Goal: Task Accomplishment & Management: Use online tool/utility

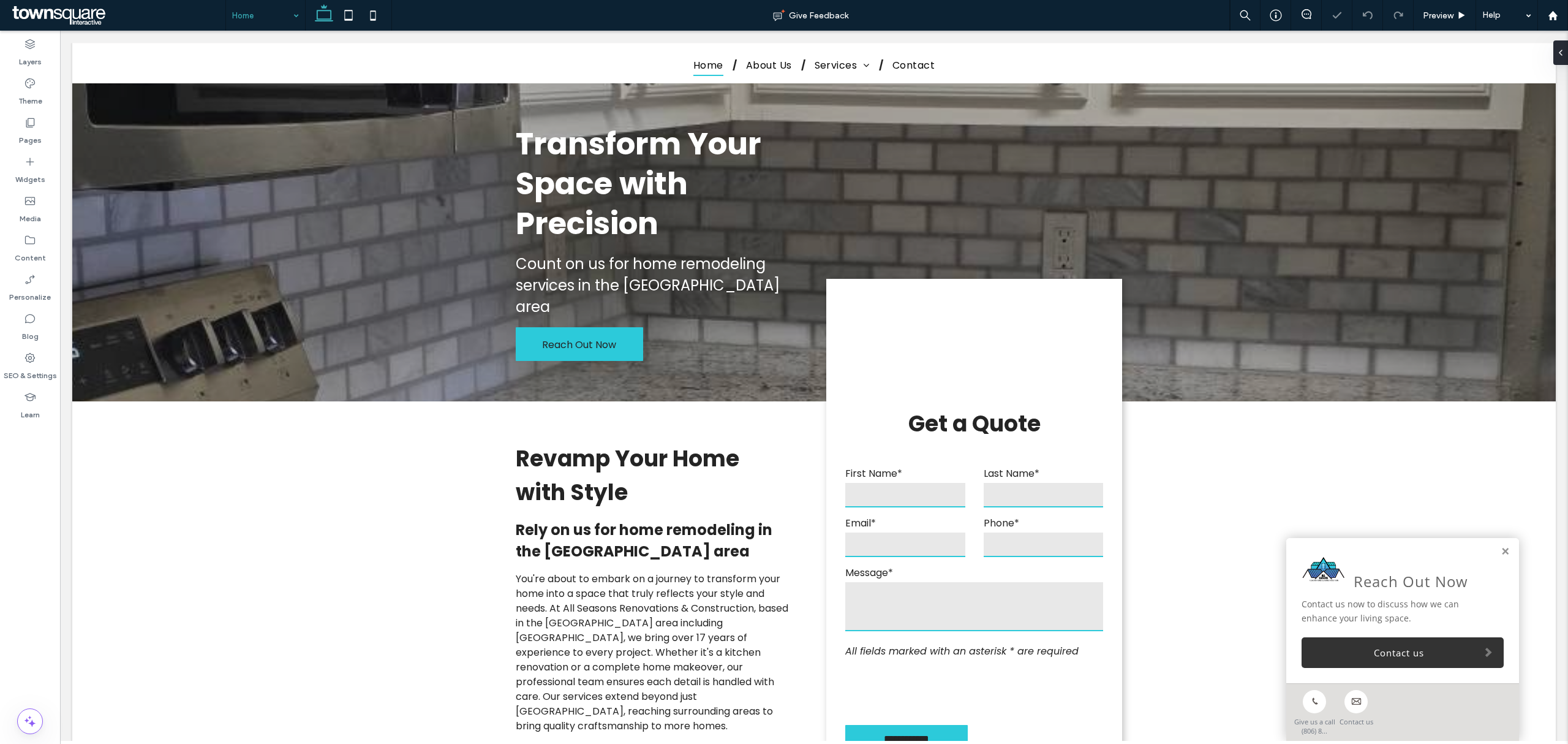
scroll to position [1552, 0]
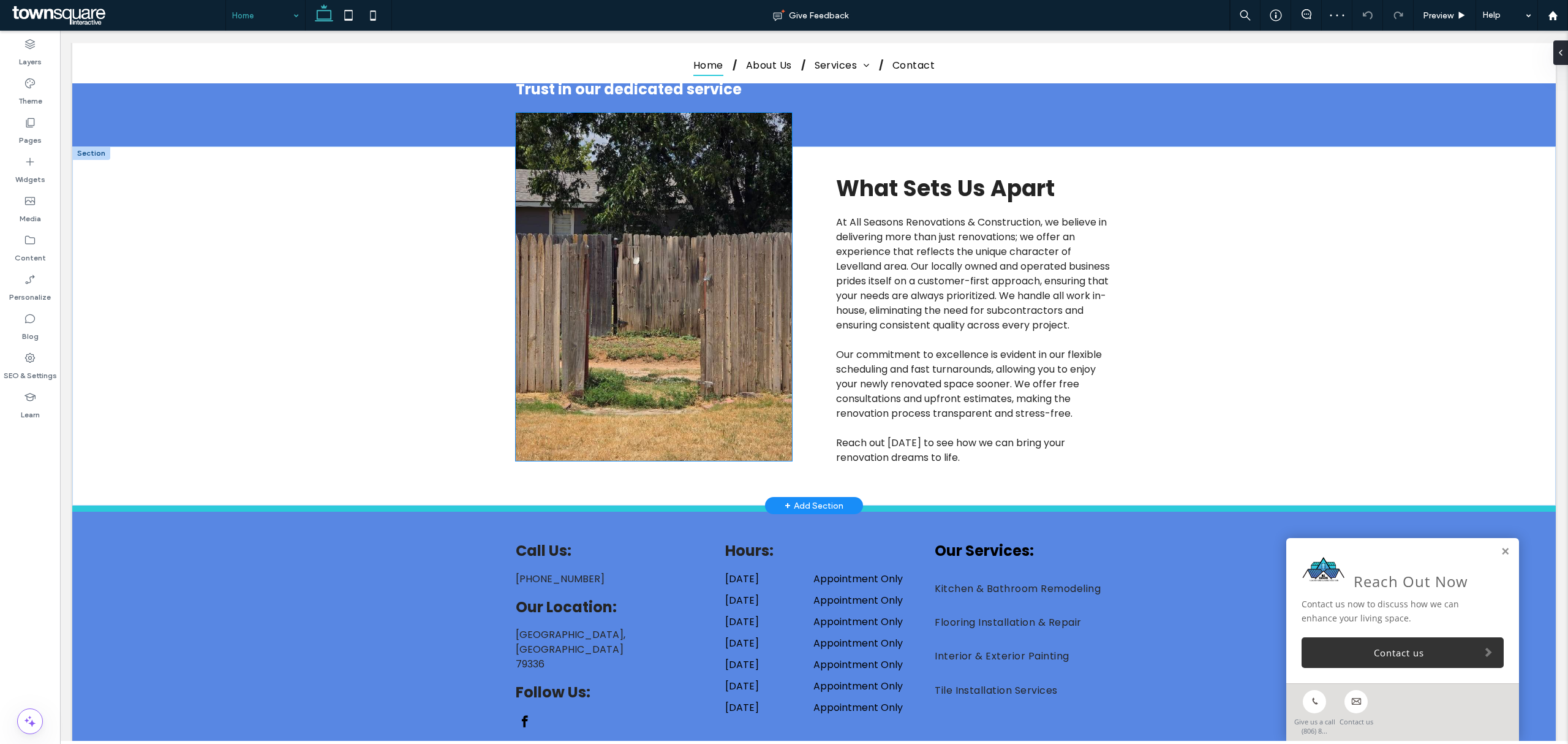
click at [707, 292] on img at bounding box center [654, 287] width 277 height 348
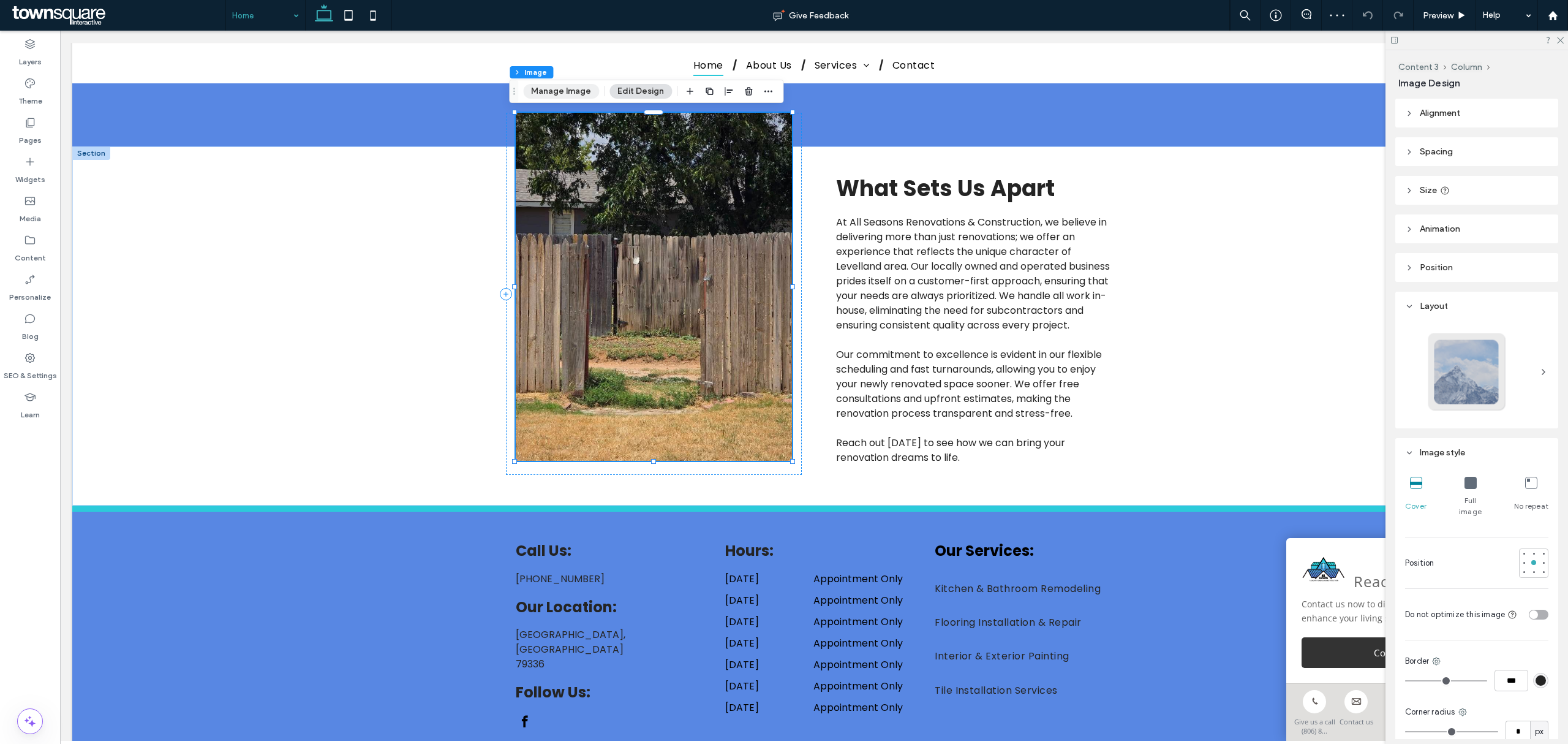
click at [569, 98] on button "Manage Image" at bounding box center [561, 91] width 76 height 15
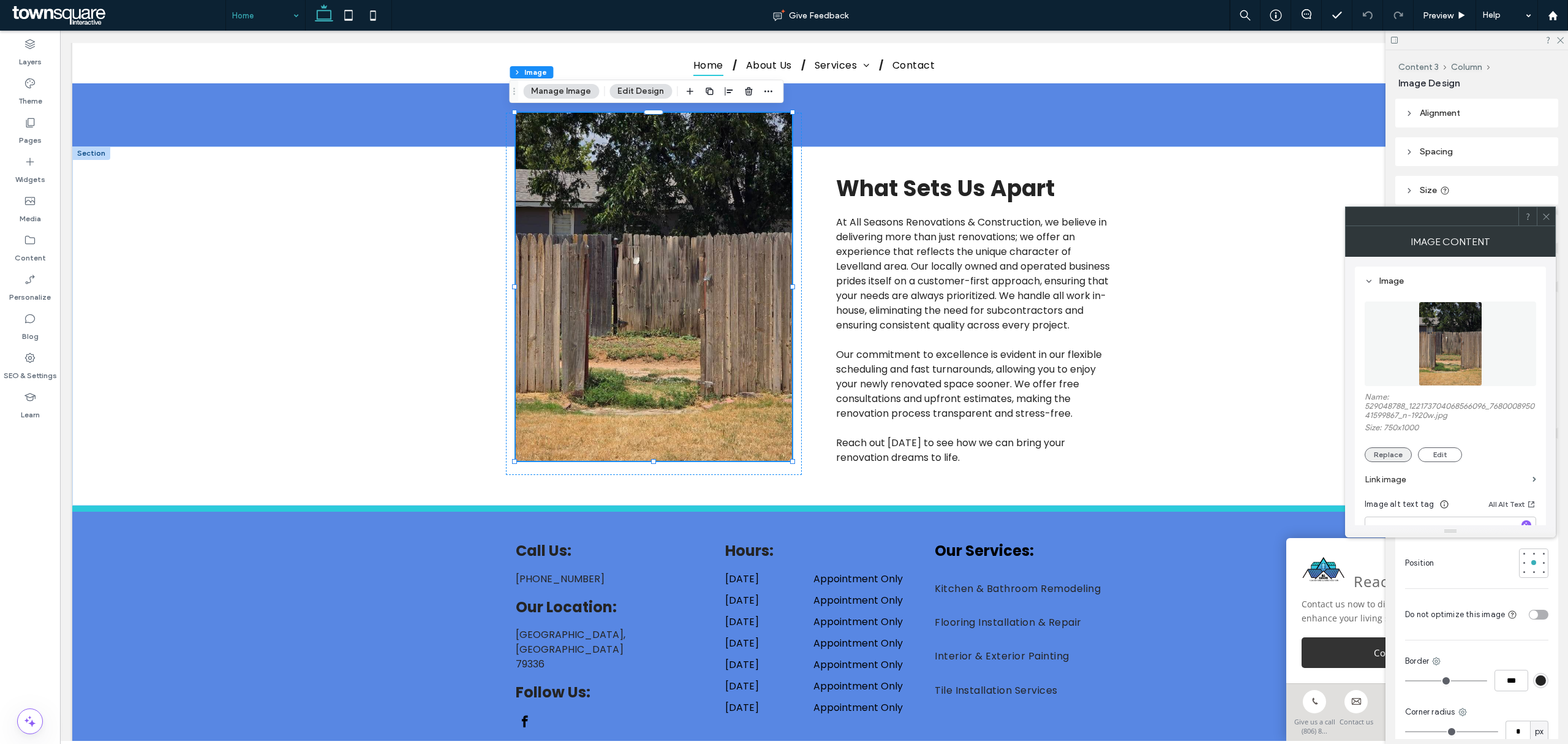
click at [1045, 450] on button "Replace" at bounding box center [1388, 454] width 47 height 15
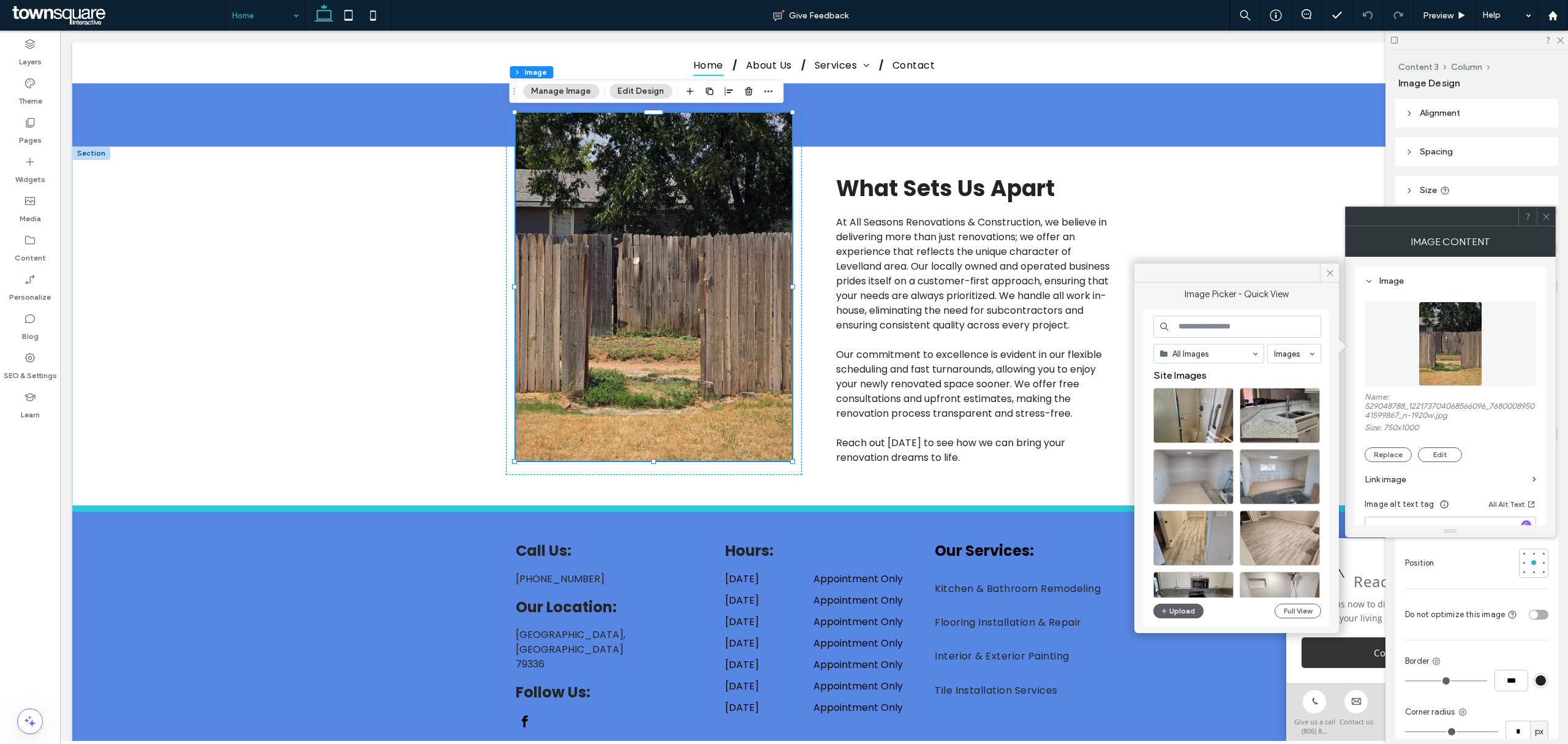
click at [1045, 450] on div "All Images Images Site Images Upload Full View" at bounding box center [1237, 468] width 186 height 317
click at [1045, 450] on button "Upload" at bounding box center [1178, 610] width 50 height 15
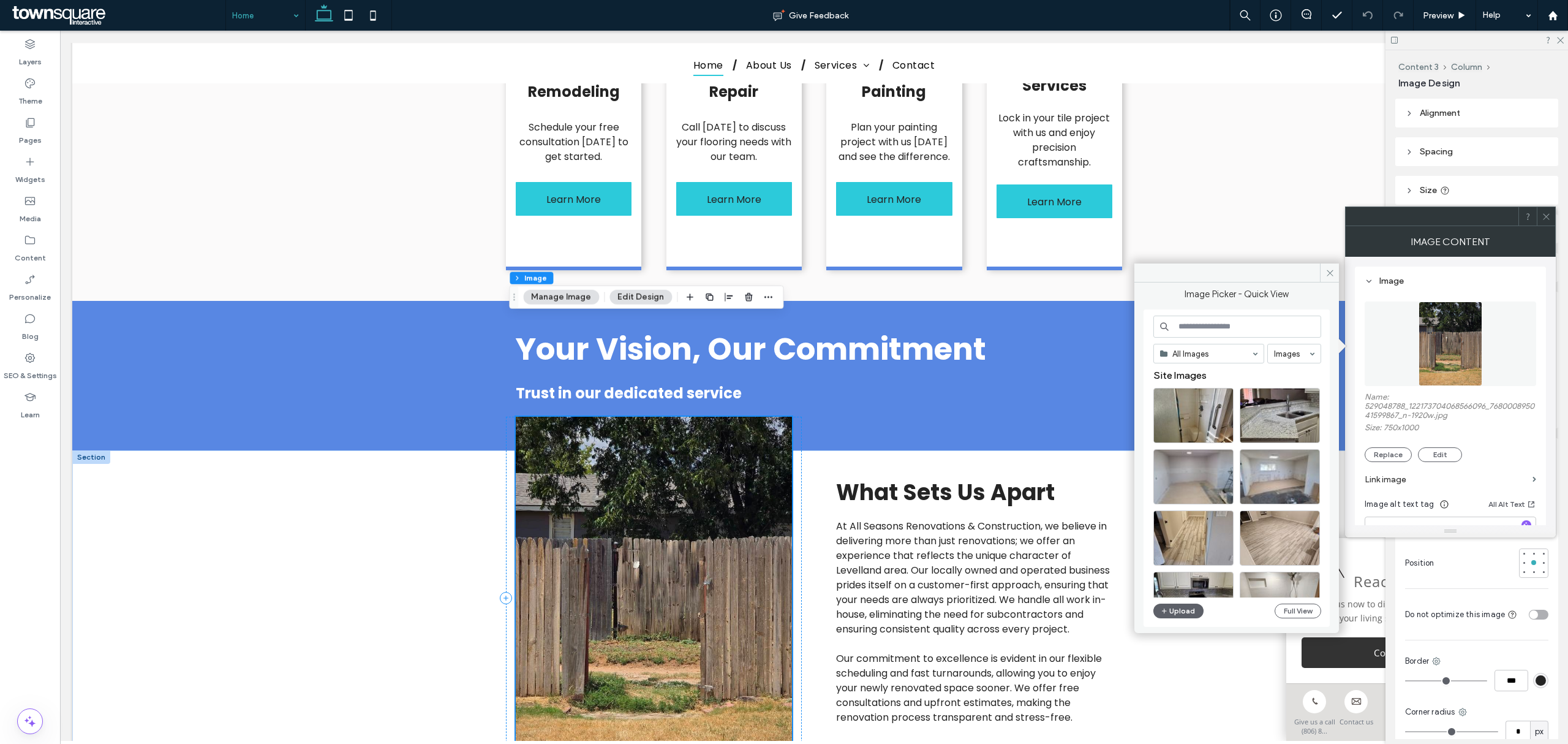
scroll to position [1225, 0]
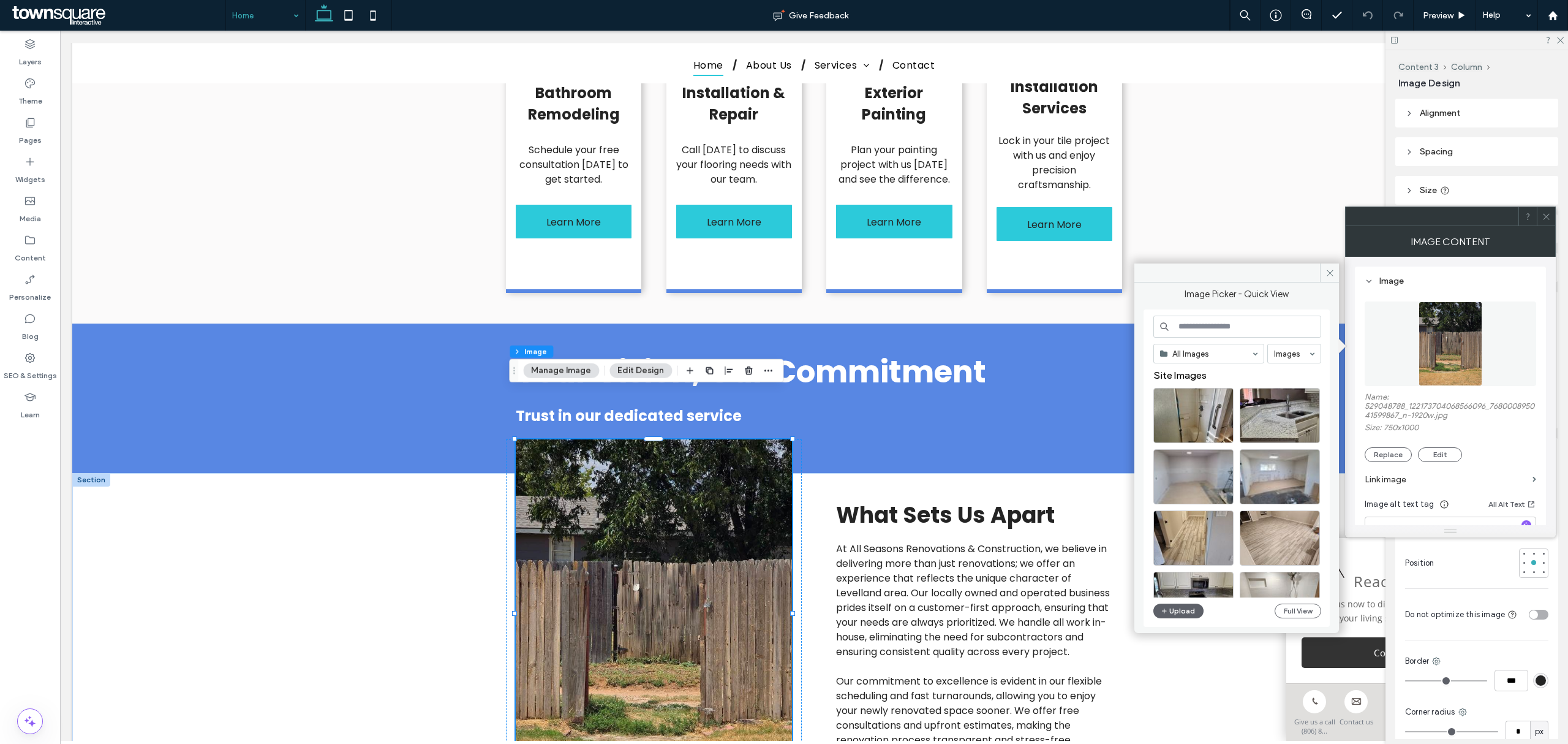
click at [557, 373] on button "Manage Image" at bounding box center [561, 371] width 76 height 15
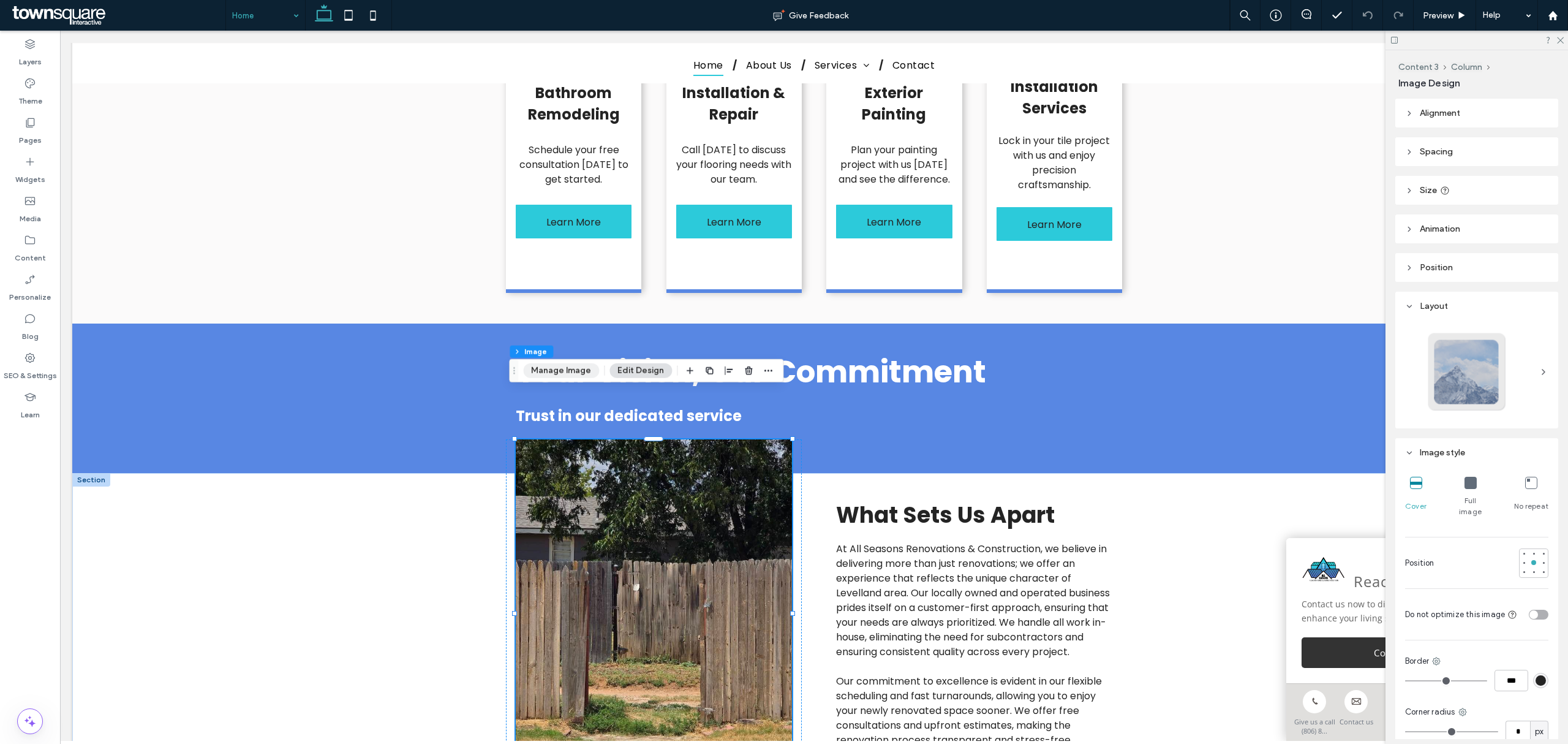
click at [557, 373] on button "Manage Image" at bounding box center [561, 371] width 76 height 15
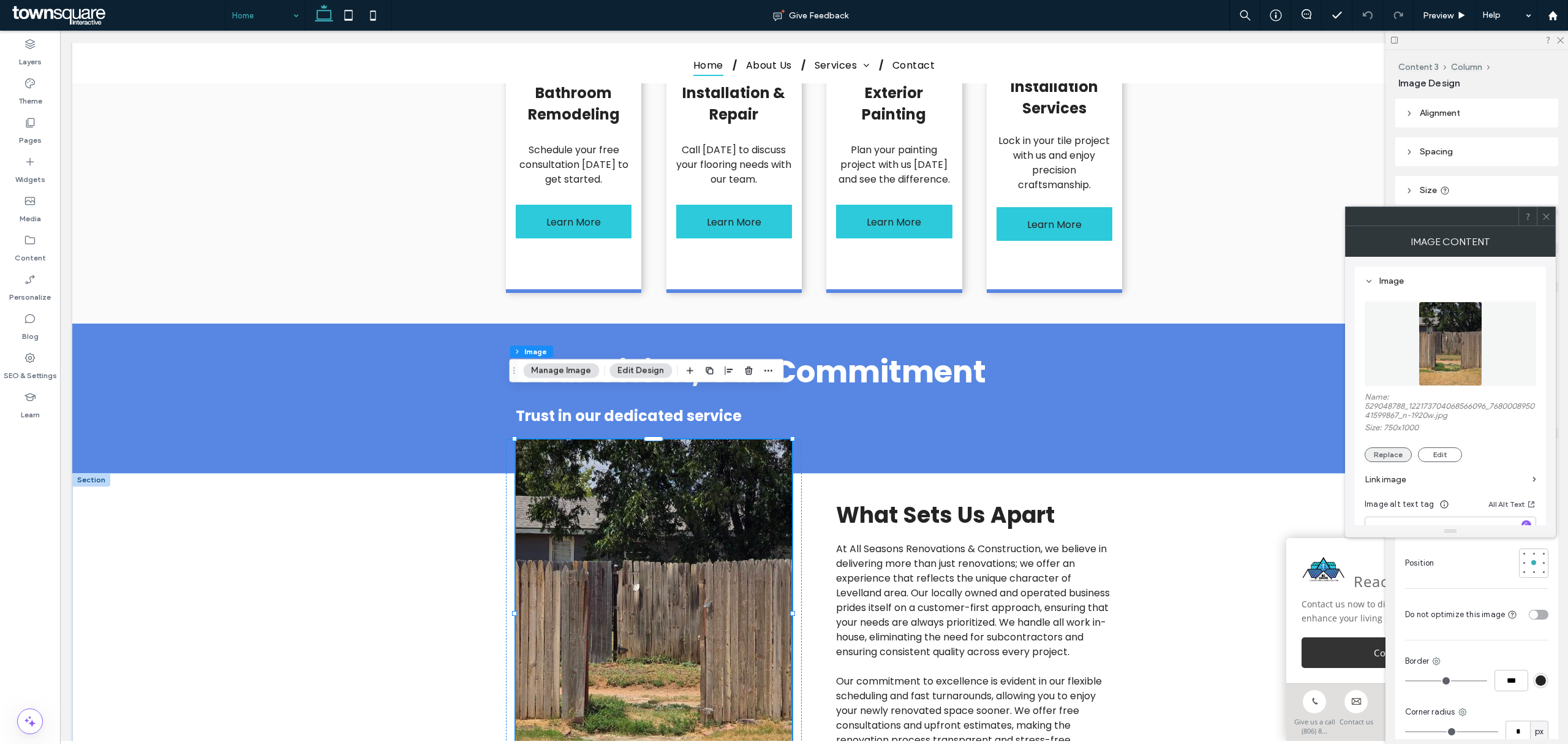
click at [1045, 450] on button "Replace" at bounding box center [1388, 454] width 47 height 15
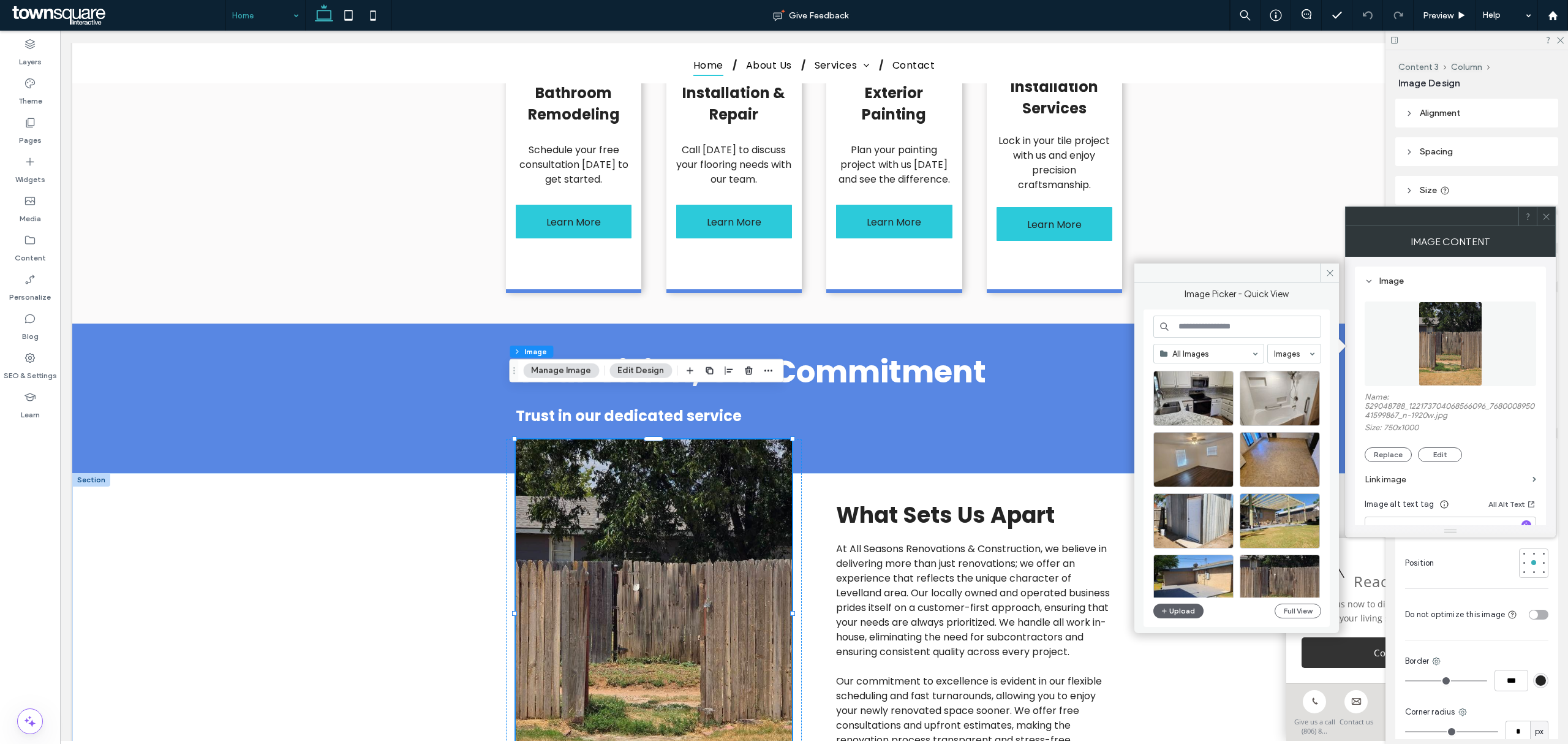
scroll to position [0, 0]
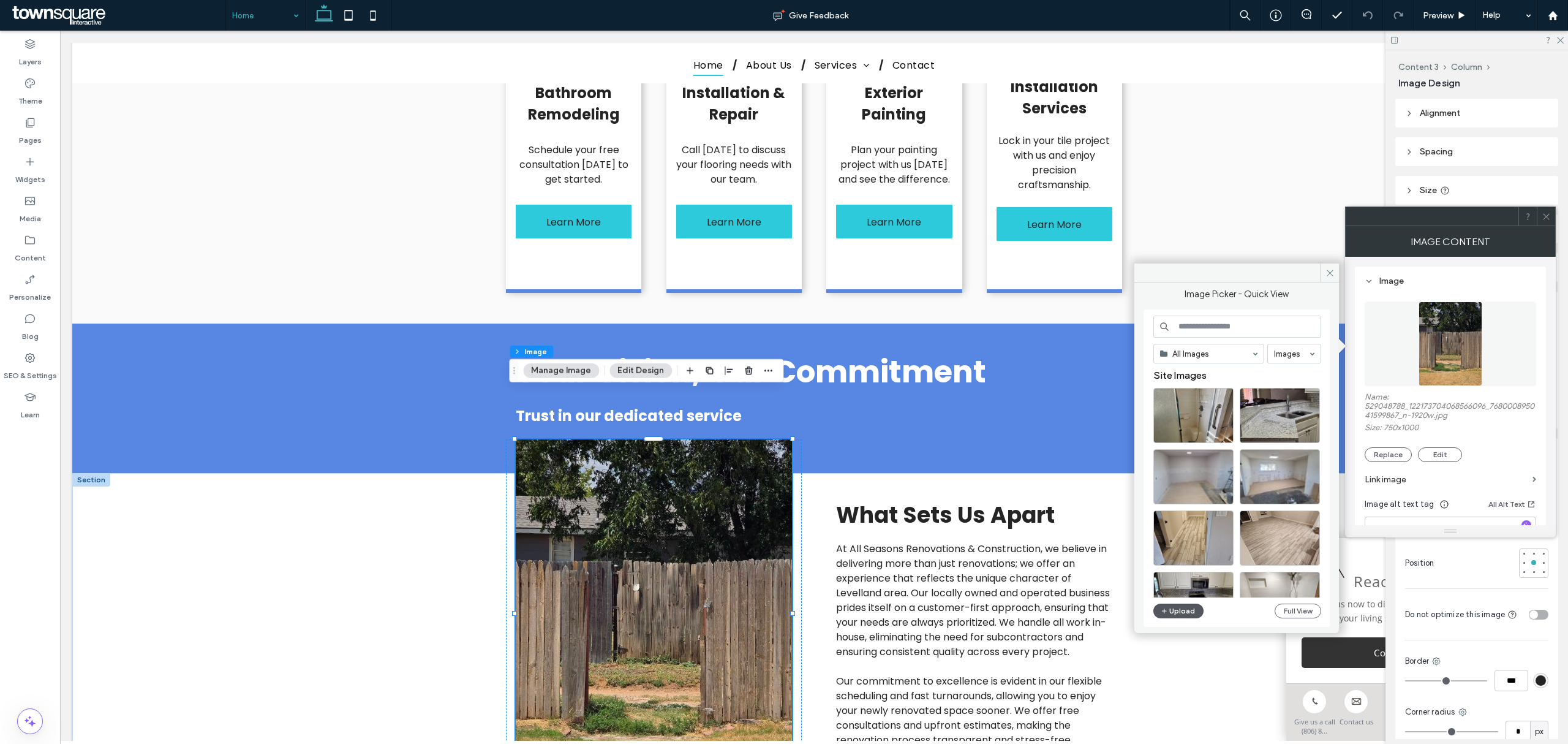
click at [1045, 450] on button "Upload" at bounding box center [1178, 610] width 50 height 15
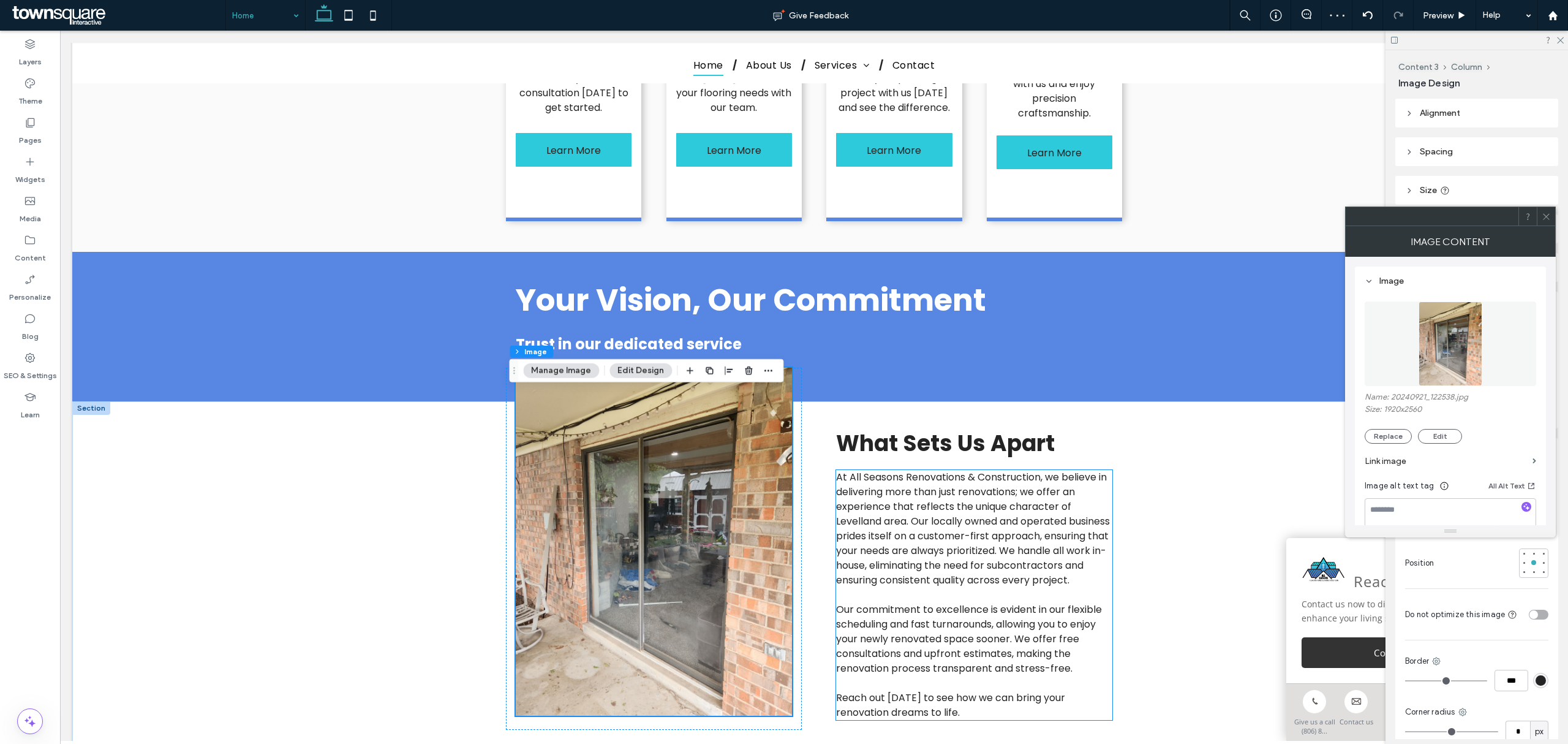
scroll to position [1388, 0]
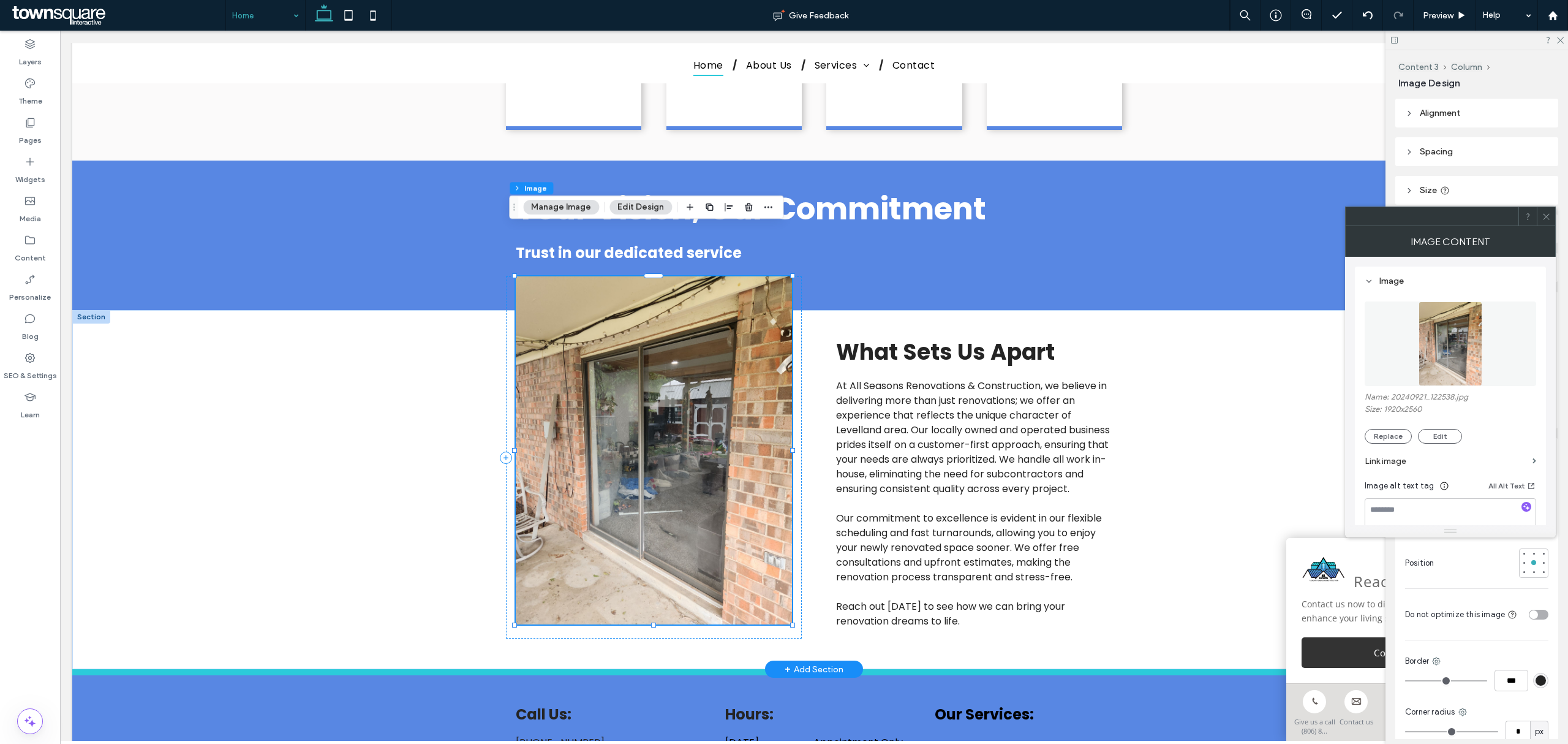
click at [724, 450] on img at bounding box center [654, 451] width 277 height 348
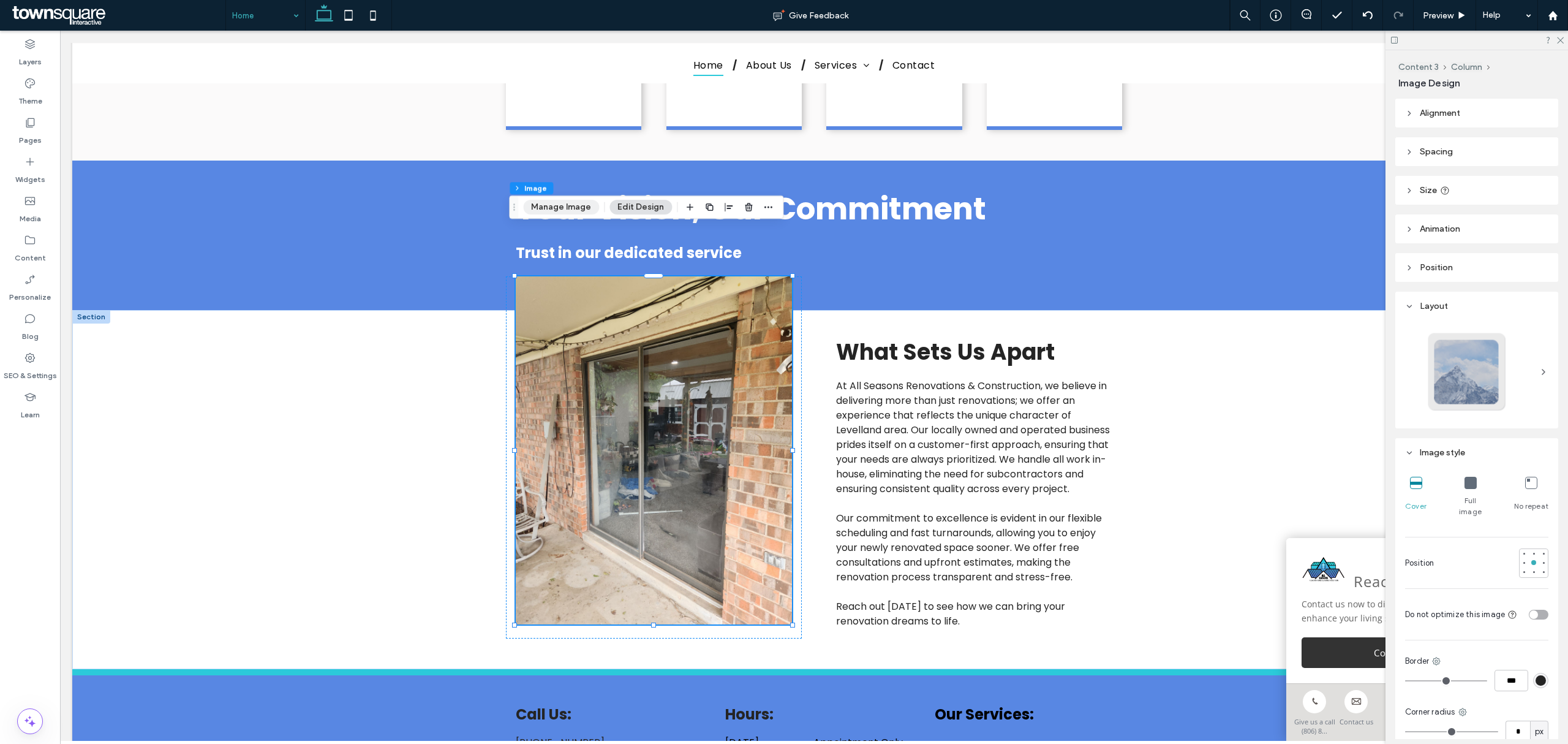
click at [562, 214] on button "Manage Image" at bounding box center [561, 207] width 76 height 15
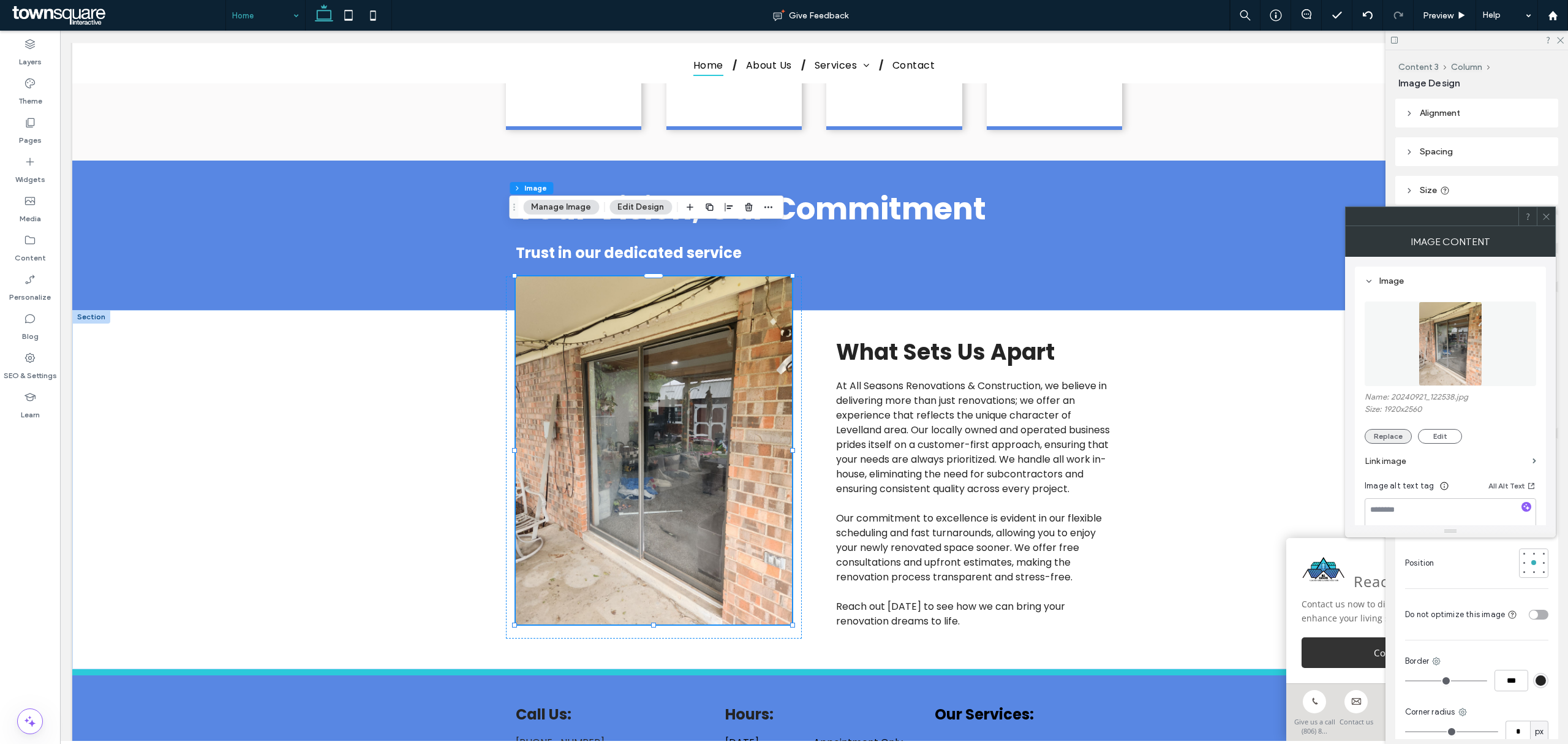
click at [1045, 440] on button "Replace" at bounding box center [1388, 436] width 47 height 15
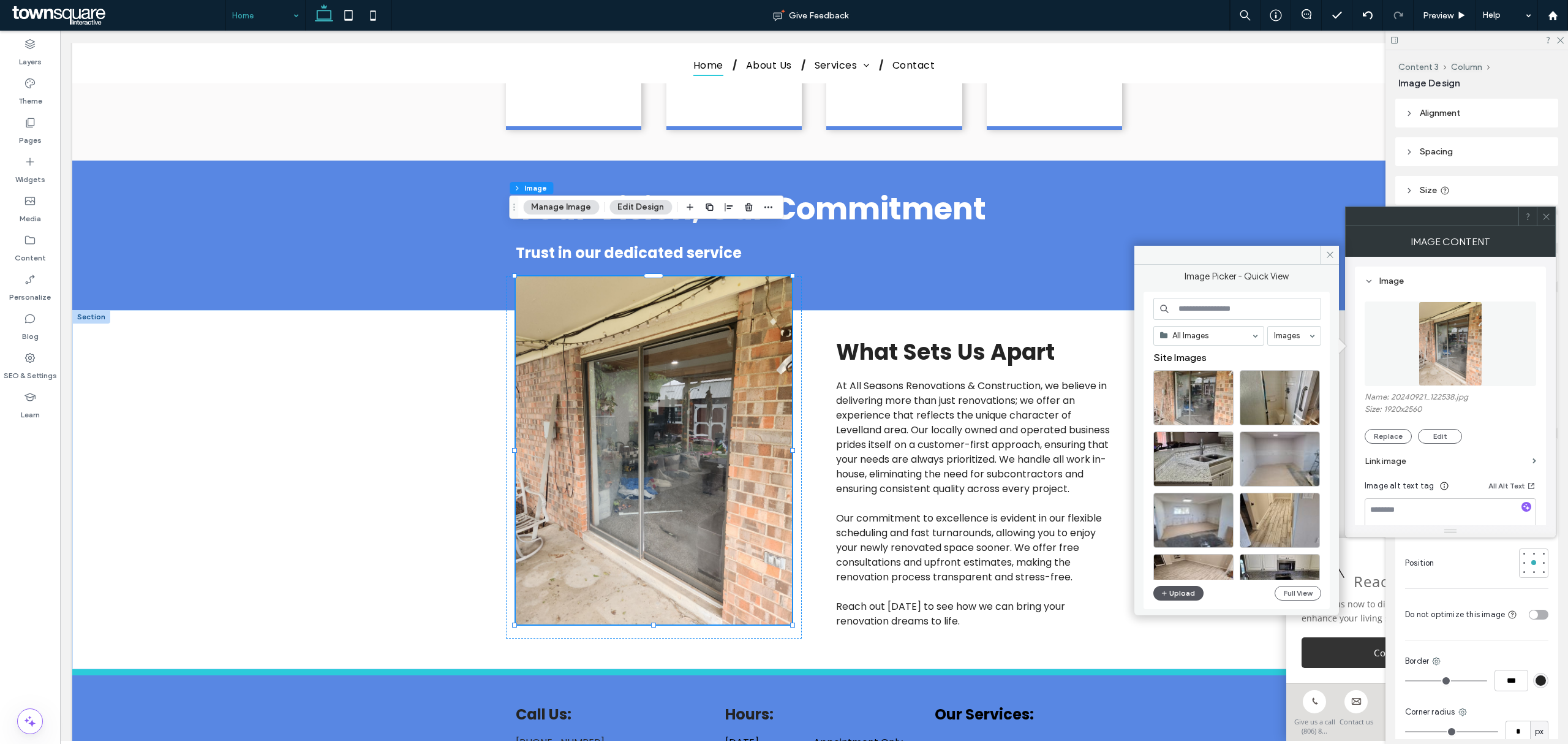
click at [1045, 450] on button "Upload" at bounding box center [1178, 593] width 50 height 15
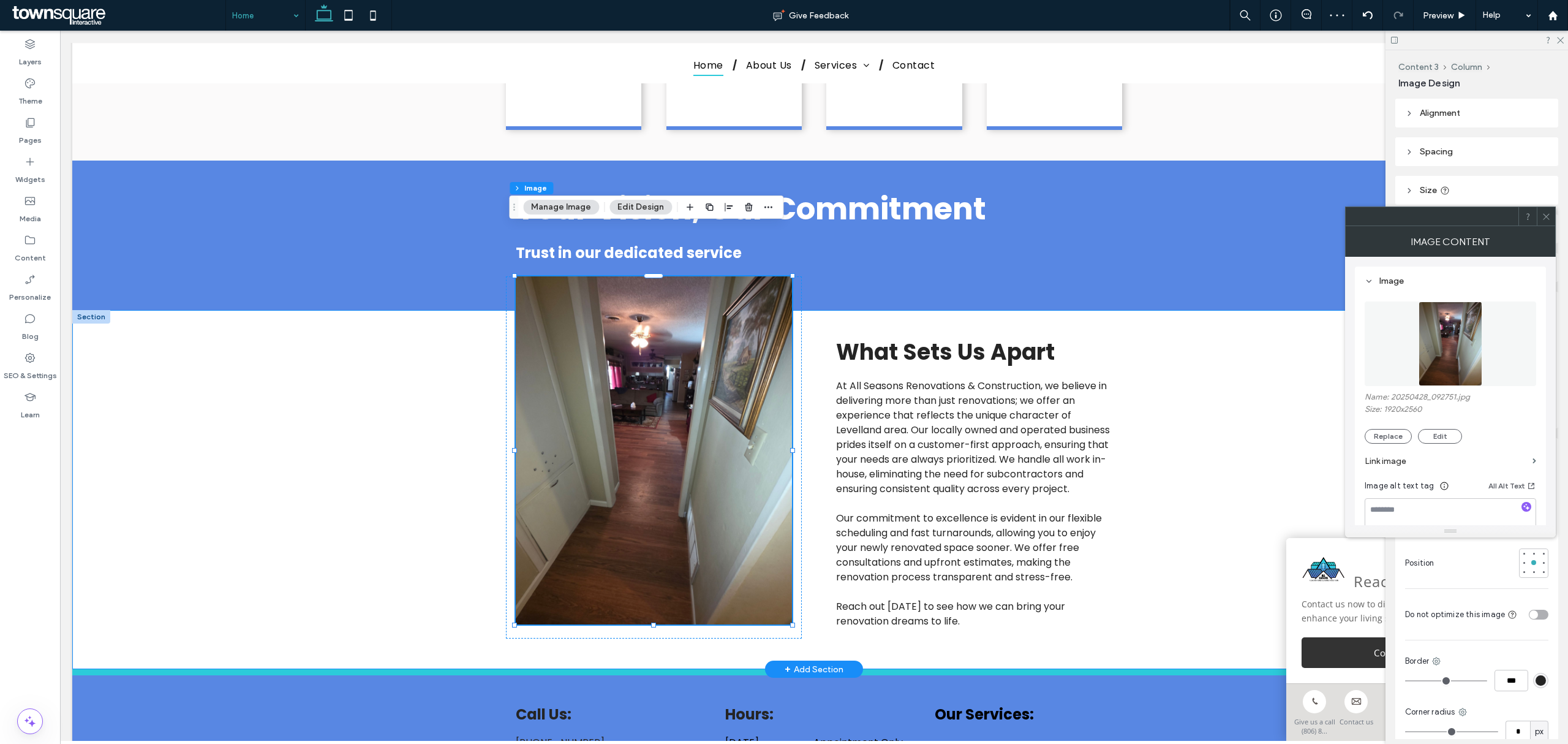
click at [1045, 403] on div "What Sets Us Apart At All Seasons Renovations & Construction, we believe in del…" at bounding box center [814, 489] width 1484 height 359
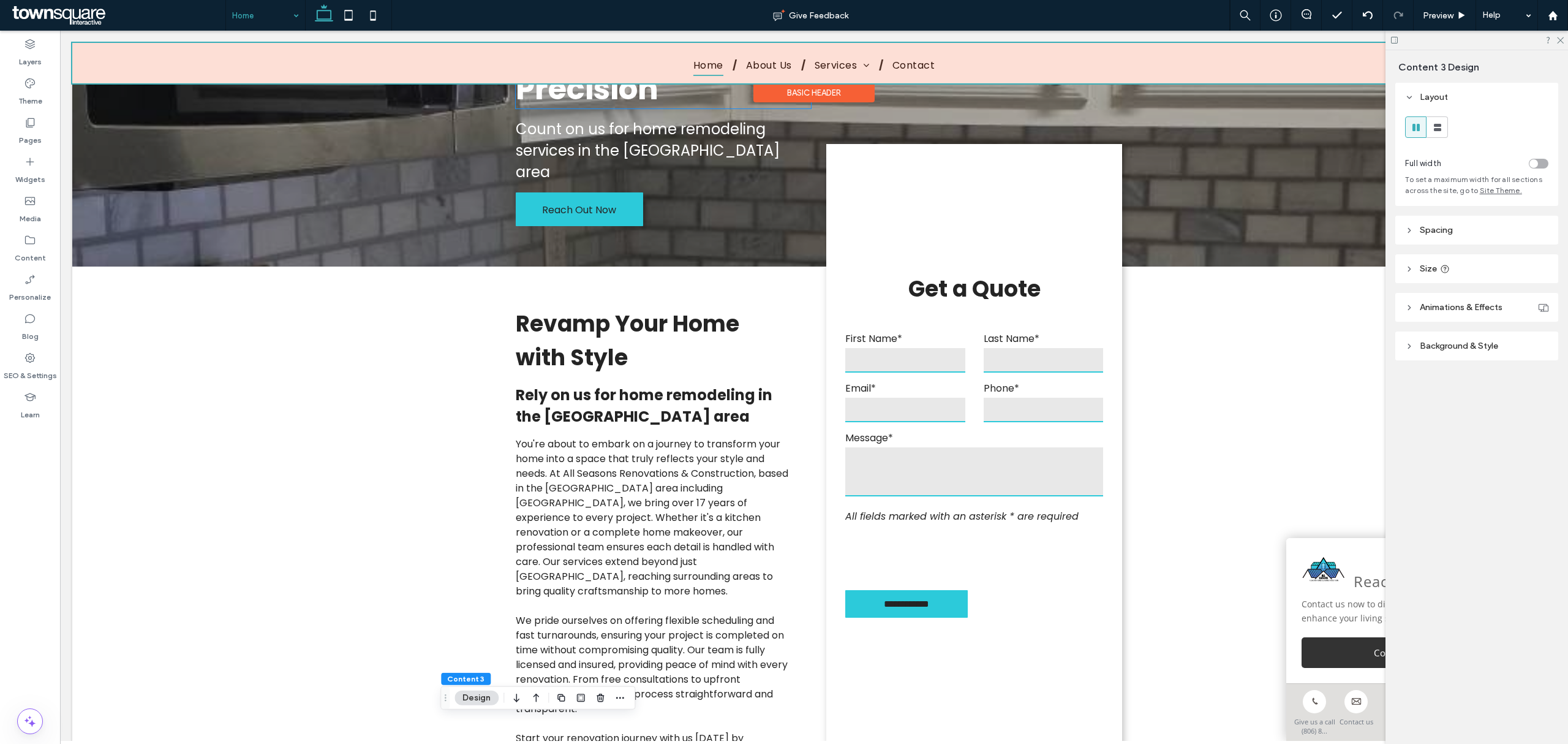
scroll to position [0, 0]
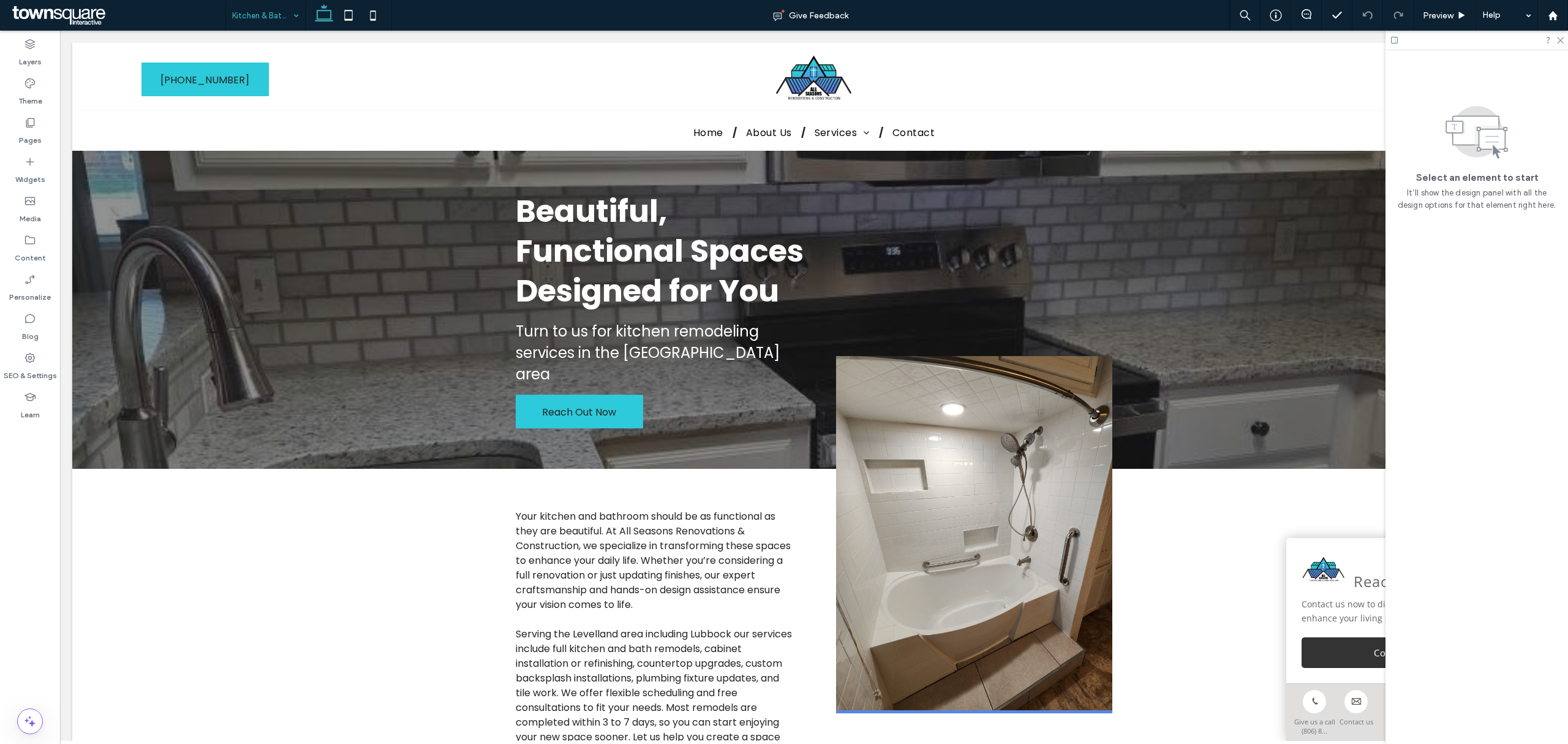
click at [258, 15] on input at bounding box center [262, 15] width 61 height 31
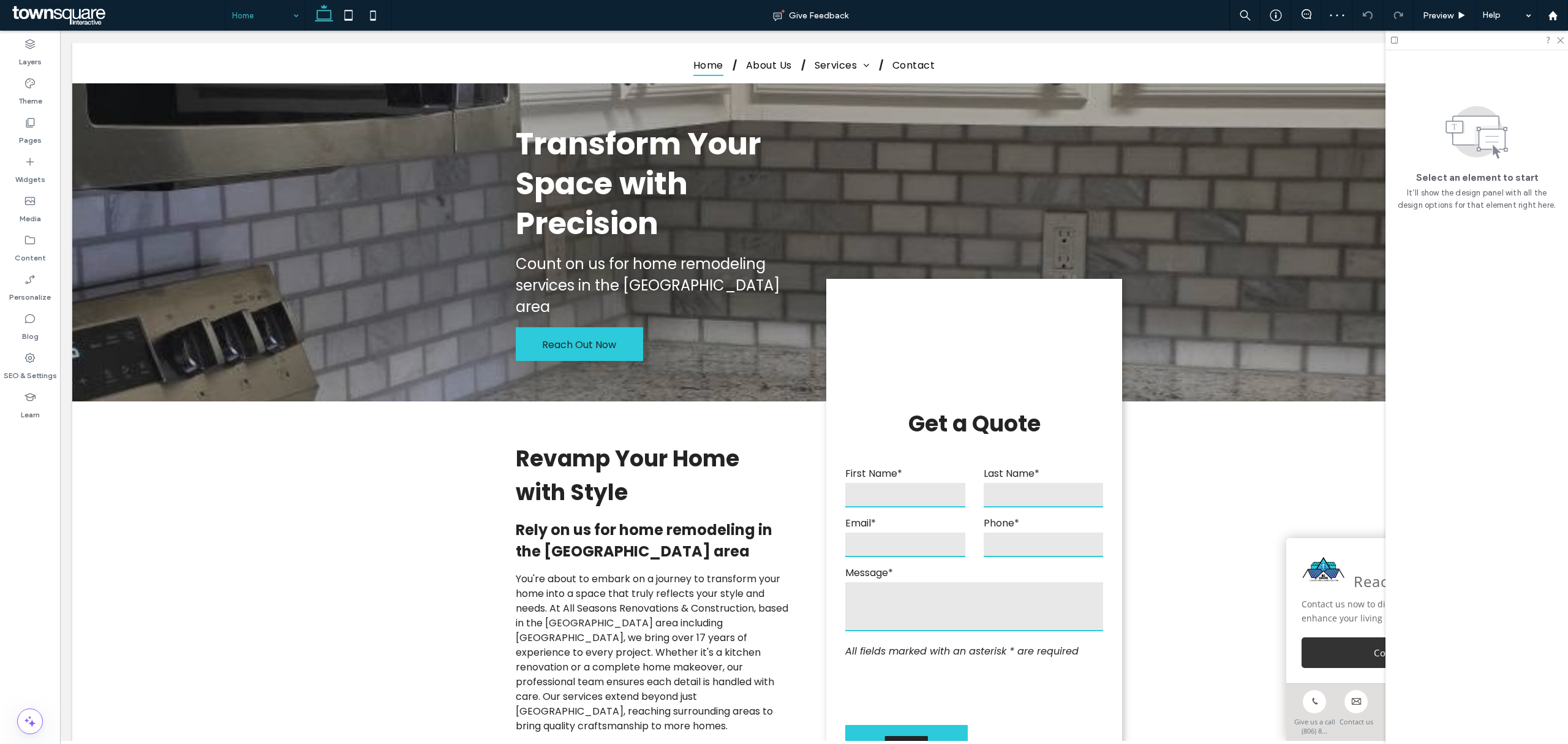
scroll to position [1352, 0]
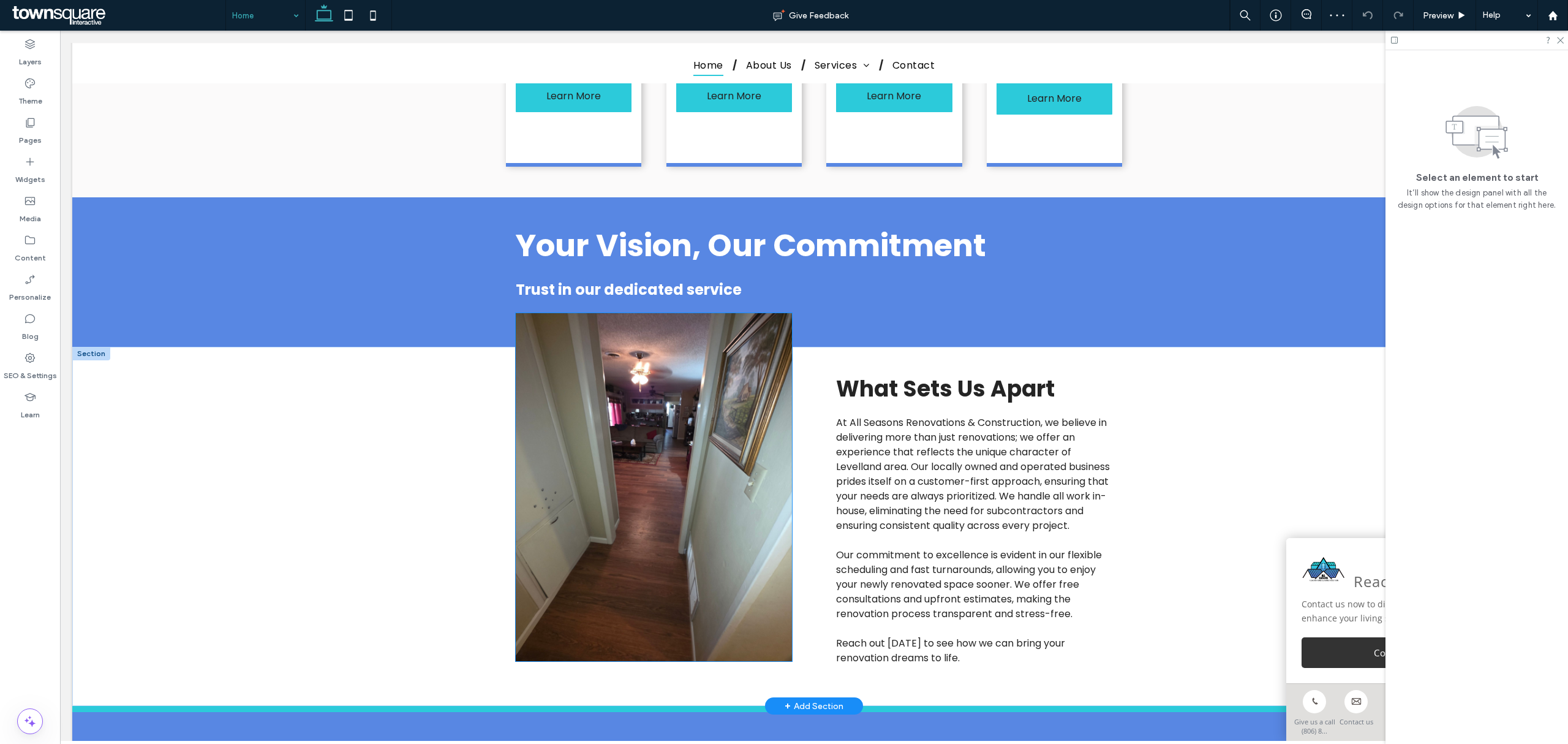
click at [710, 450] on img at bounding box center [654, 487] width 277 height 348
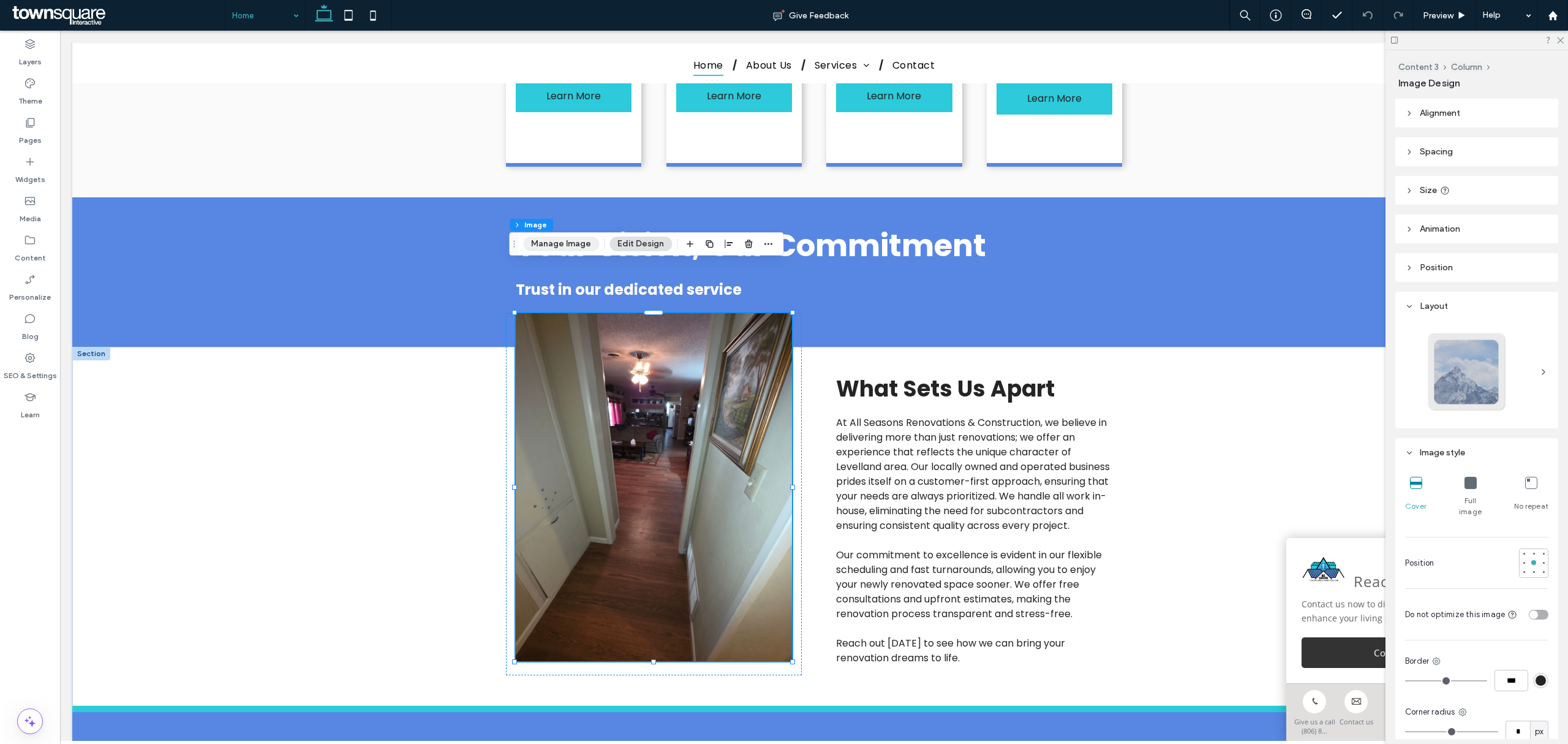
click at [559, 238] on button "Manage Image" at bounding box center [561, 244] width 76 height 15
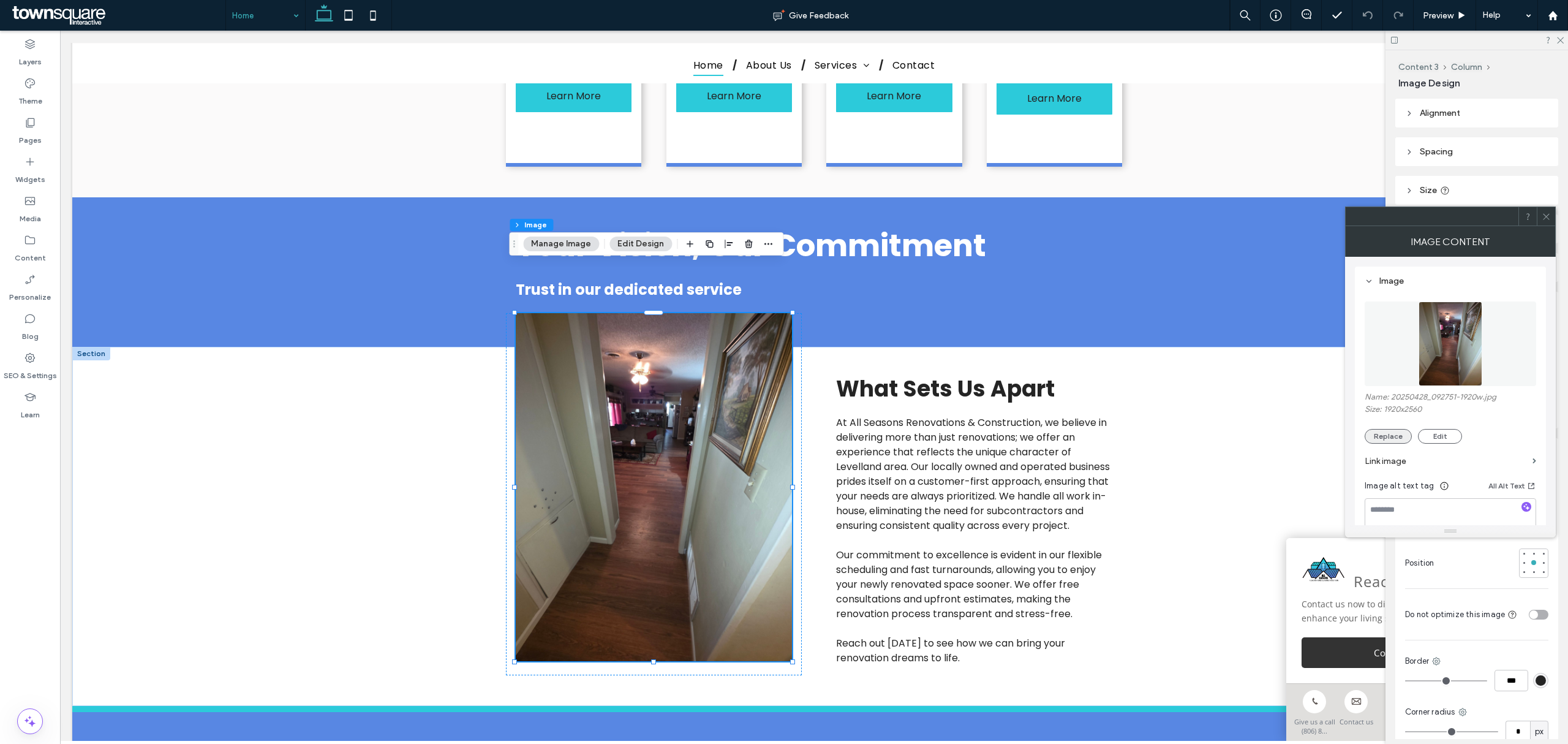
click at [1045, 430] on button "Replace" at bounding box center [1388, 436] width 47 height 15
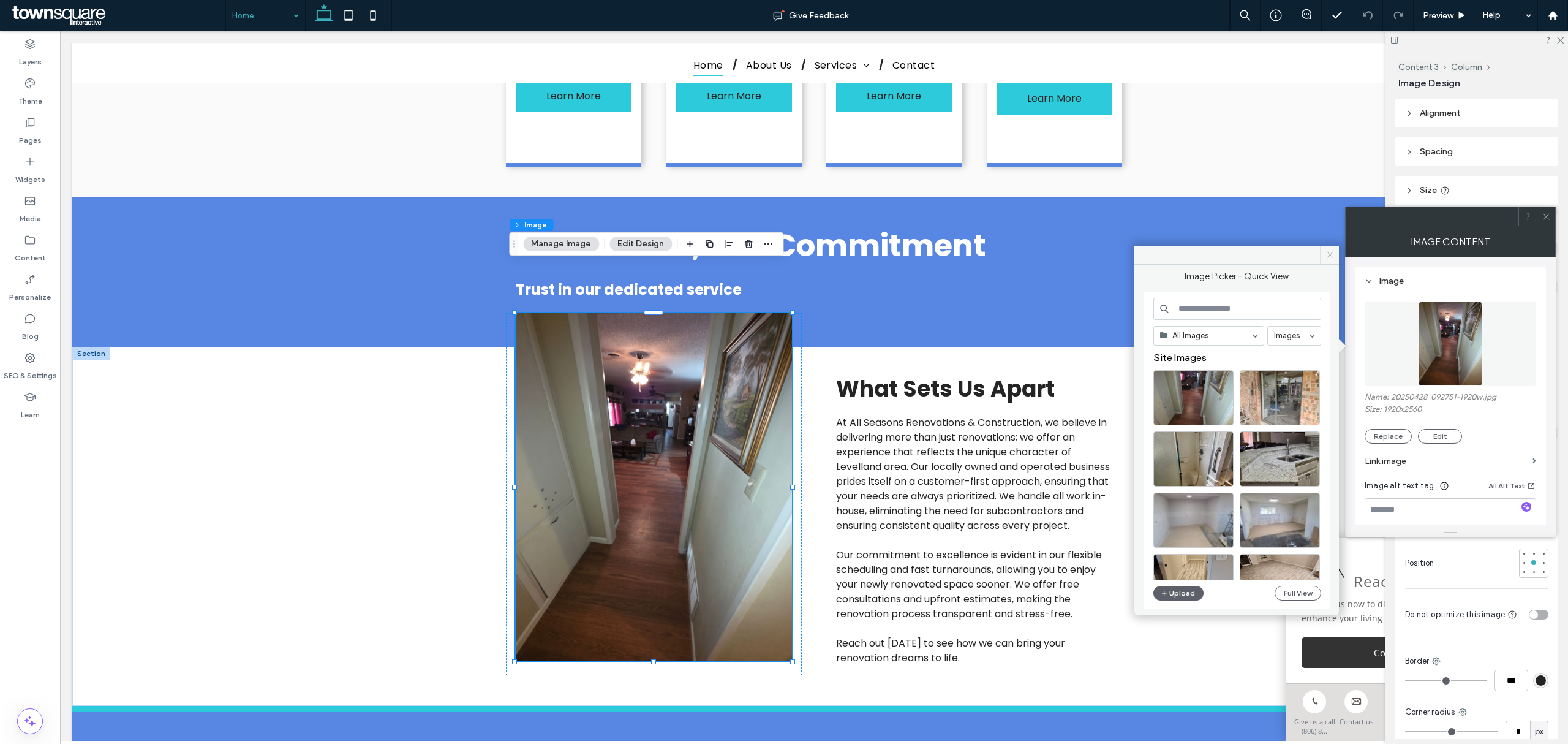
click at [1045, 258] on use at bounding box center [1330, 255] width 6 height 6
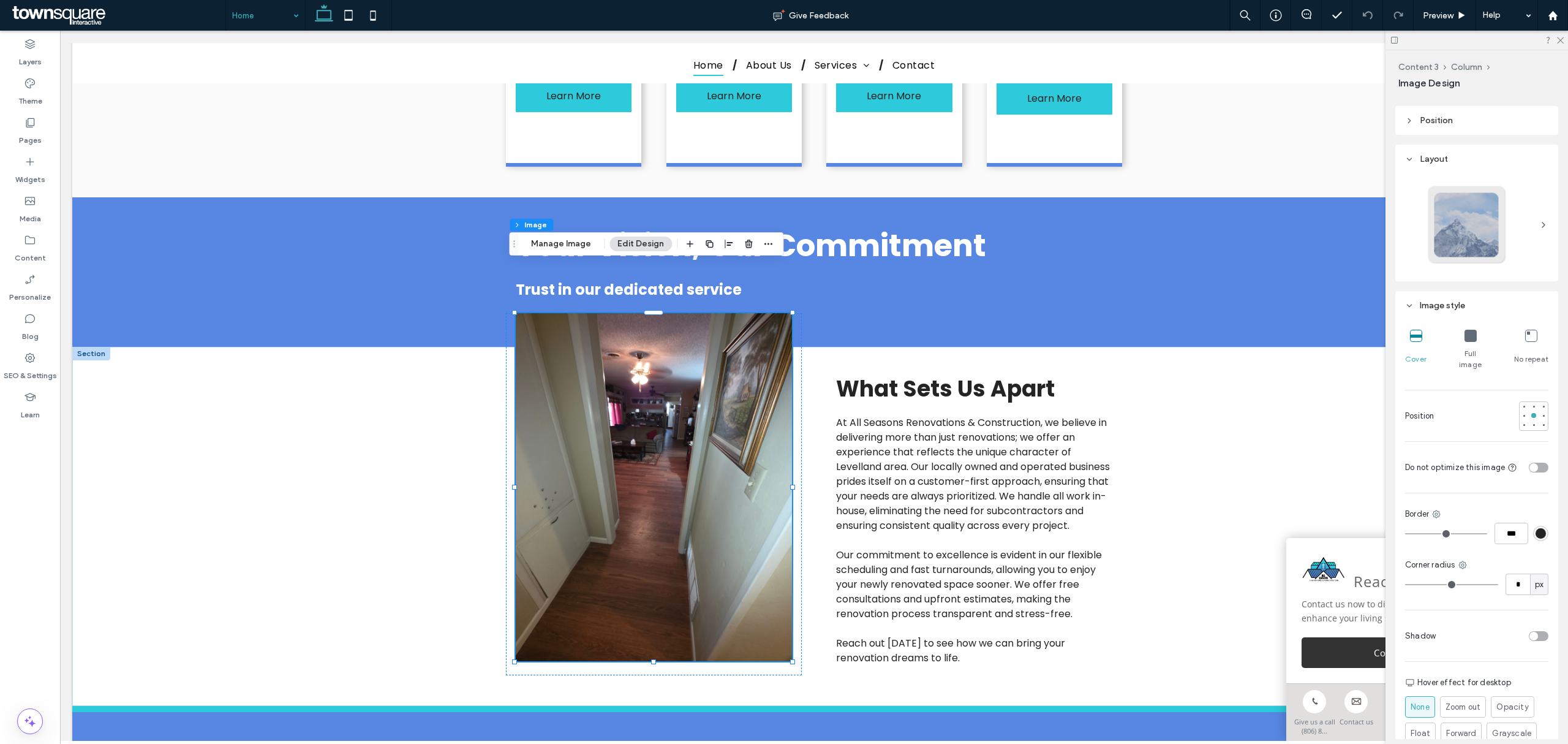
scroll to position [258, 0]
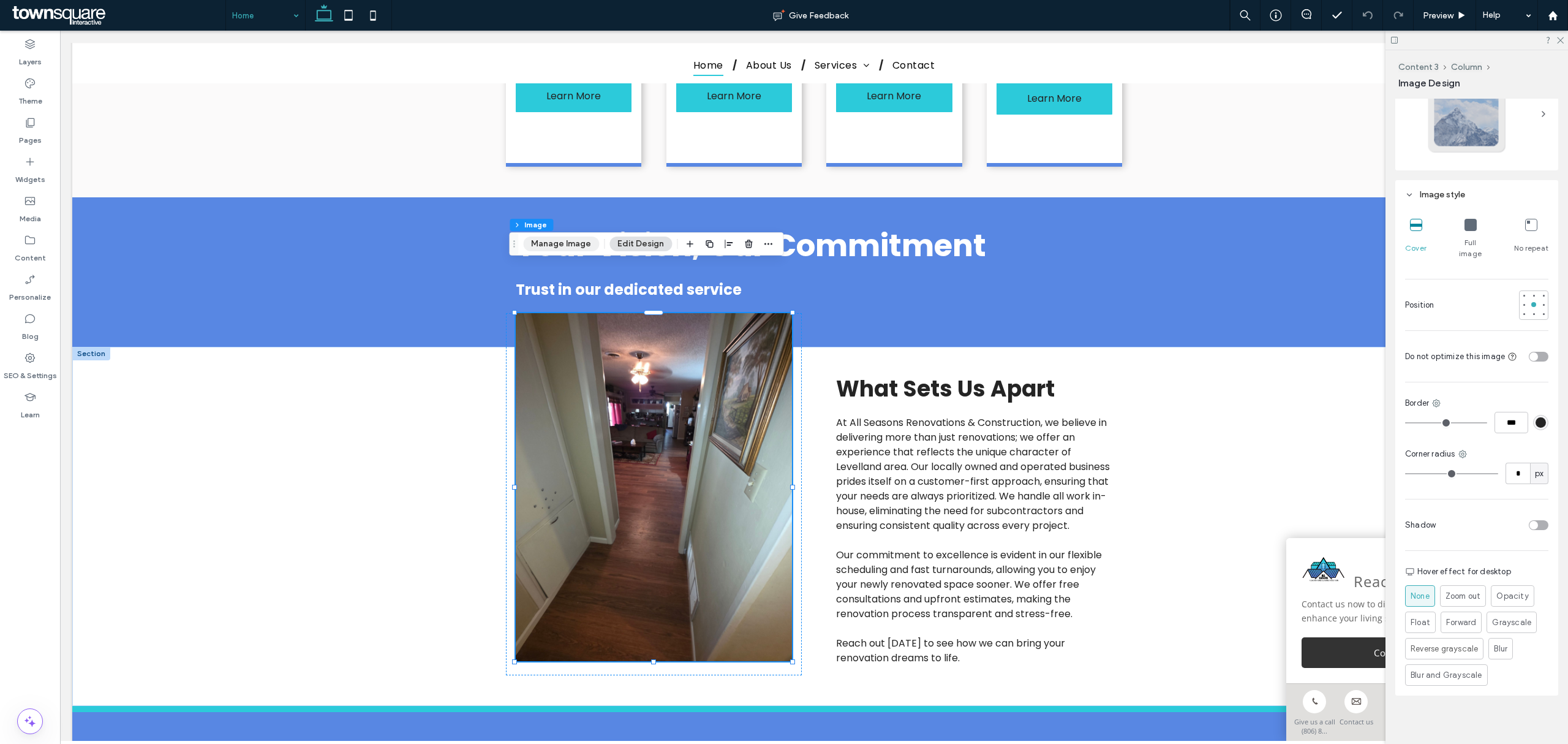
click at [575, 244] on button "Manage Image" at bounding box center [561, 244] width 76 height 15
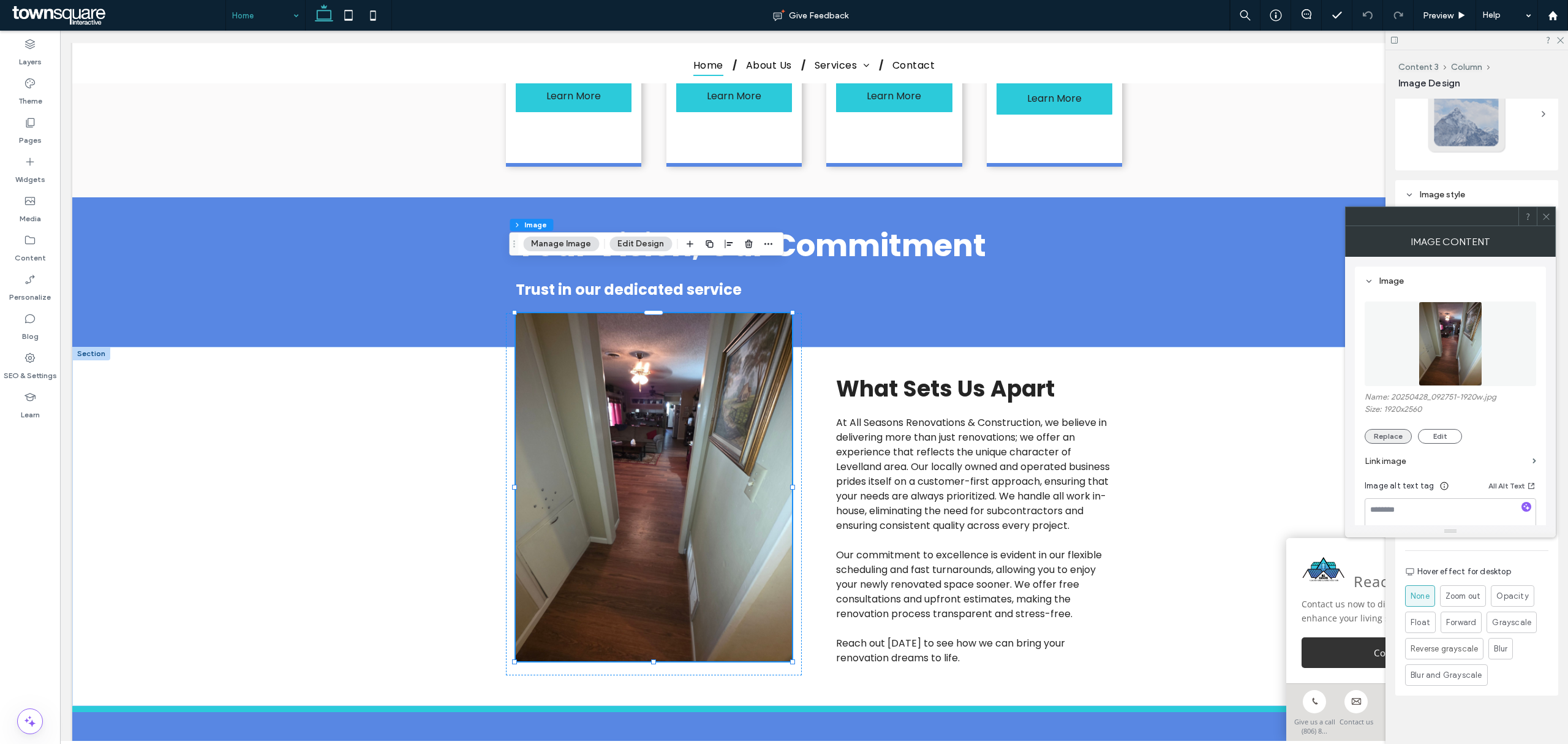
click at [1045, 434] on button "Replace" at bounding box center [1388, 436] width 47 height 15
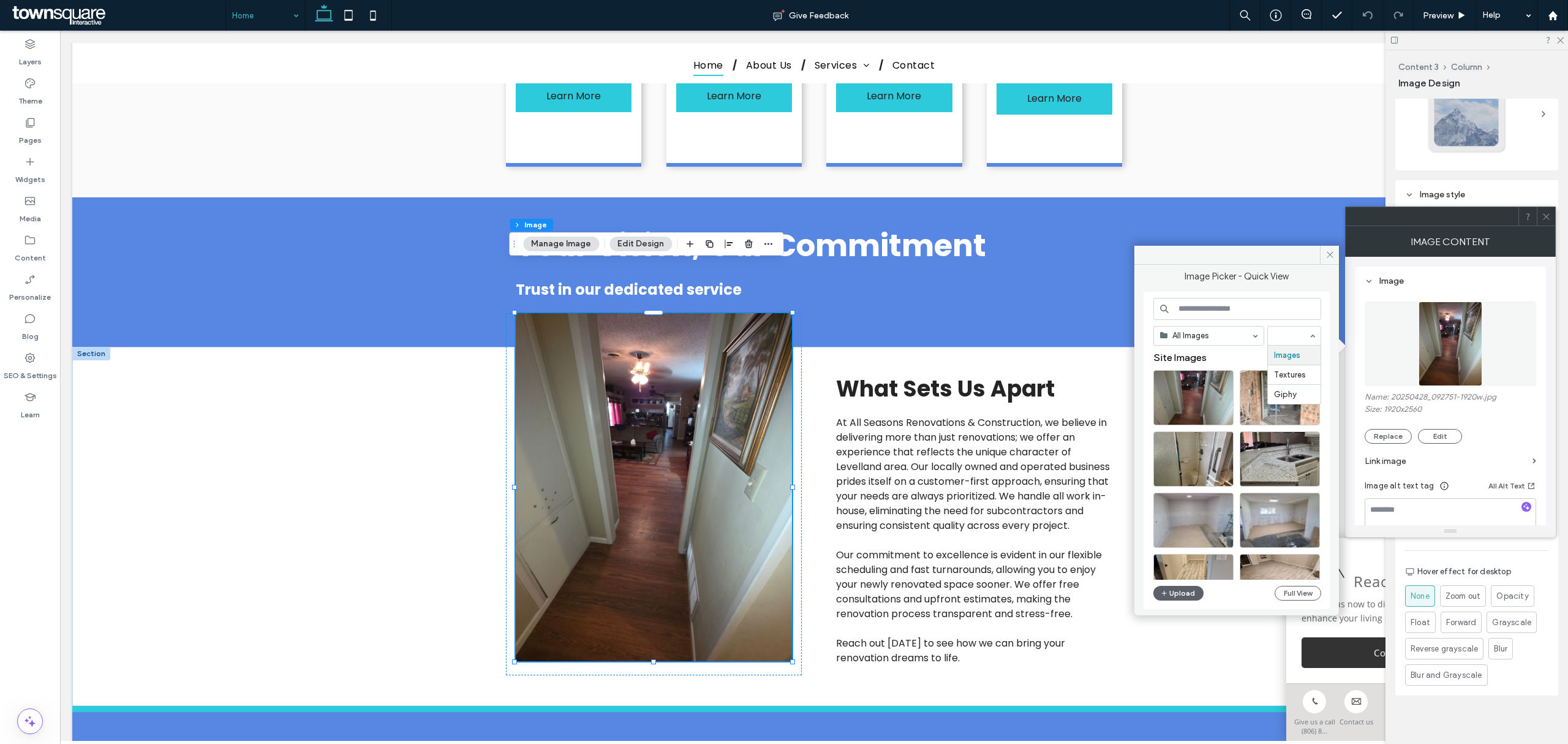
click at [1045, 336] on input at bounding box center [1291, 336] width 34 height 9
click at [1045, 450] on button "Upload" at bounding box center [1178, 593] width 50 height 15
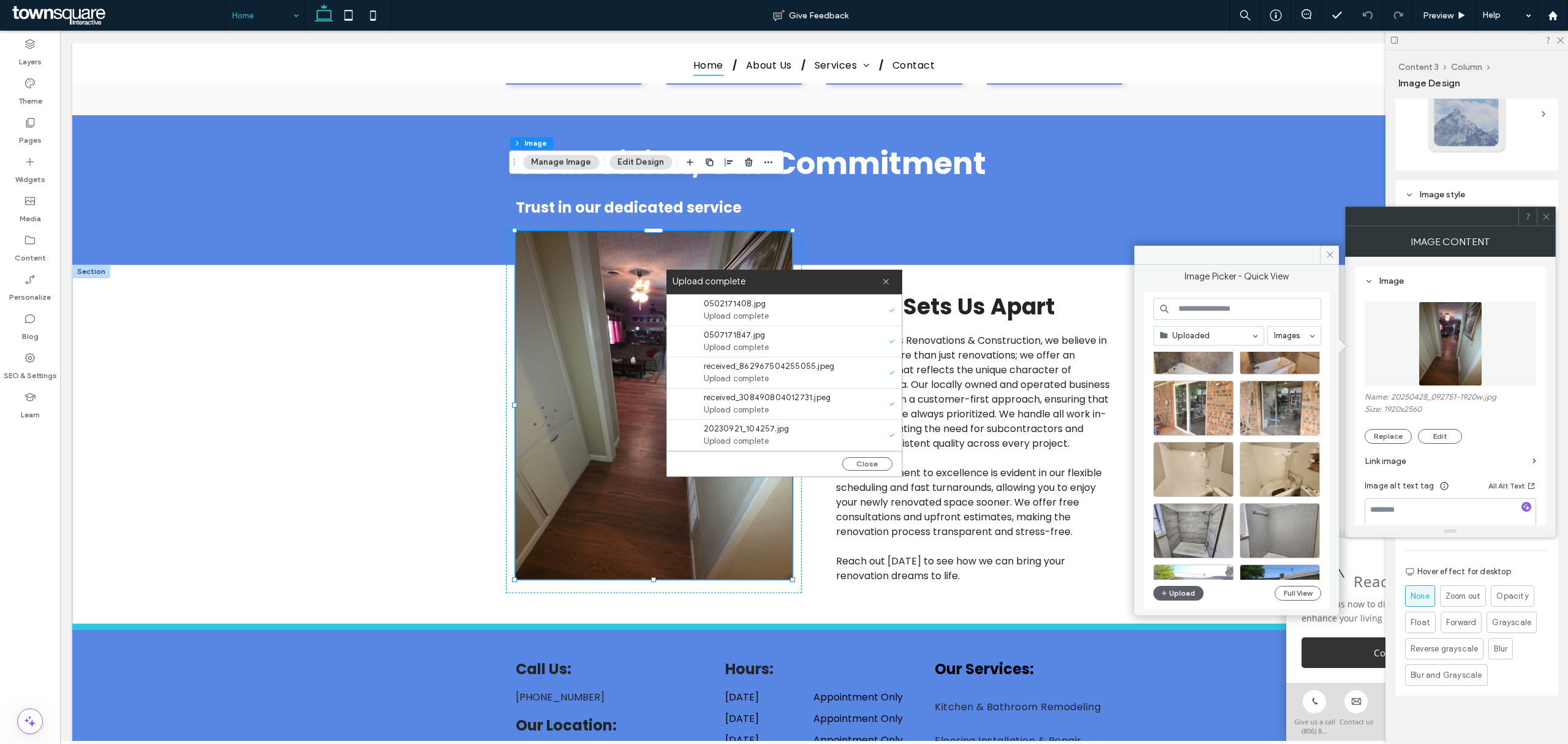
scroll to position [1814, 0]
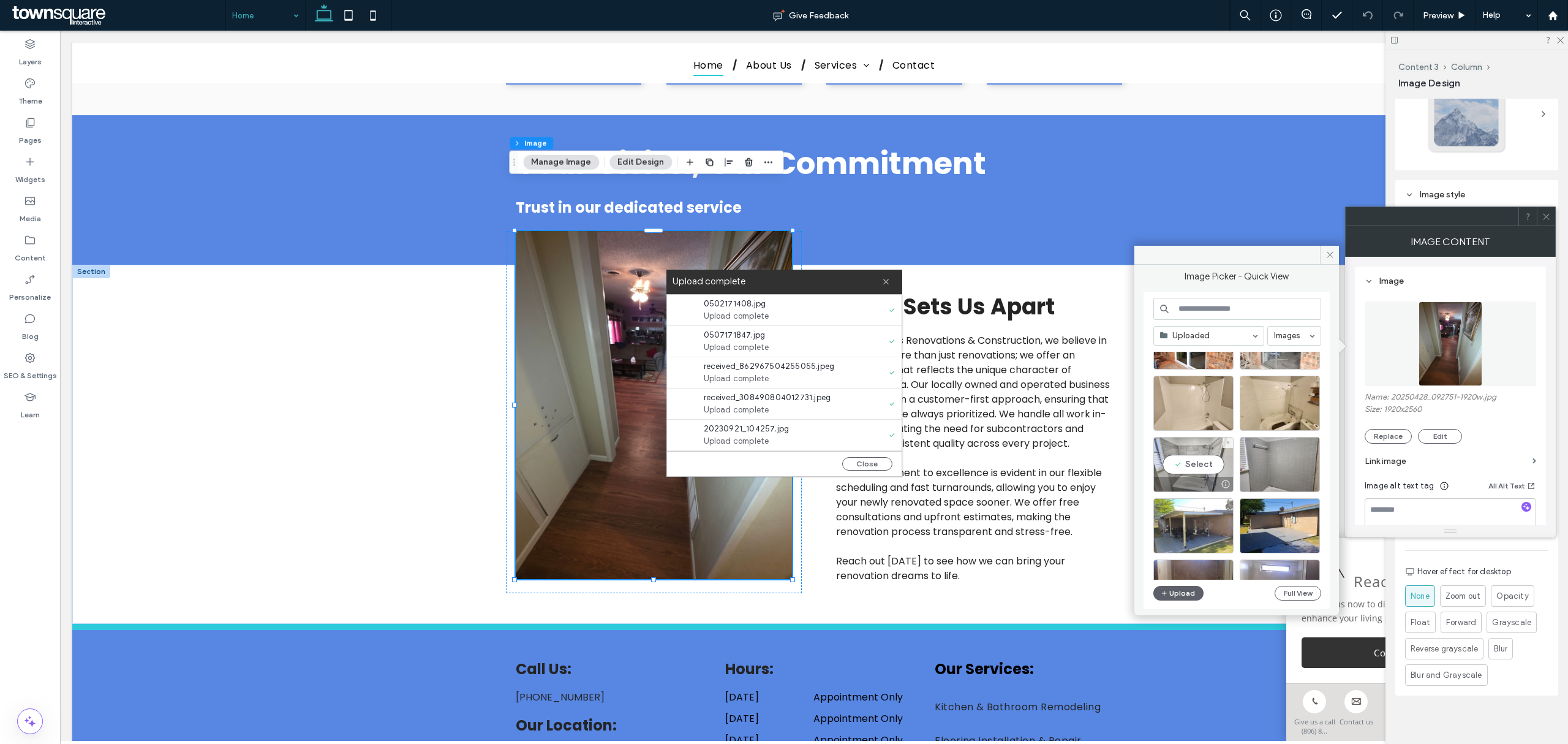
click at [1045, 450] on div "Select" at bounding box center [1193, 464] width 80 height 55
click at [1045, 450] on div "What Sets Us Apart At All Seasons Renovations & Construction, we believe in del…" at bounding box center [814, 444] width 1484 height 359
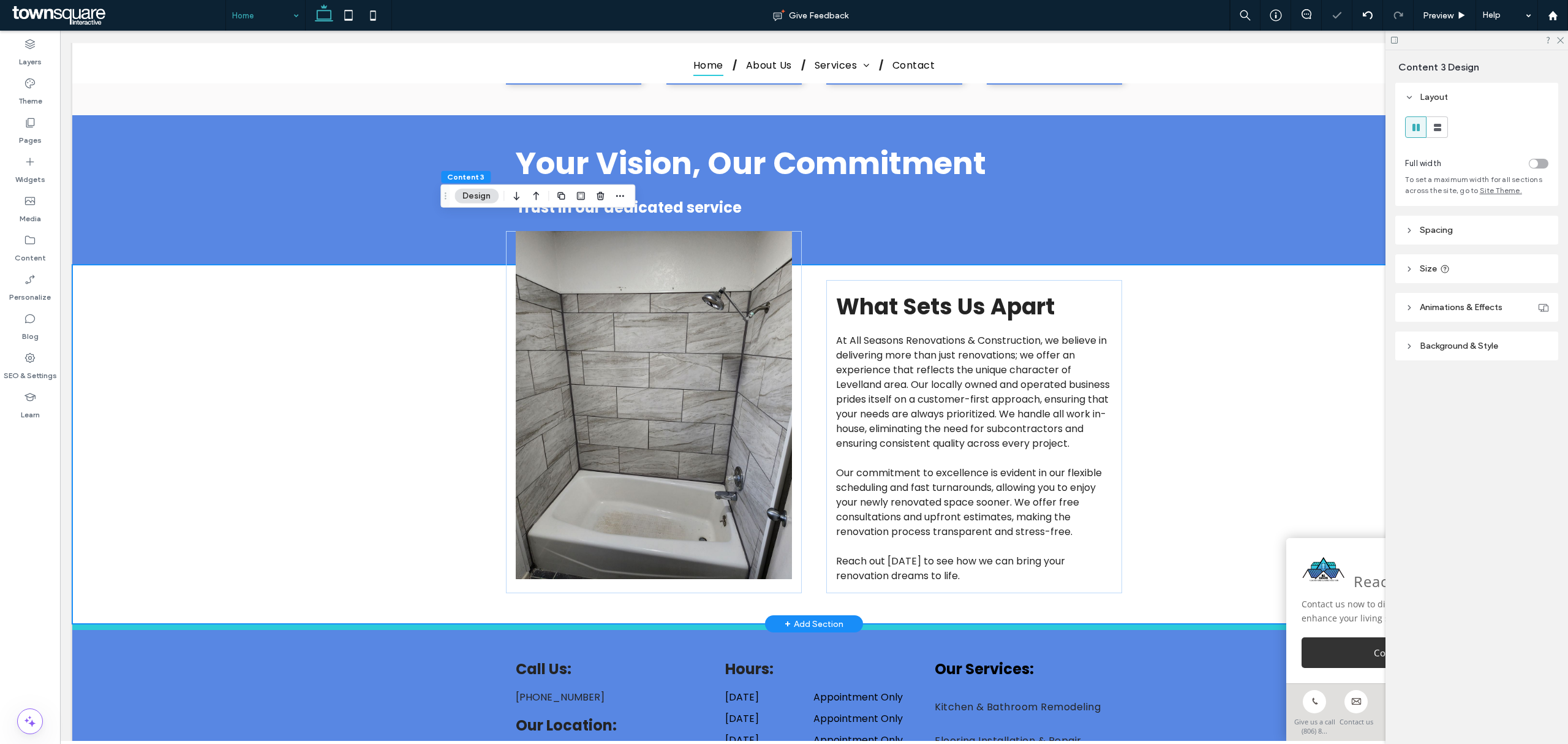
click at [393, 342] on div "What Sets Us Apart At All Seasons Renovations & Construction, we believe in del…" at bounding box center [814, 444] width 1484 height 359
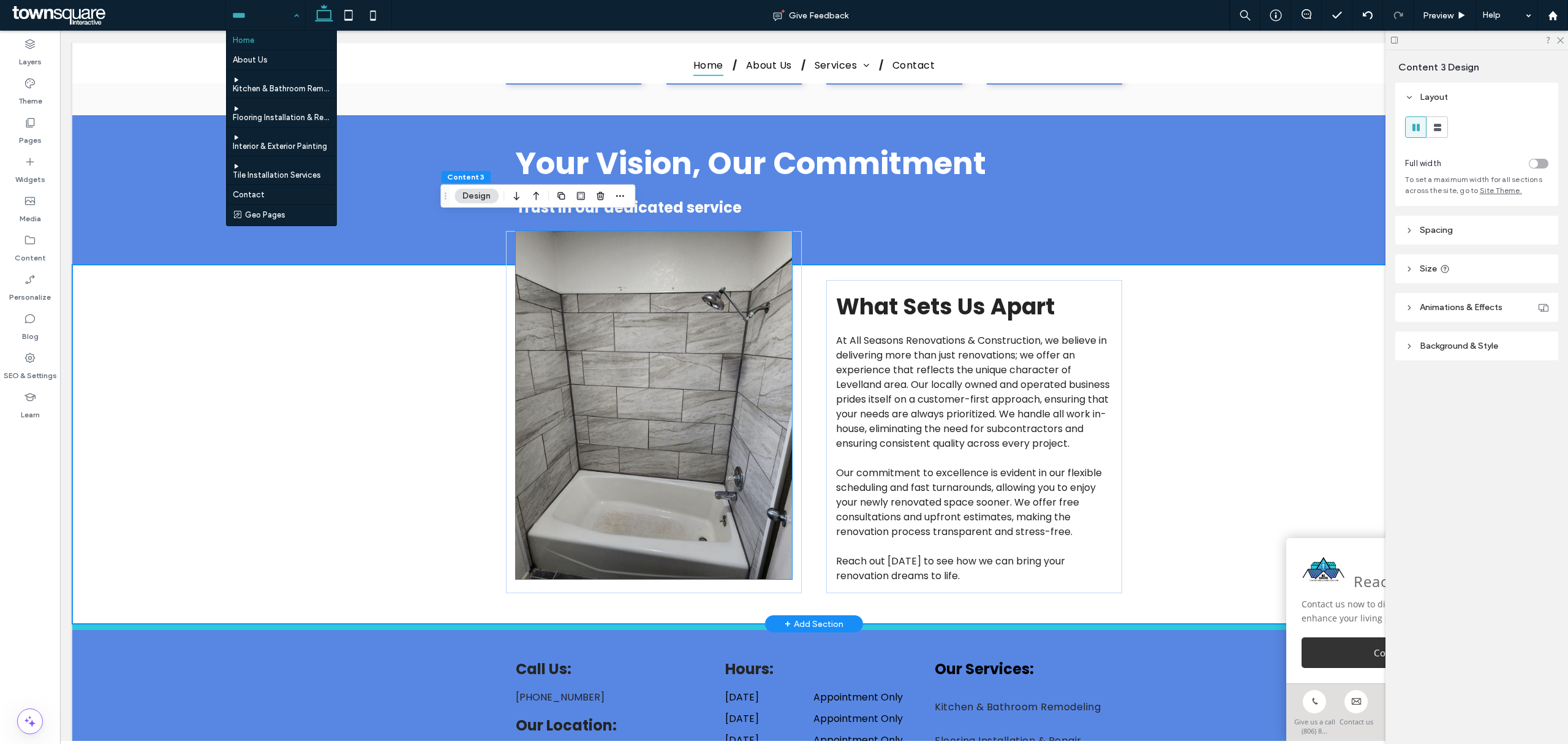
click at [516, 310] on img at bounding box center [654, 405] width 277 height 348
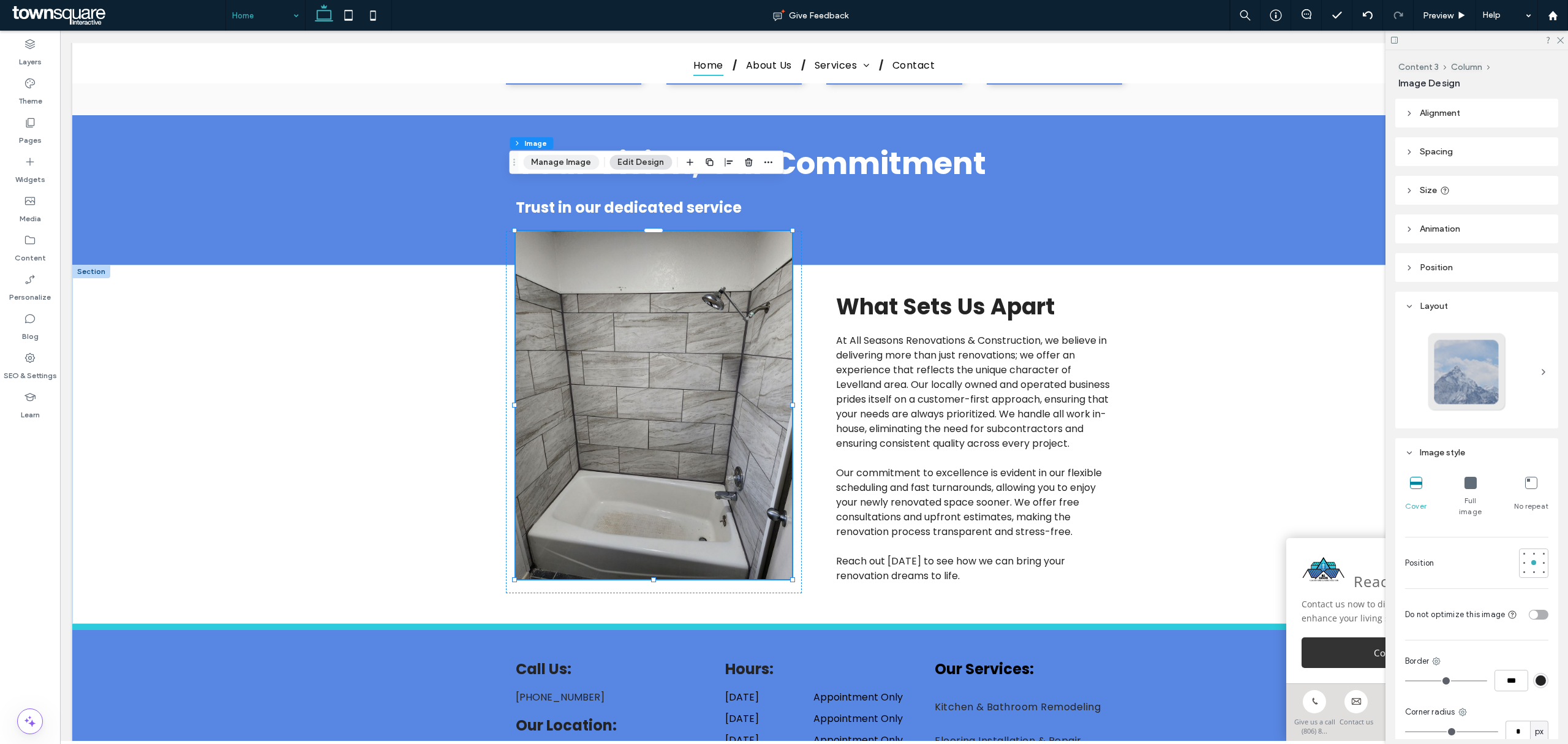
click at [572, 161] on button "Manage Image" at bounding box center [561, 162] width 76 height 15
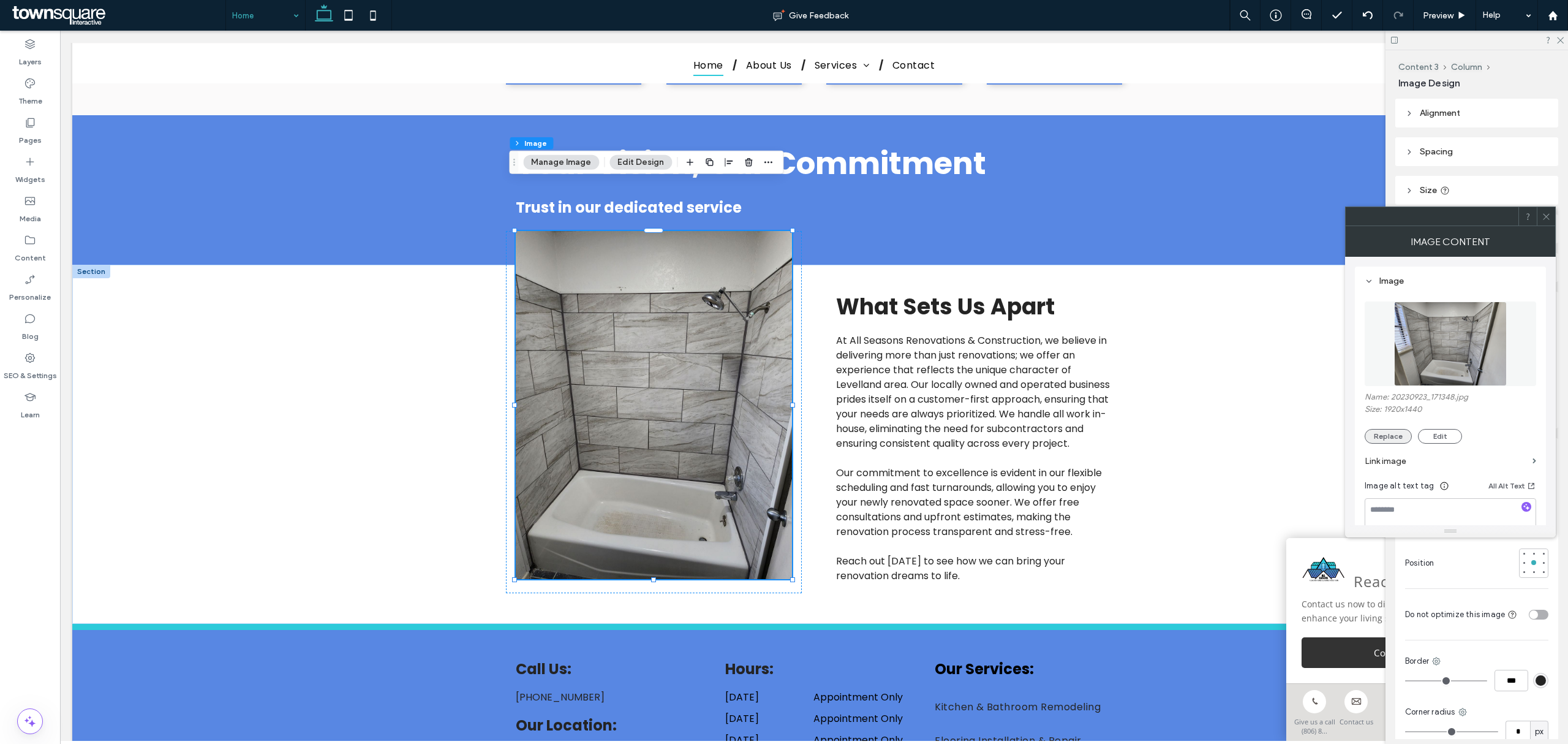
click at [1045, 430] on button "Replace" at bounding box center [1388, 436] width 47 height 15
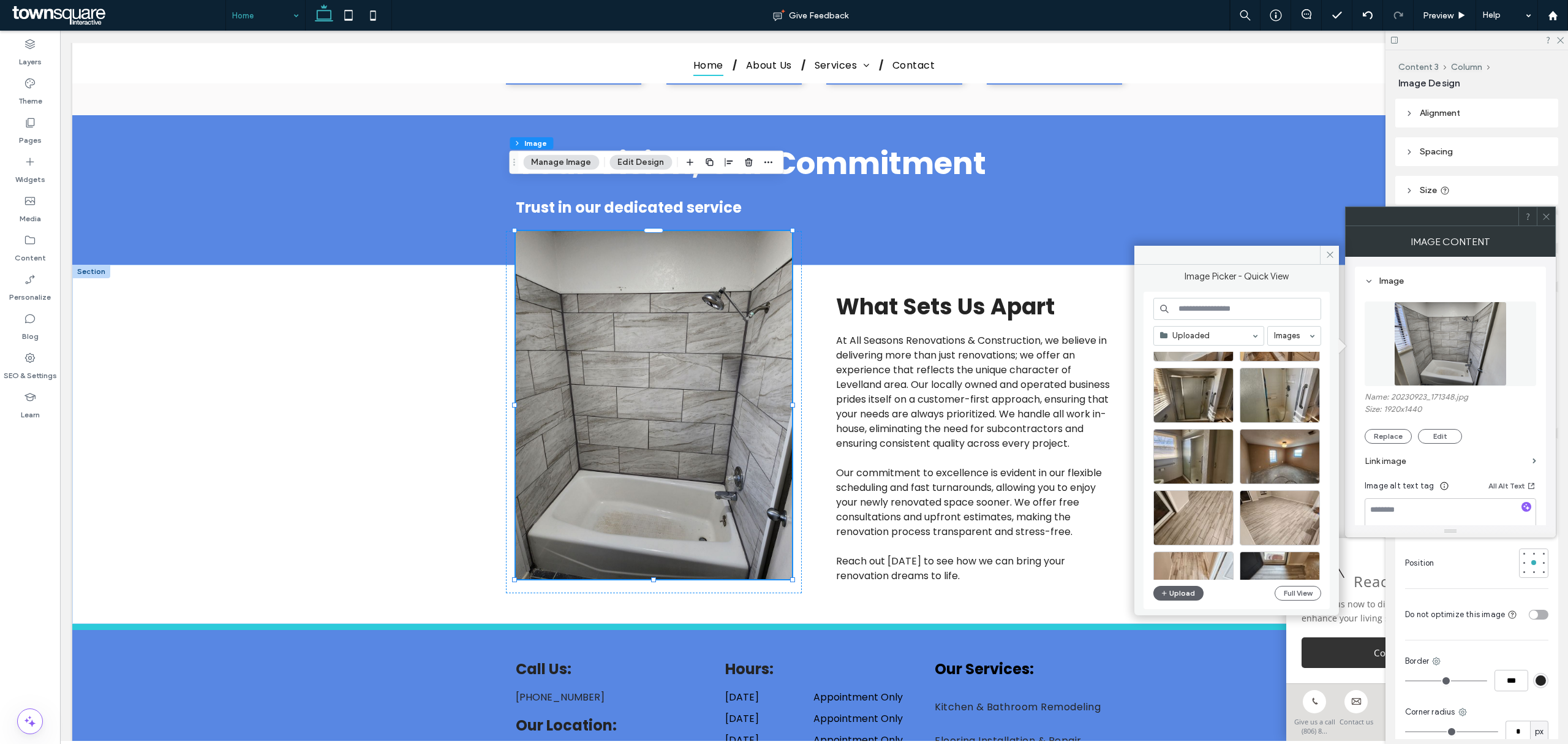
scroll to position [1650, 0]
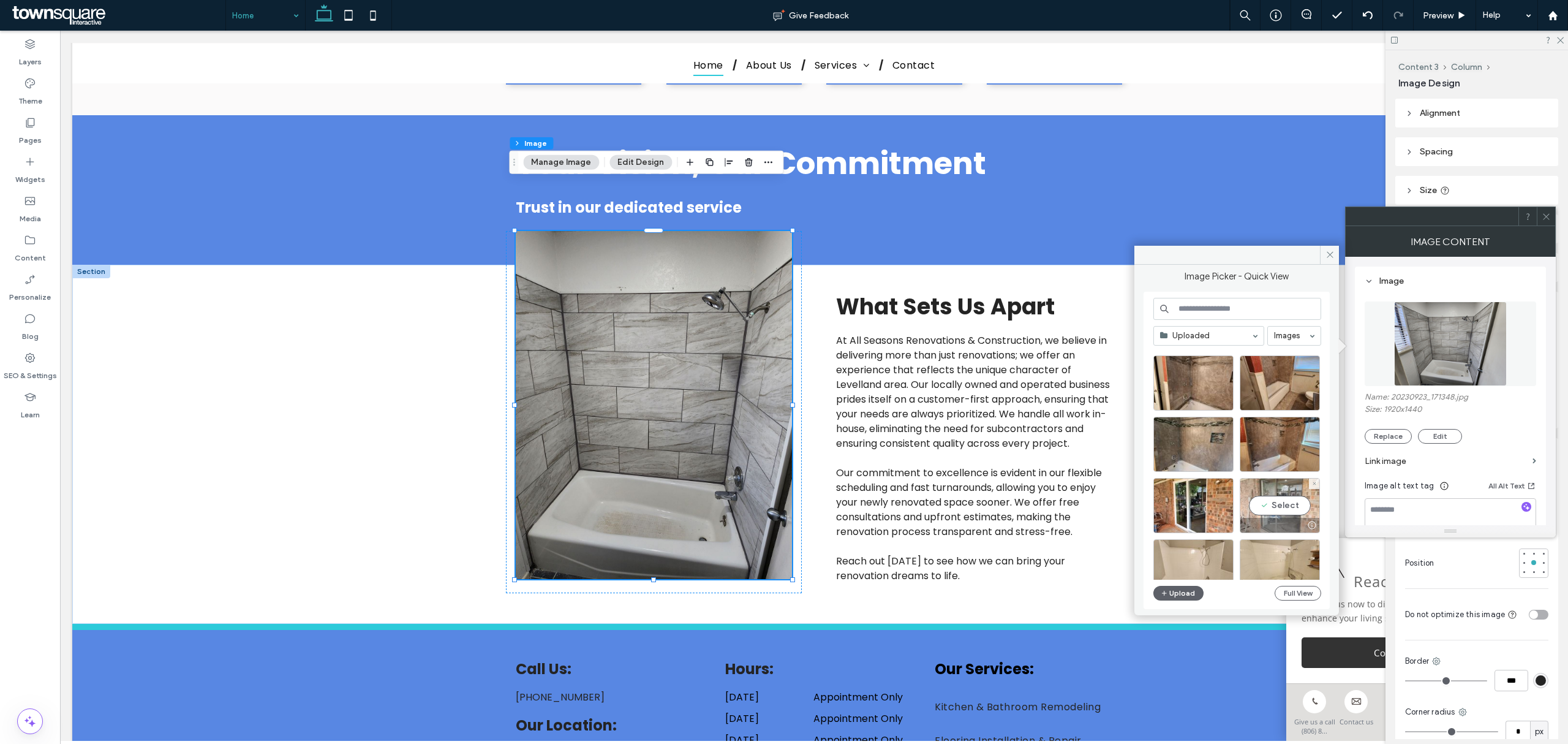
click at [1045, 450] on div "Select" at bounding box center [1280, 505] width 80 height 55
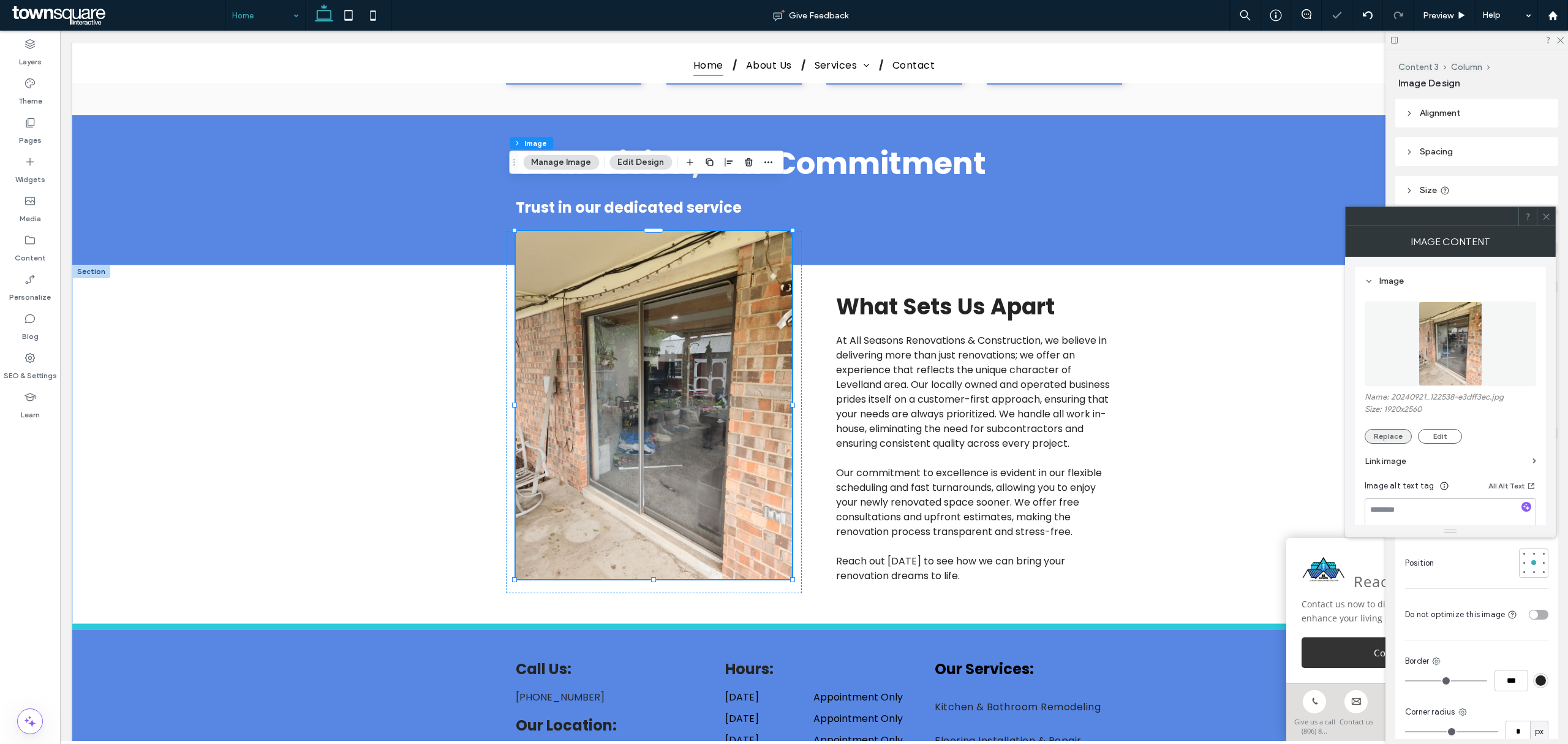
click at [1045, 432] on button "Replace" at bounding box center [1388, 436] width 47 height 15
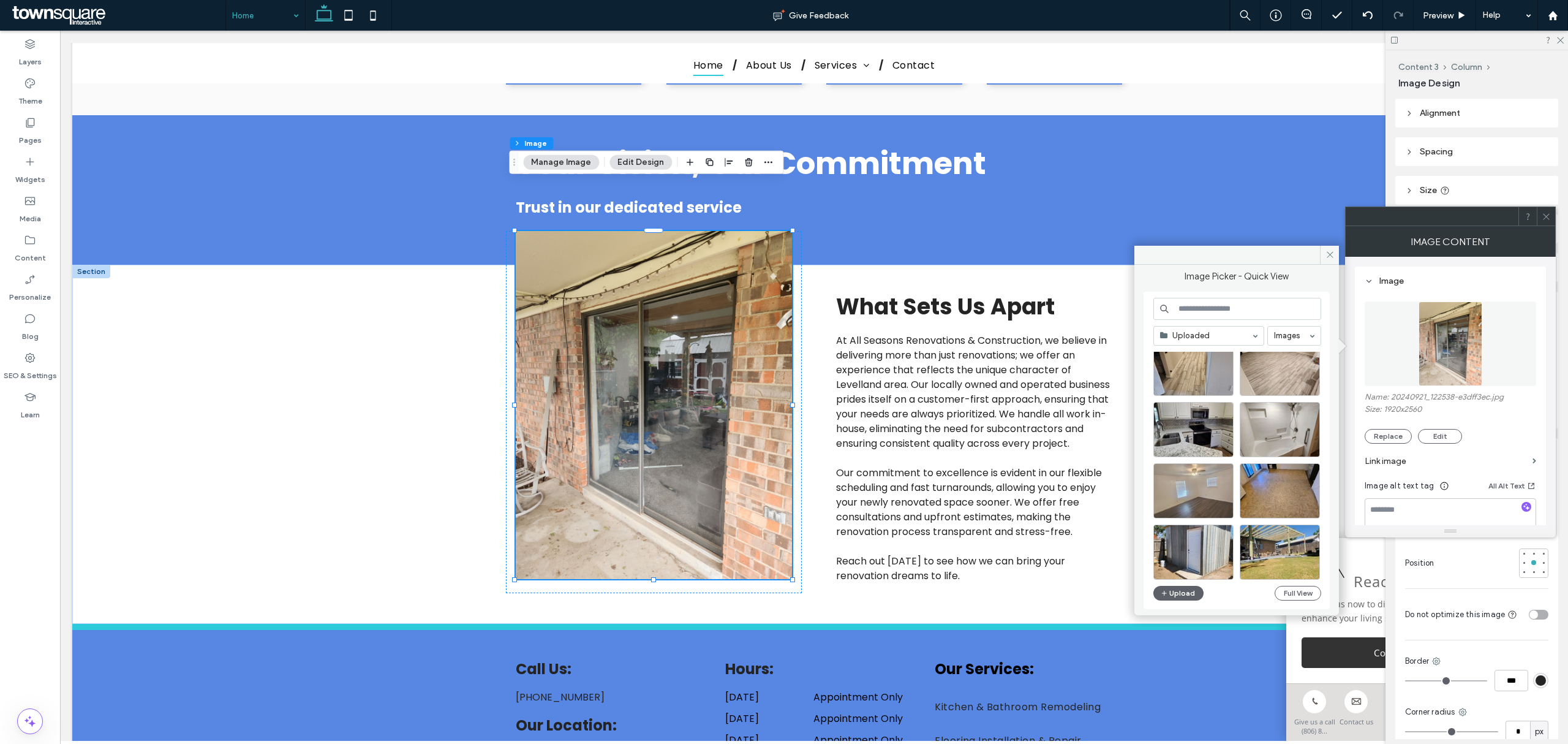
scroll to position [2304, 0]
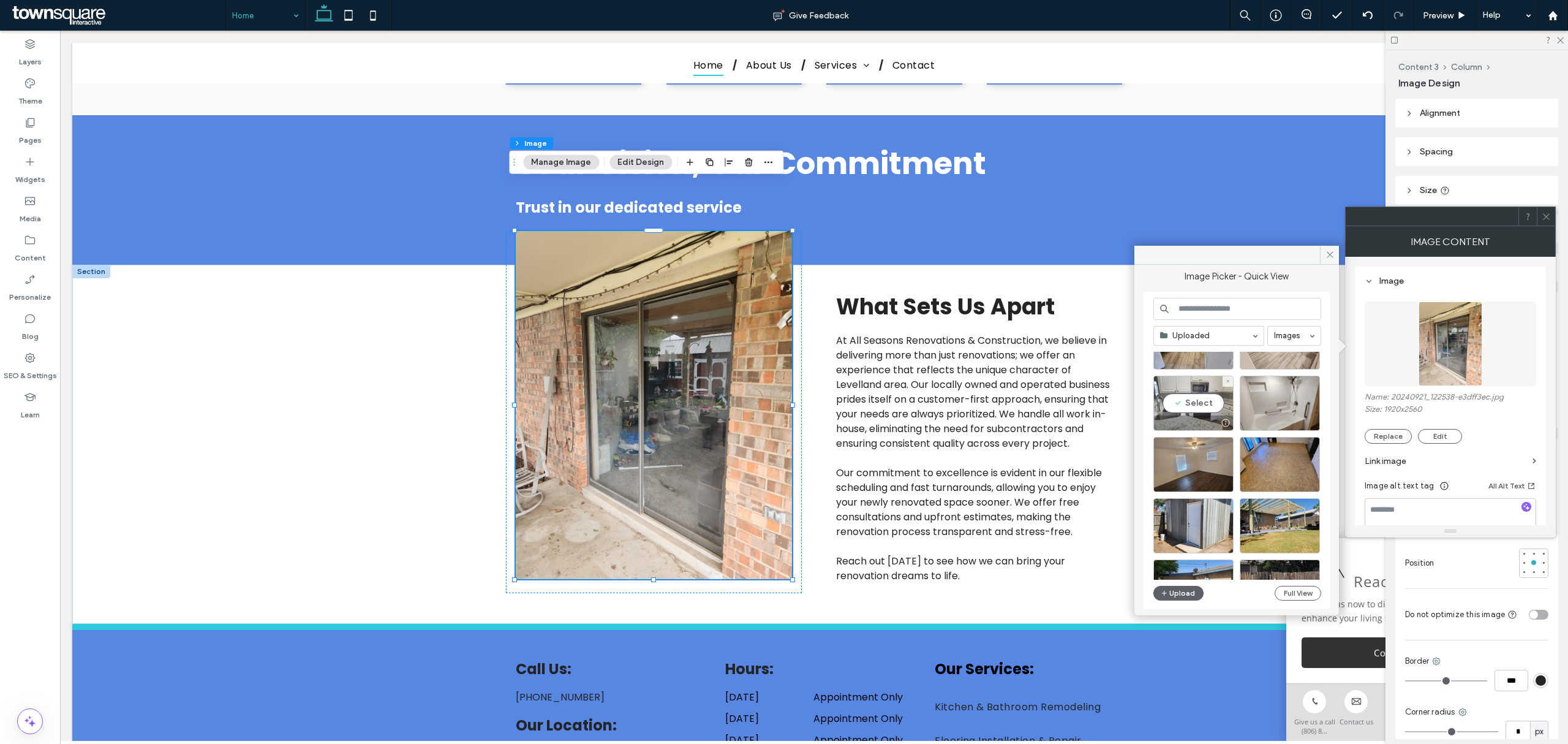
click at [1045, 405] on div "Select" at bounding box center [1193, 403] width 80 height 55
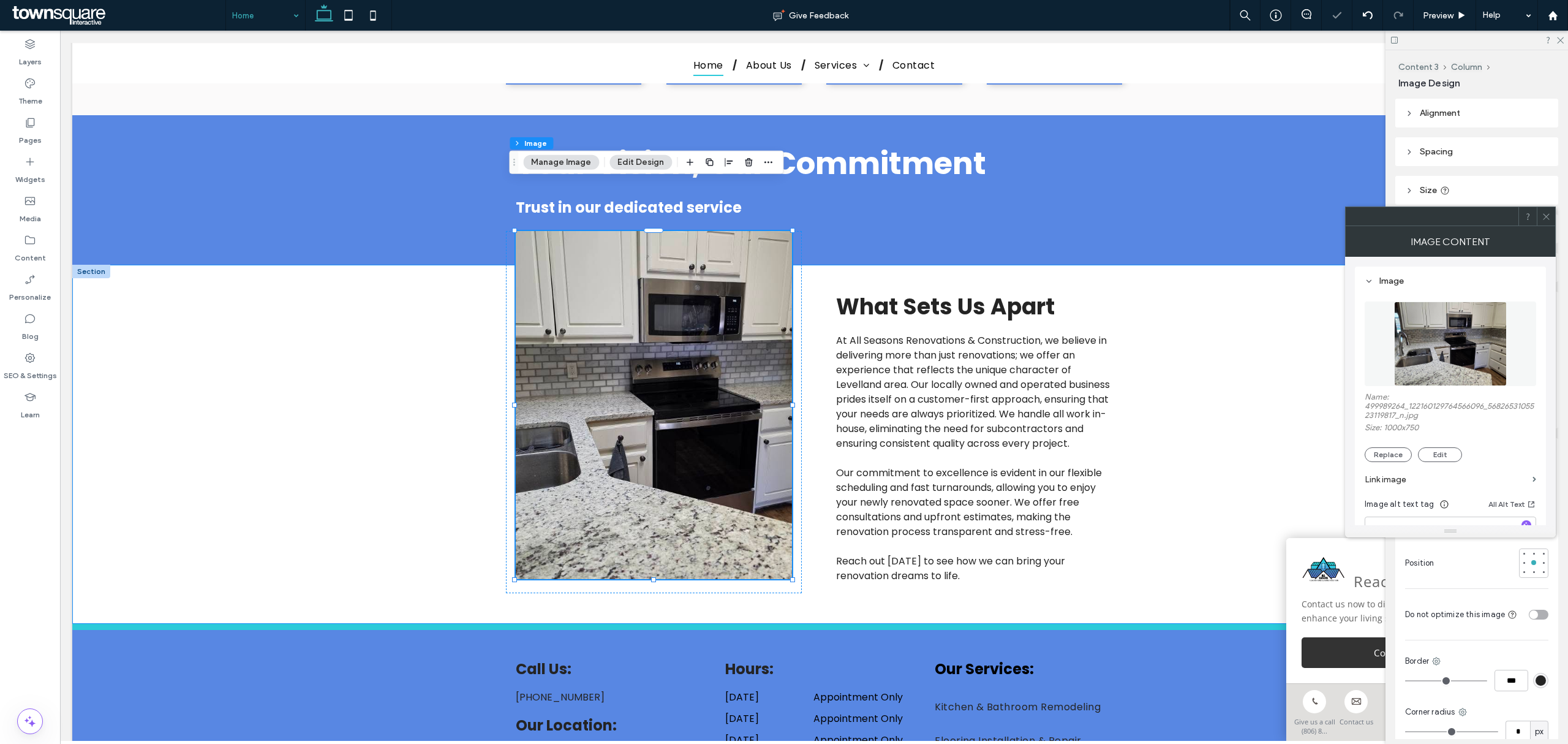
click at [1045, 405] on div "What Sets Us Apart At All Seasons Renovations & Construction, we believe in del…" at bounding box center [814, 444] width 1484 height 359
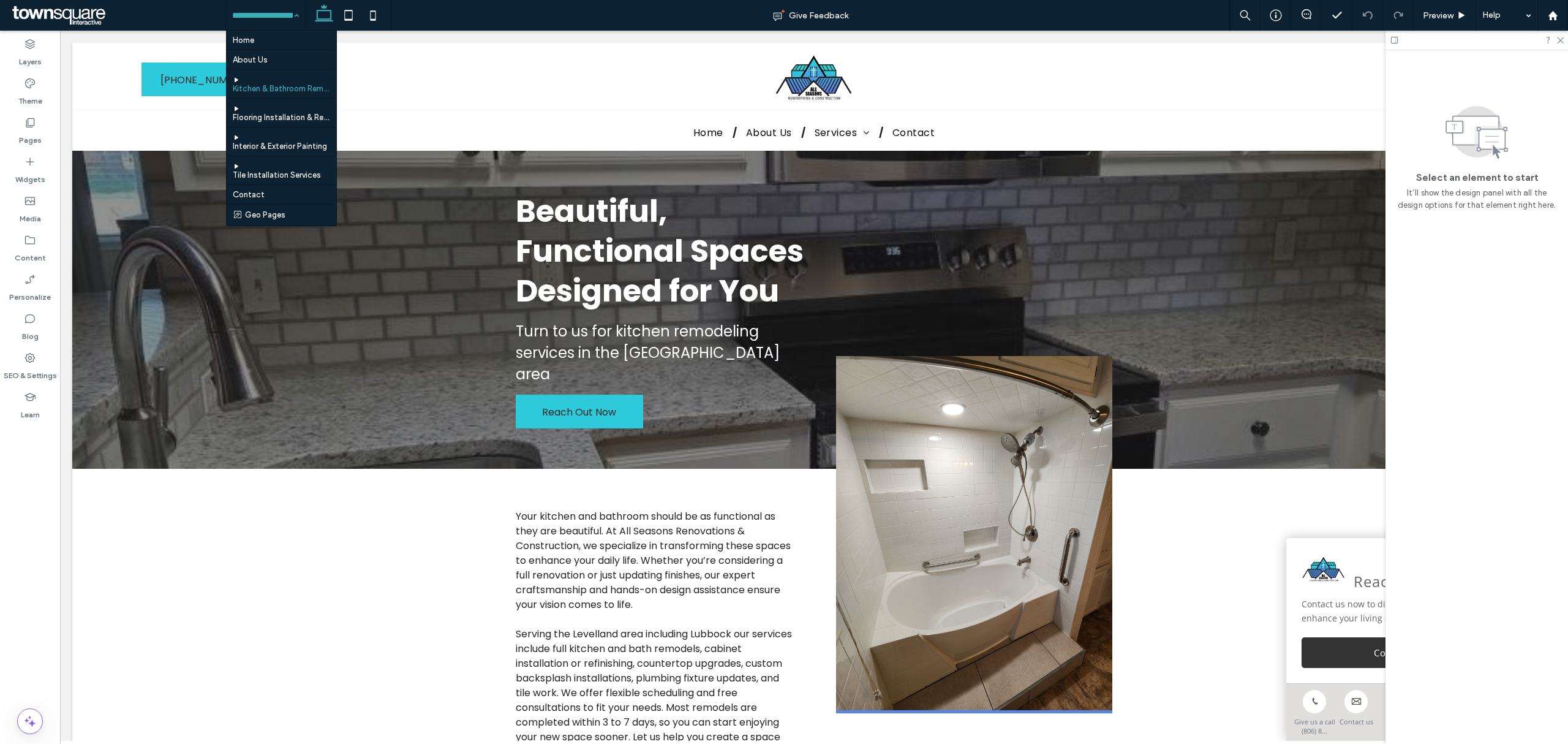
click at [260, 23] on input at bounding box center [262, 15] width 61 height 31
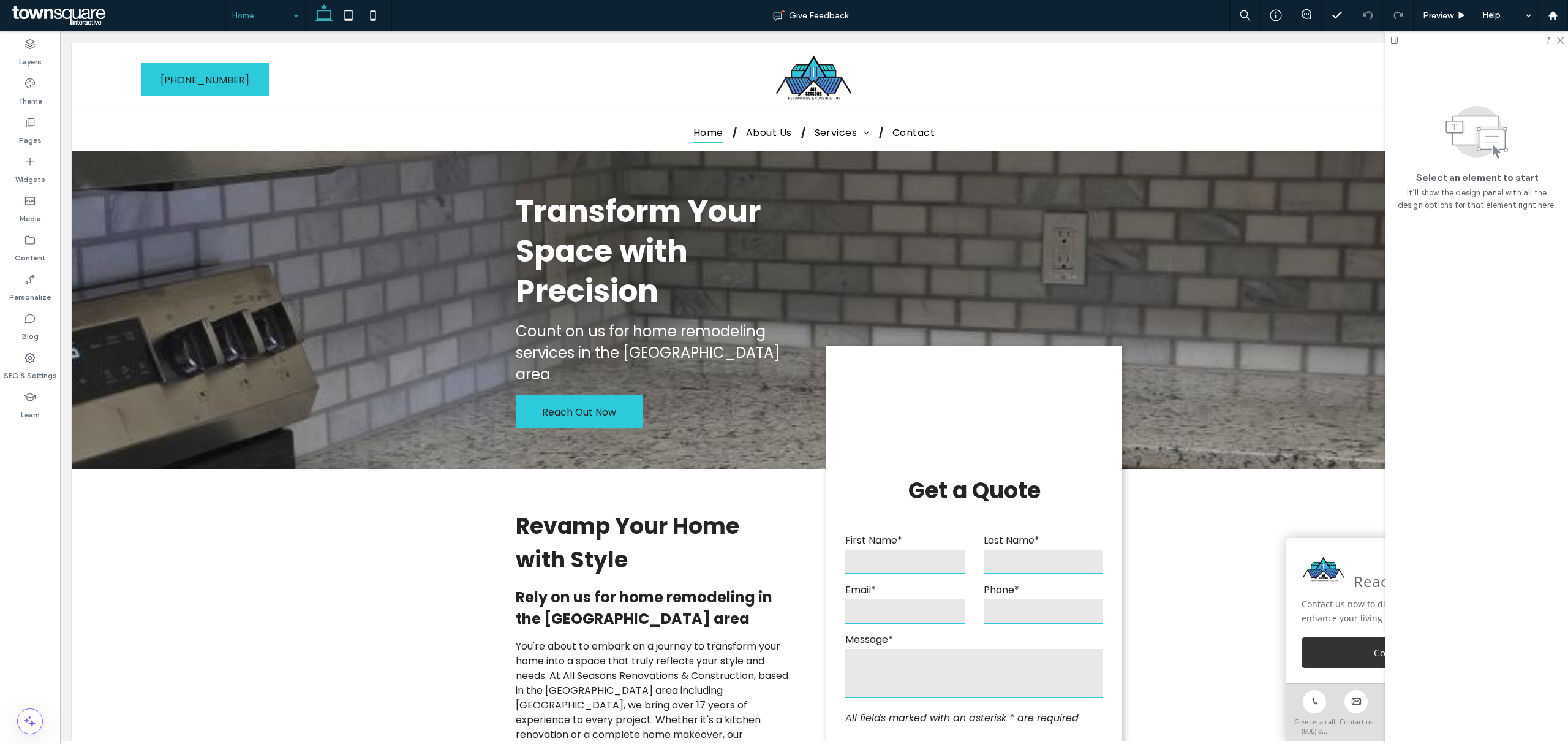
click at [277, 17] on input at bounding box center [262, 15] width 61 height 31
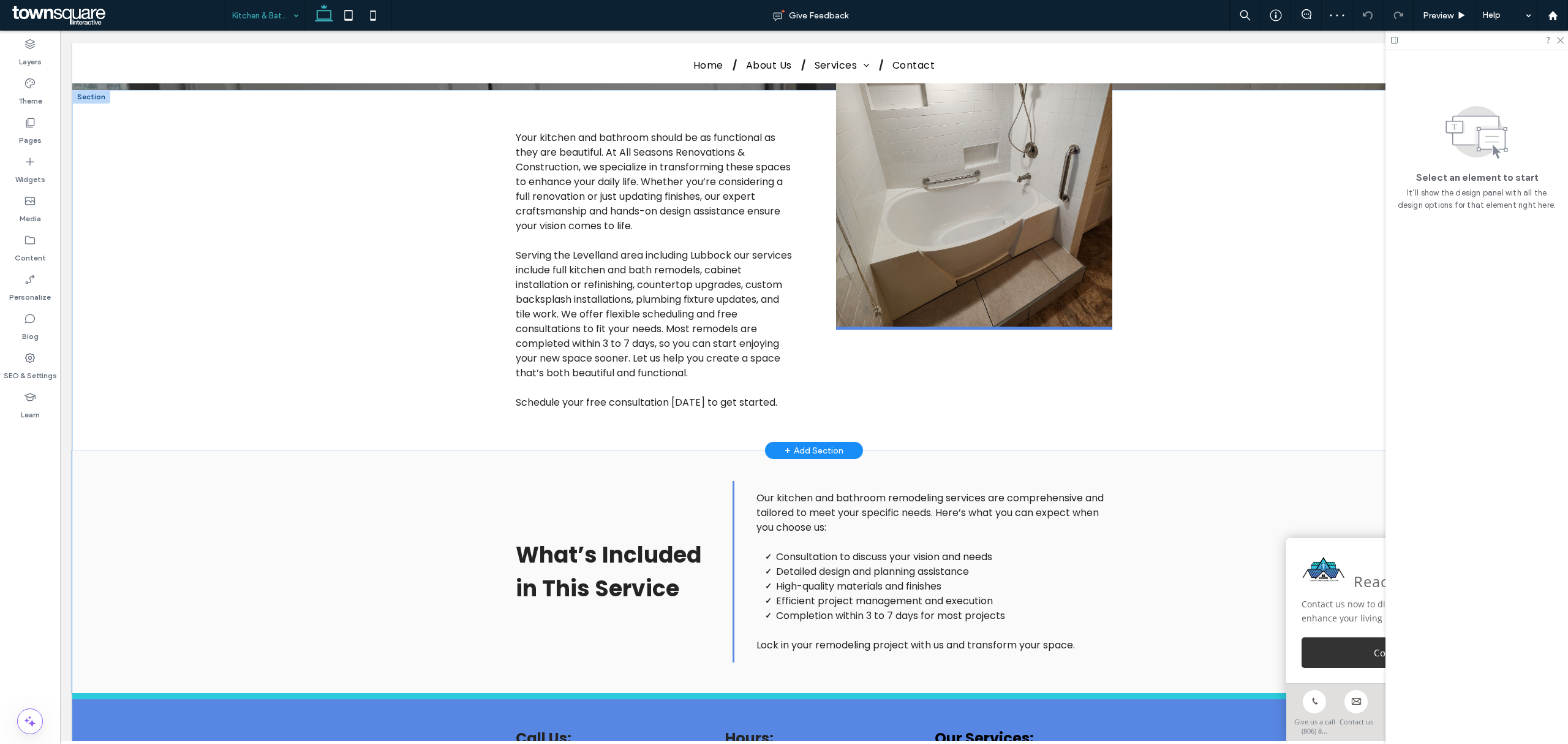
scroll to position [163, 0]
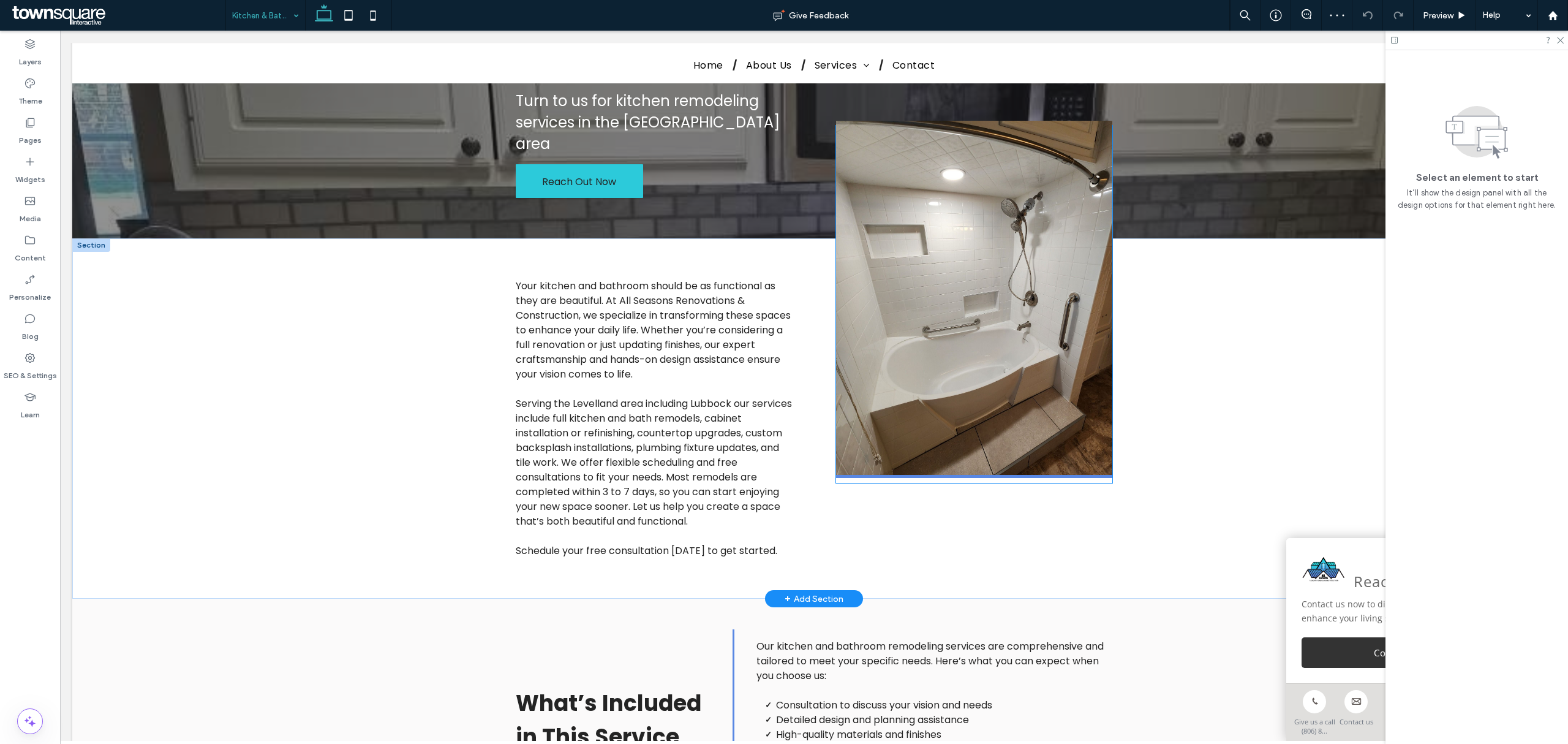
click at [933, 298] on img at bounding box center [974, 299] width 277 height 357
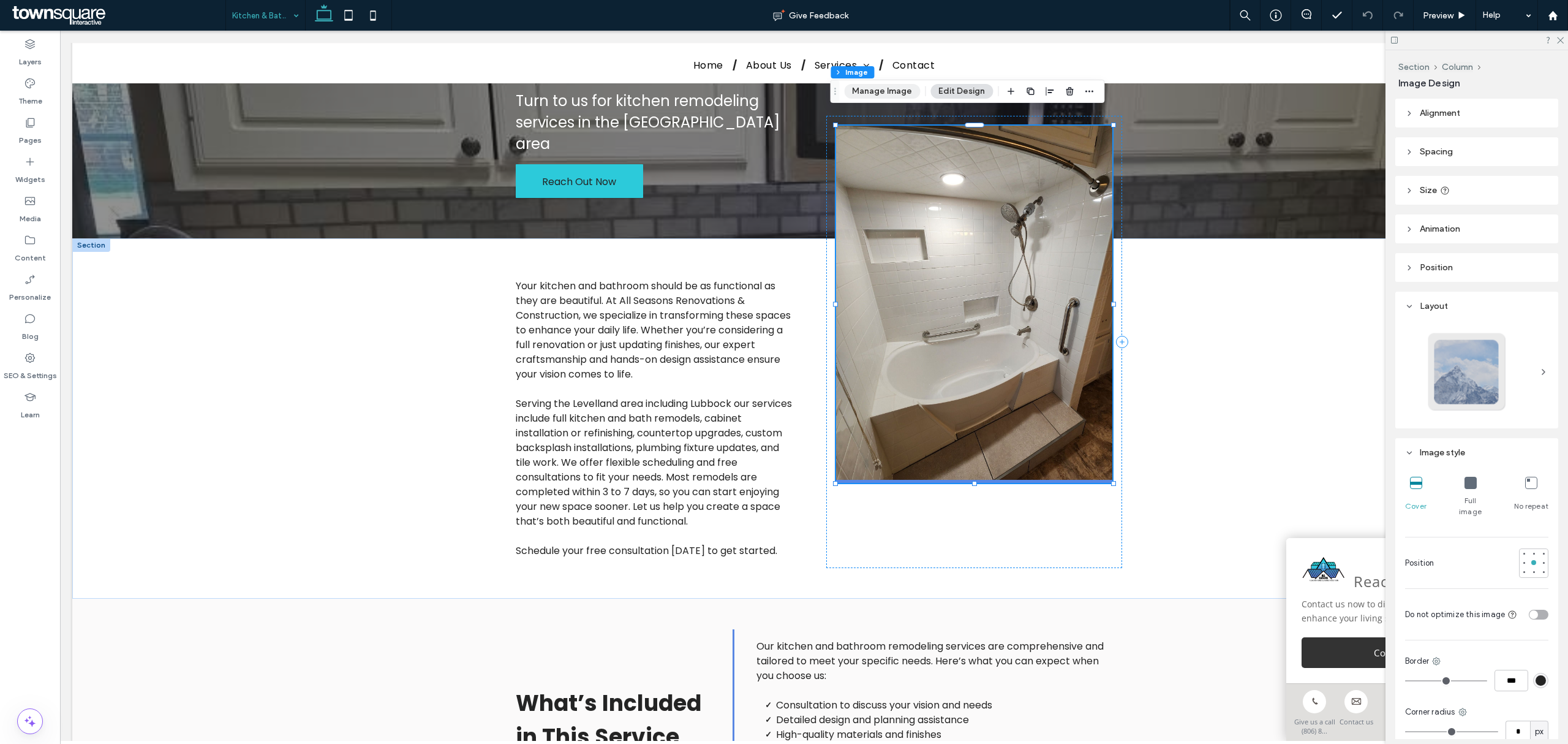
click at [886, 88] on button "Manage Image" at bounding box center [882, 91] width 76 height 15
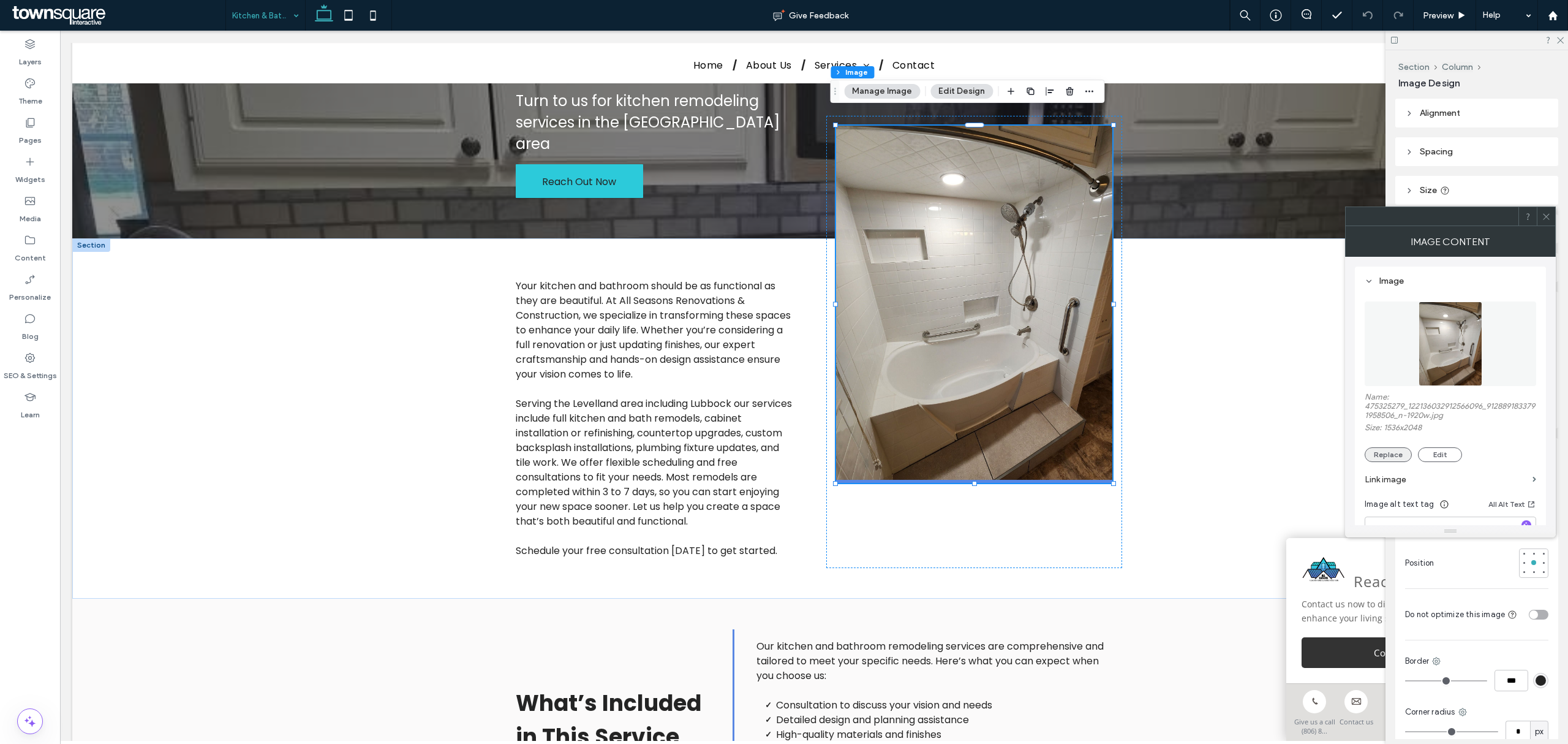
click at [1045, 450] on button "Replace" at bounding box center [1388, 454] width 47 height 15
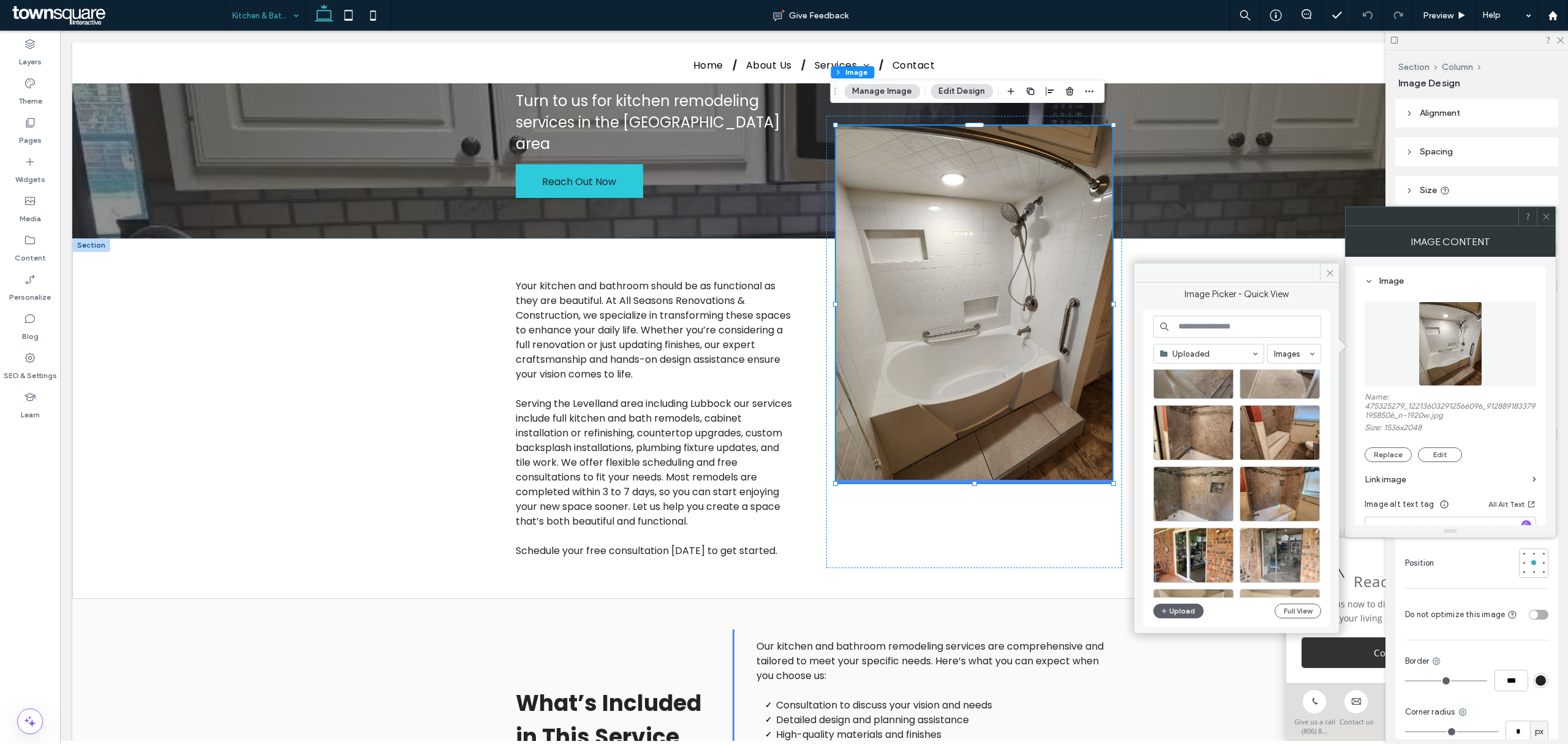
scroll to position [1814, 0]
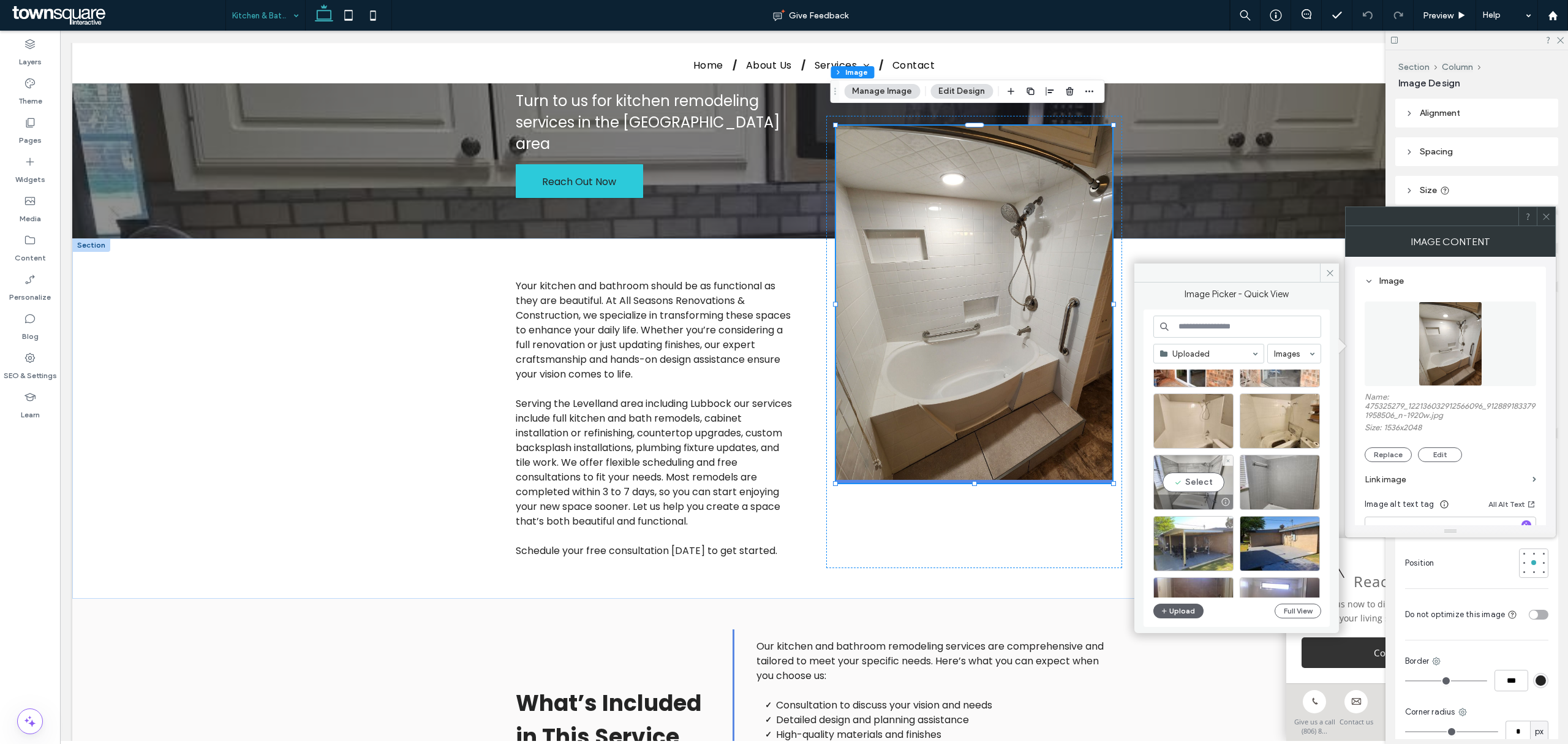
click at [1045, 450] on div "Select" at bounding box center [1193, 481] width 80 height 55
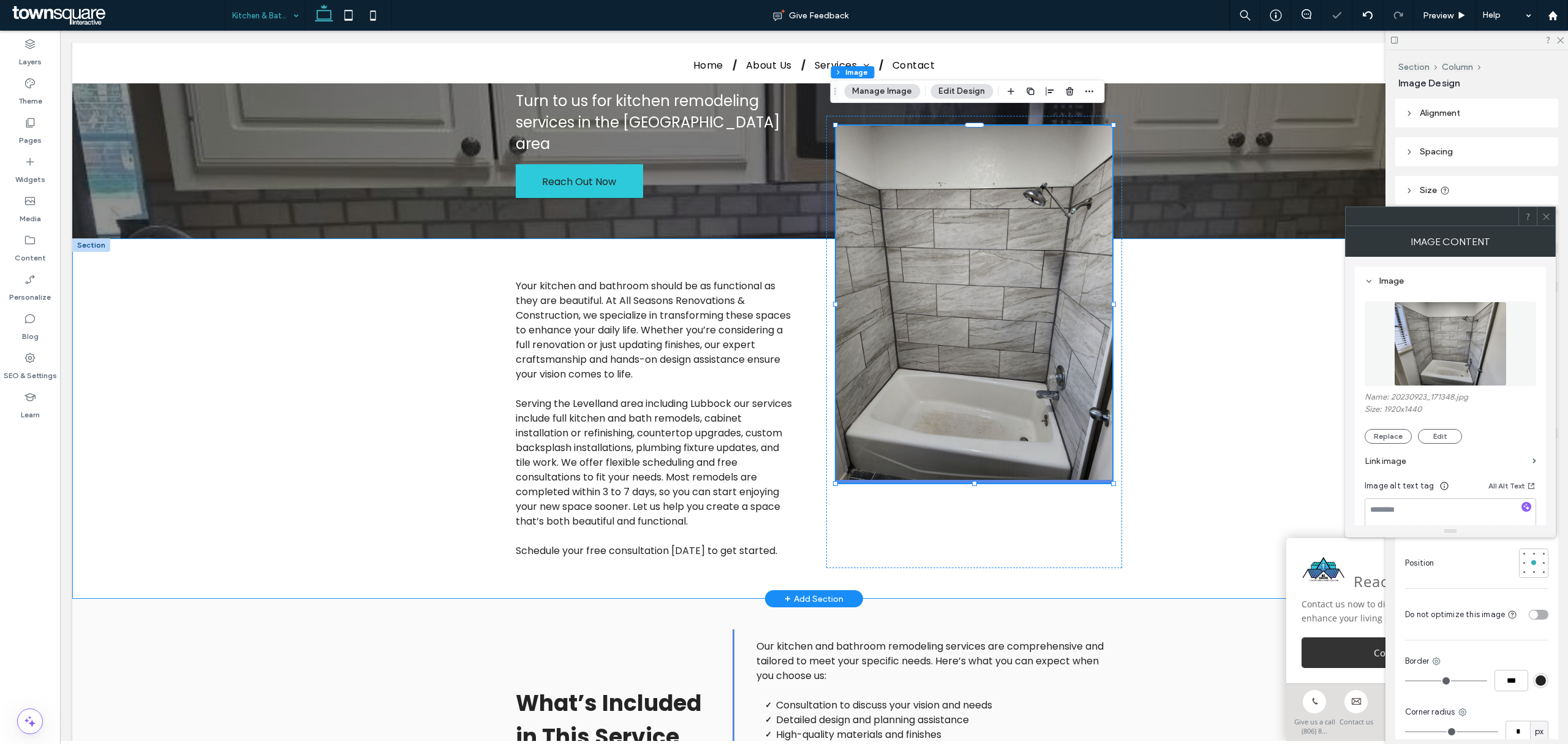
click at [386, 361] on div "Your kitchen and bathroom should be as functional as they are beautiful. At All…" at bounding box center [814, 418] width 1484 height 360
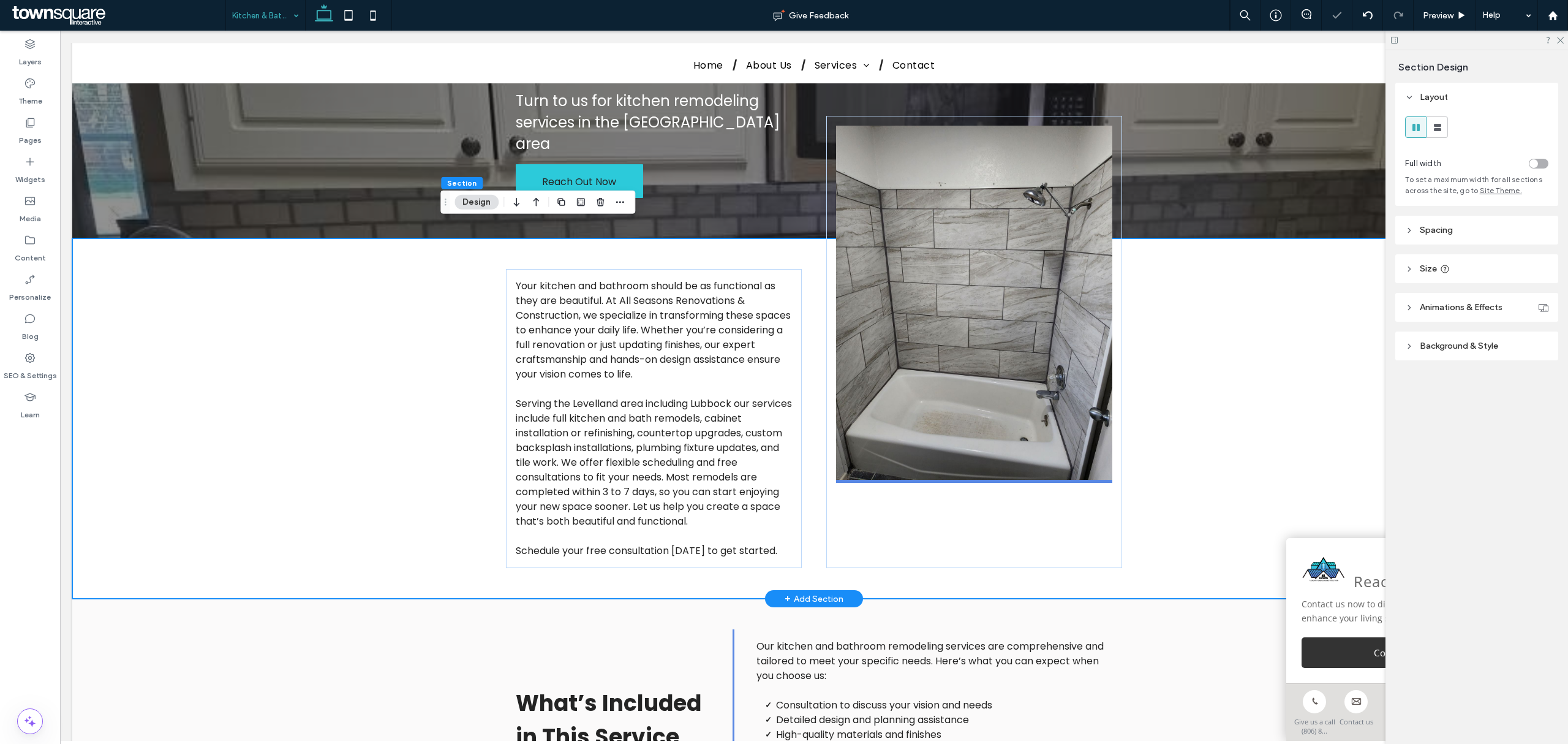
scroll to position [0, 0]
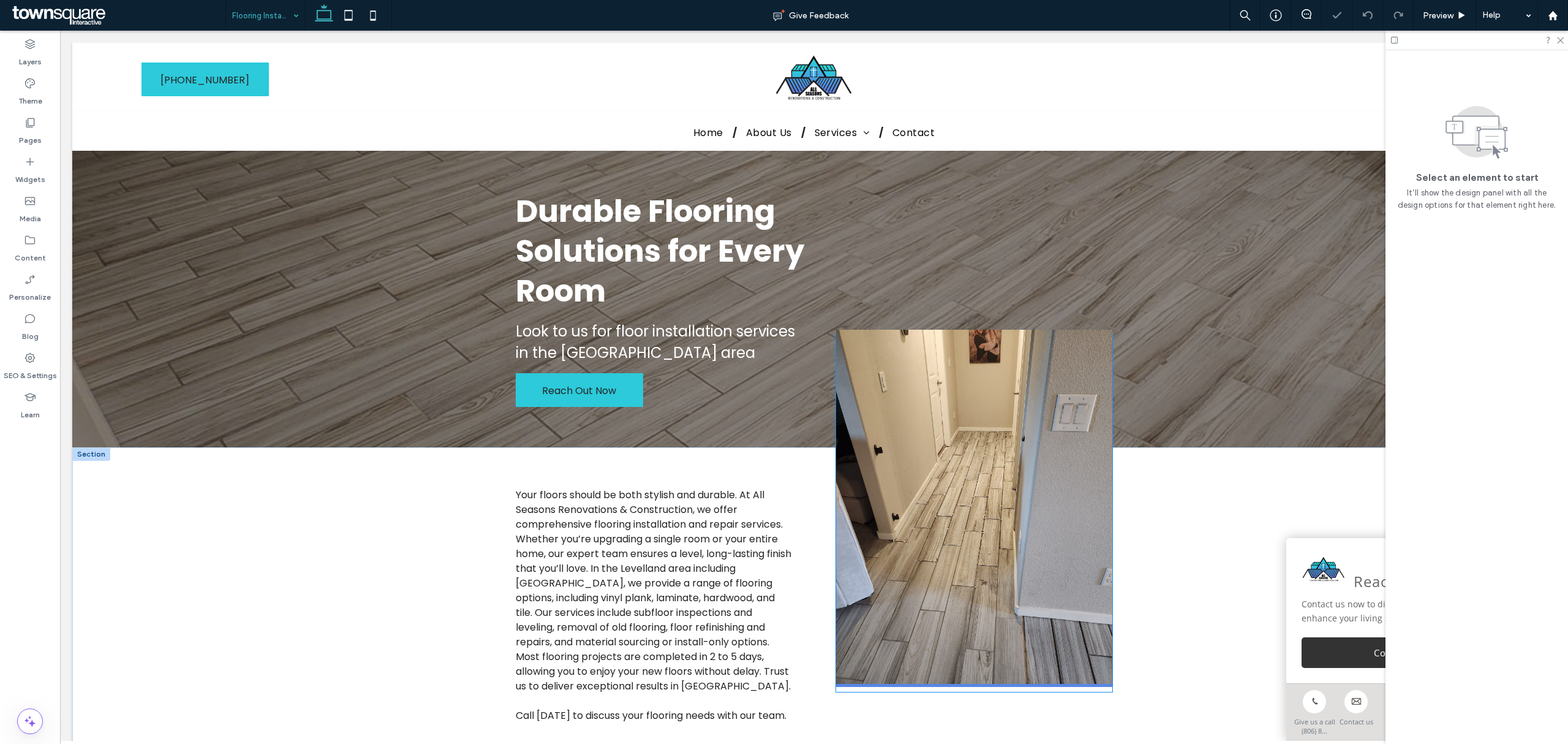
click at [1019, 450] on img at bounding box center [974, 508] width 277 height 357
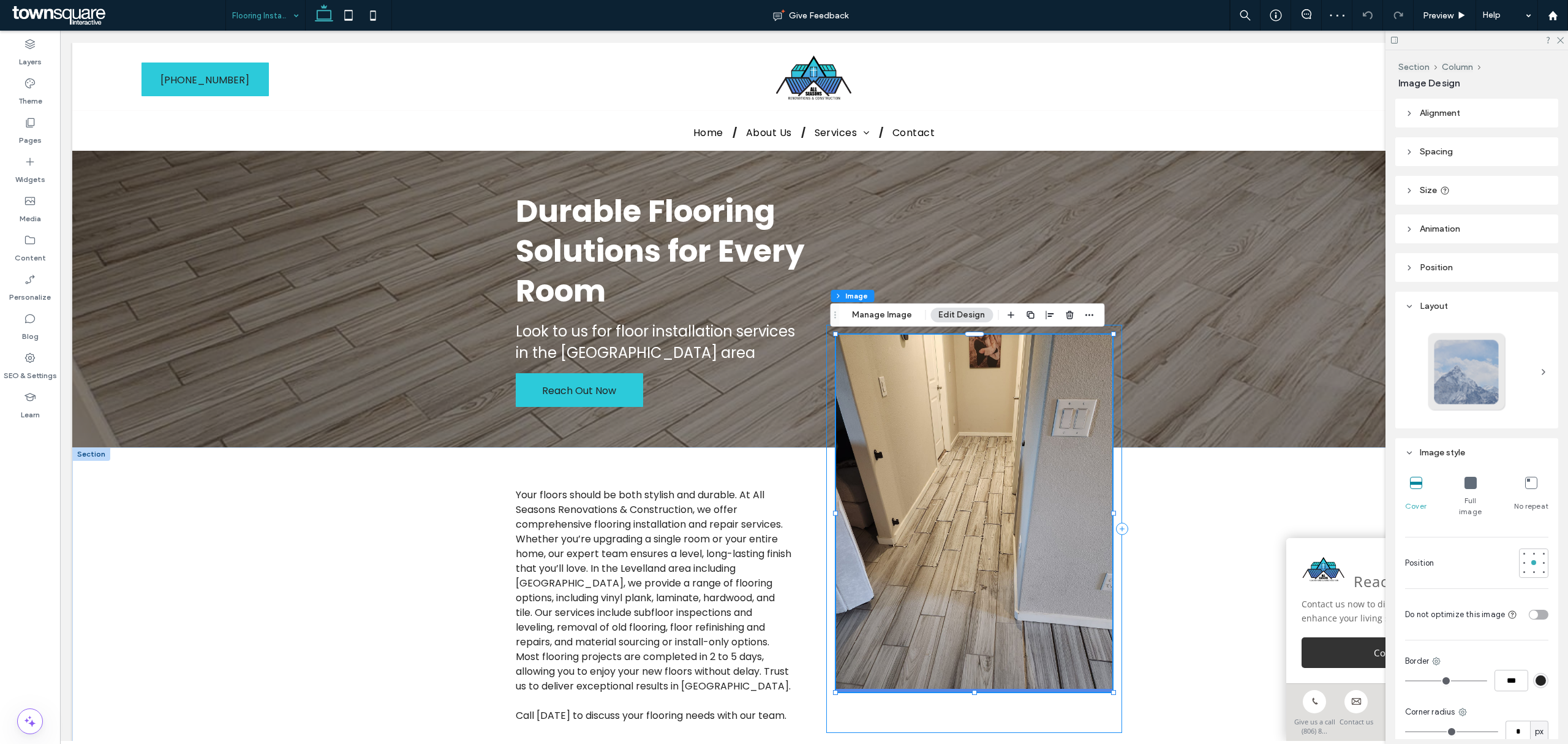
click at [895, 326] on div "Section Column Image Manage Image Edit Design" at bounding box center [967, 315] width 274 height 23
click at [894, 321] on button "Manage Image" at bounding box center [882, 315] width 76 height 15
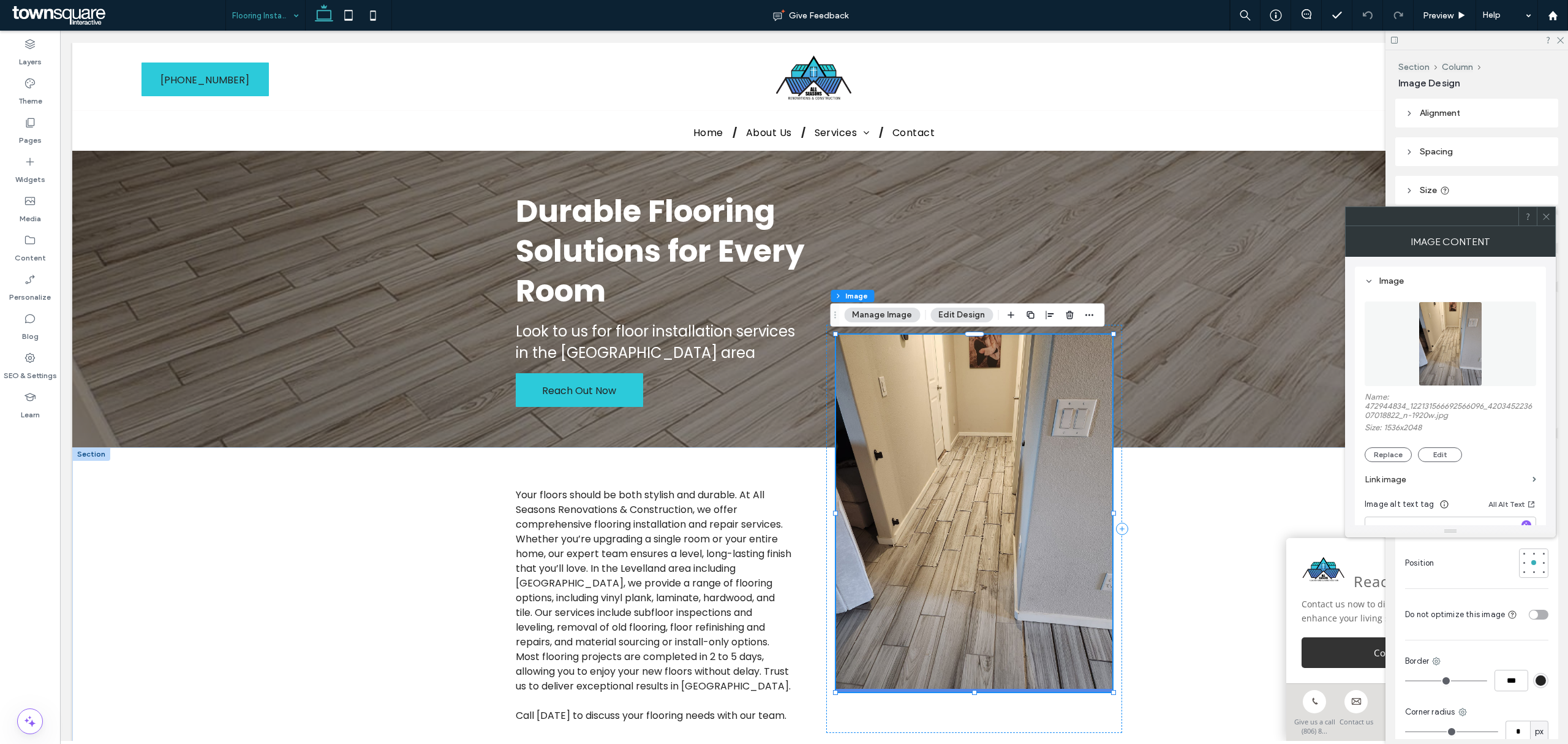
click at [898, 319] on button "Manage Image" at bounding box center [882, 315] width 76 height 15
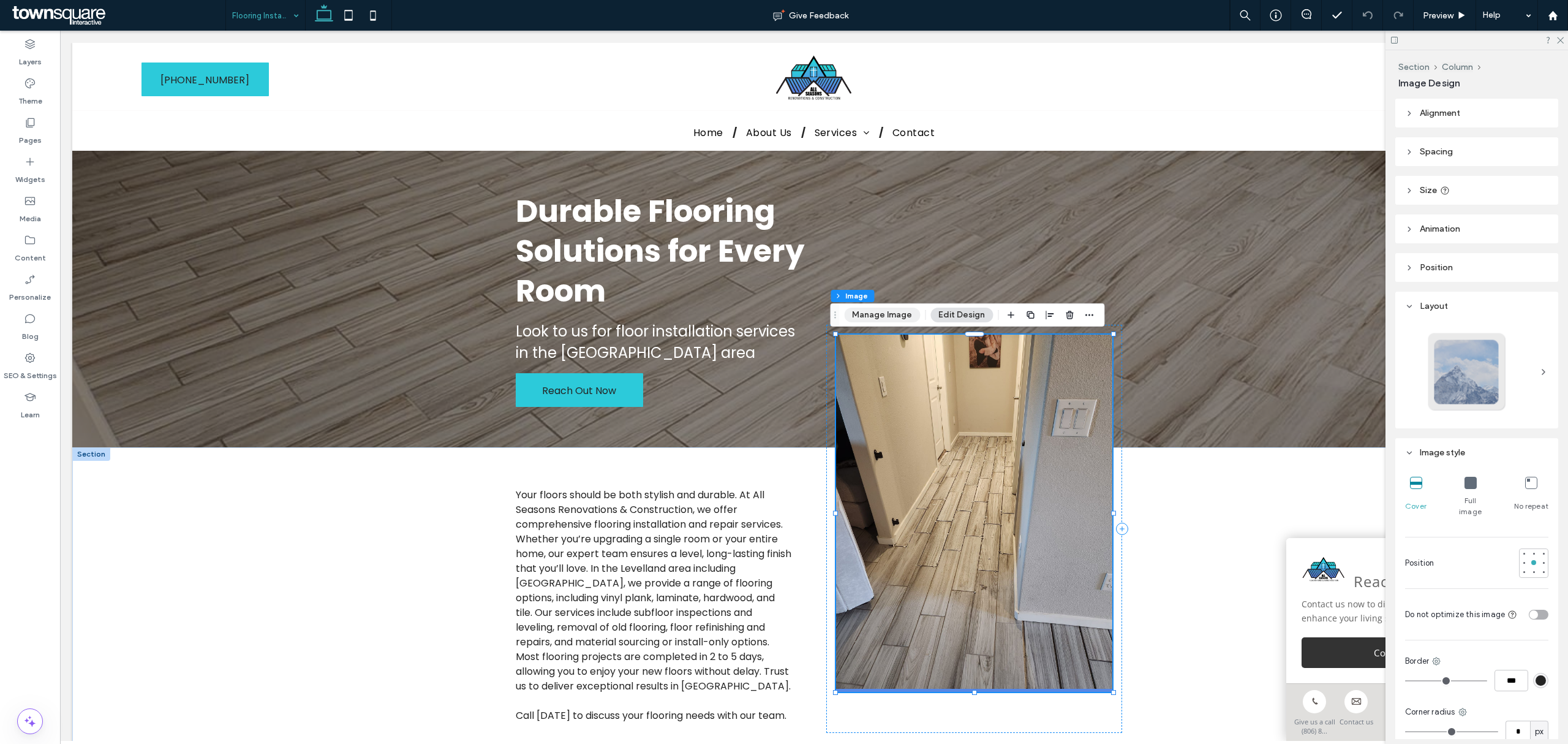
click at [897, 313] on button "Manage Image" at bounding box center [882, 315] width 76 height 15
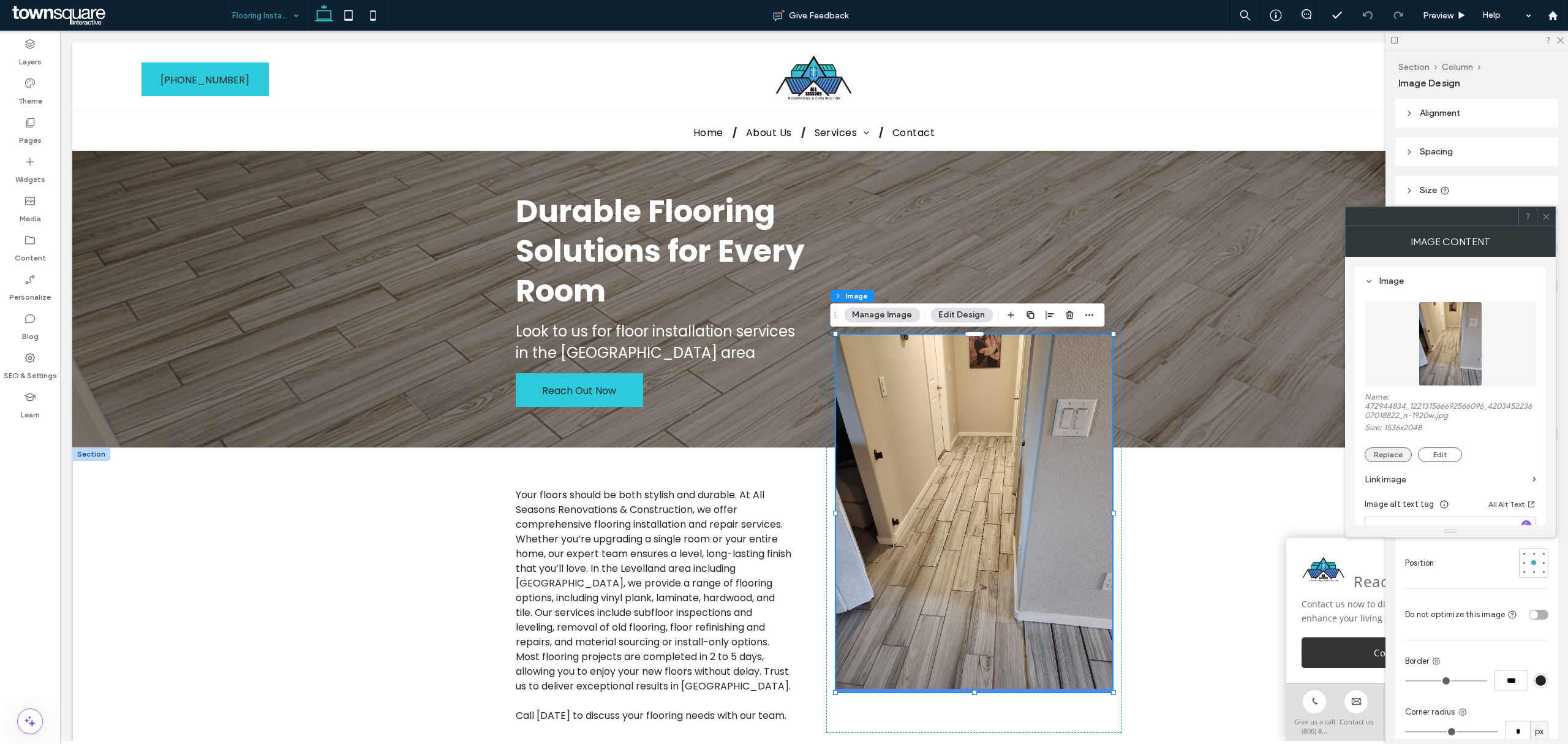
click at [1045, 449] on button "Replace" at bounding box center [1388, 454] width 47 height 15
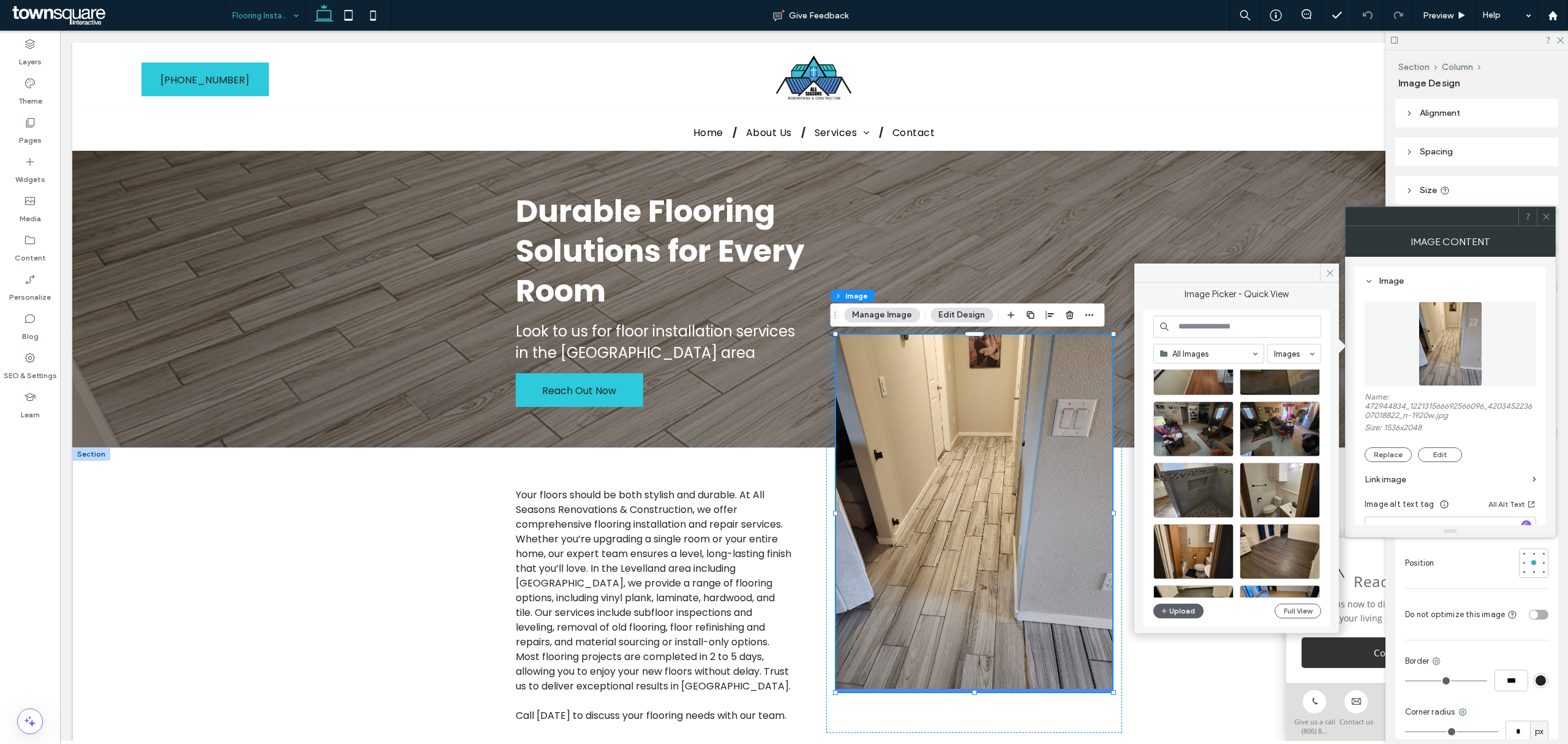
scroll to position [783, 0]
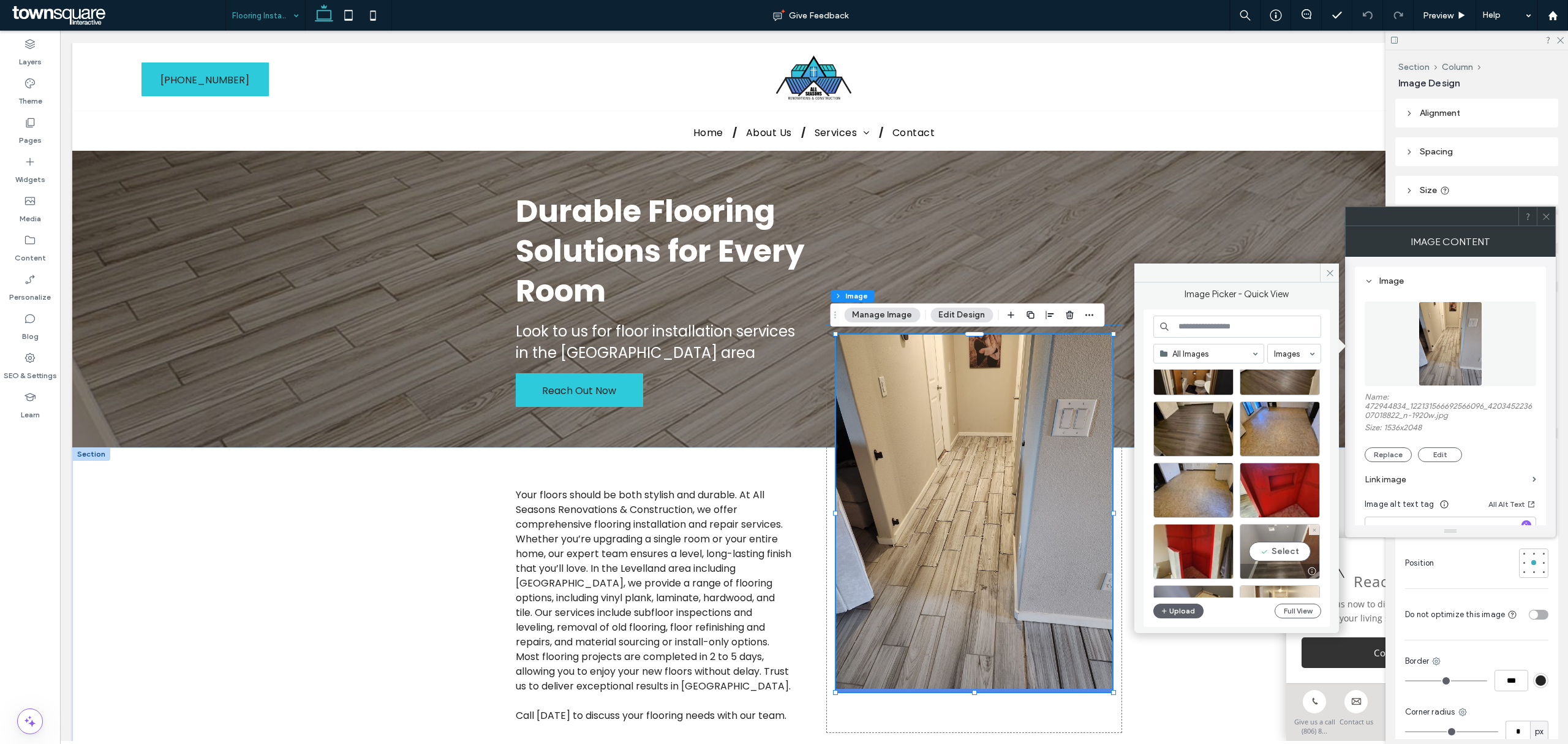
click at [1045, 450] on div "Select" at bounding box center [1280, 551] width 80 height 55
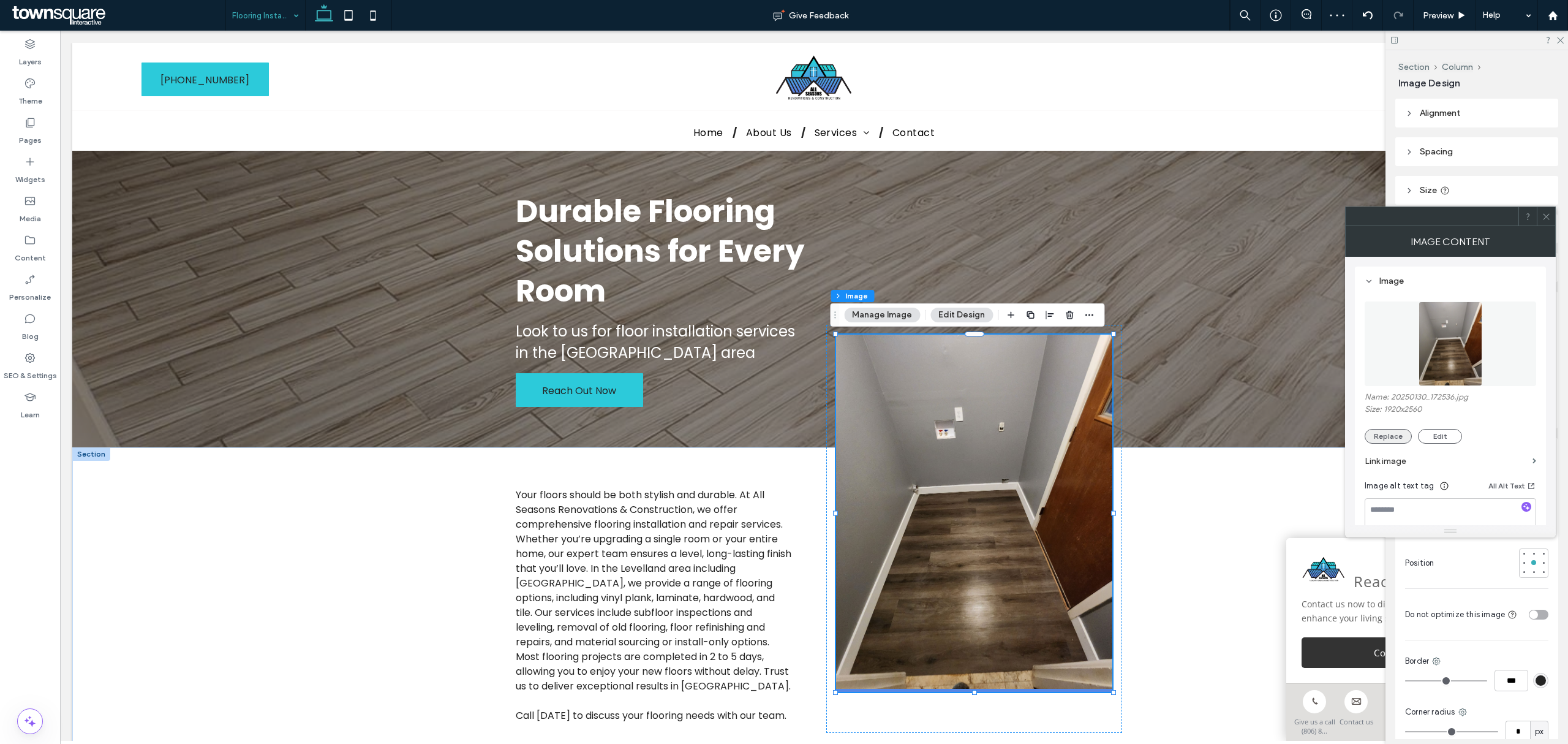
click at [1045, 434] on button "Replace" at bounding box center [1388, 436] width 47 height 15
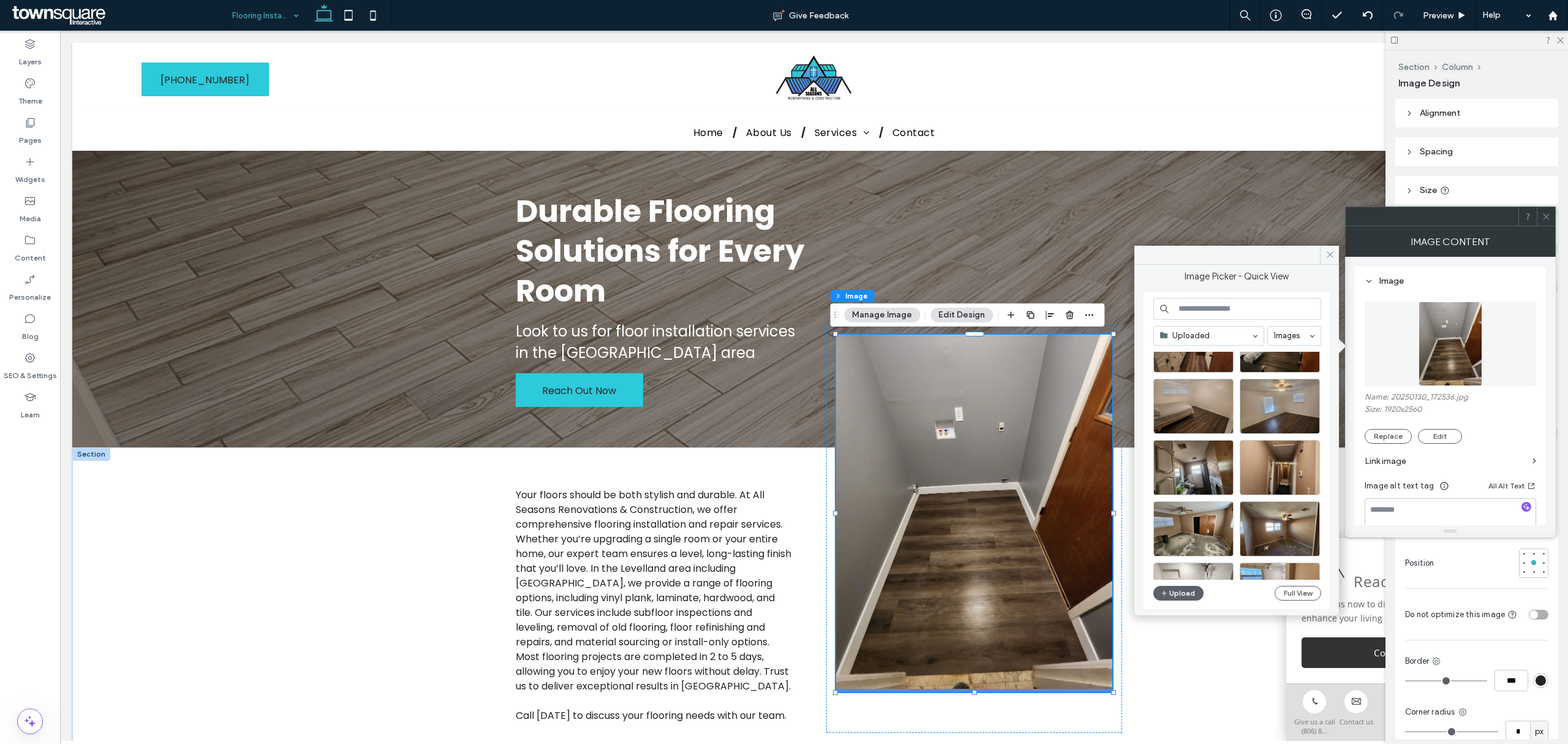
scroll to position [1091, 0]
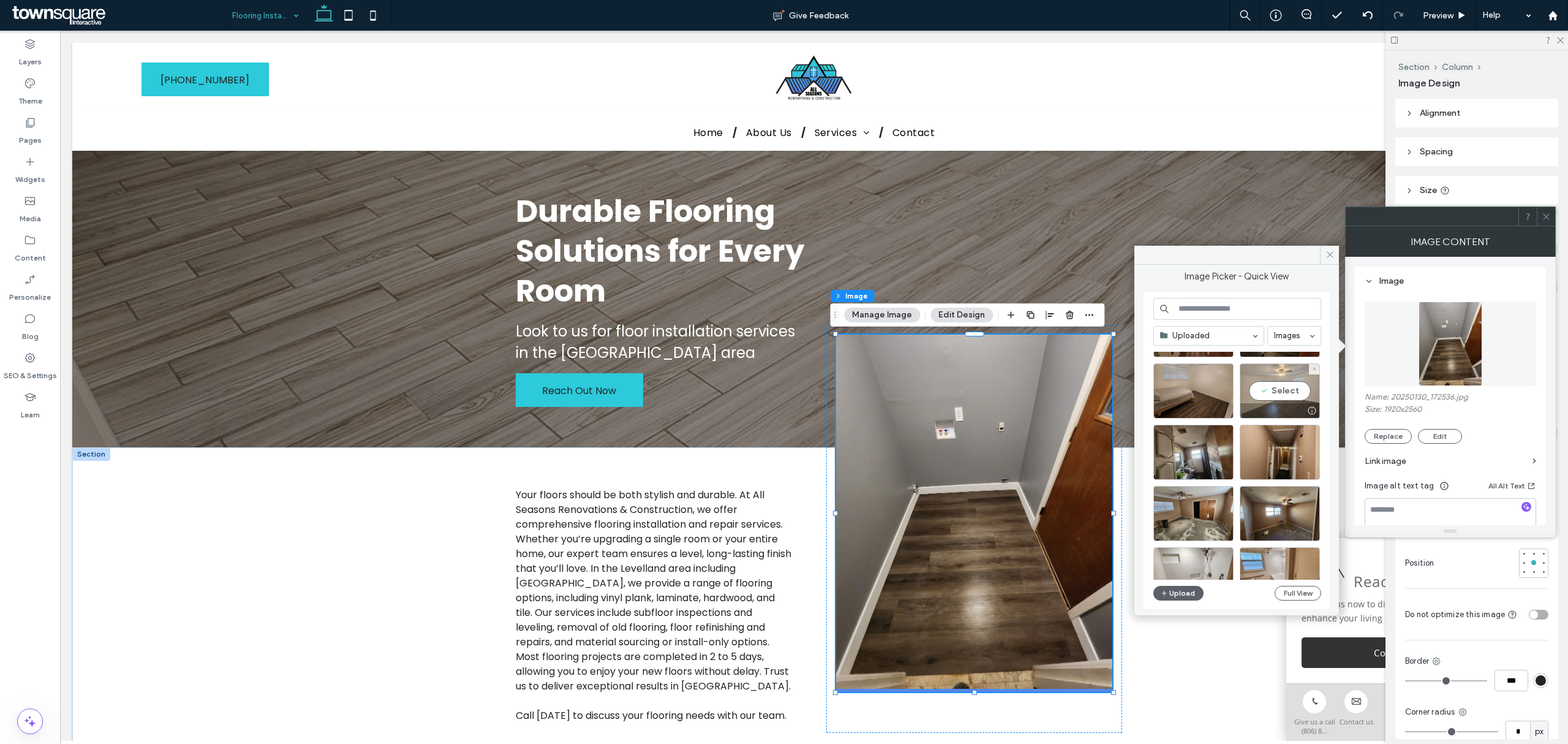
click at [1045, 391] on div "Select" at bounding box center [1280, 390] width 80 height 55
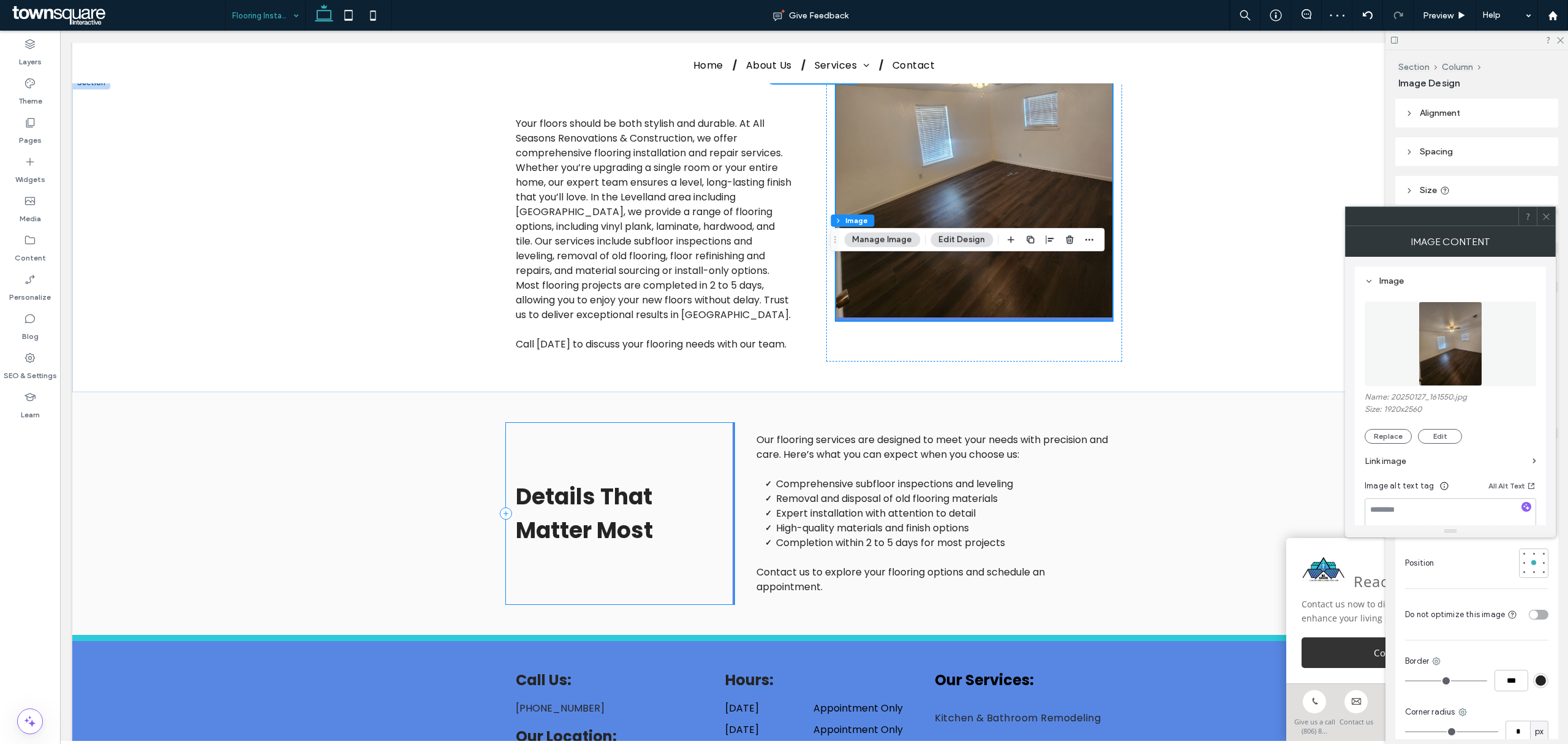
scroll to position [0, 0]
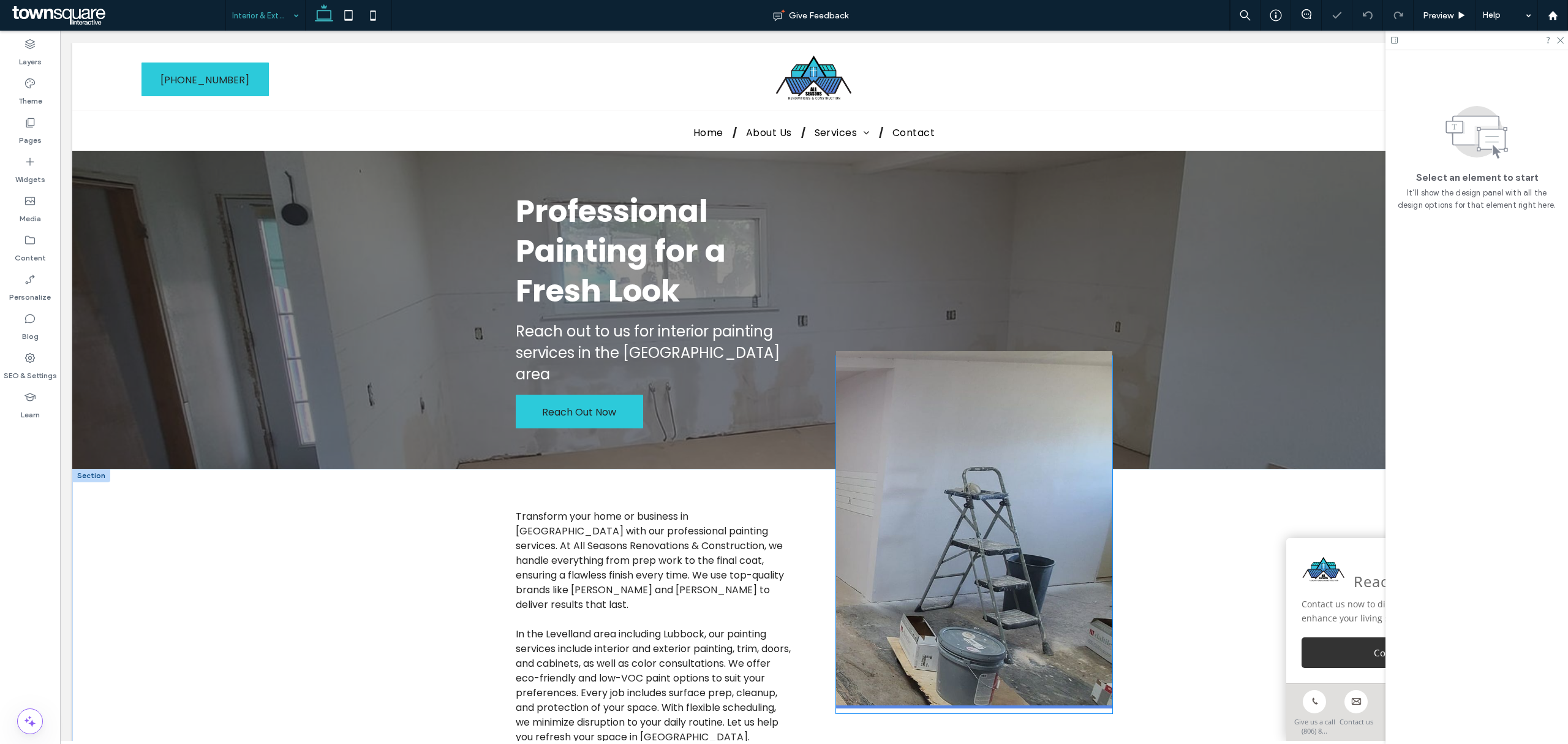
click at [985, 450] on img at bounding box center [974, 529] width 277 height 357
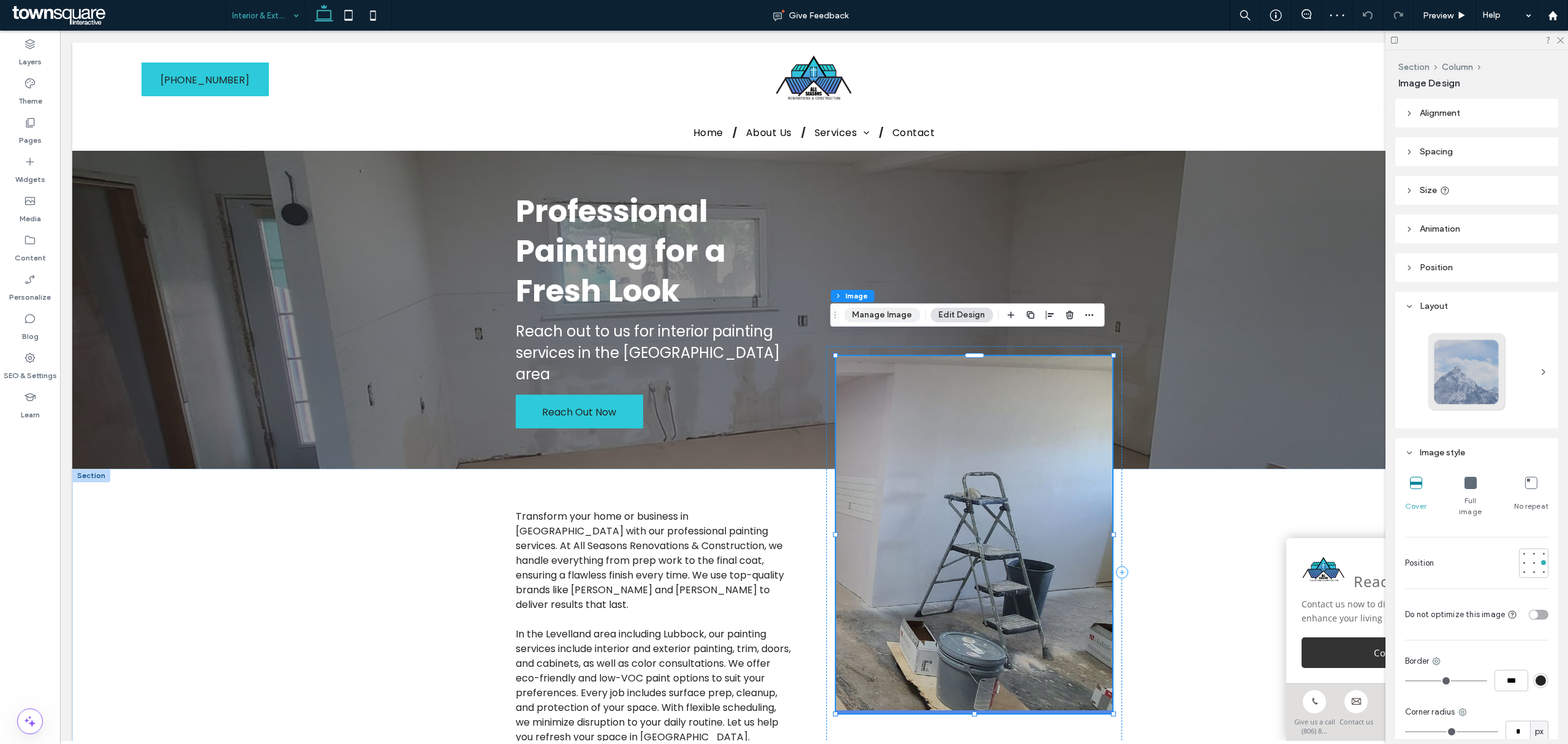
click at [892, 311] on button "Manage Image" at bounding box center [882, 315] width 76 height 15
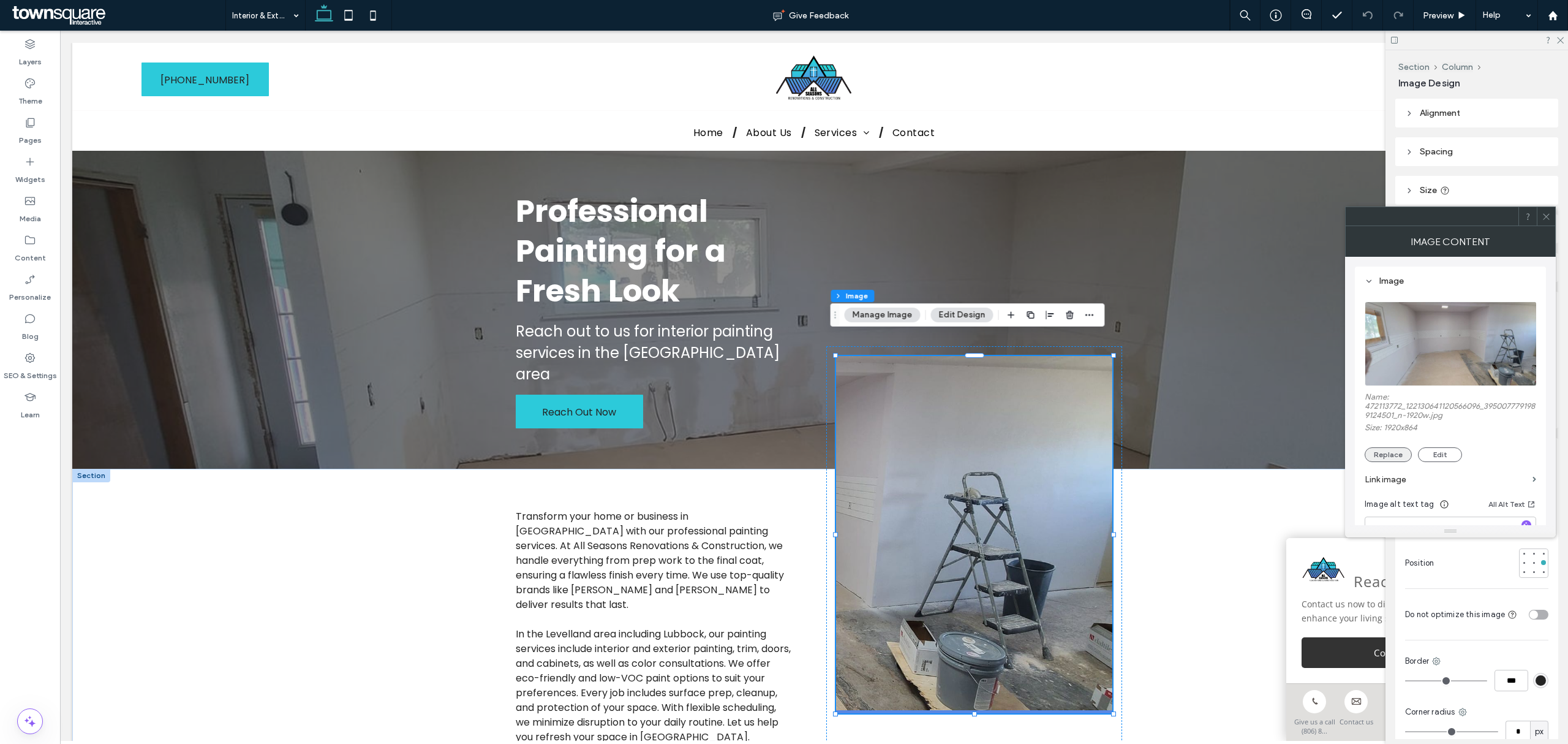
click at [1379, 450] on button "Replace" at bounding box center [1388, 454] width 47 height 15
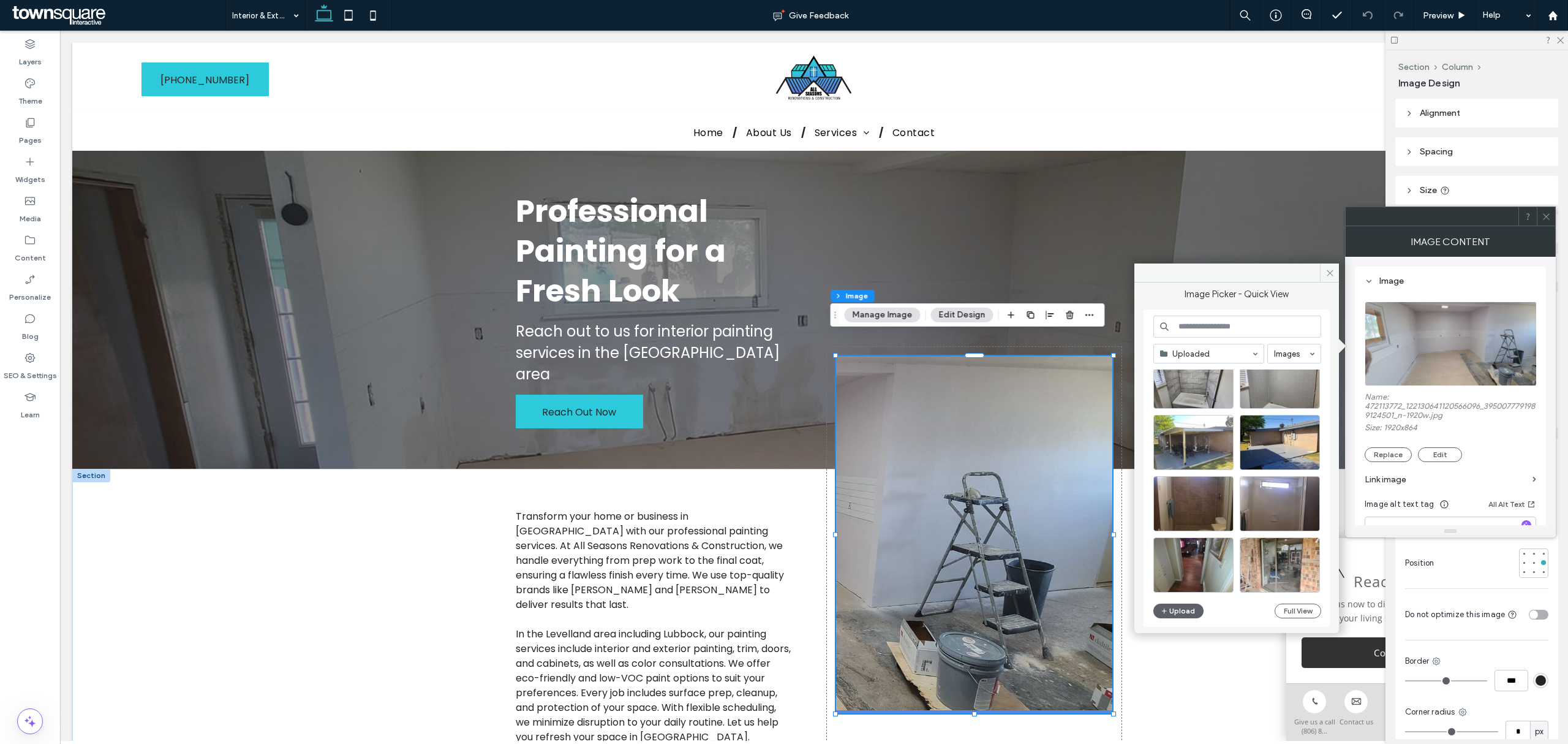
scroll to position [1878, 0]
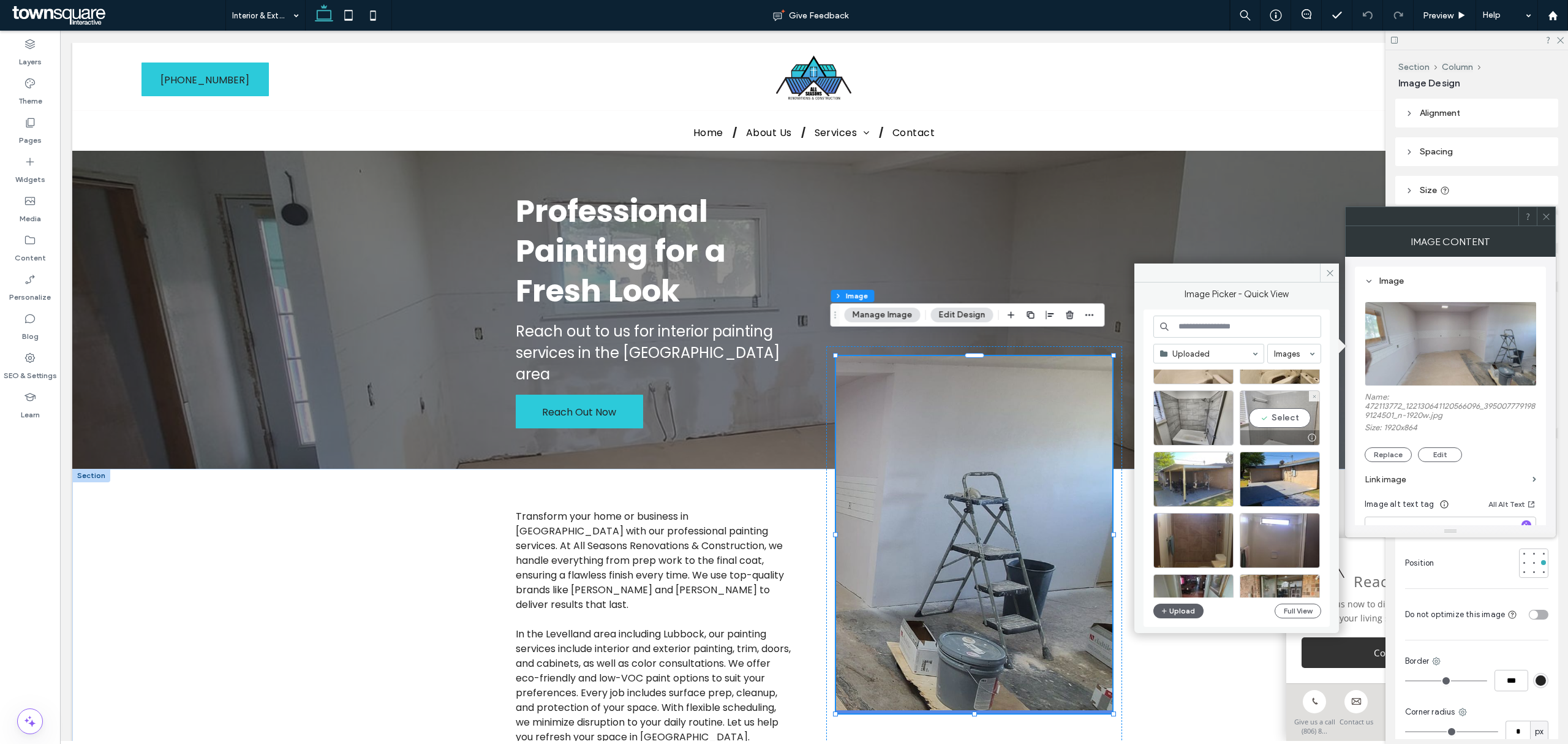
click at [1300, 423] on div "Select" at bounding box center [1280, 417] width 80 height 55
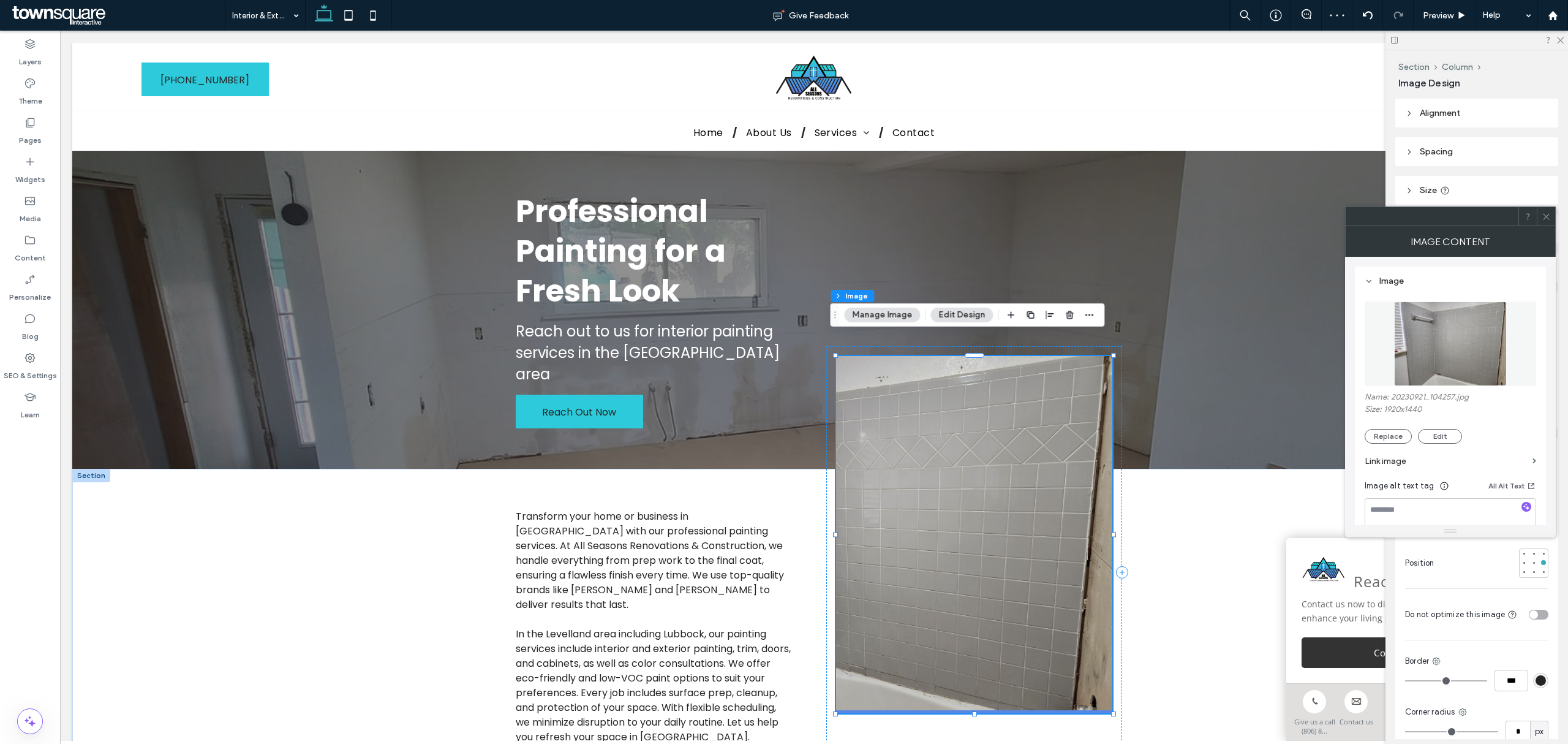
click at [878, 317] on button "Manage Image" at bounding box center [882, 315] width 76 height 15
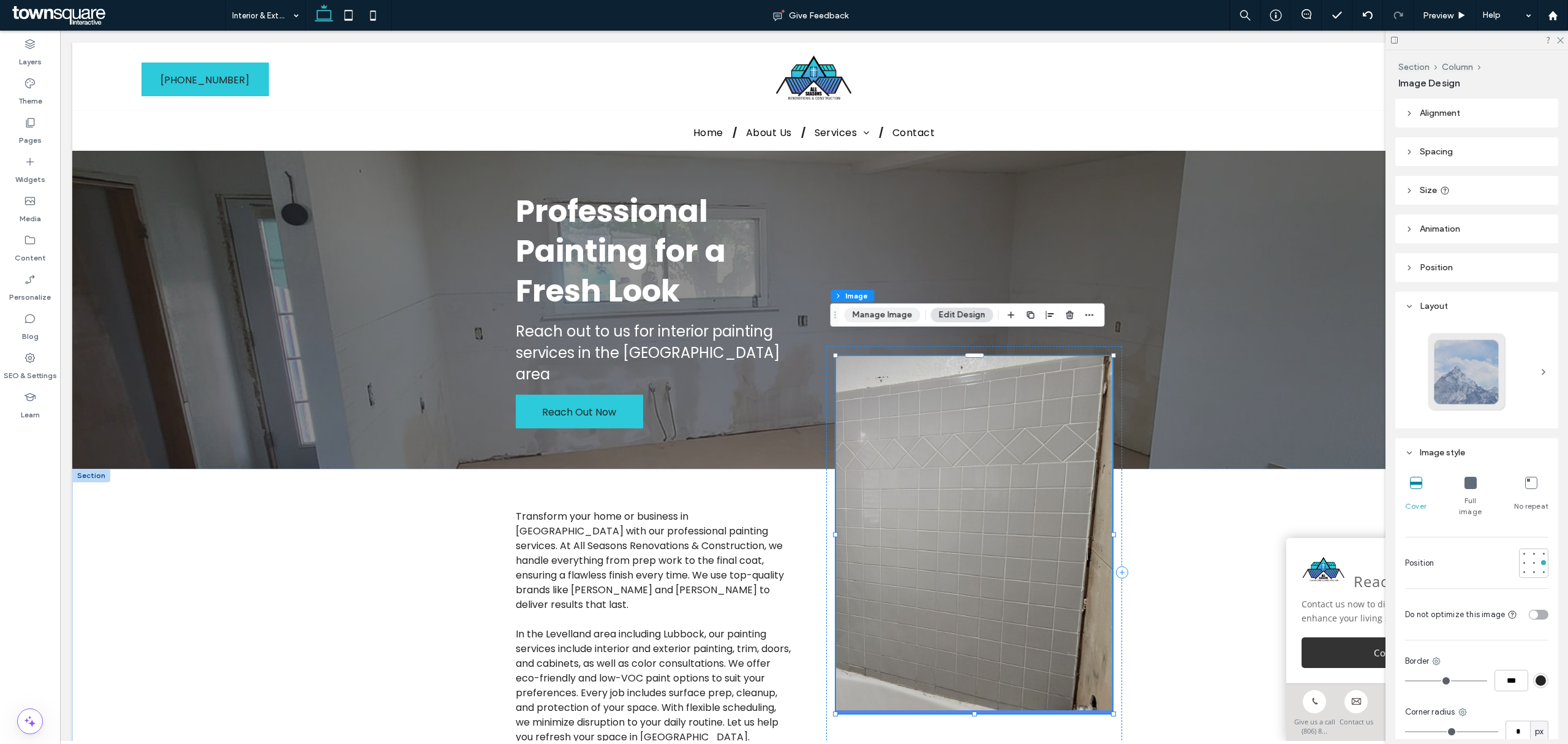
click at [882, 317] on button "Manage Image" at bounding box center [882, 315] width 76 height 15
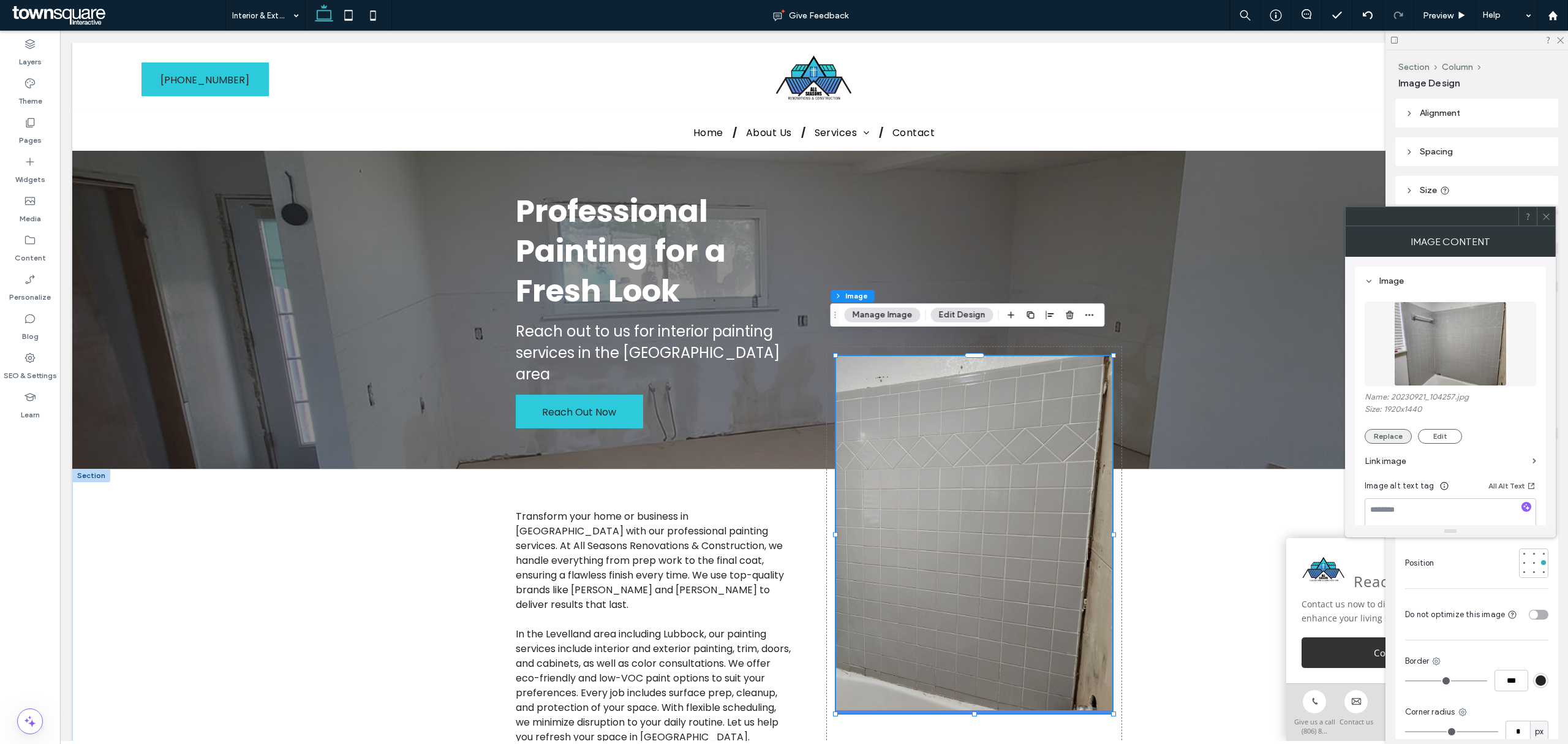
click at [1395, 434] on button "Replace" at bounding box center [1388, 436] width 47 height 15
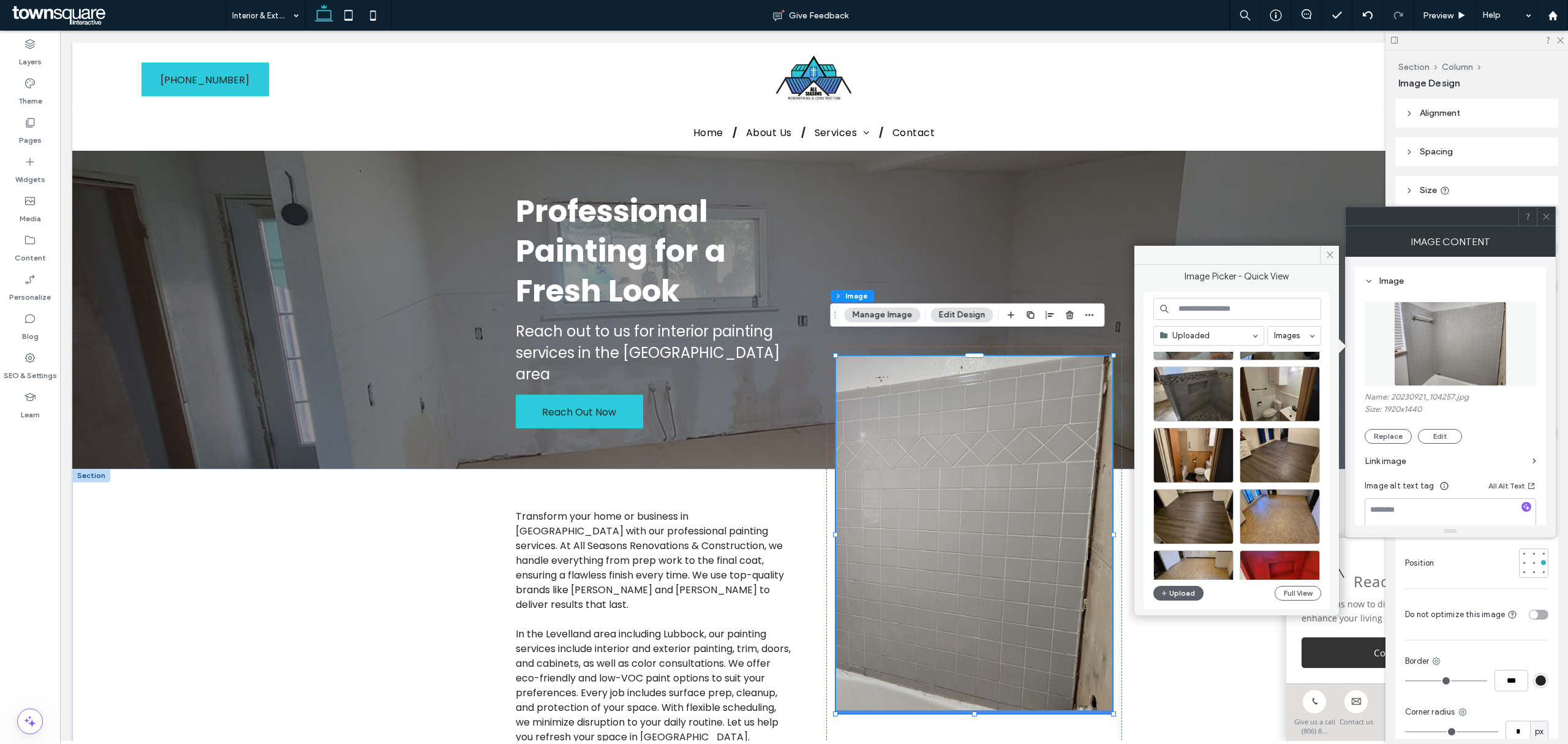
scroll to position [834, 0]
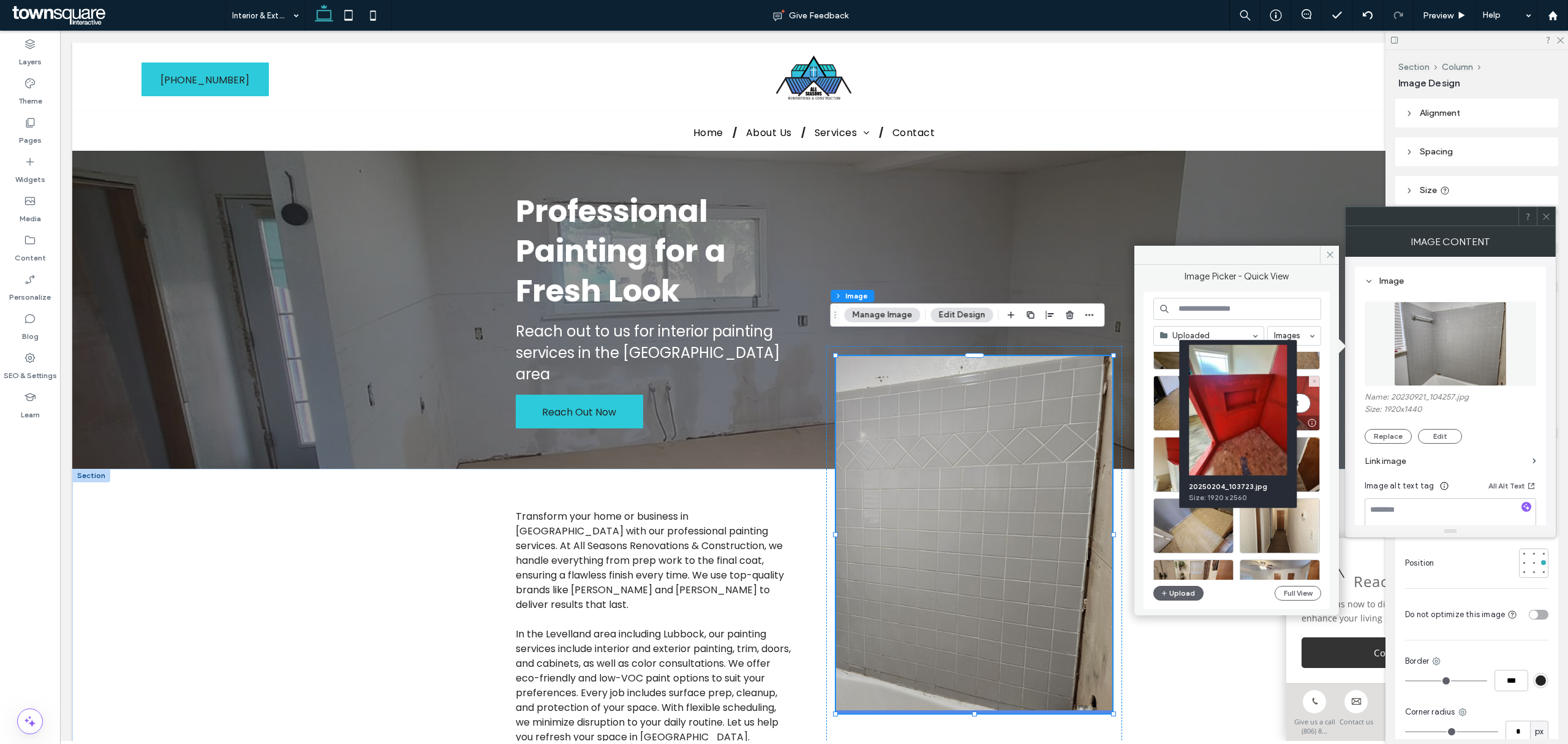
click at [1312, 425] on div at bounding box center [1311, 422] width 15 height 10
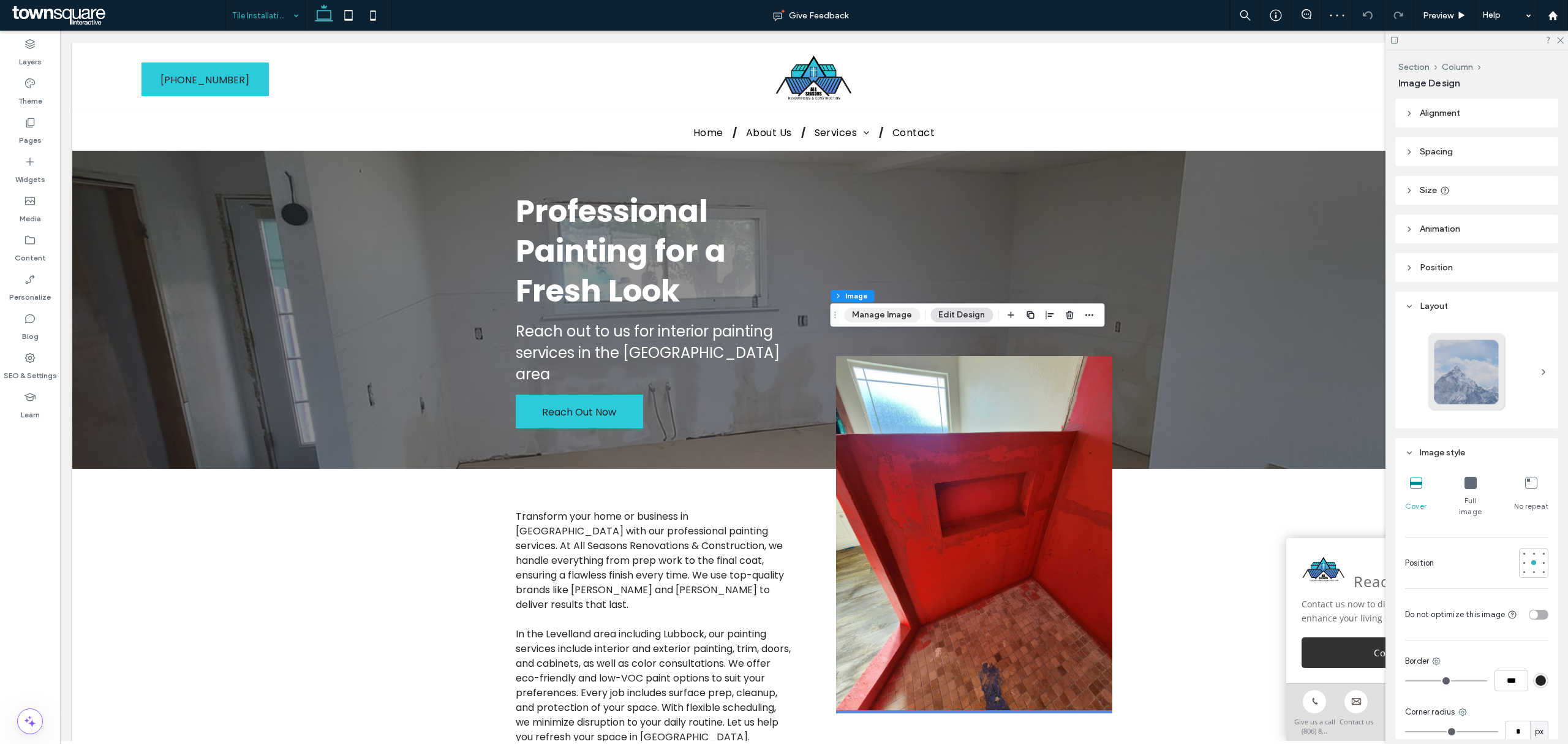
click at [882, 321] on button "Manage Image" at bounding box center [882, 315] width 76 height 15
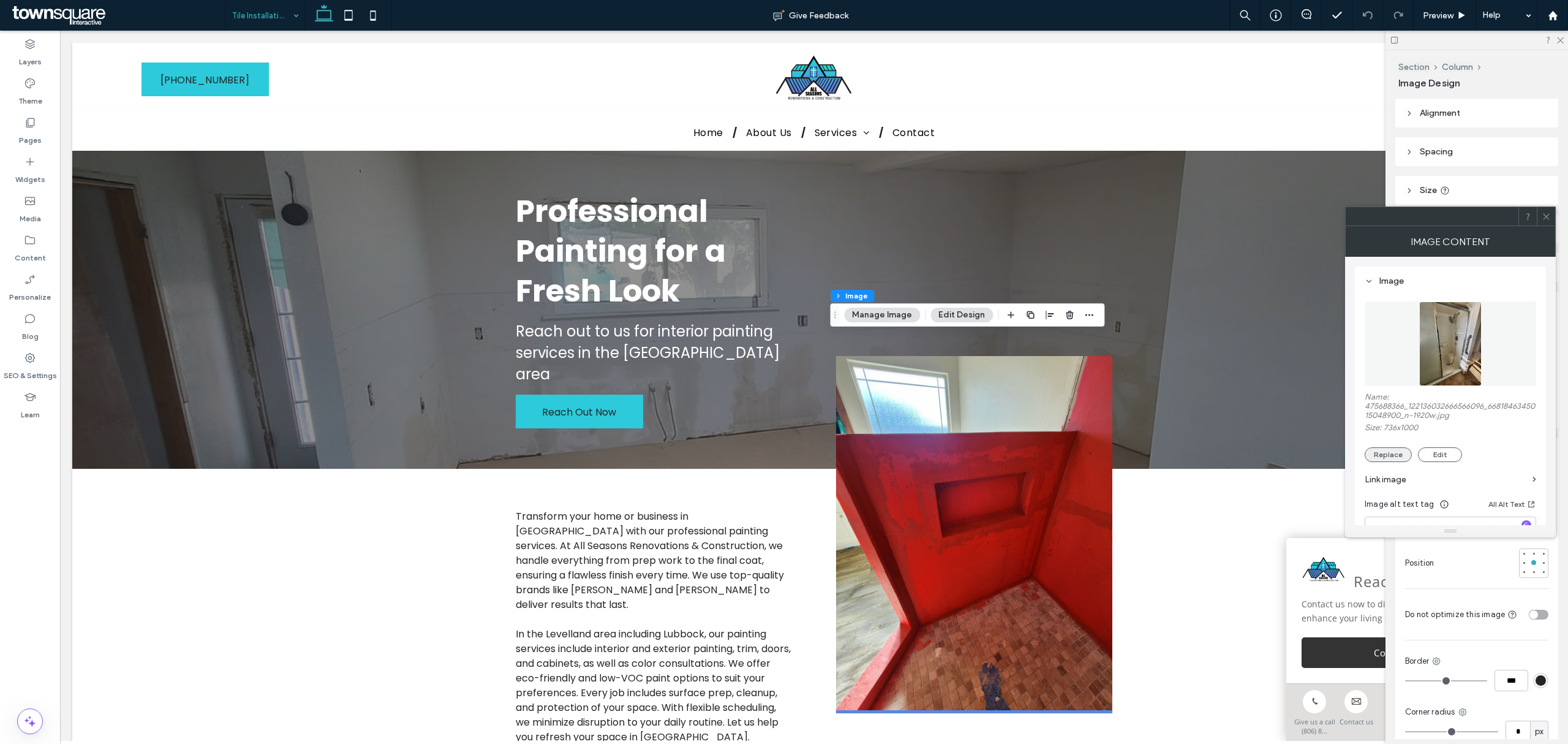
click at [1399, 452] on button "Replace" at bounding box center [1388, 454] width 47 height 15
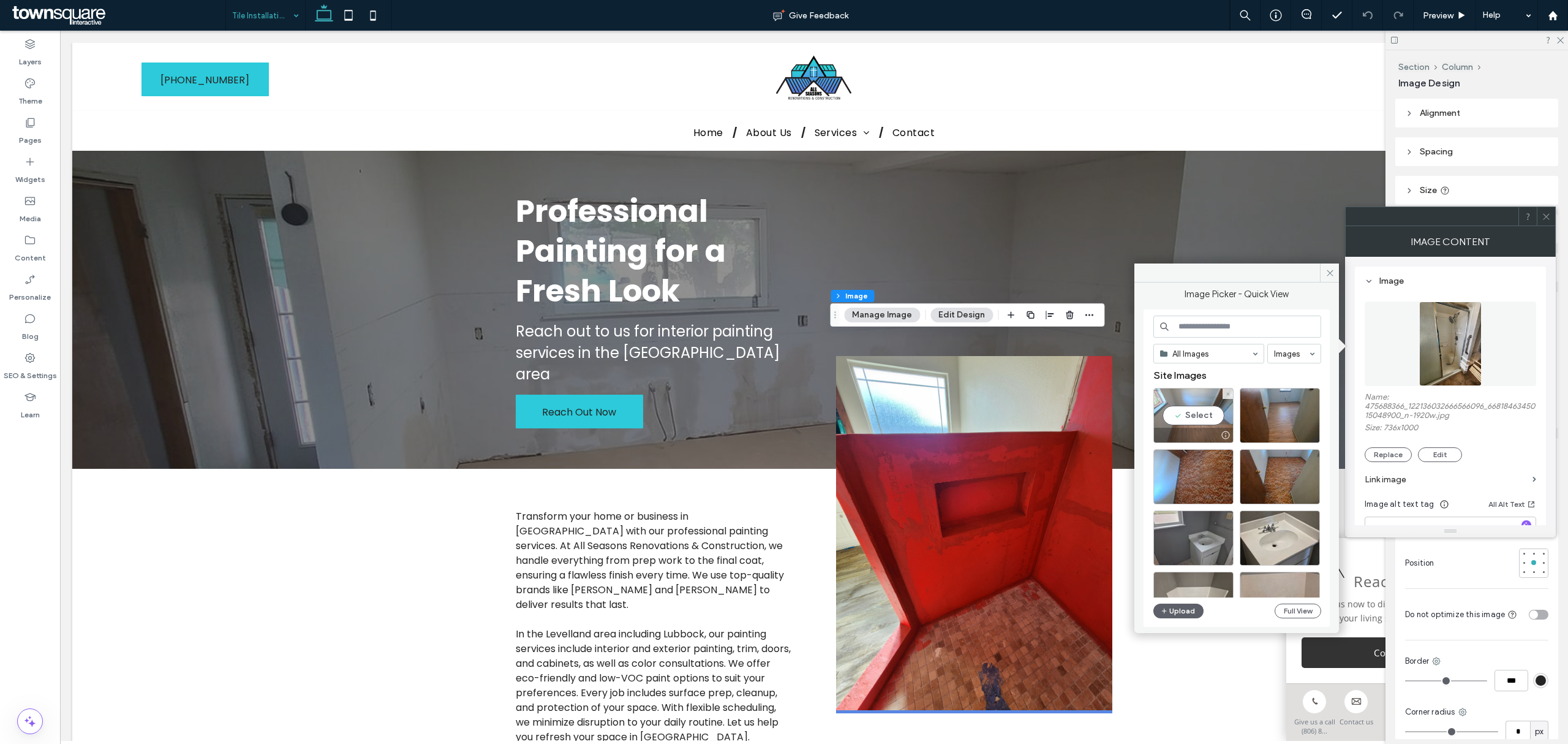
click at [1204, 417] on div "Select" at bounding box center [1193, 415] width 80 height 55
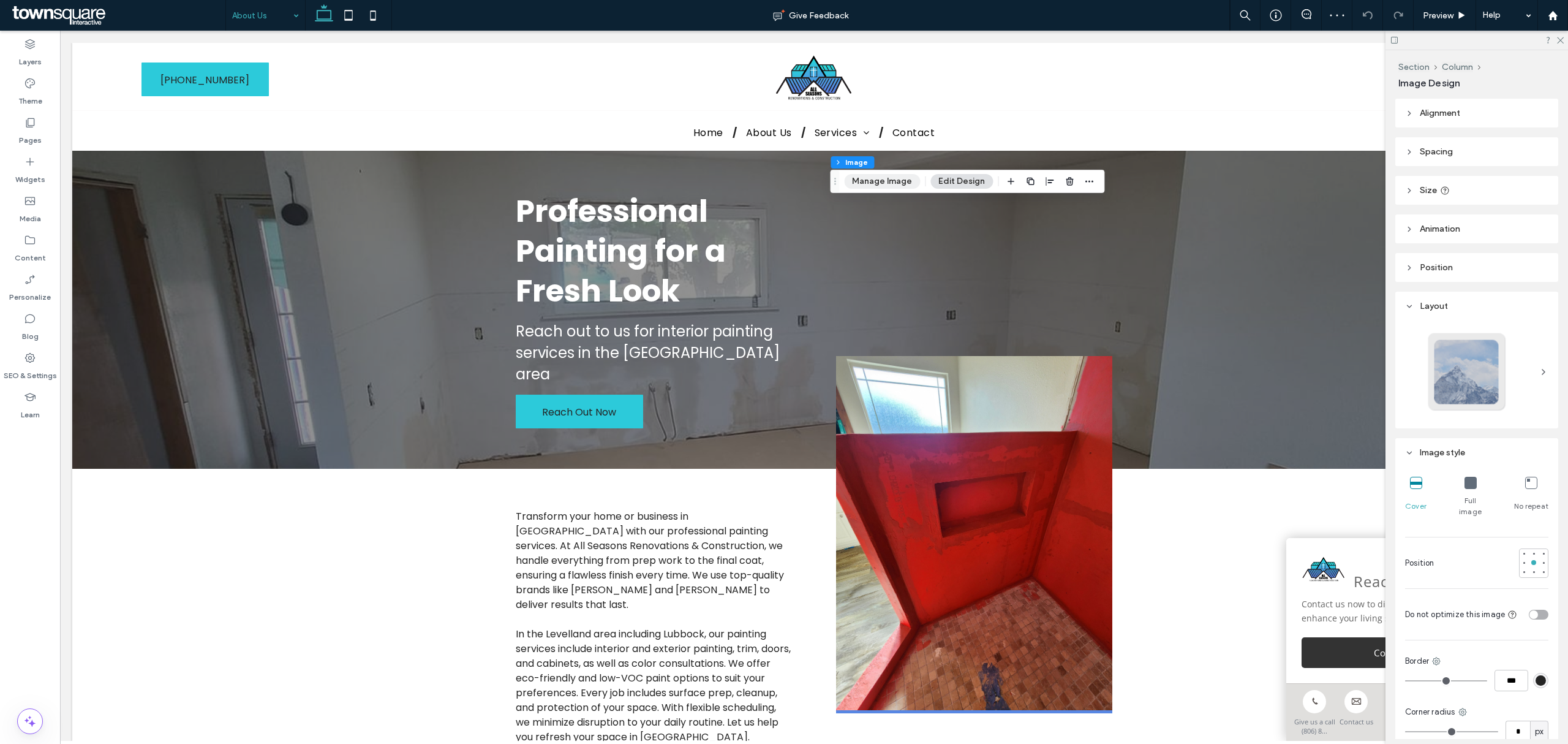
click at [887, 187] on button "Manage Image" at bounding box center [882, 181] width 76 height 15
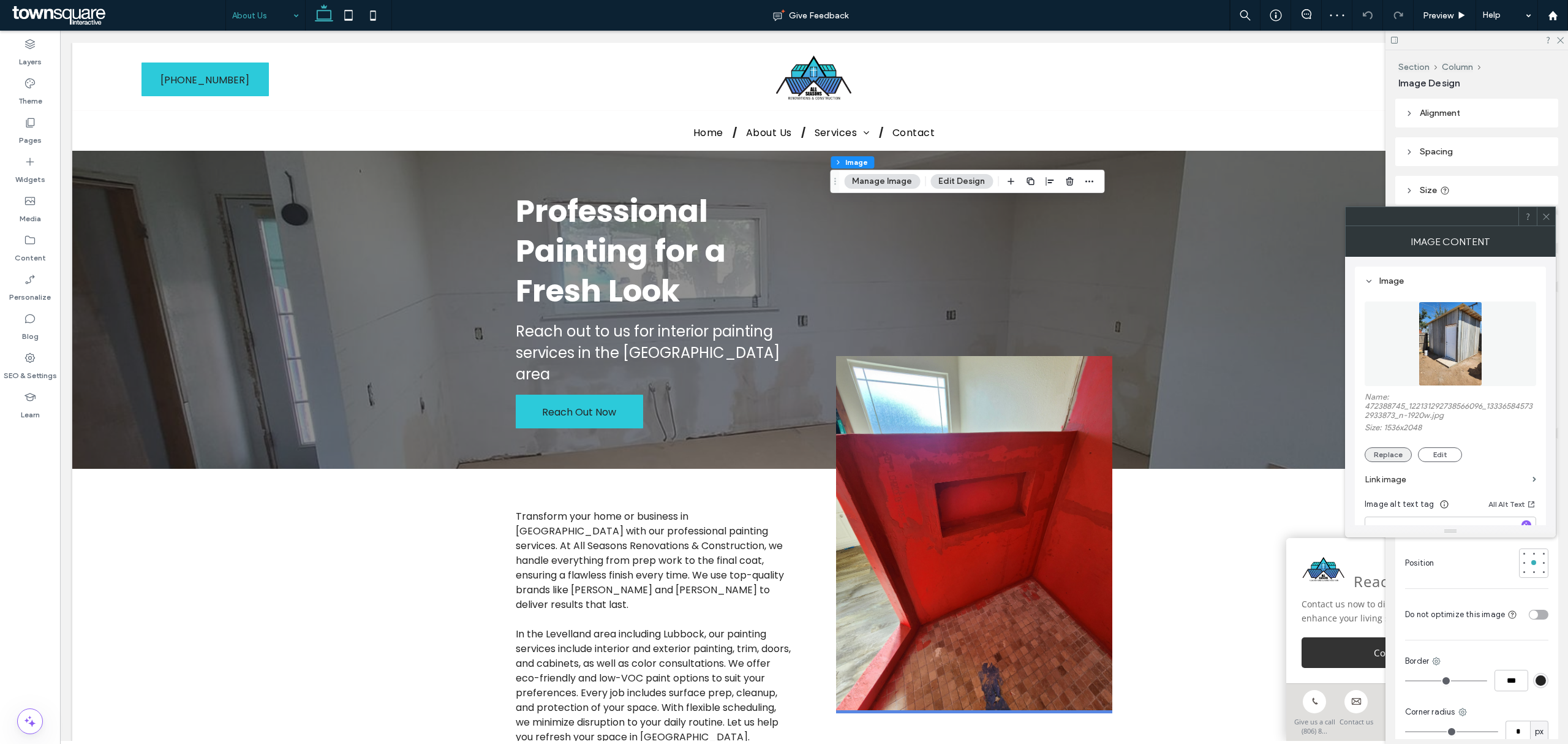
click at [1385, 457] on button "Replace" at bounding box center [1388, 454] width 47 height 15
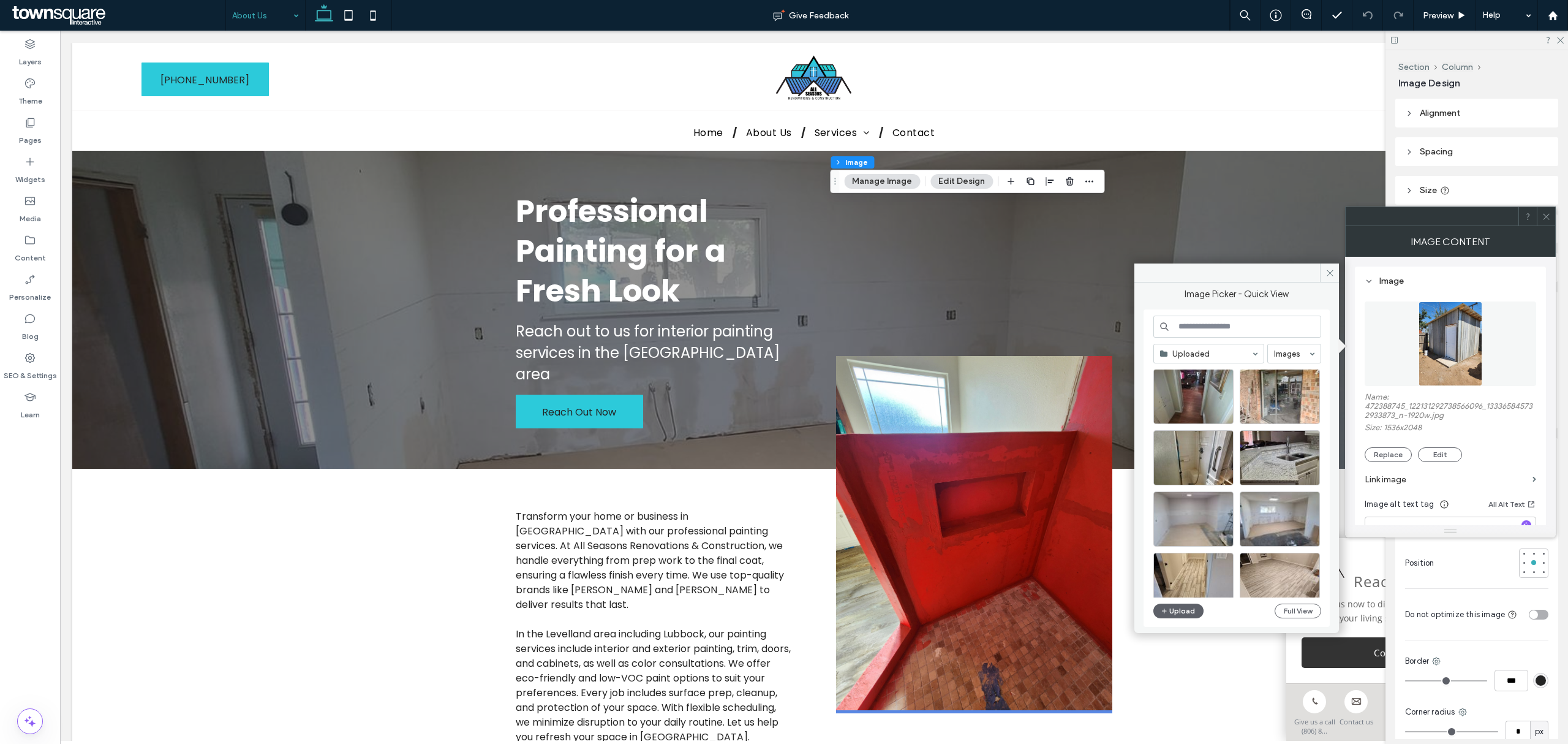
scroll to position [2059, 0]
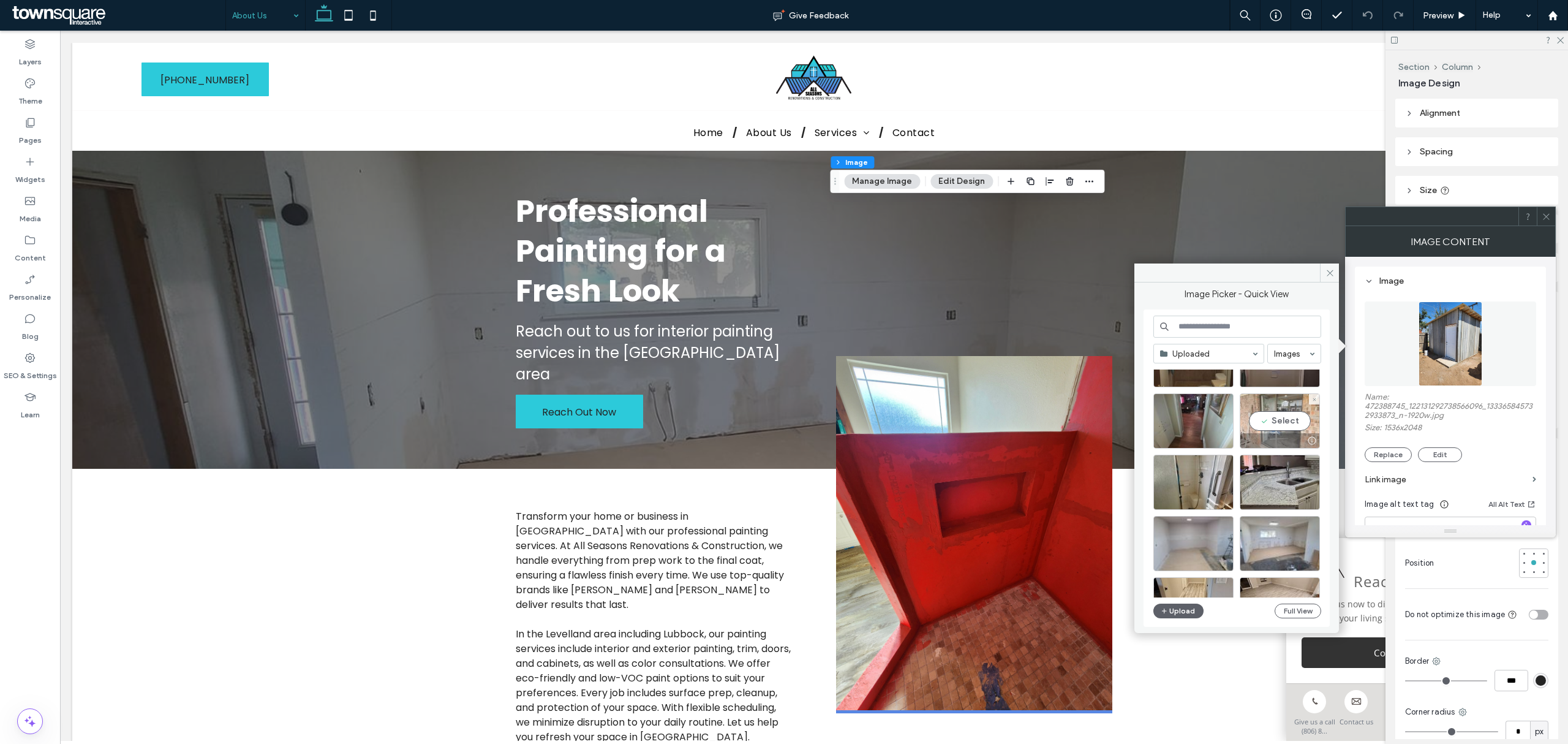
click at [1289, 420] on div "Select" at bounding box center [1280, 420] width 80 height 55
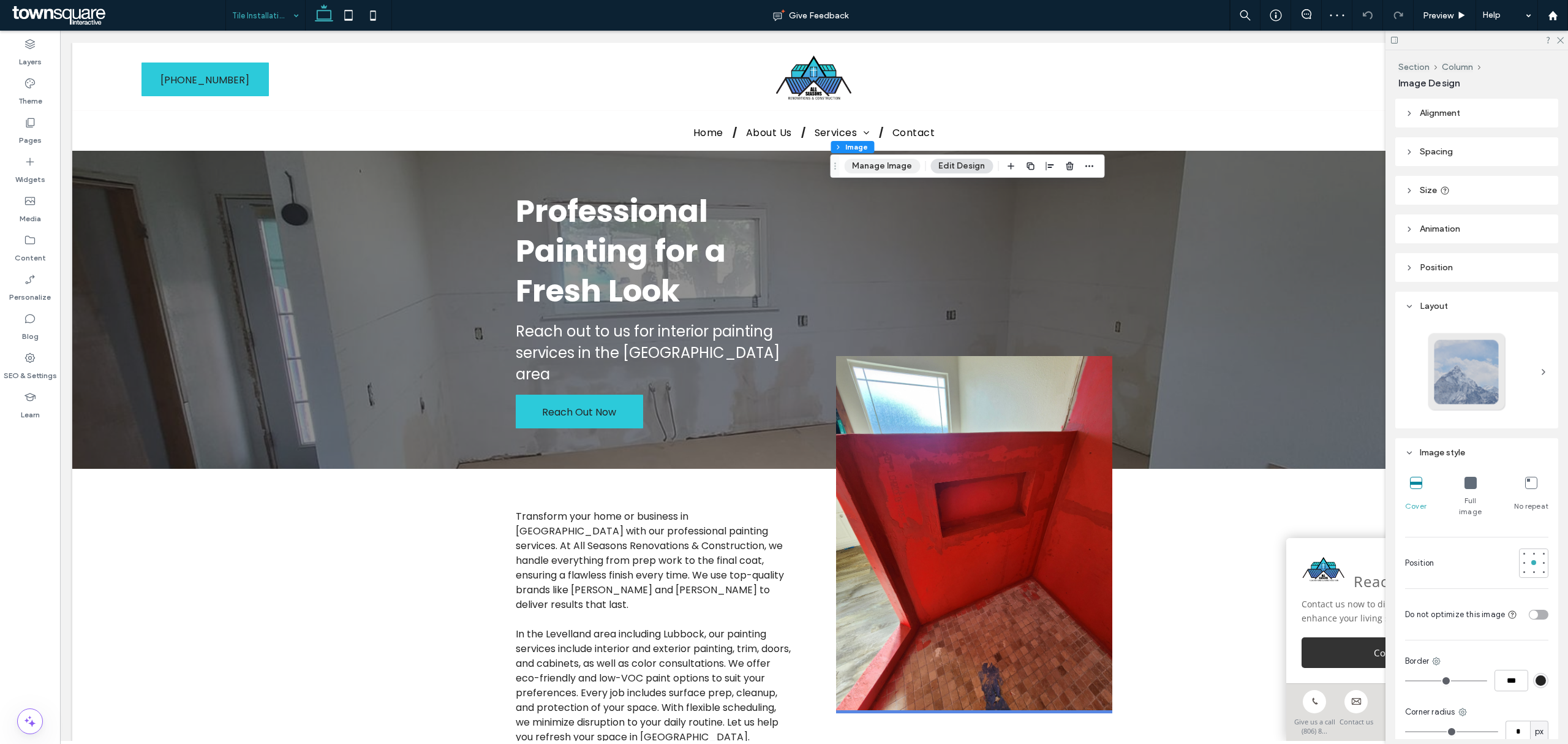
click at [876, 165] on button "Manage Image" at bounding box center [882, 166] width 76 height 15
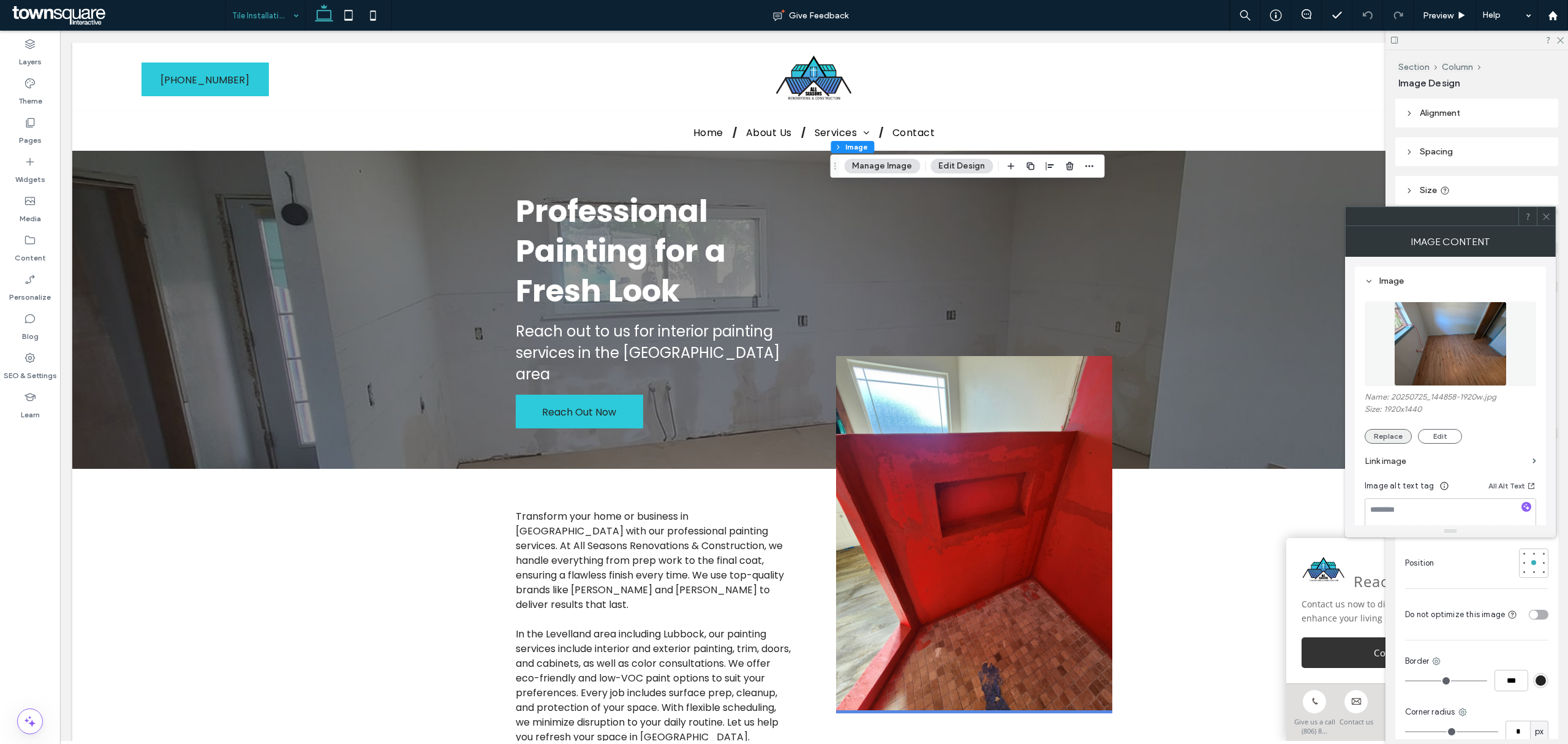
click at [1389, 440] on button "Replace" at bounding box center [1388, 436] width 47 height 15
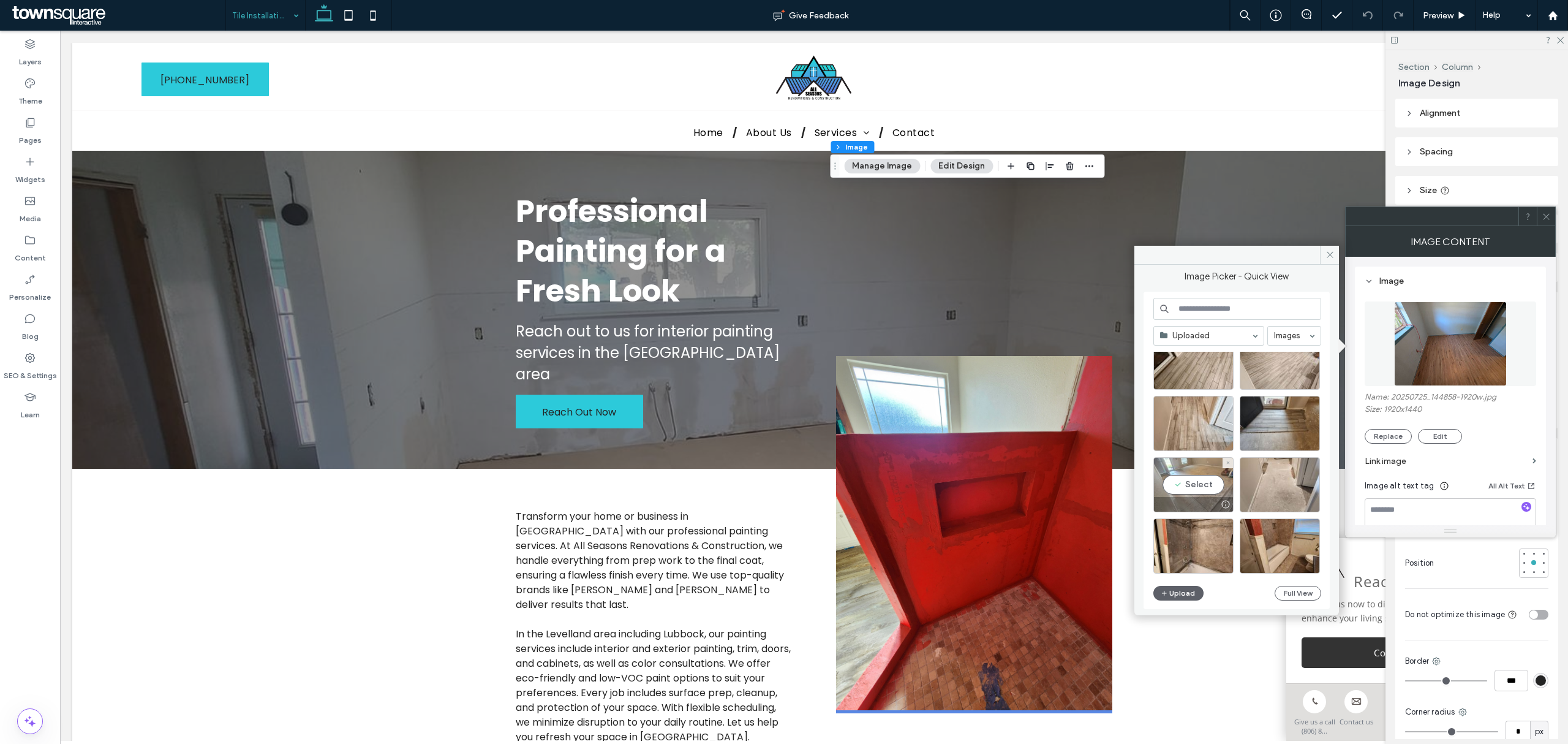
scroll to position [1405, 0]
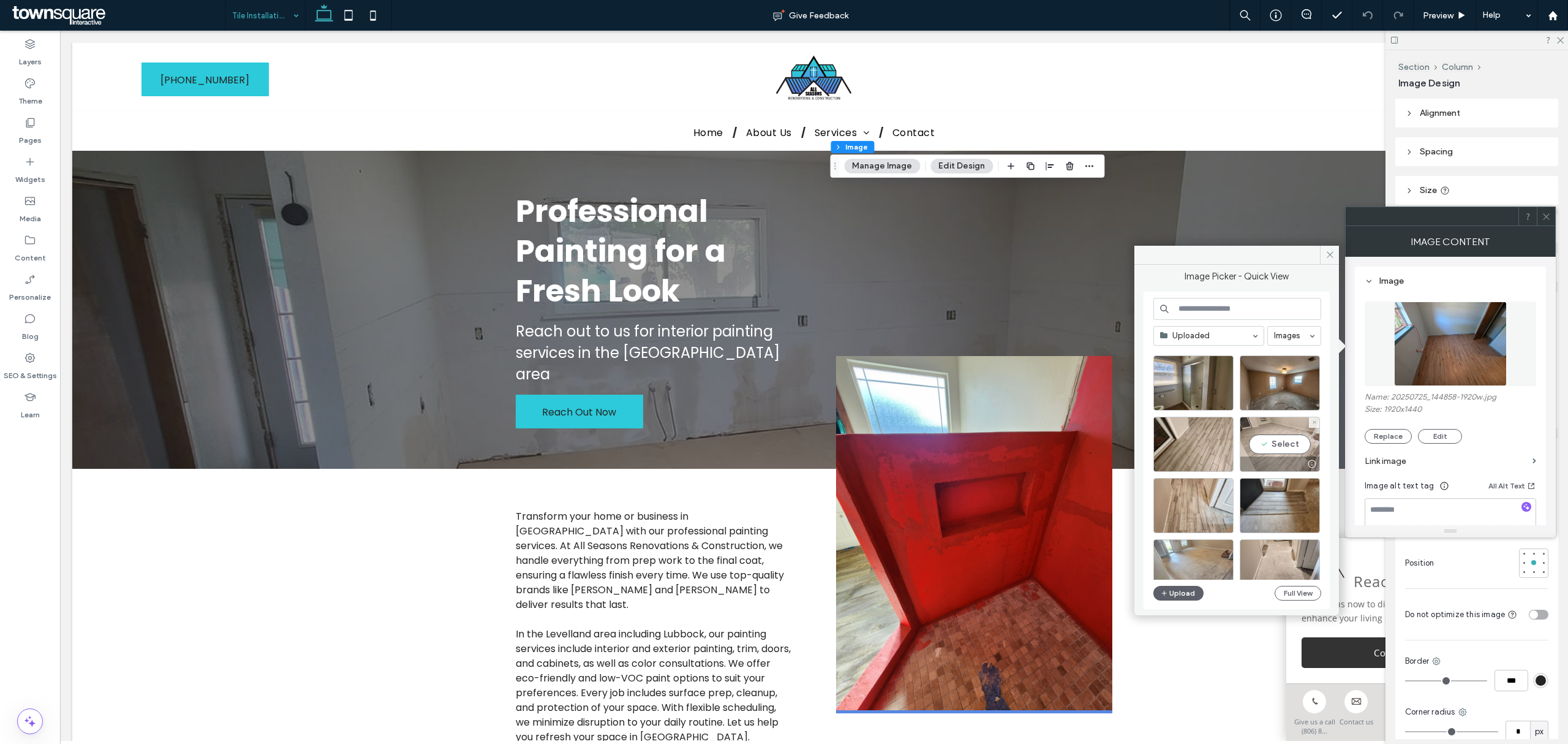
click at [1286, 442] on div "Select" at bounding box center [1280, 444] width 80 height 55
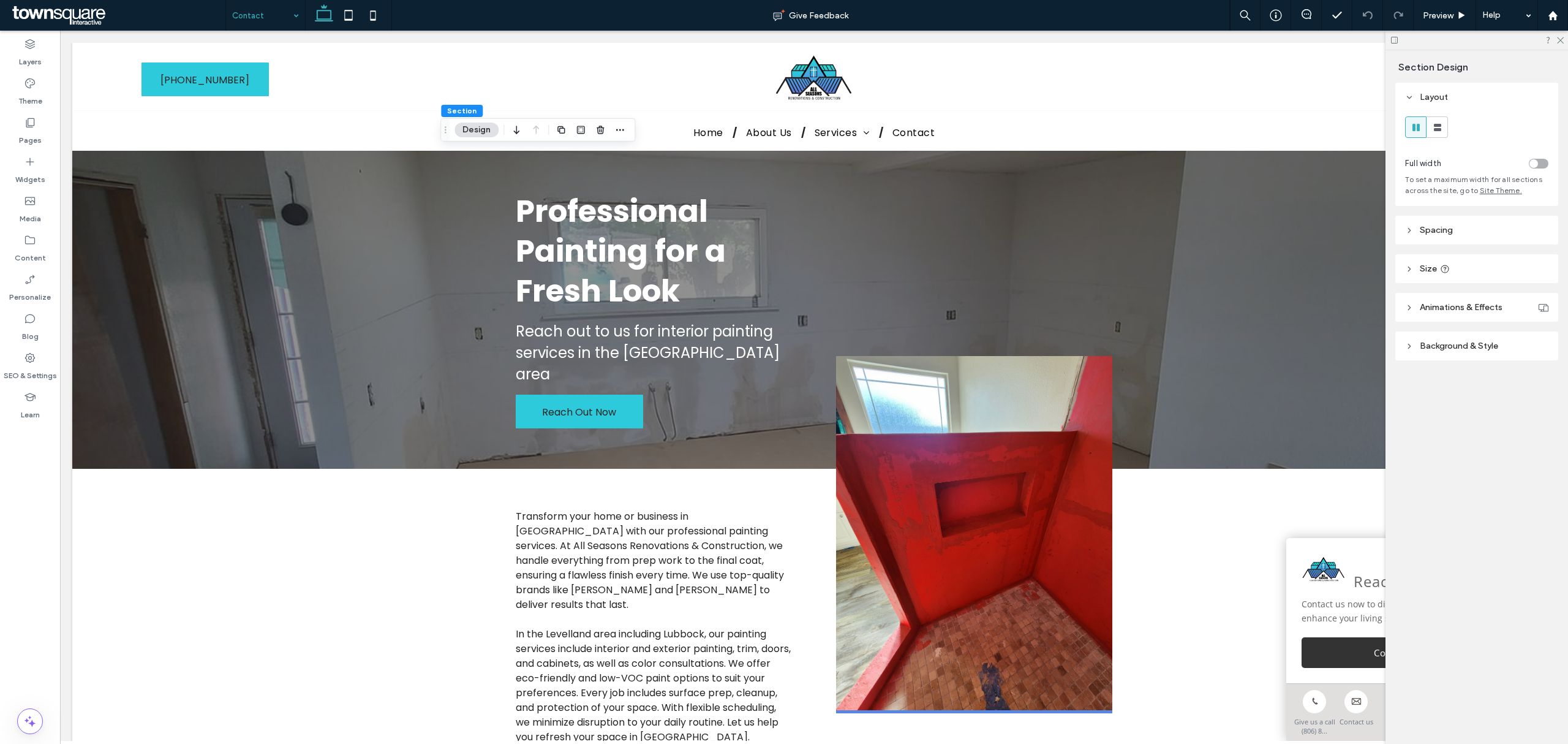
click at [463, 128] on button "Design" at bounding box center [476, 130] width 44 height 15
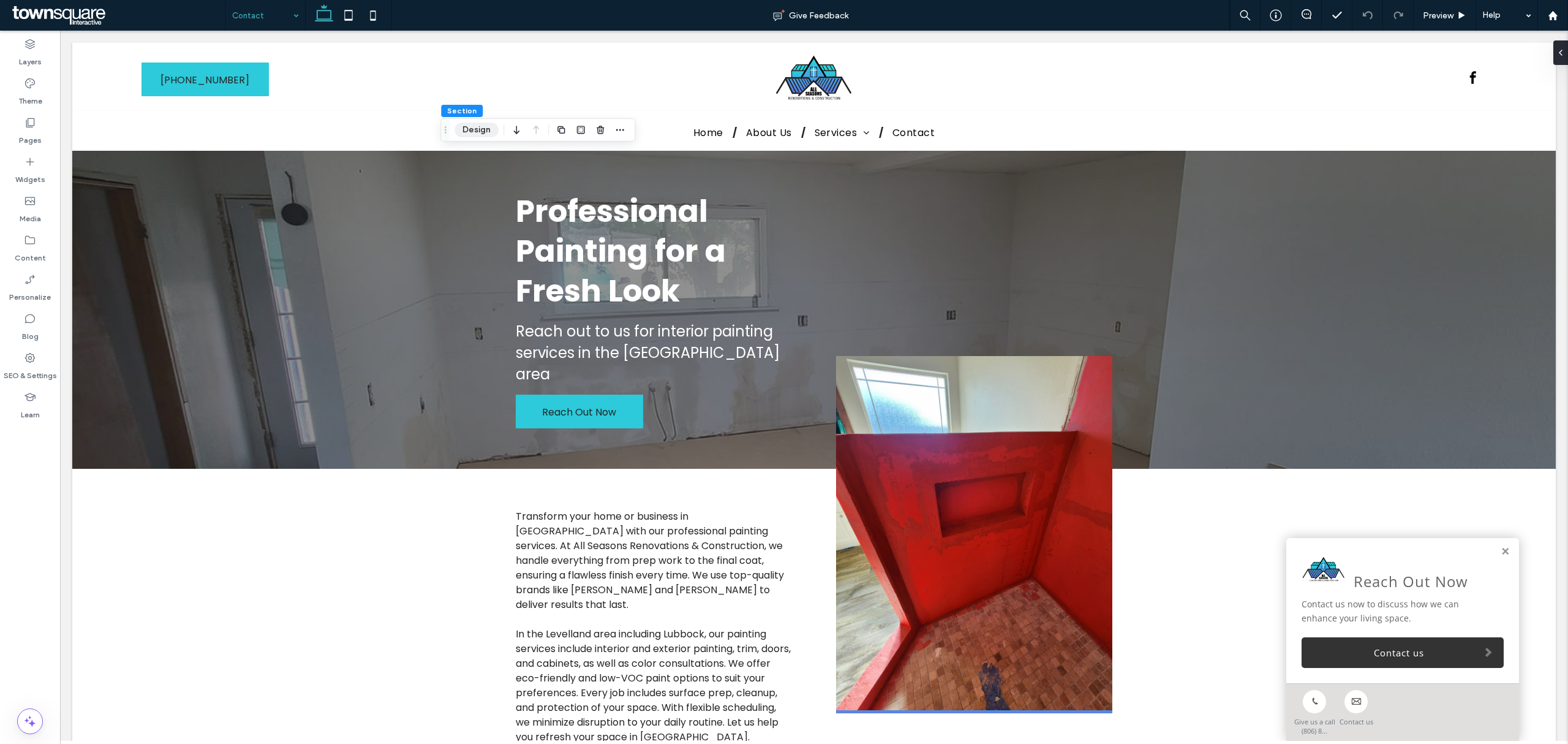
click at [476, 128] on button "Design" at bounding box center [476, 130] width 44 height 15
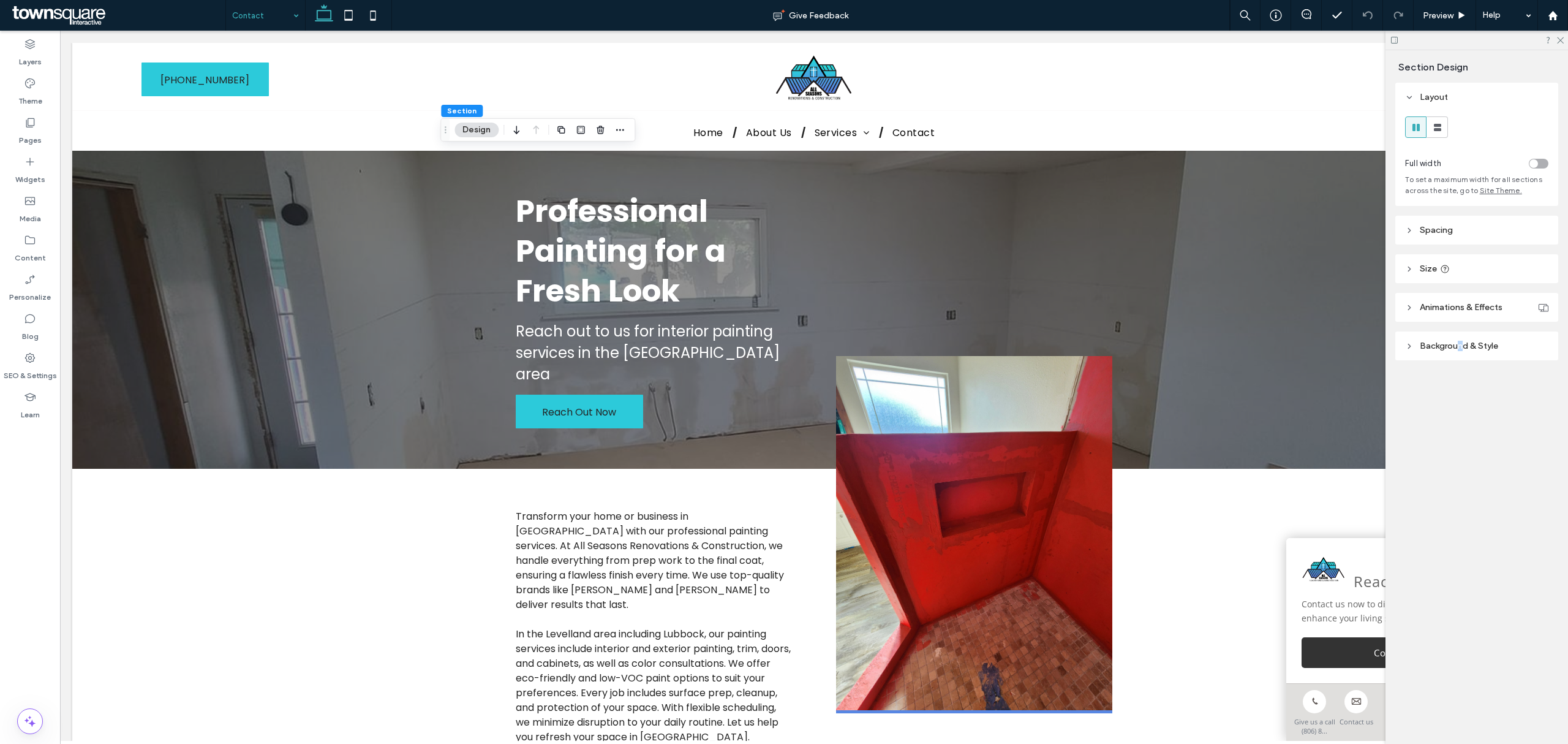
click at [1460, 341] on header "Background & Style" at bounding box center [1477, 346] width 163 height 29
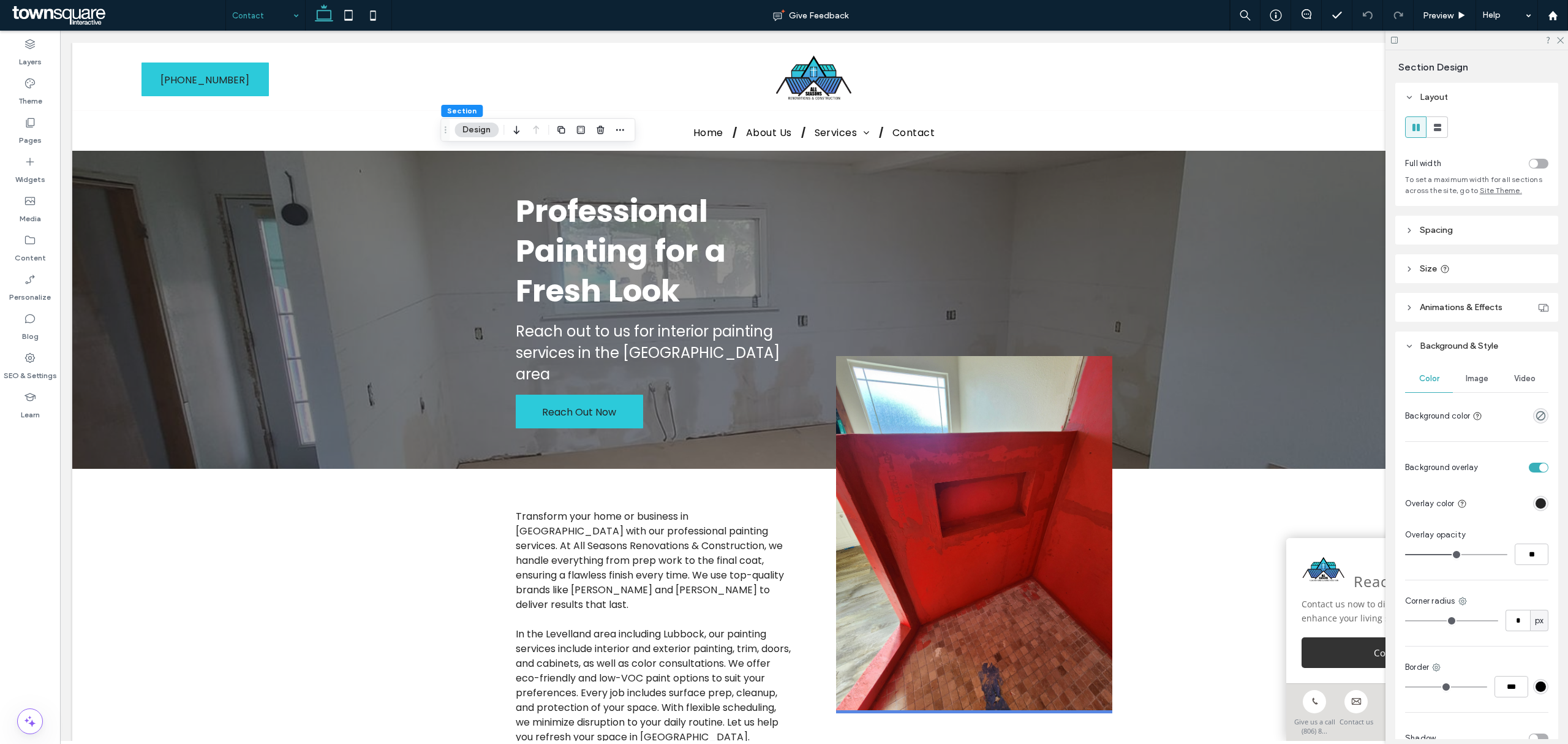
click at [1482, 384] on span "Image" at bounding box center [1477, 378] width 23 height 10
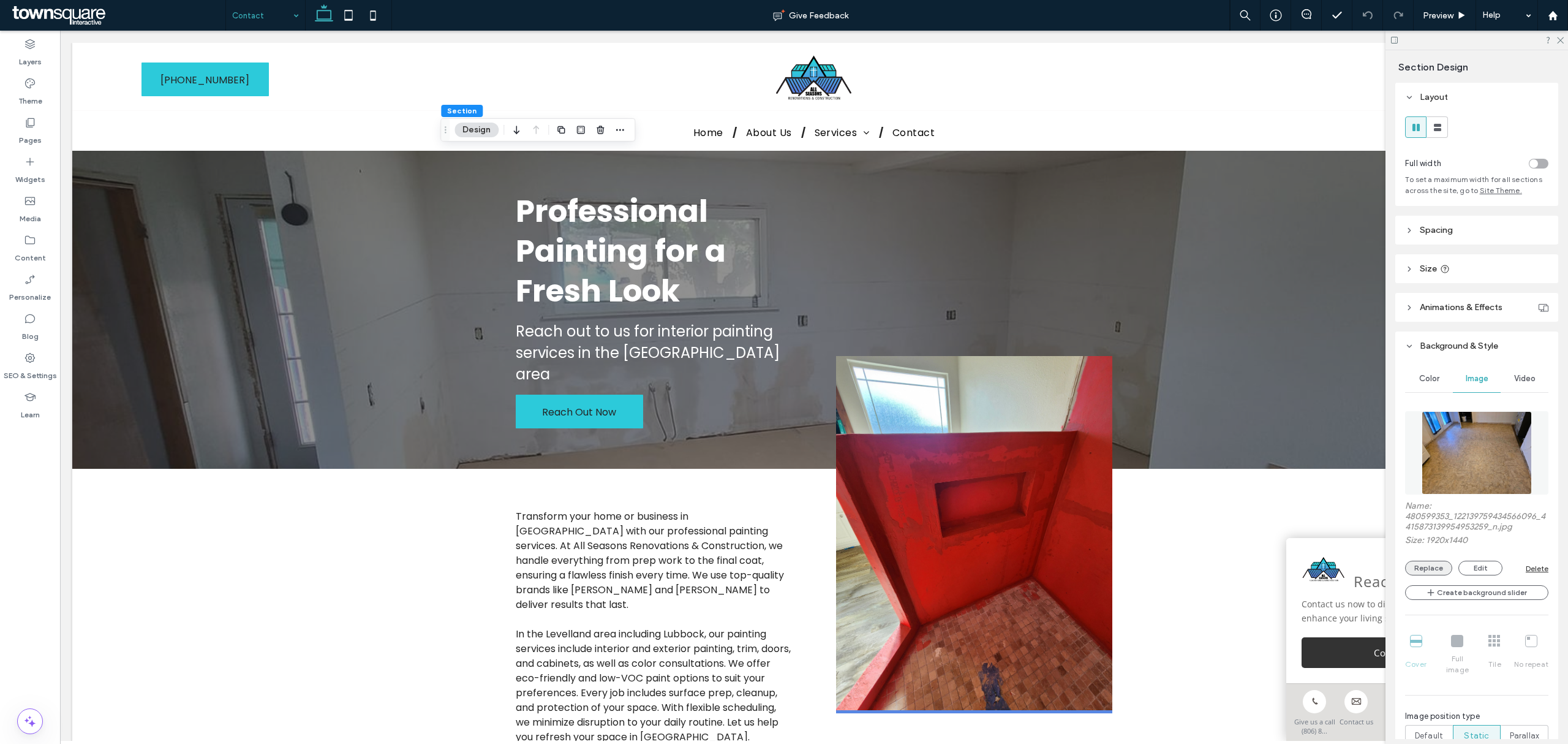
click at [1436, 575] on button "Replace" at bounding box center [1429, 568] width 47 height 15
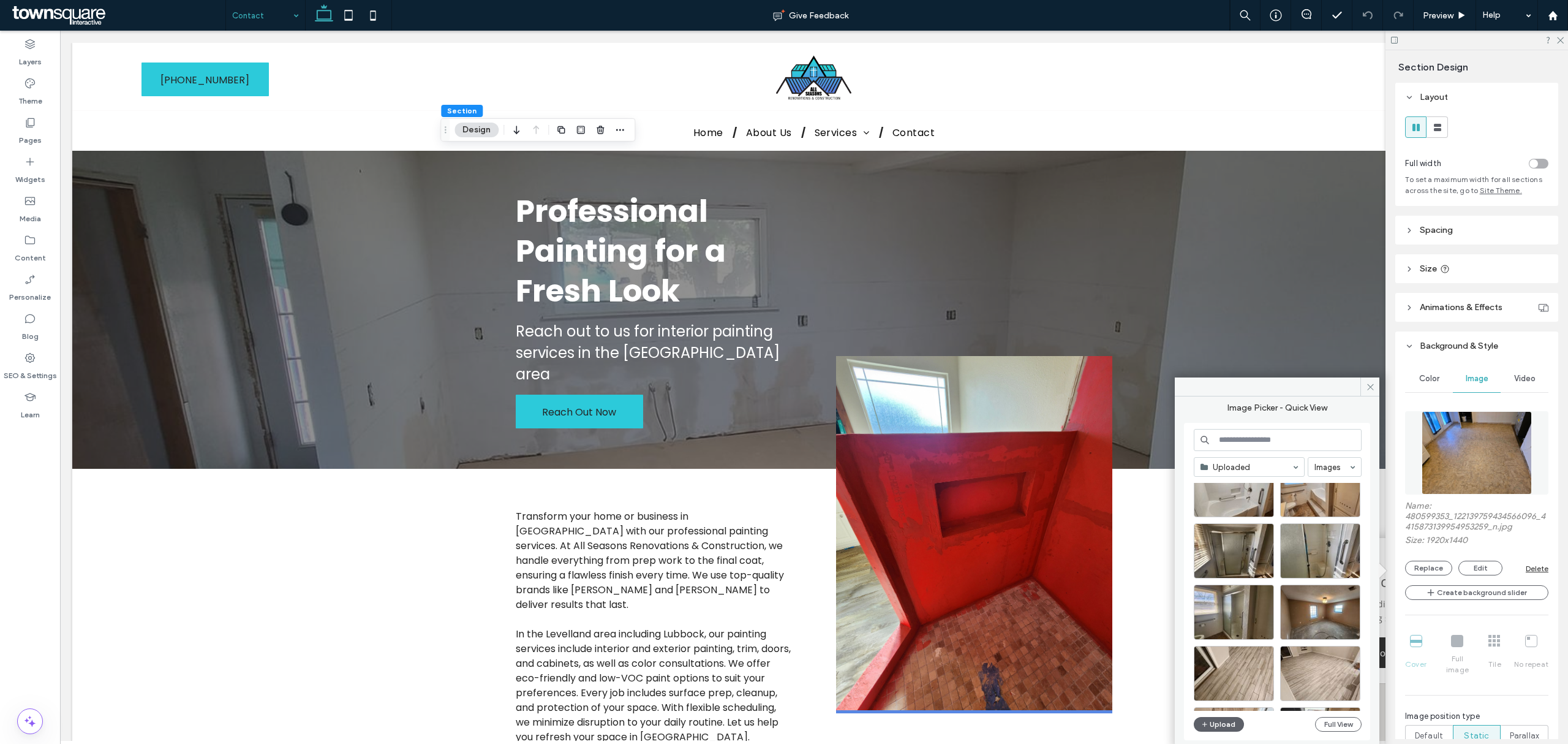
scroll to position [1405, 0]
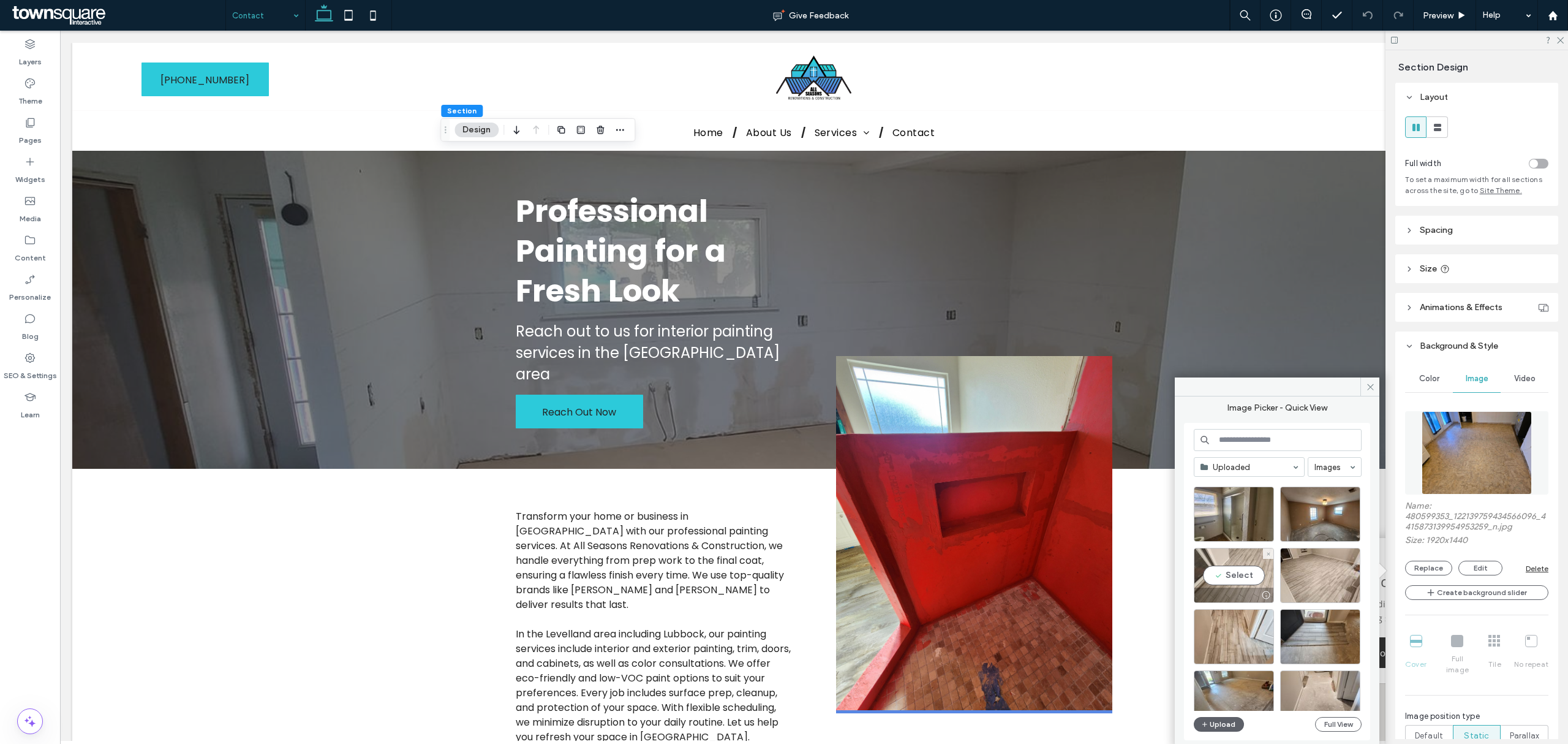
click at [1235, 572] on div "Select" at bounding box center [1233, 575] width 80 height 55
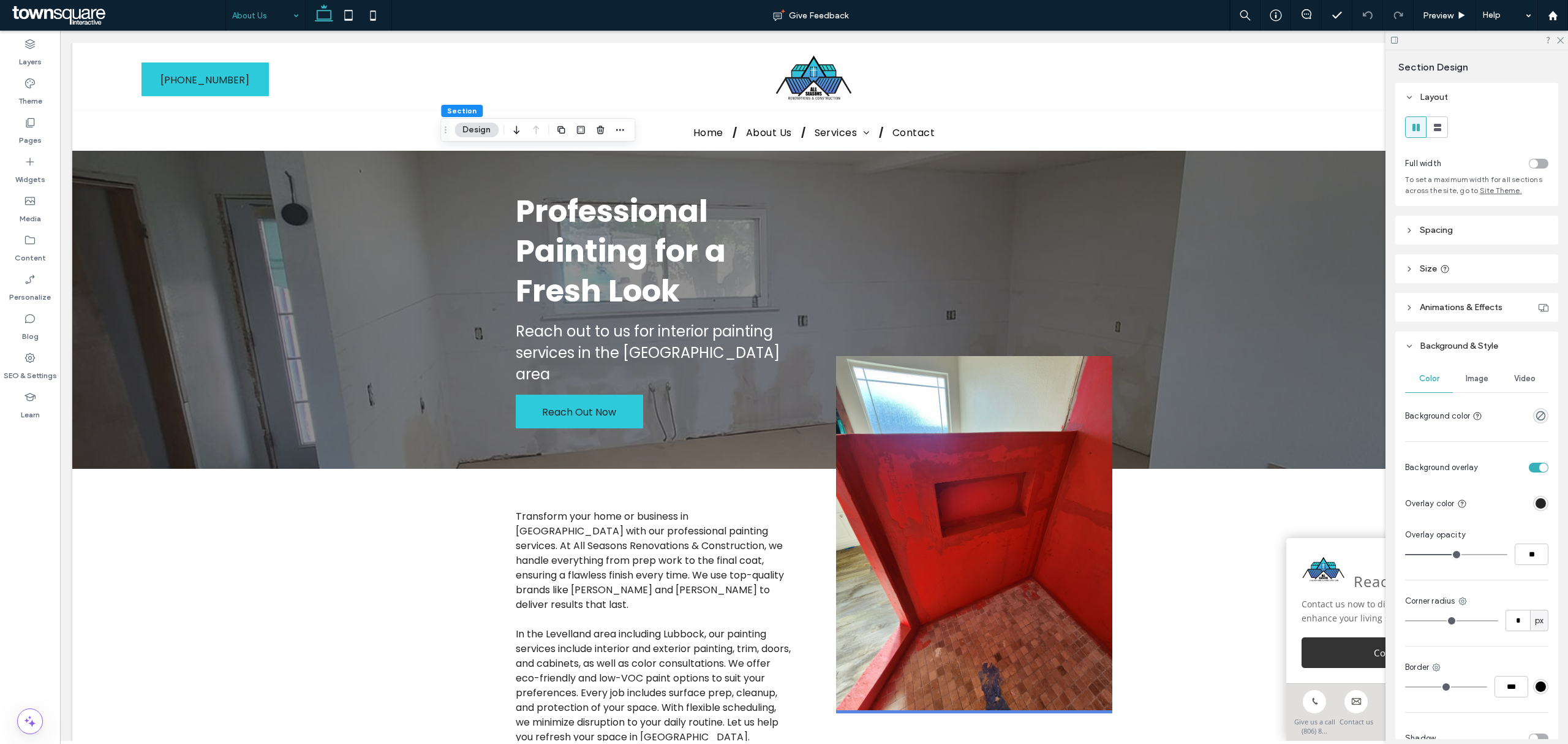
click at [1478, 370] on div "Image" at bounding box center [1476, 379] width 48 height 27
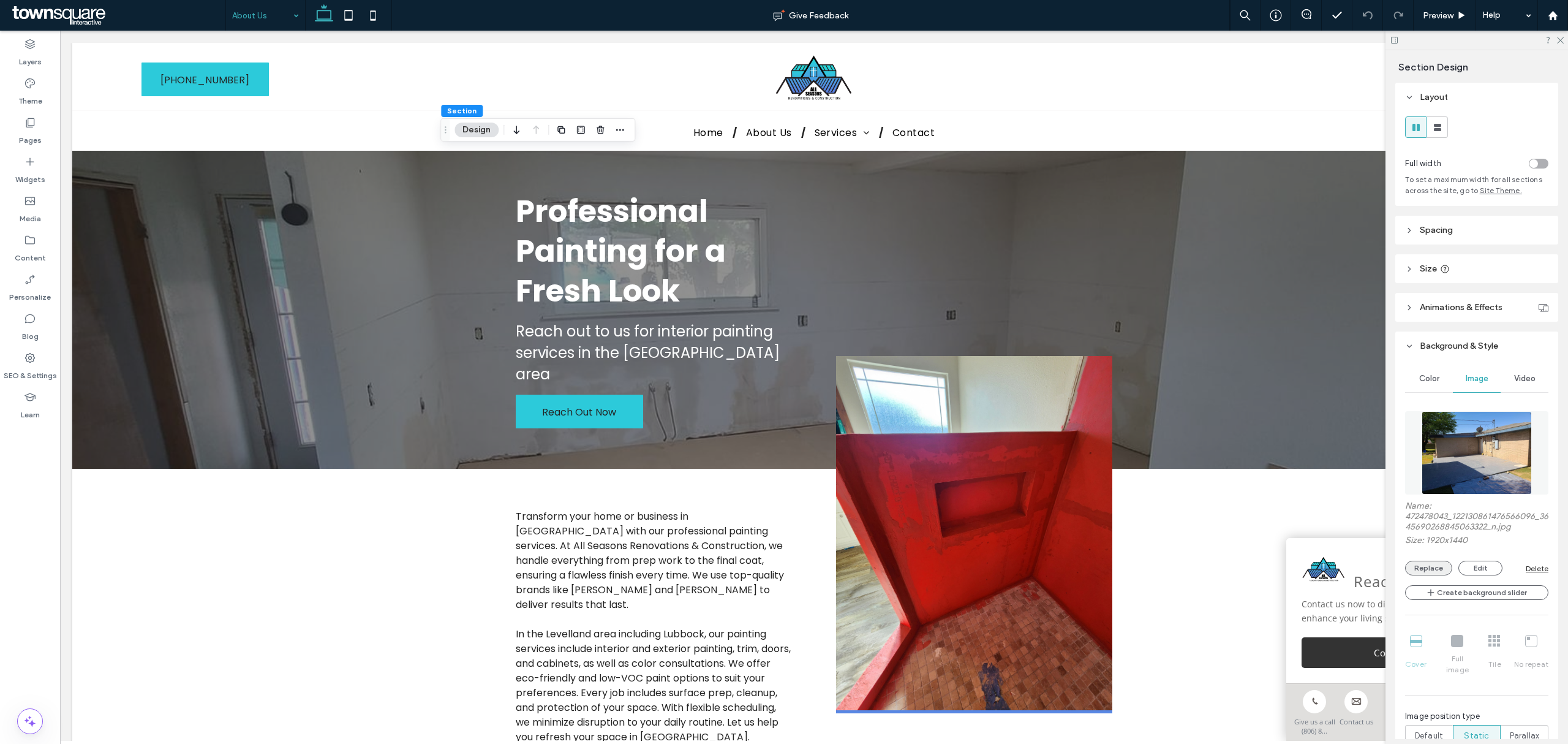
click at [1430, 569] on button "Replace" at bounding box center [1429, 568] width 47 height 15
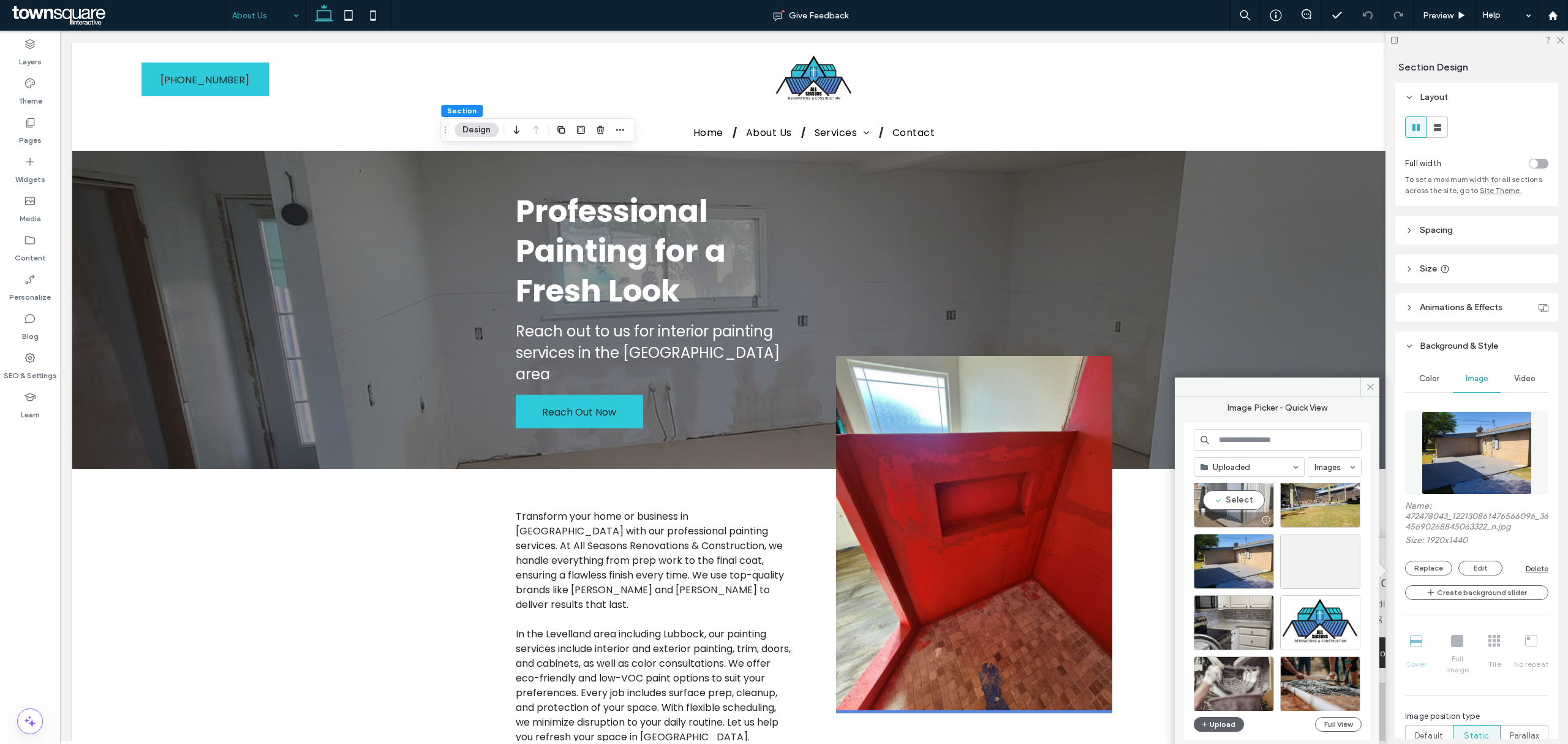
scroll to position [2549, 0]
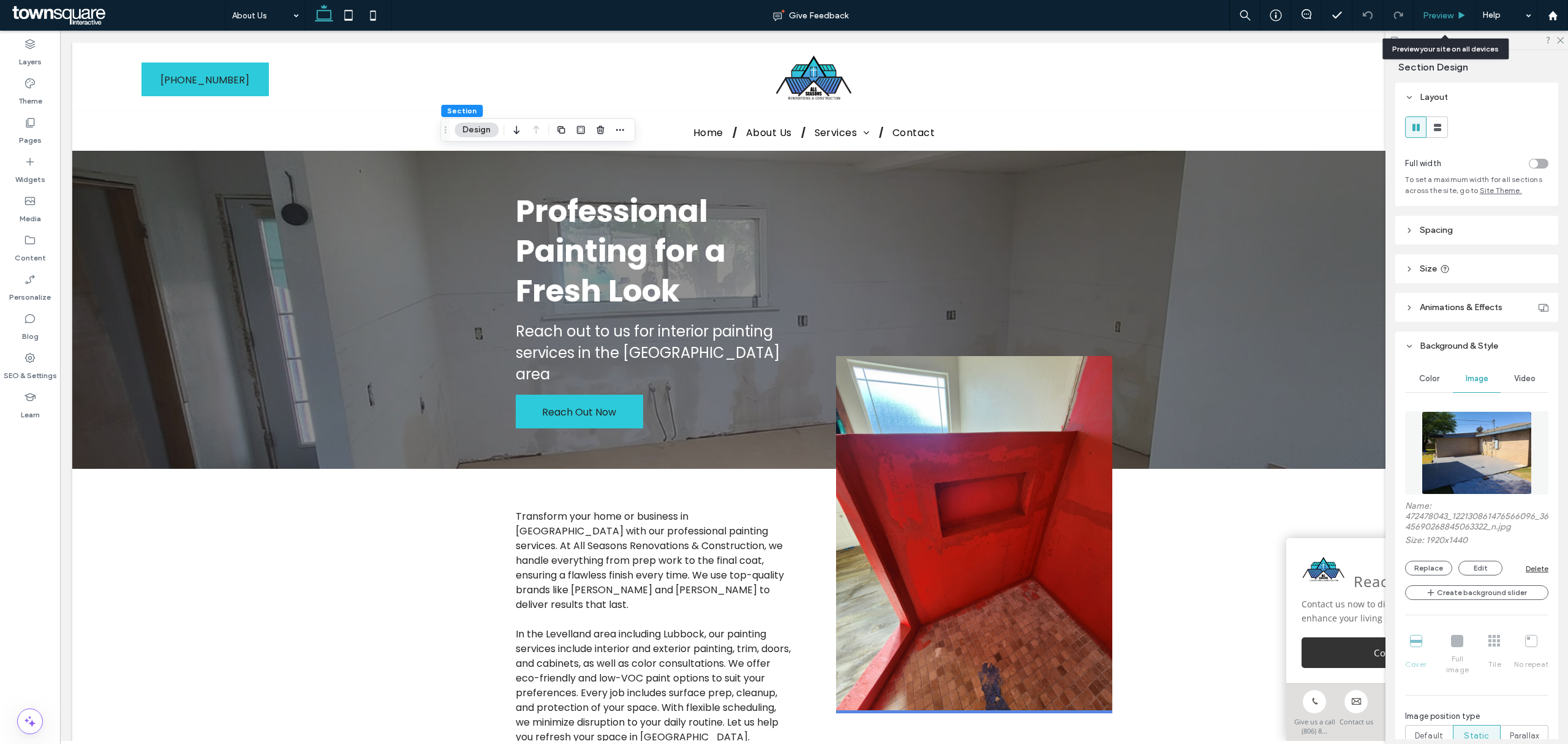
click at [1454, 10] on div "Preview" at bounding box center [1445, 15] width 62 height 10
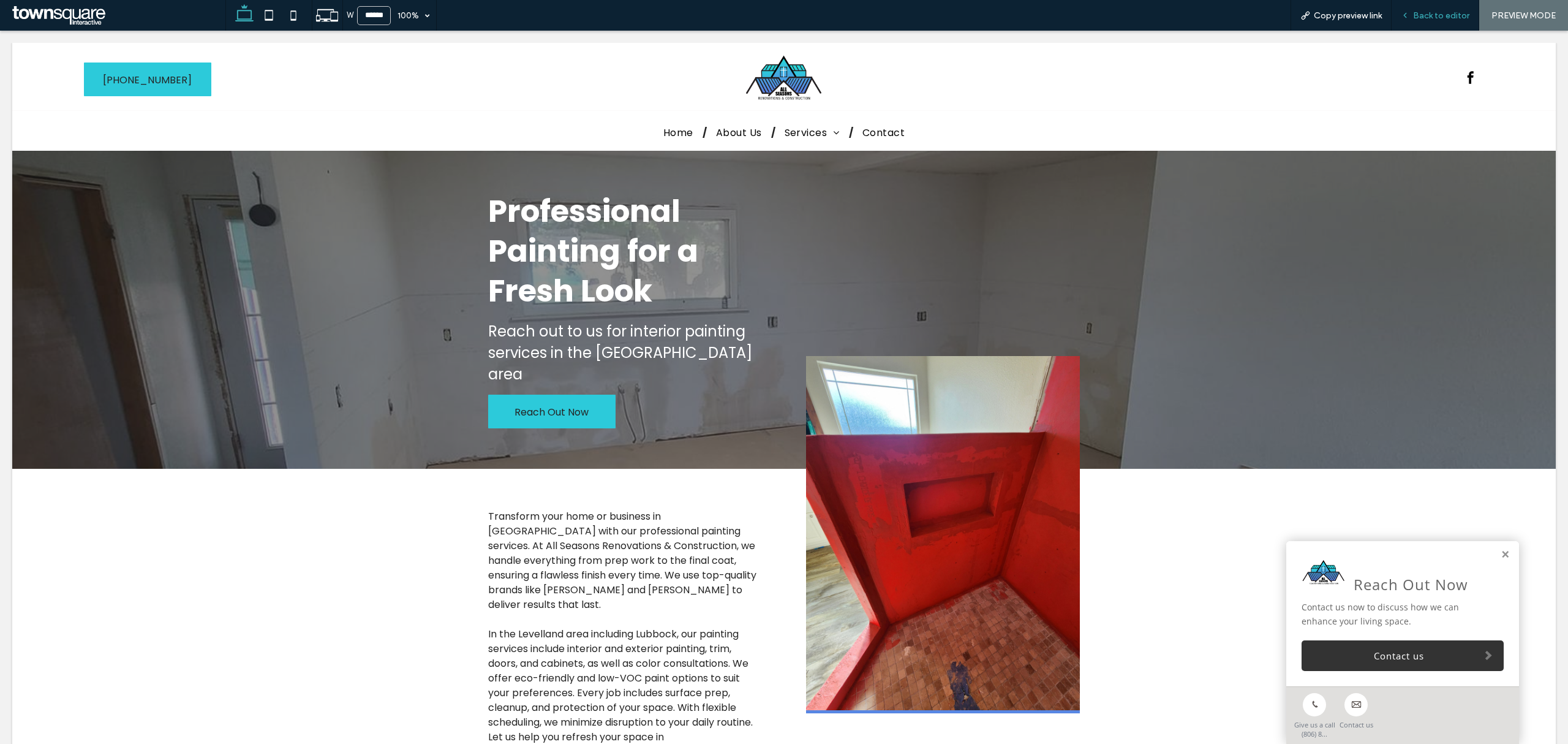
click at [1443, 18] on span "Back to editor" at bounding box center [1441, 15] width 56 height 10
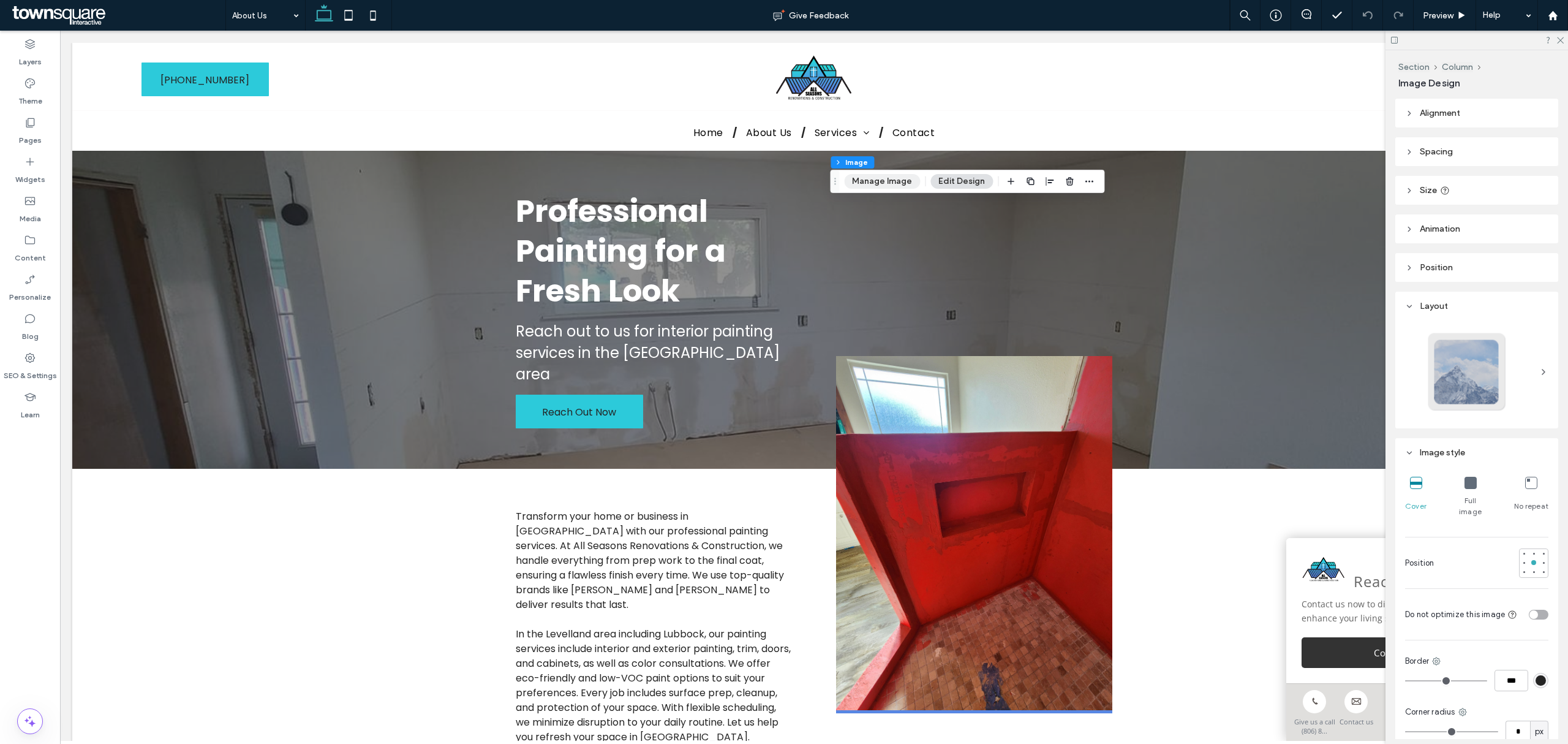
click at [864, 184] on button "Manage Image" at bounding box center [882, 181] width 76 height 15
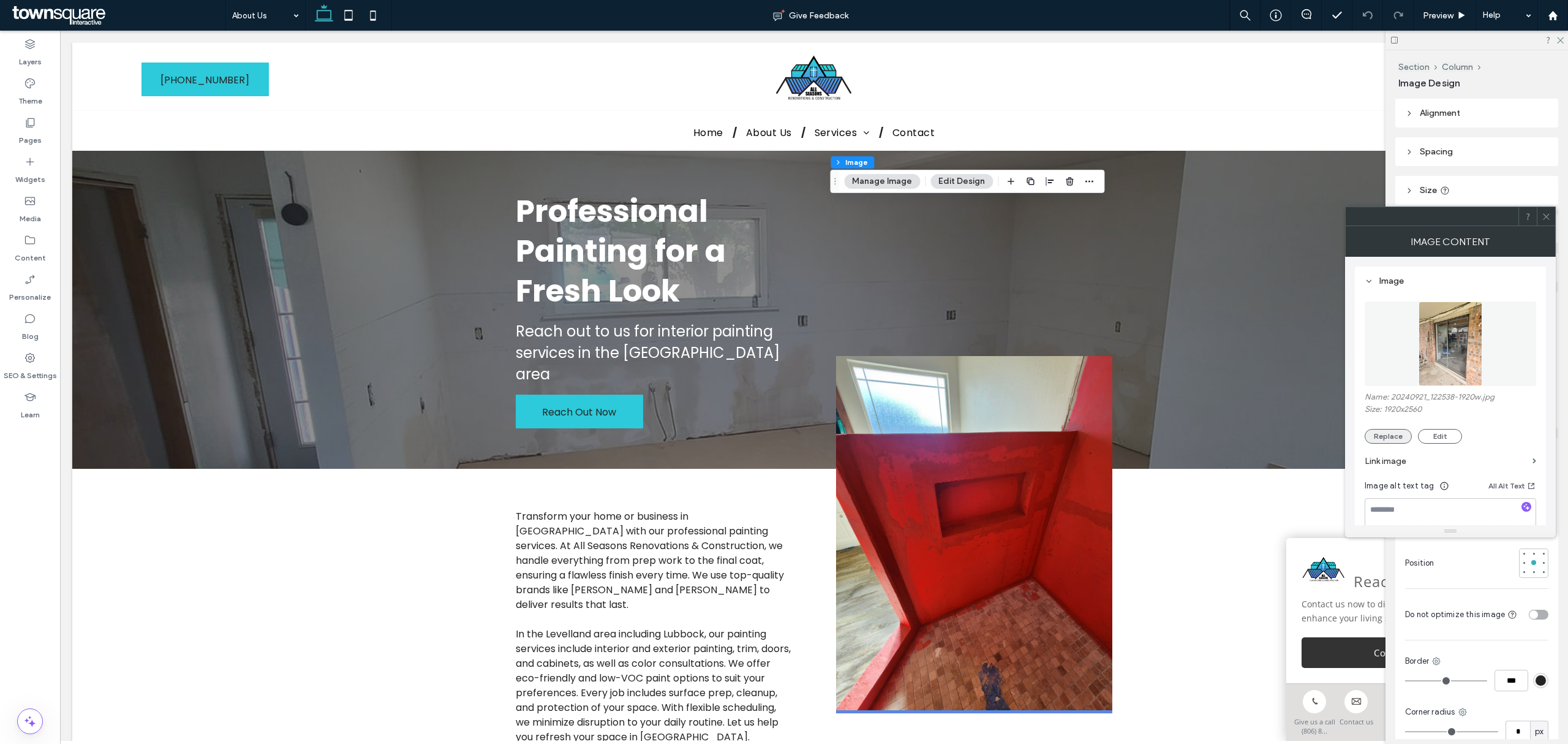
click at [1390, 437] on button "Replace" at bounding box center [1388, 436] width 47 height 15
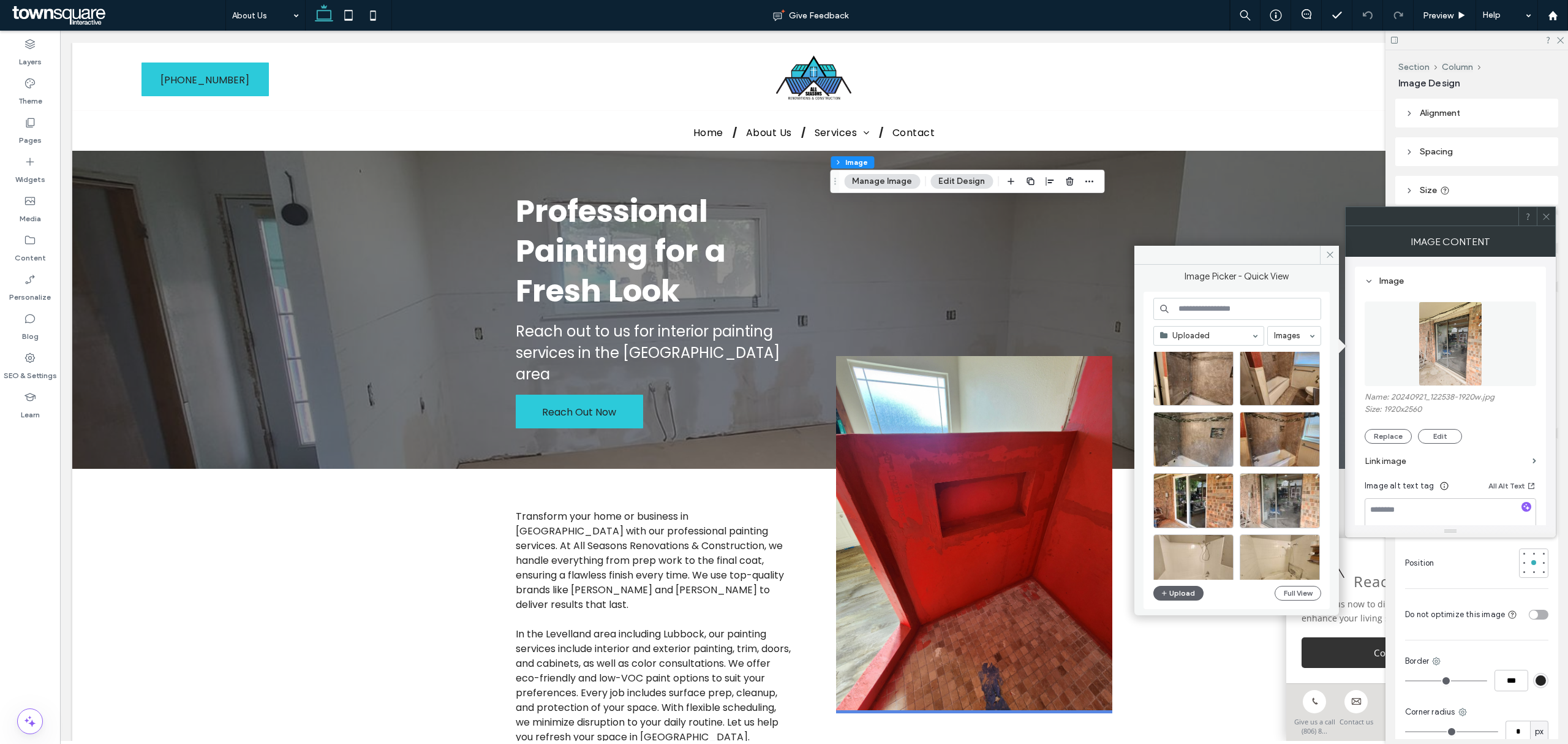
scroll to position [1732, 0]
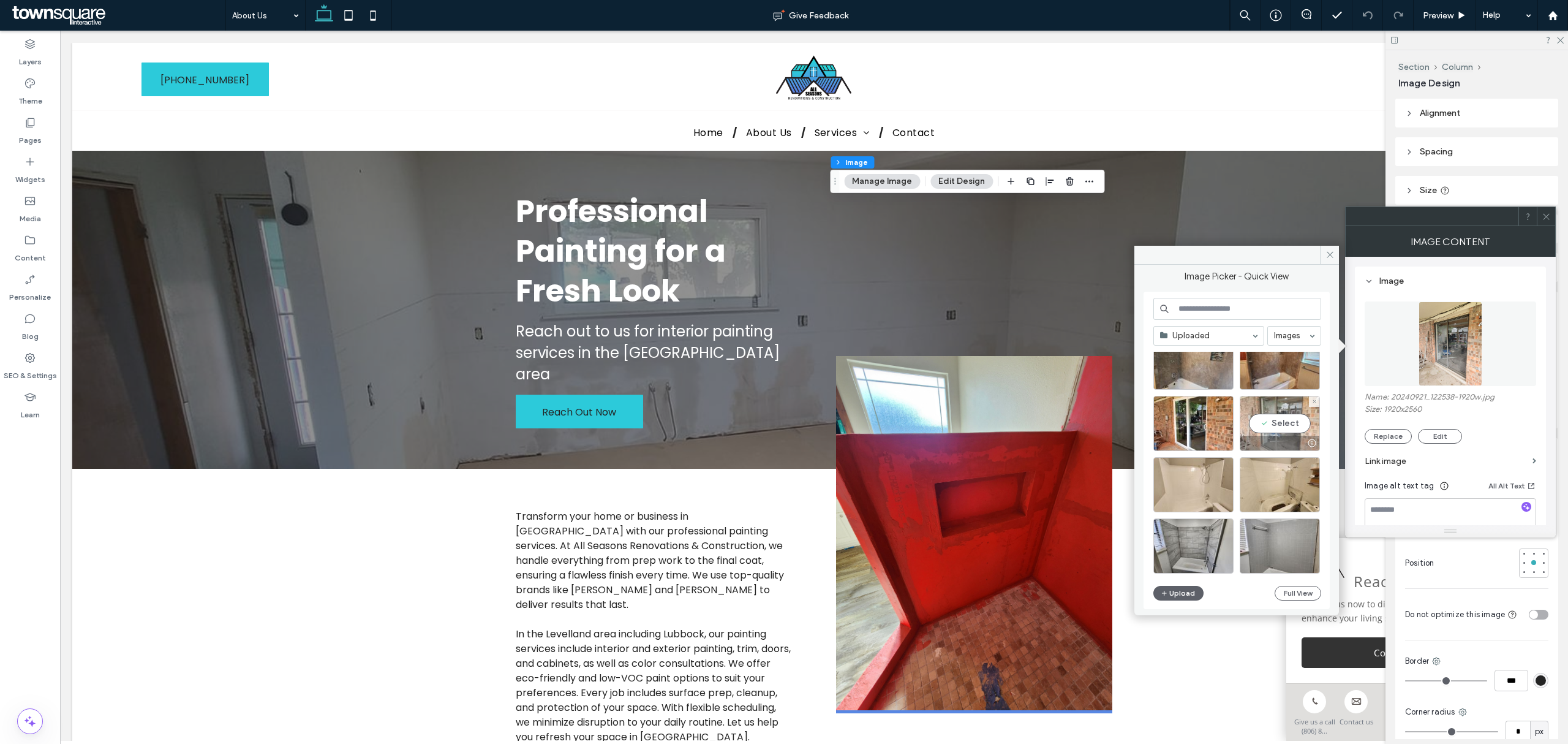
click at [1302, 428] on div "Select" at bounding box center [1280, 423] width 80 height 55
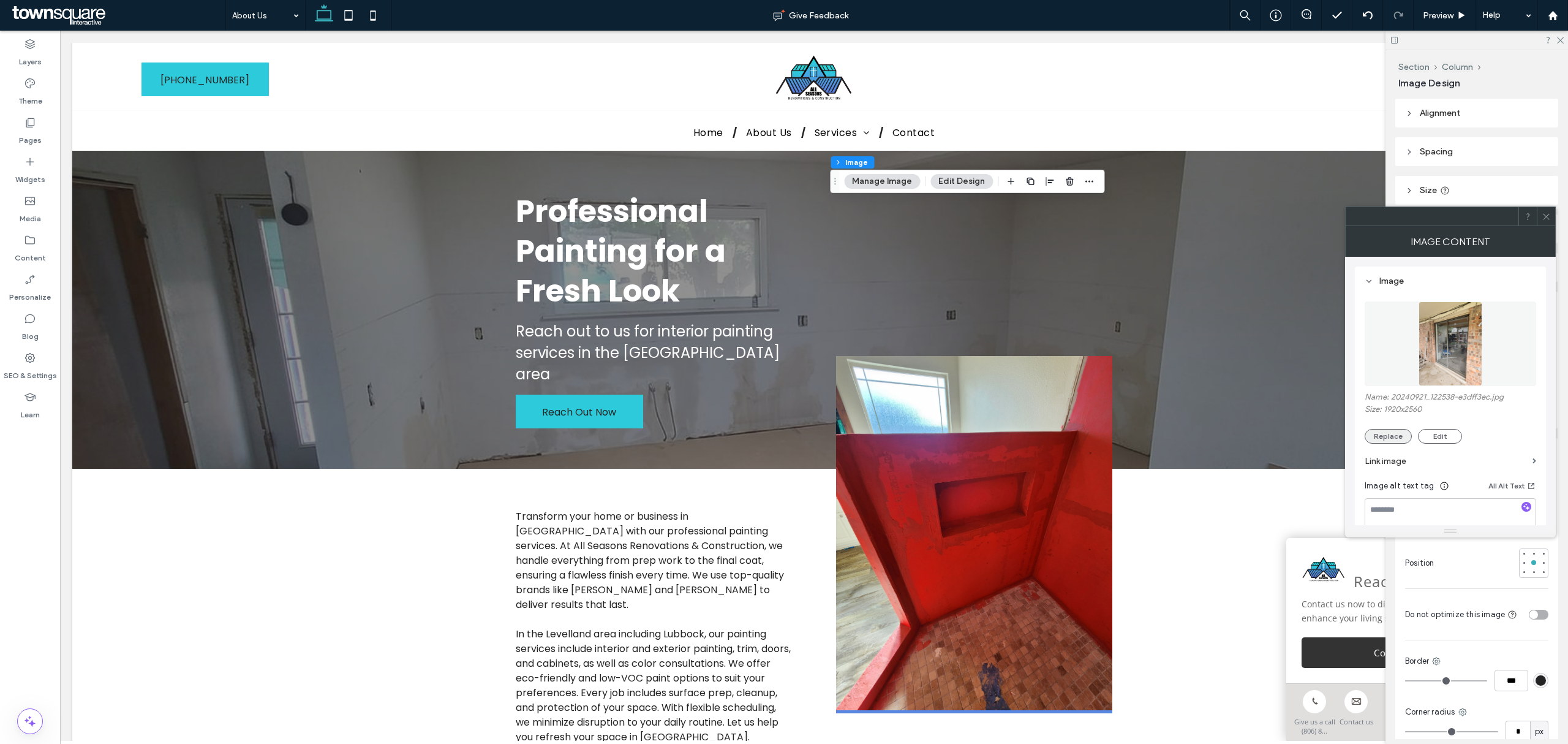
click at [1390, 435] on button "Replace" at bounding box center [1388, 436] width 47 height 15
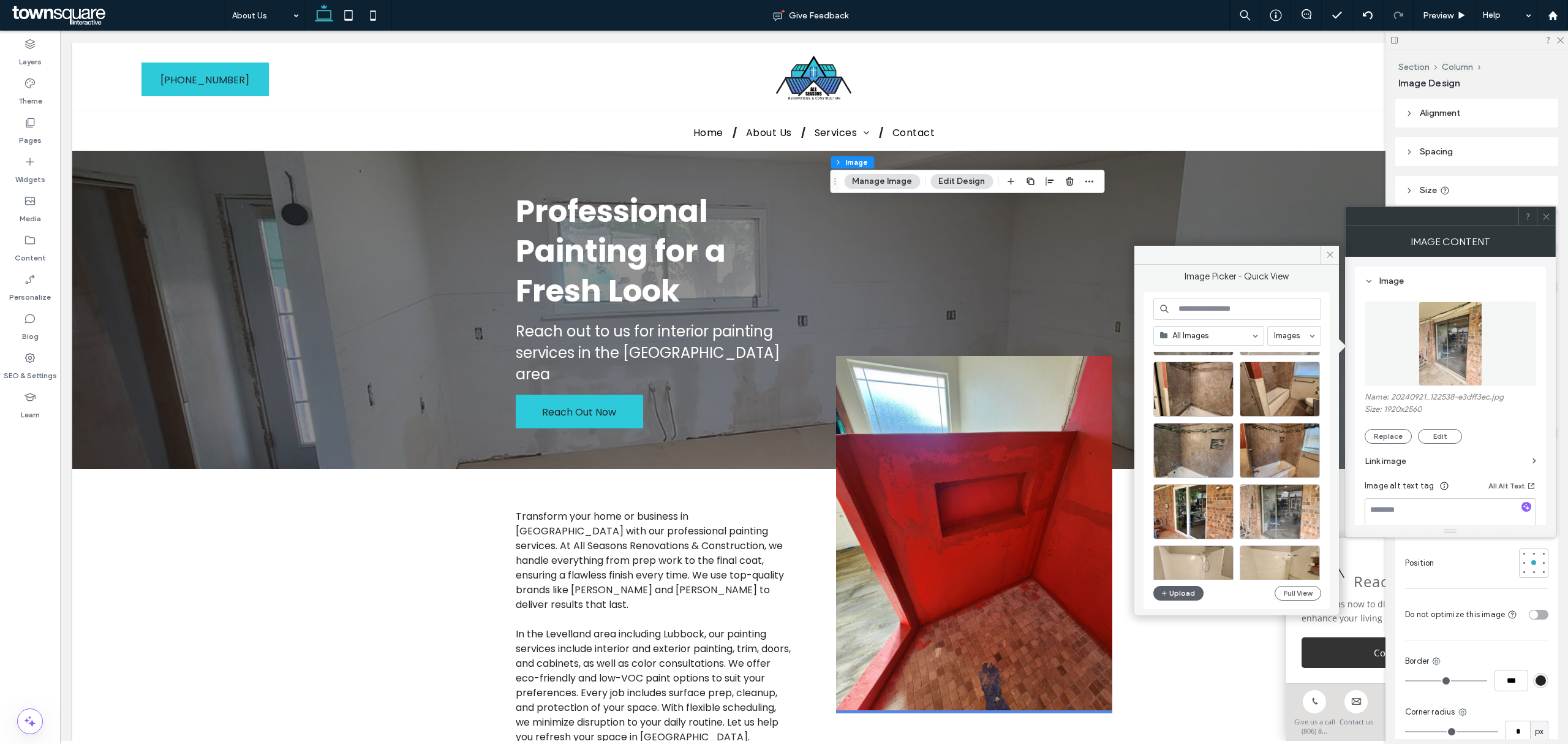
scroll to position [1669, 0]
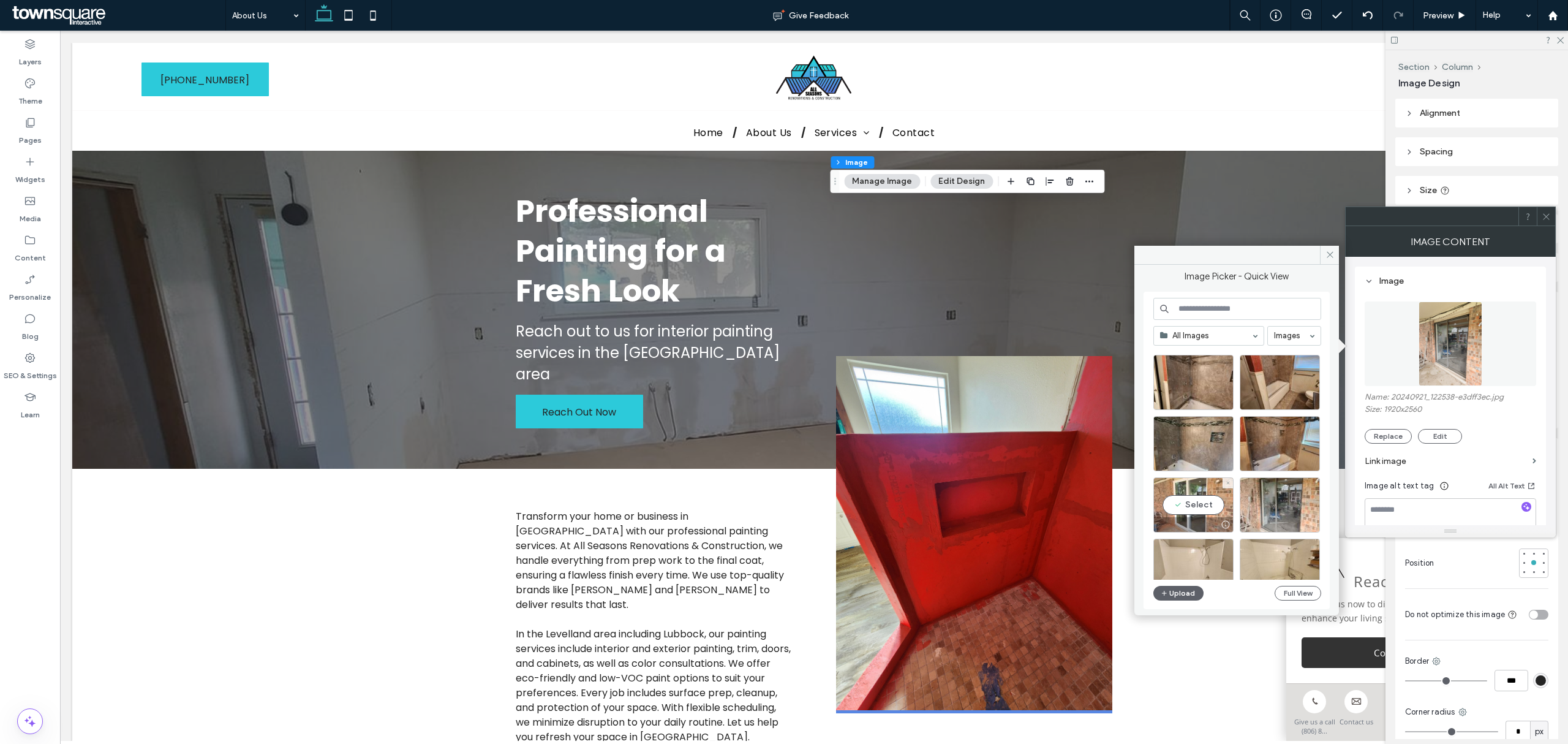
click at [1185, 498] on div "Select" at bounding box center [1193, 504] width 80 height 55
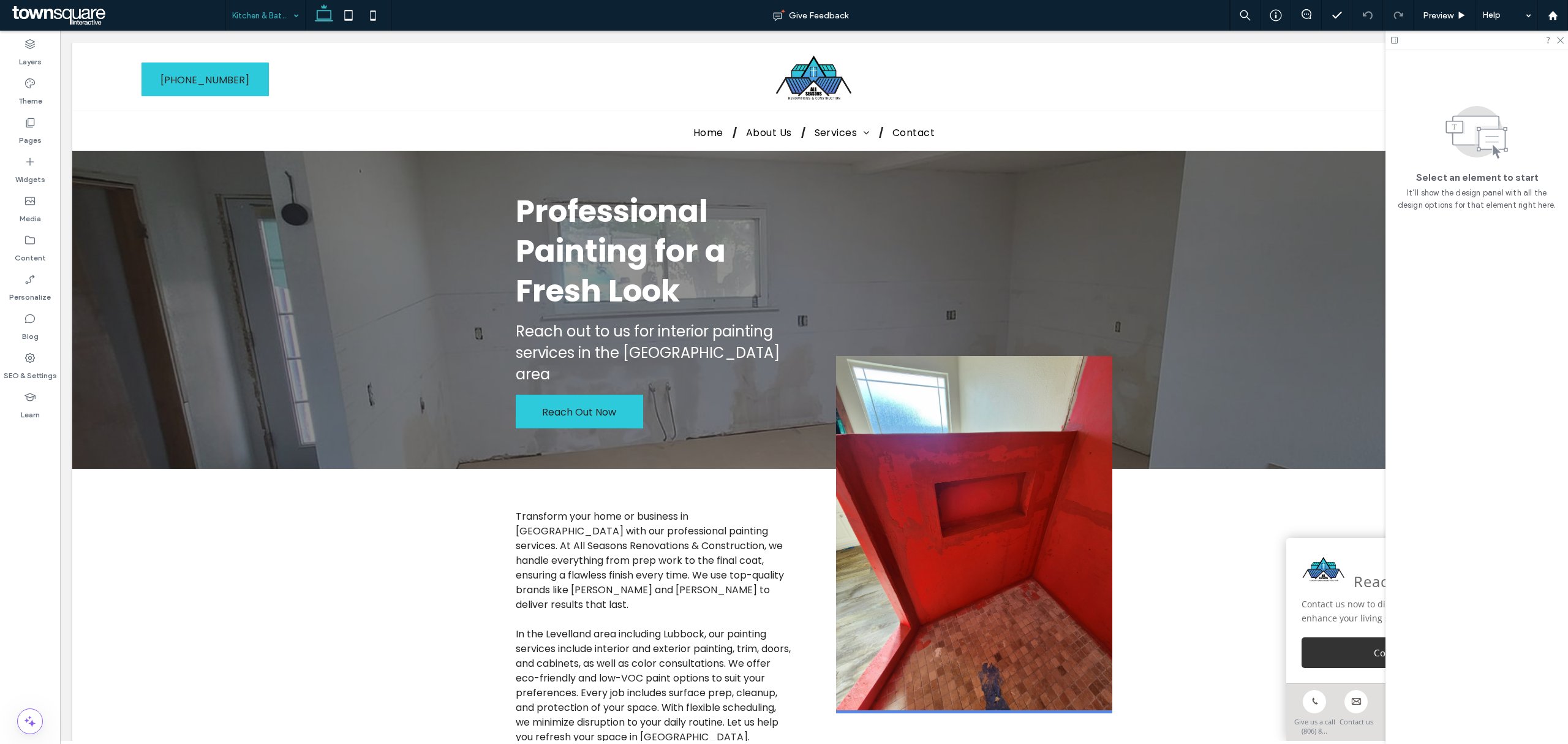
click at [299, 13] on div "Kitchen & Bathroom Remodeling" at bounding box center [266, 15] width 79 height 31
click at [258, 5] on input at bounding box center [262, 15] width 61 height 31
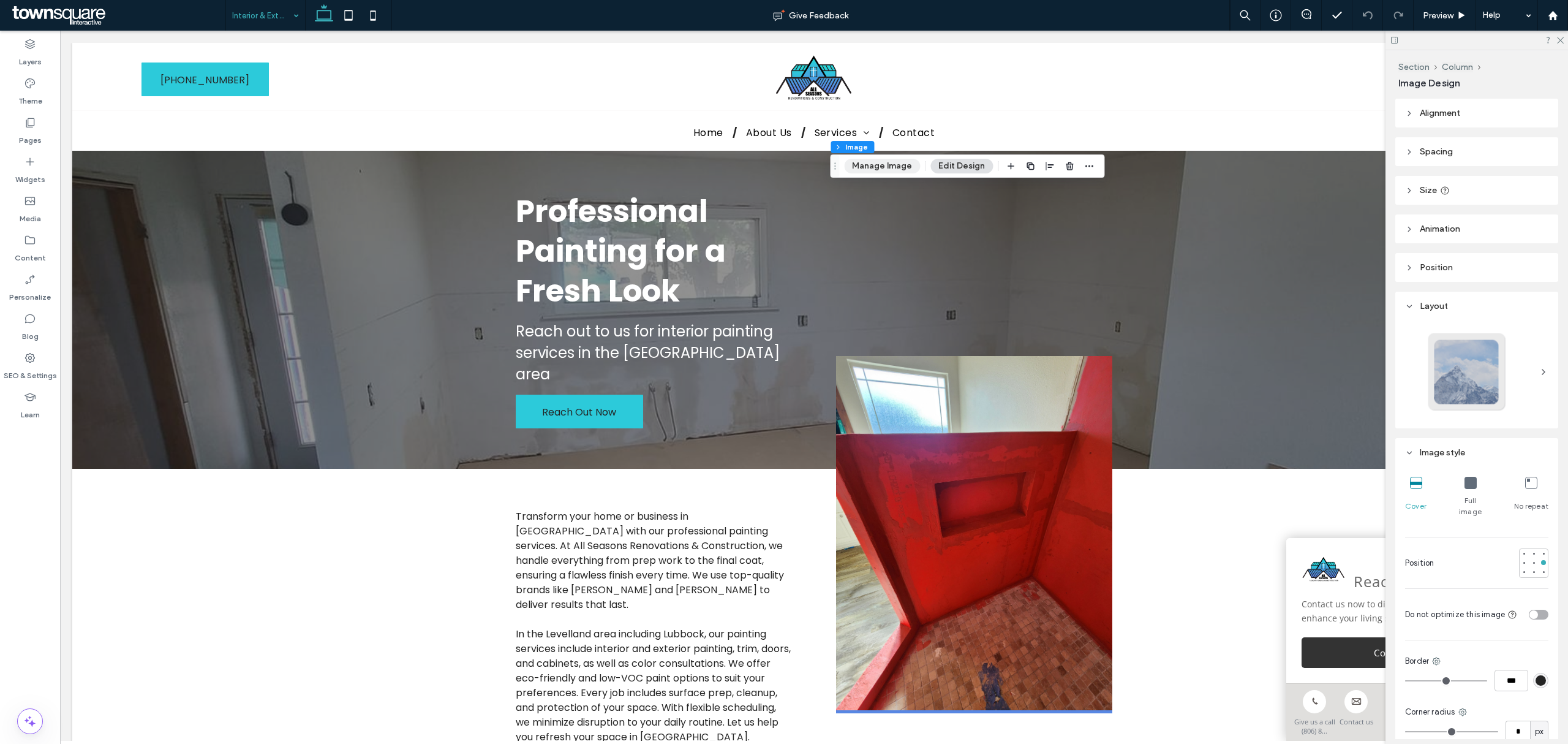
click at [893, 167] on button "Manage Image" at bounding box center [882, 166] width 76 height 15
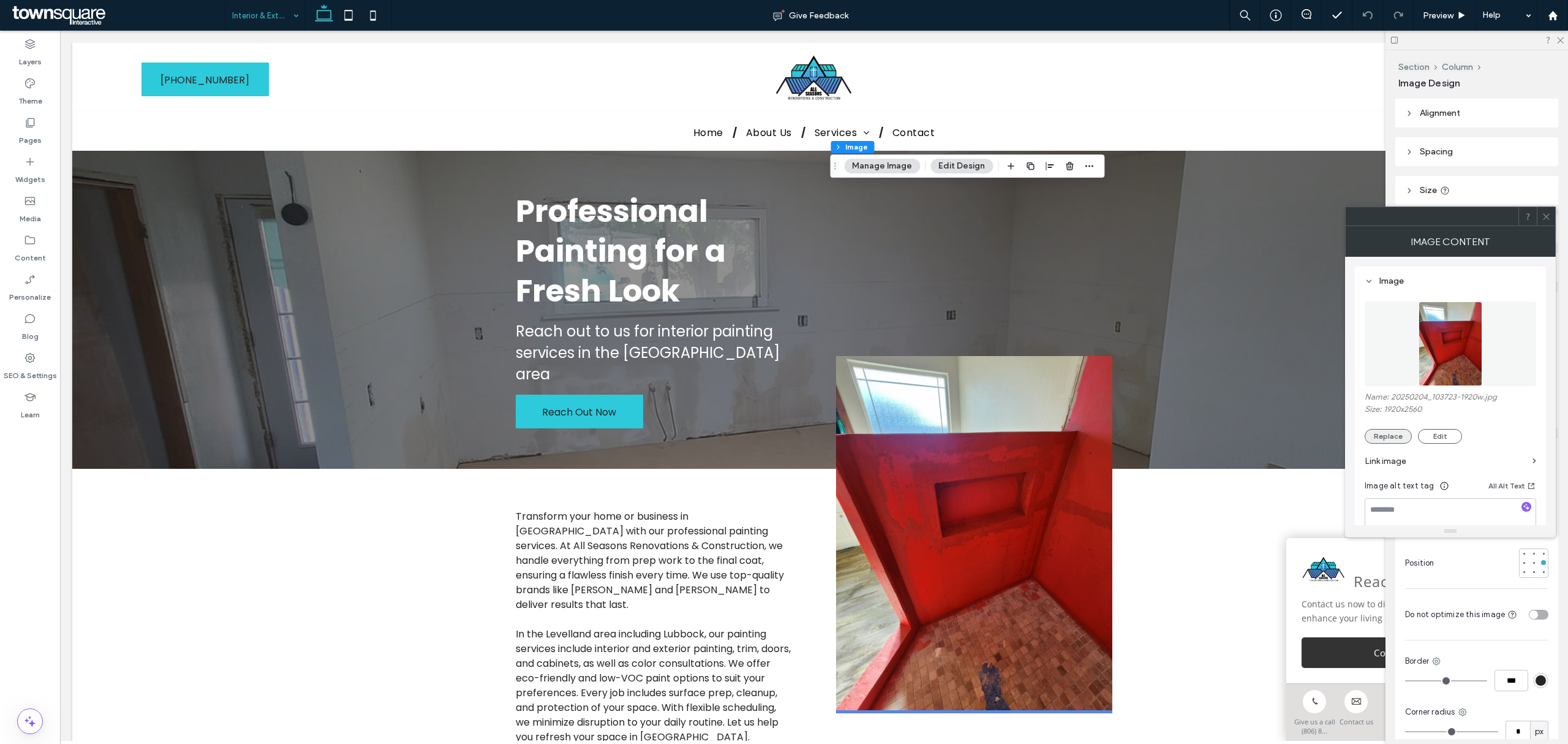
click at [1393, 439] on button "Replace" at bounding box center [1388, 436] width 47 height 15
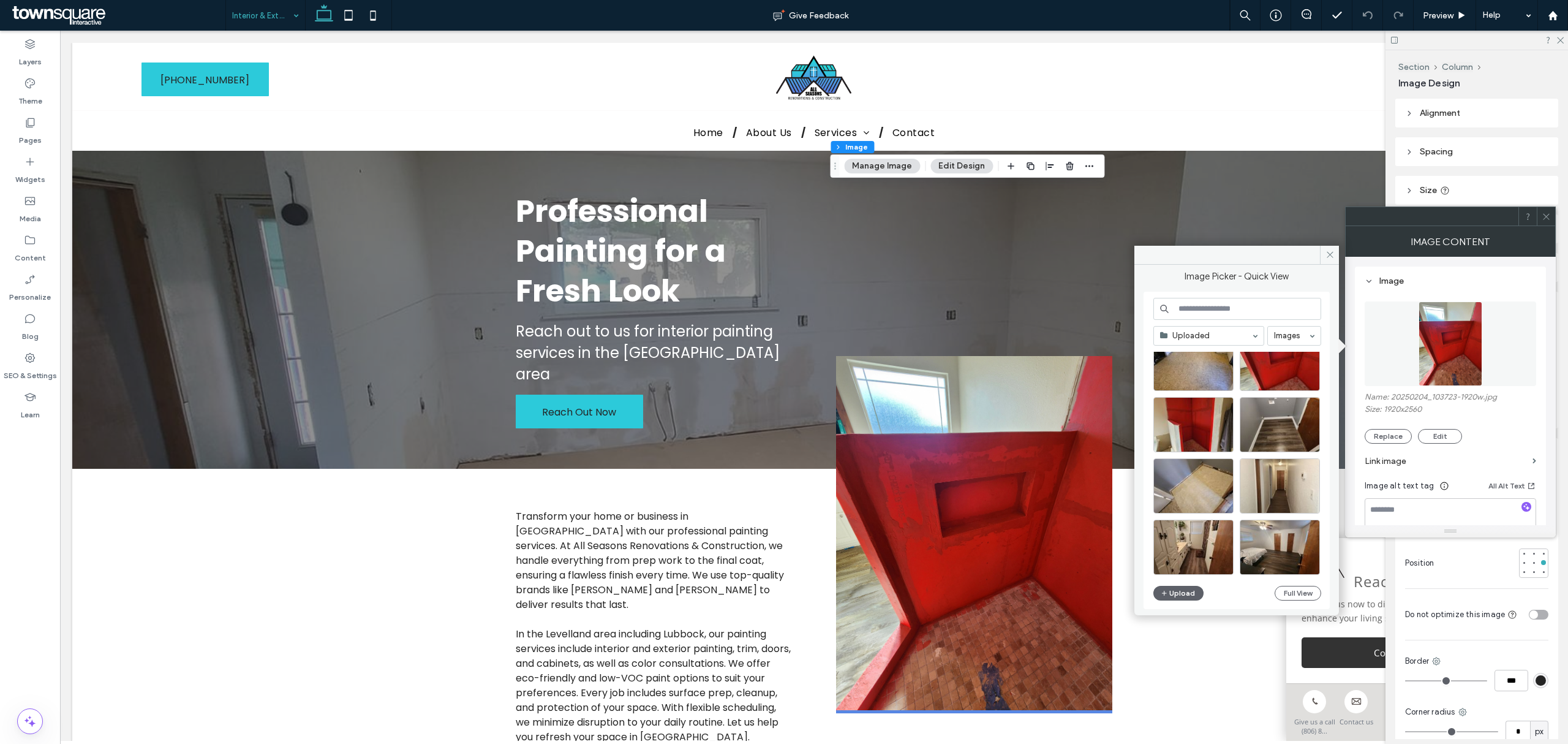
scroll to position [846, 0]
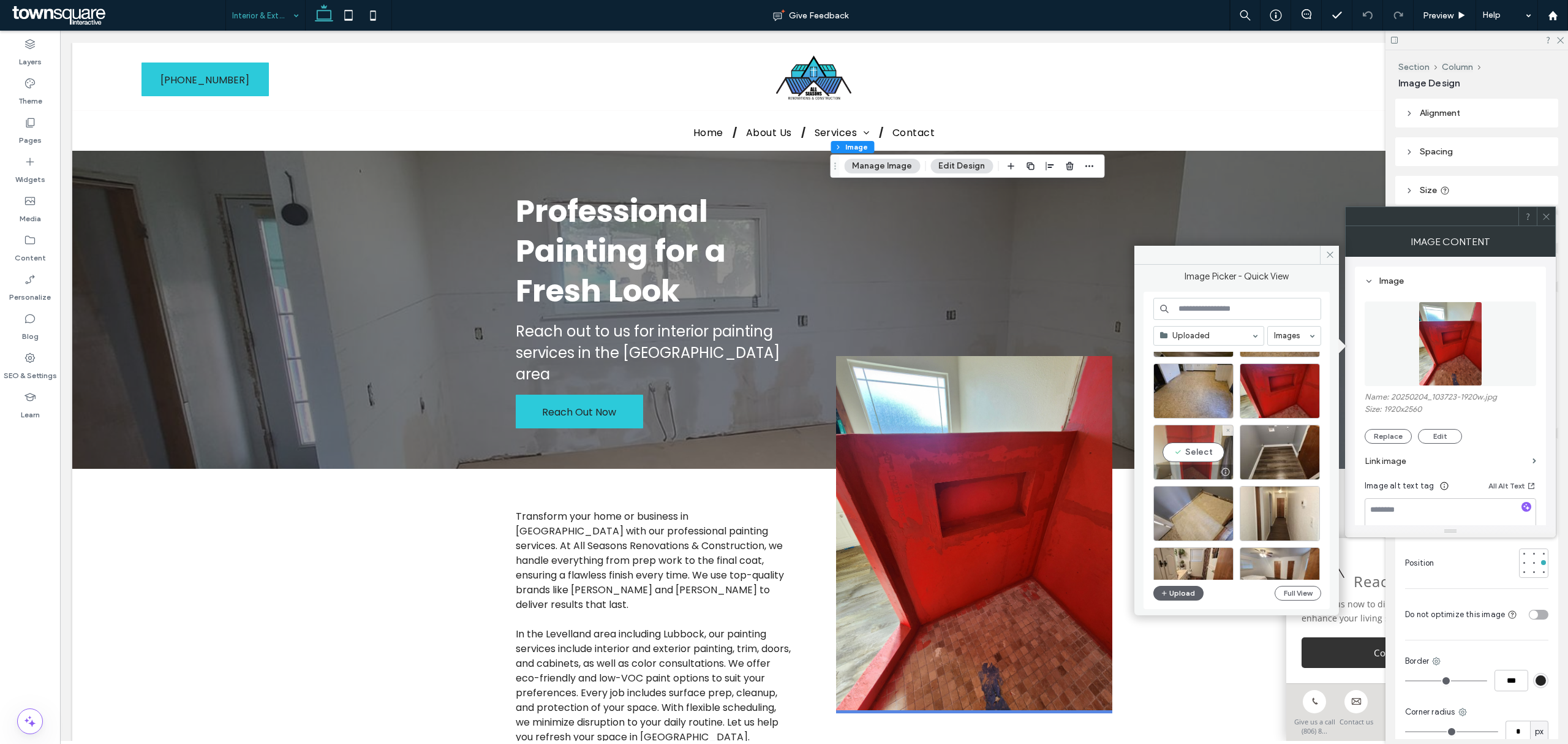
click at [1202, 447] on div "Select" at bounding box center [1193, 452] width 80 height 55
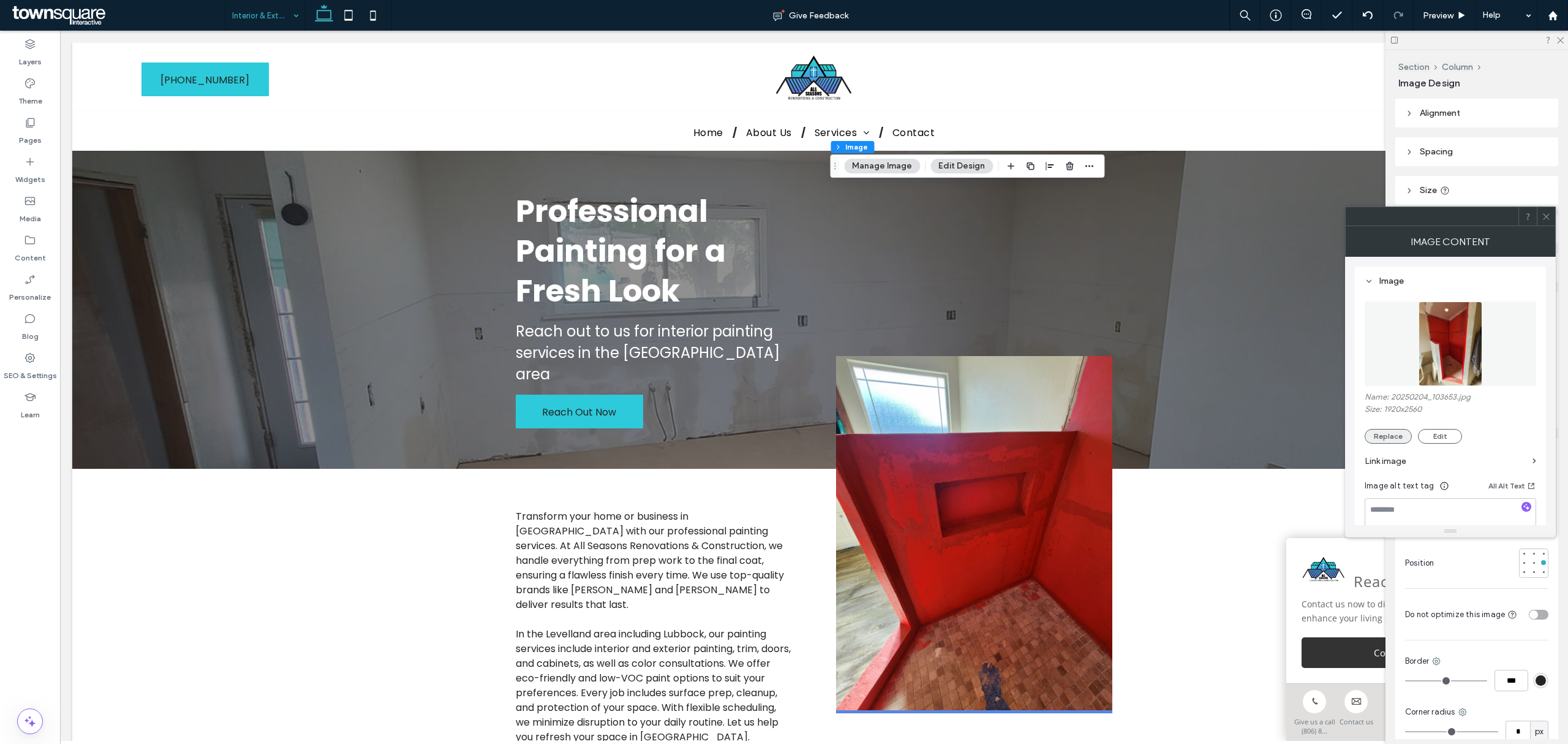
click at [1398, 437] on button "Replace" at bounding box center [1388, 436] width 47 height 15
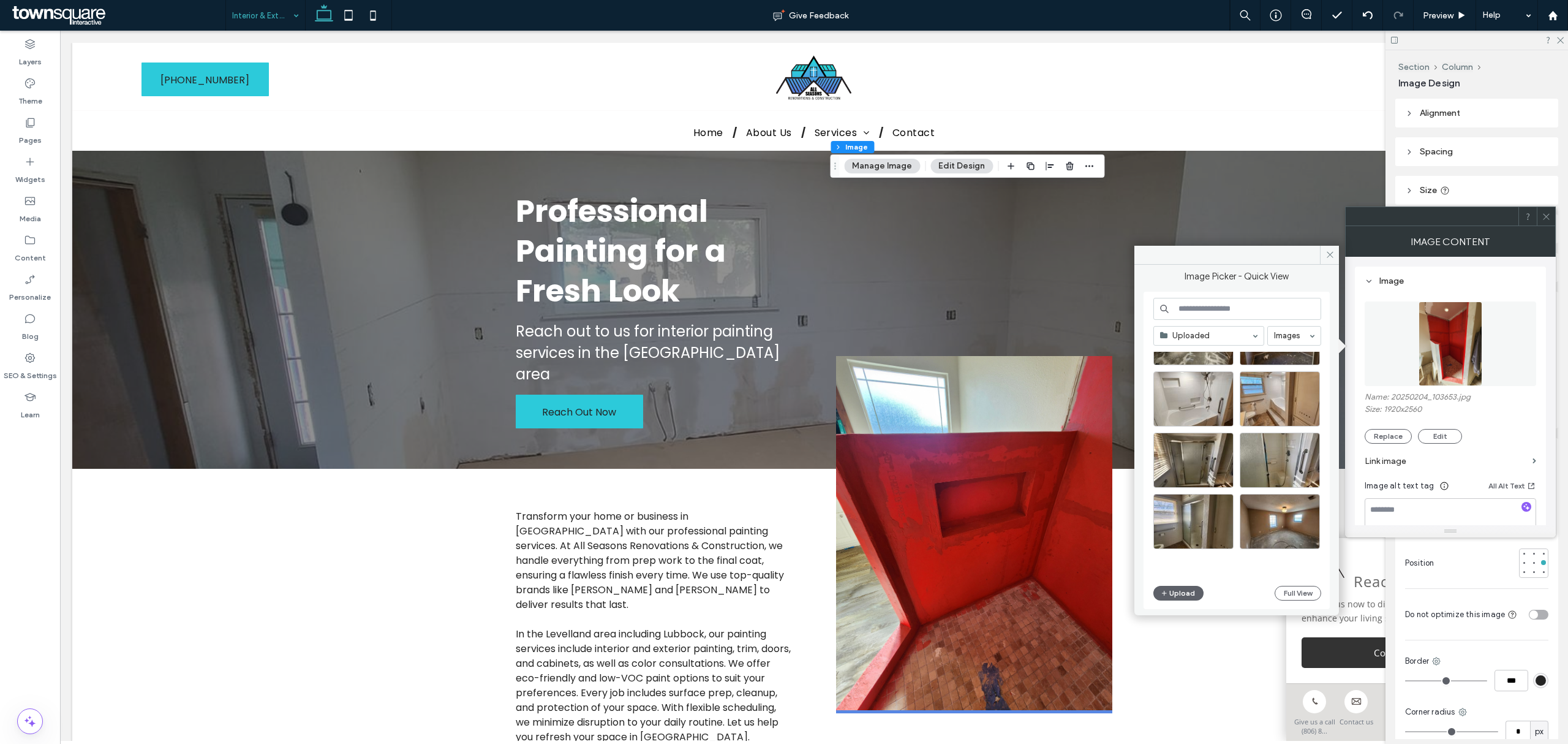
scroll to position [1324, 0]
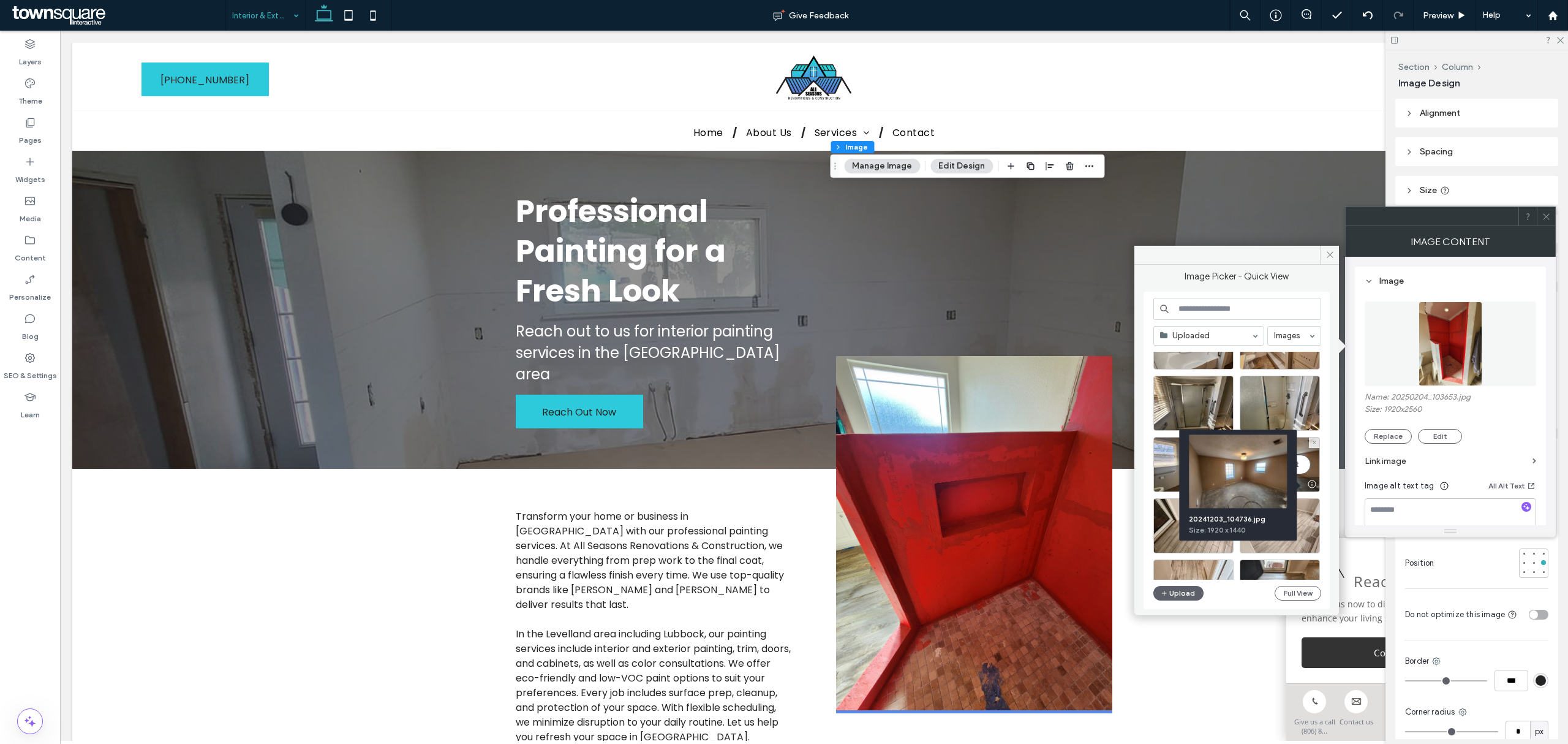
click at [1271, 473] on img at bounding box center [1238, 471] width 98 height 73
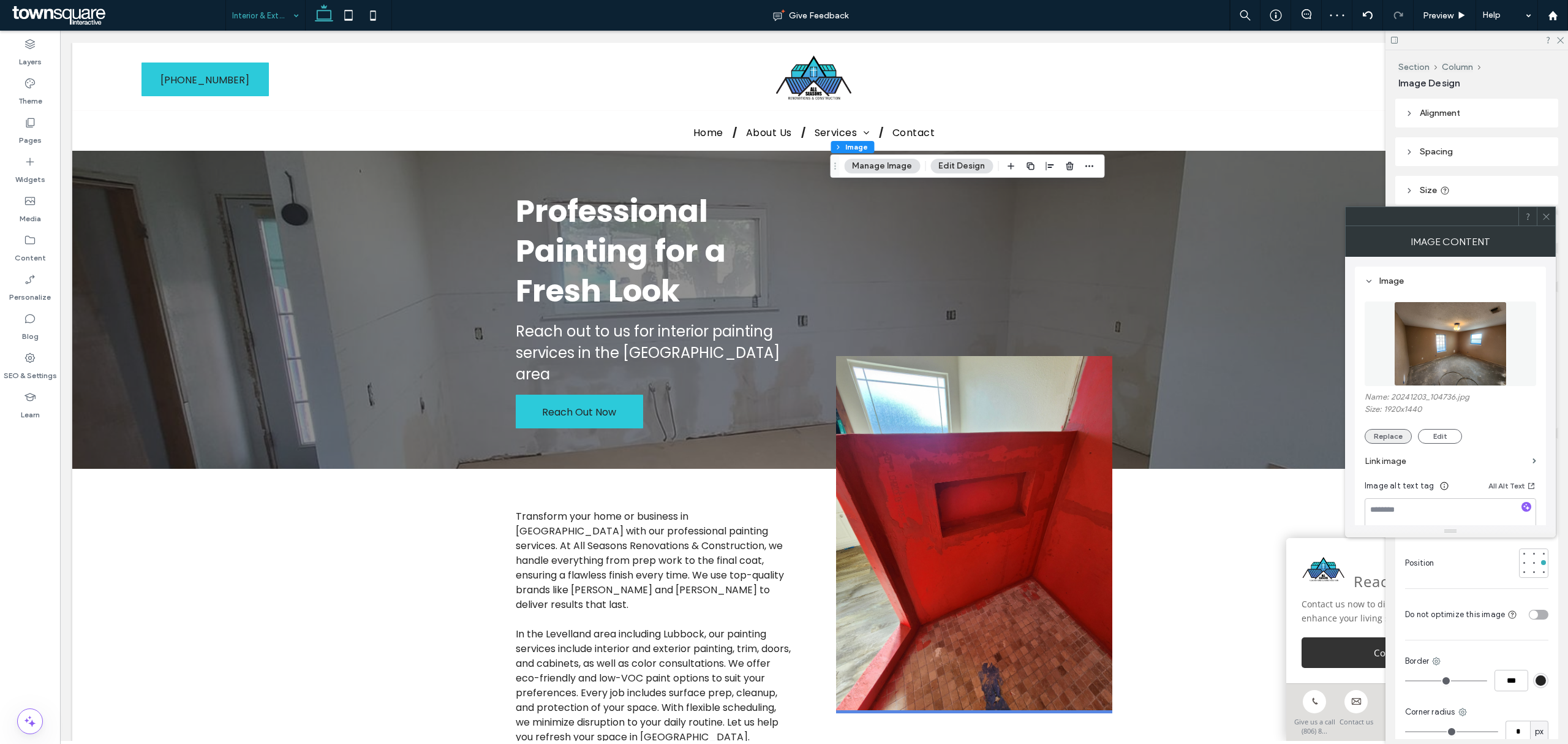
click at [1388, 432] on button "Replace" at bounding box center [1388, 436] width 47 height 15
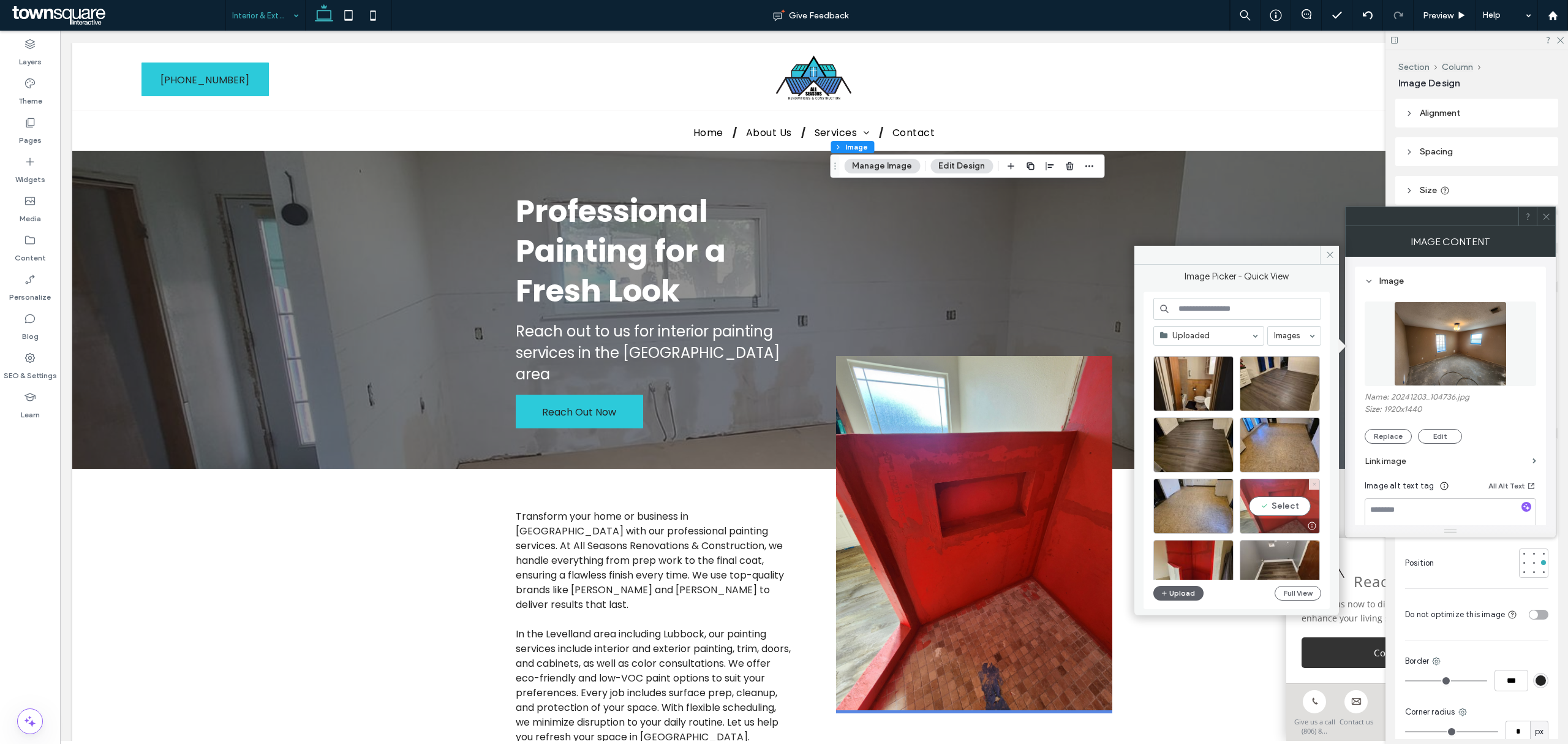
scroll to position [670, 0]
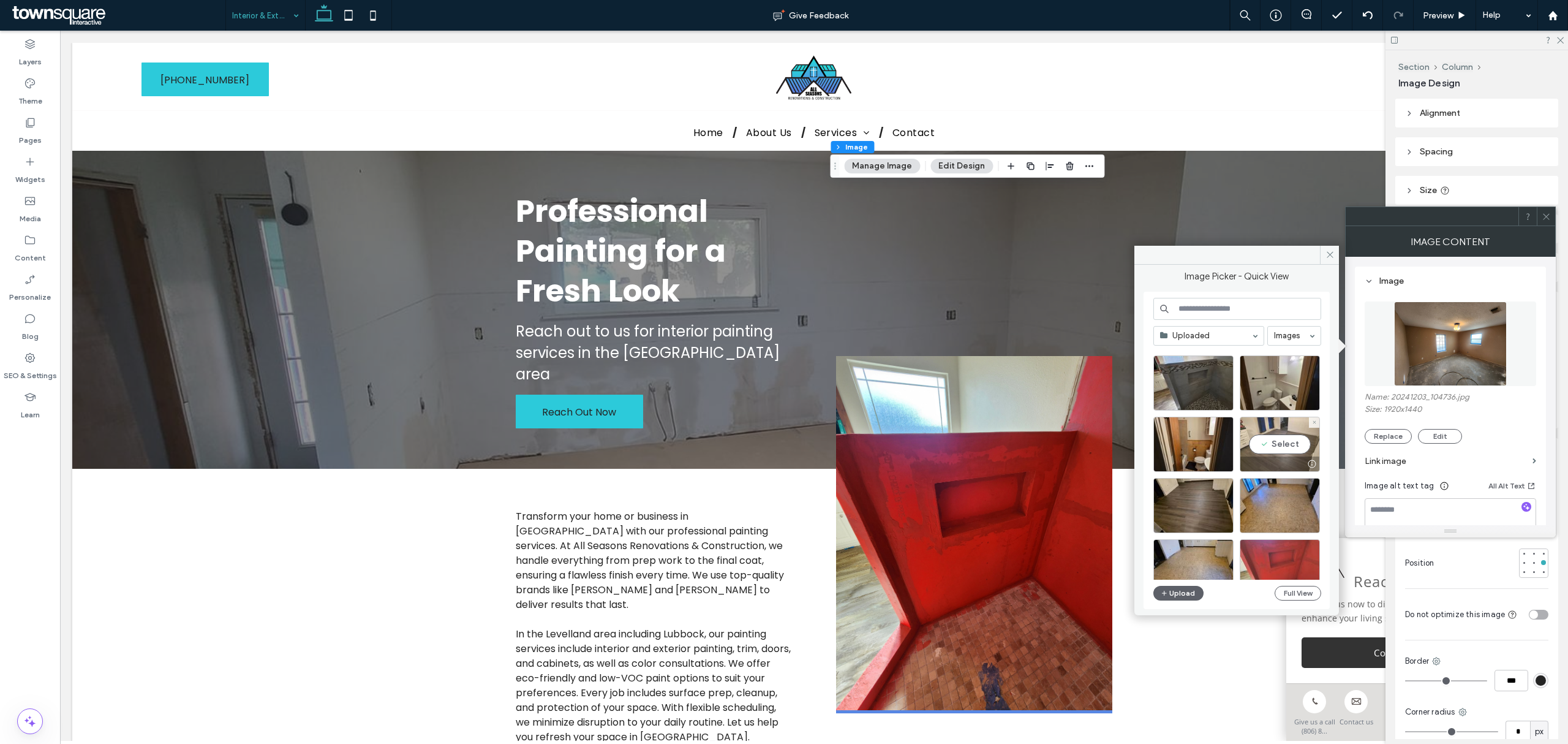
click at [1312, 440] on div "Select" at bounding box center [1280, 444] width 80 height 55
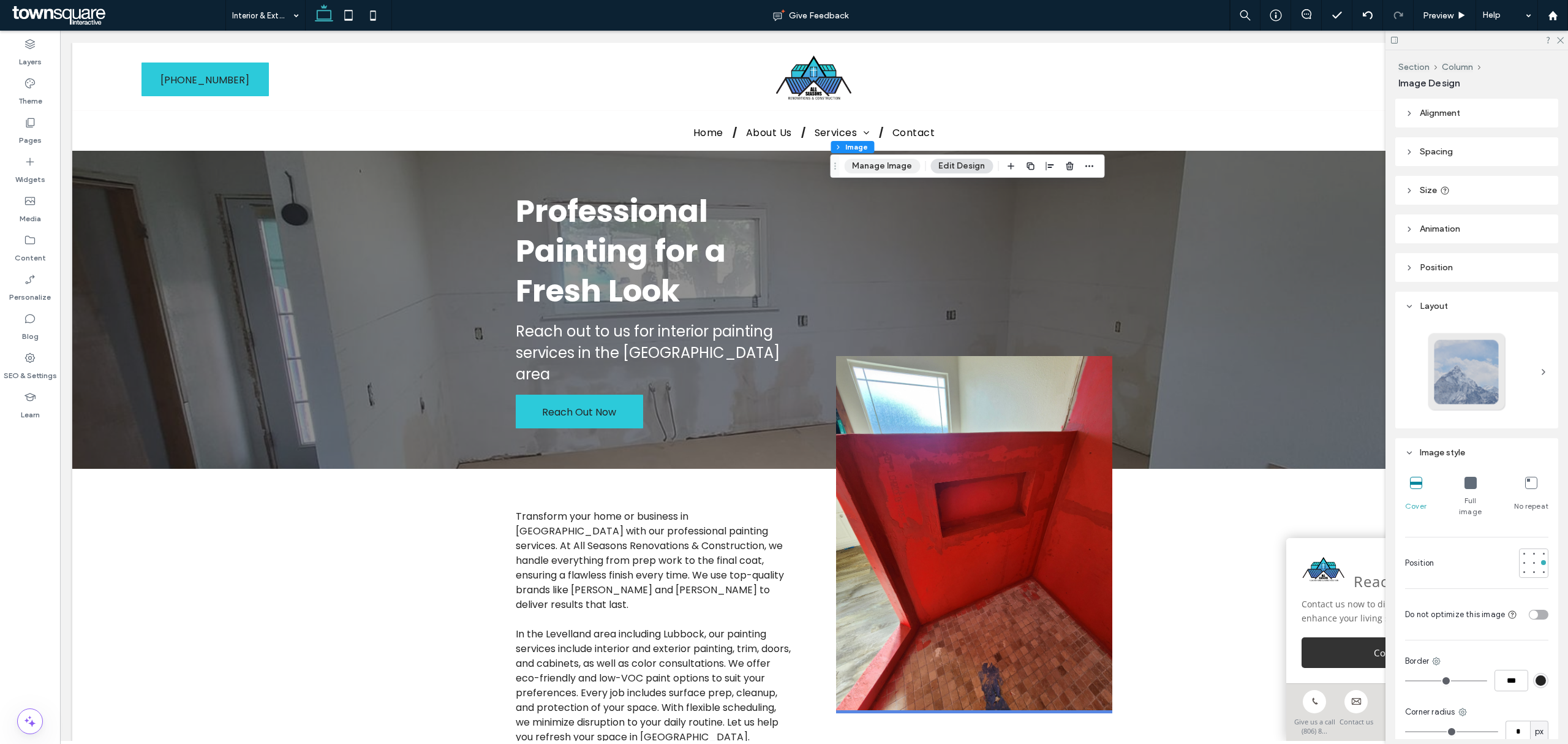
click at [890, 168] on button "Manage Image" at bounding box center [882, 166] width 76 height 15
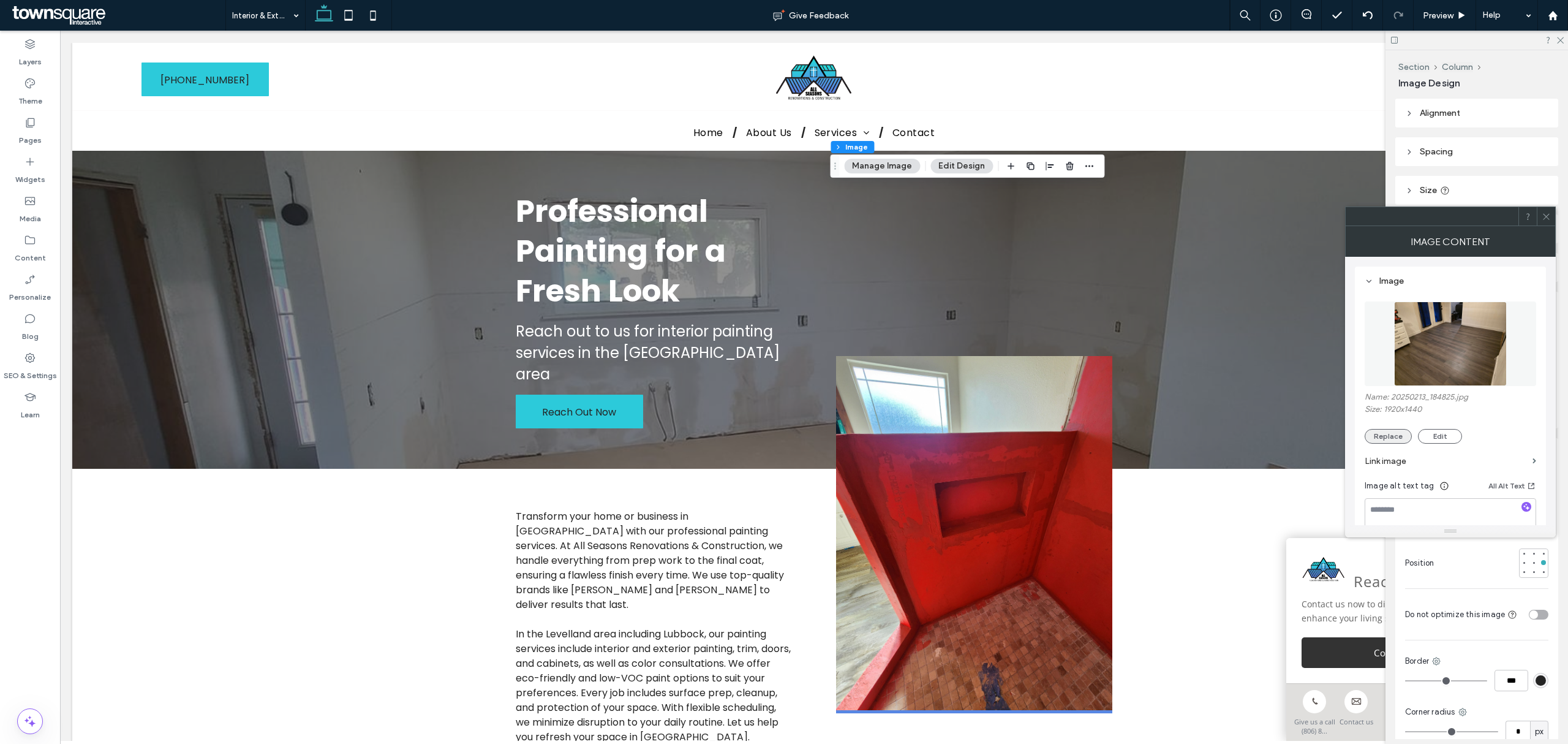
click at [1405, 441] on button "Replace" at bounding box center [1388, 436] width 47 height 15
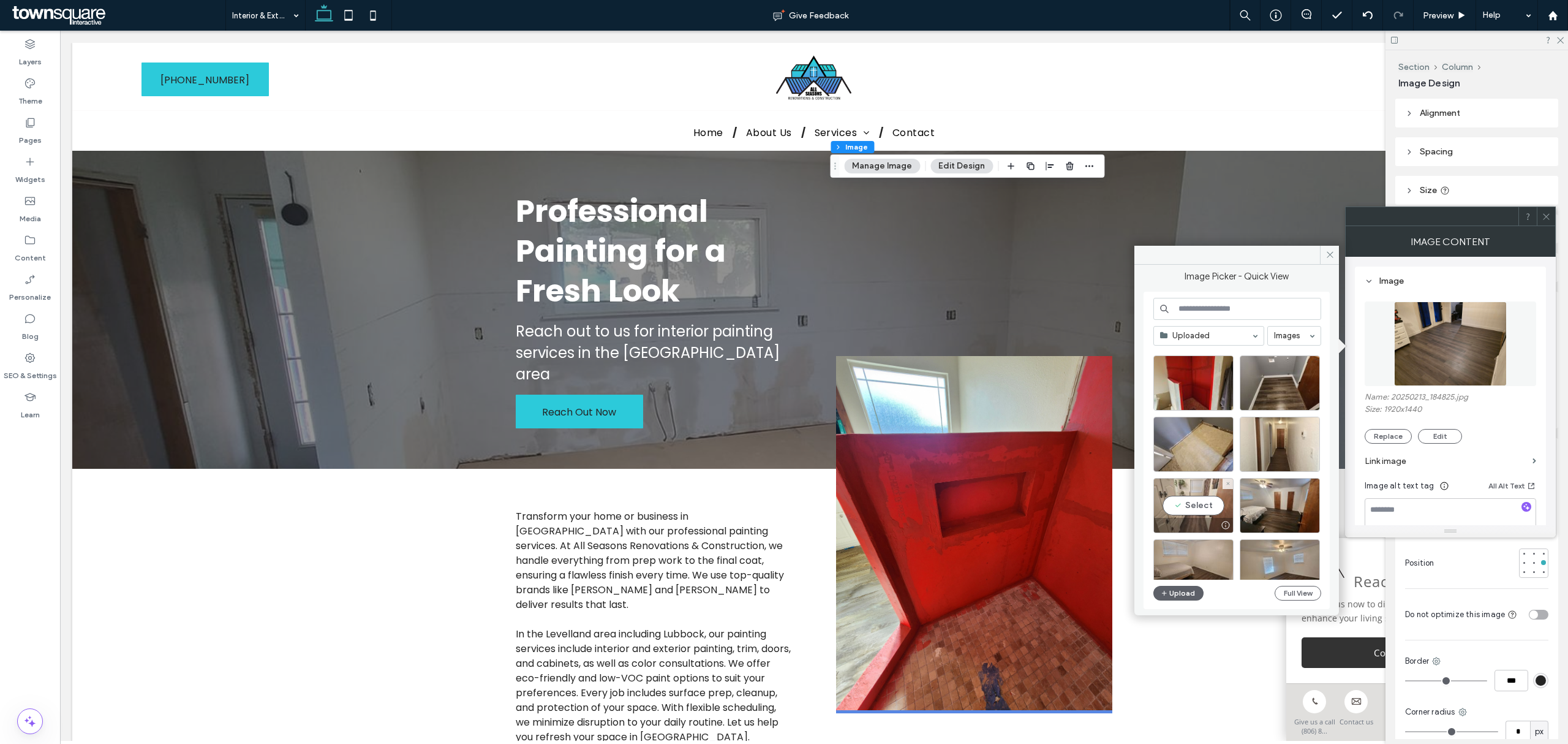
scroll to position [834, 0]
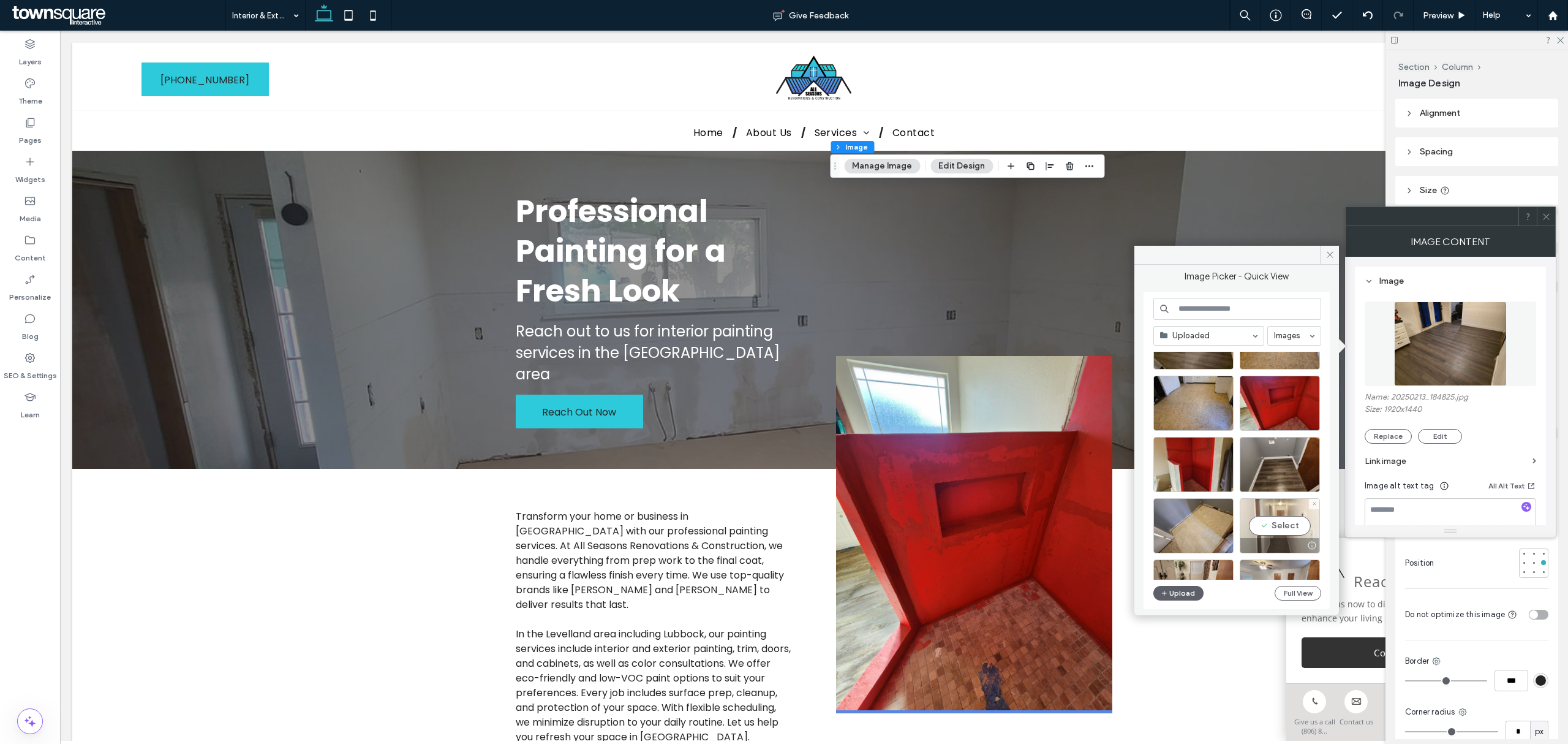
click at [1282, 517] on div "Select" at bounding box center [1280, 525] width 80 height 55
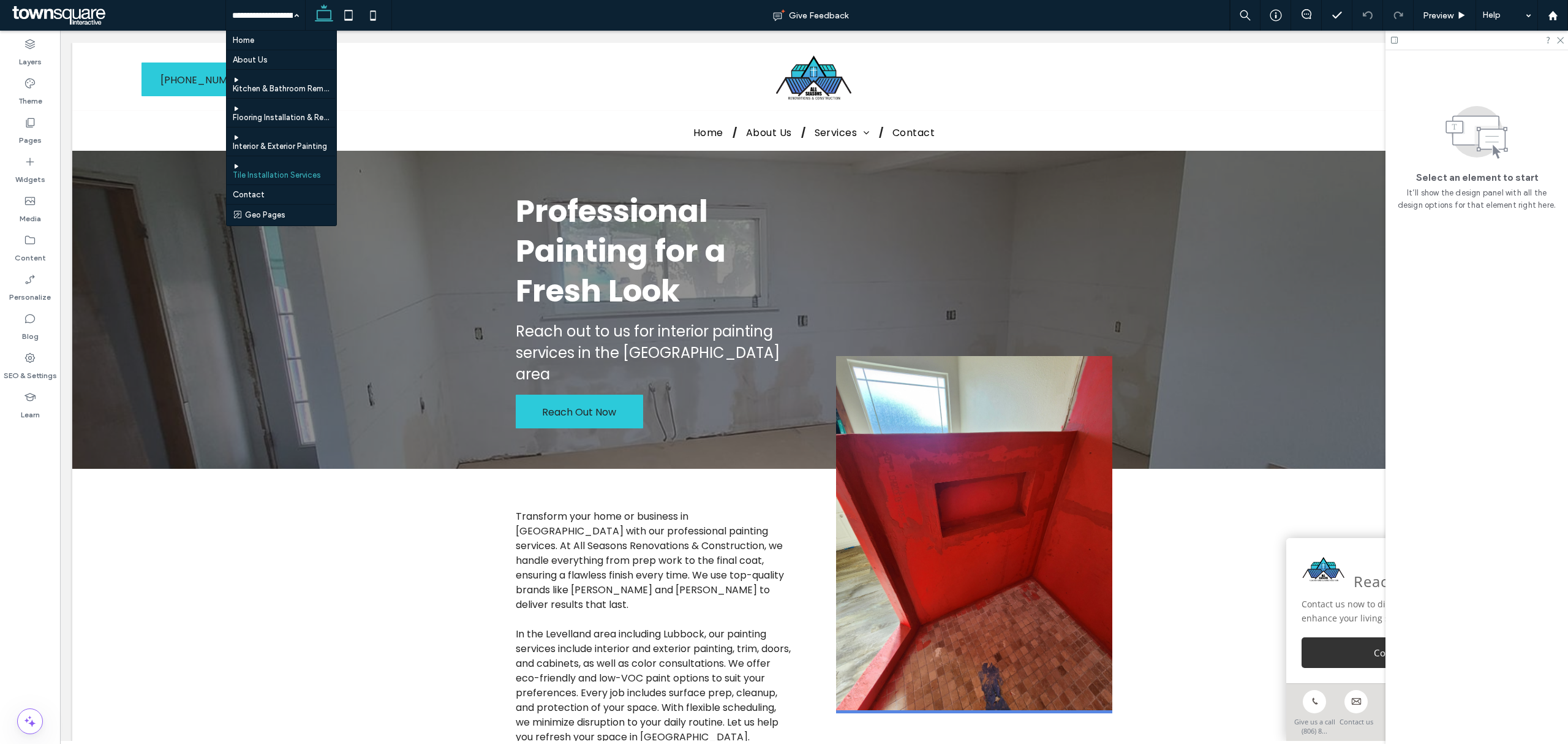
click at [258, 18] on input at bounding box center [262, 15] width 61 height 31
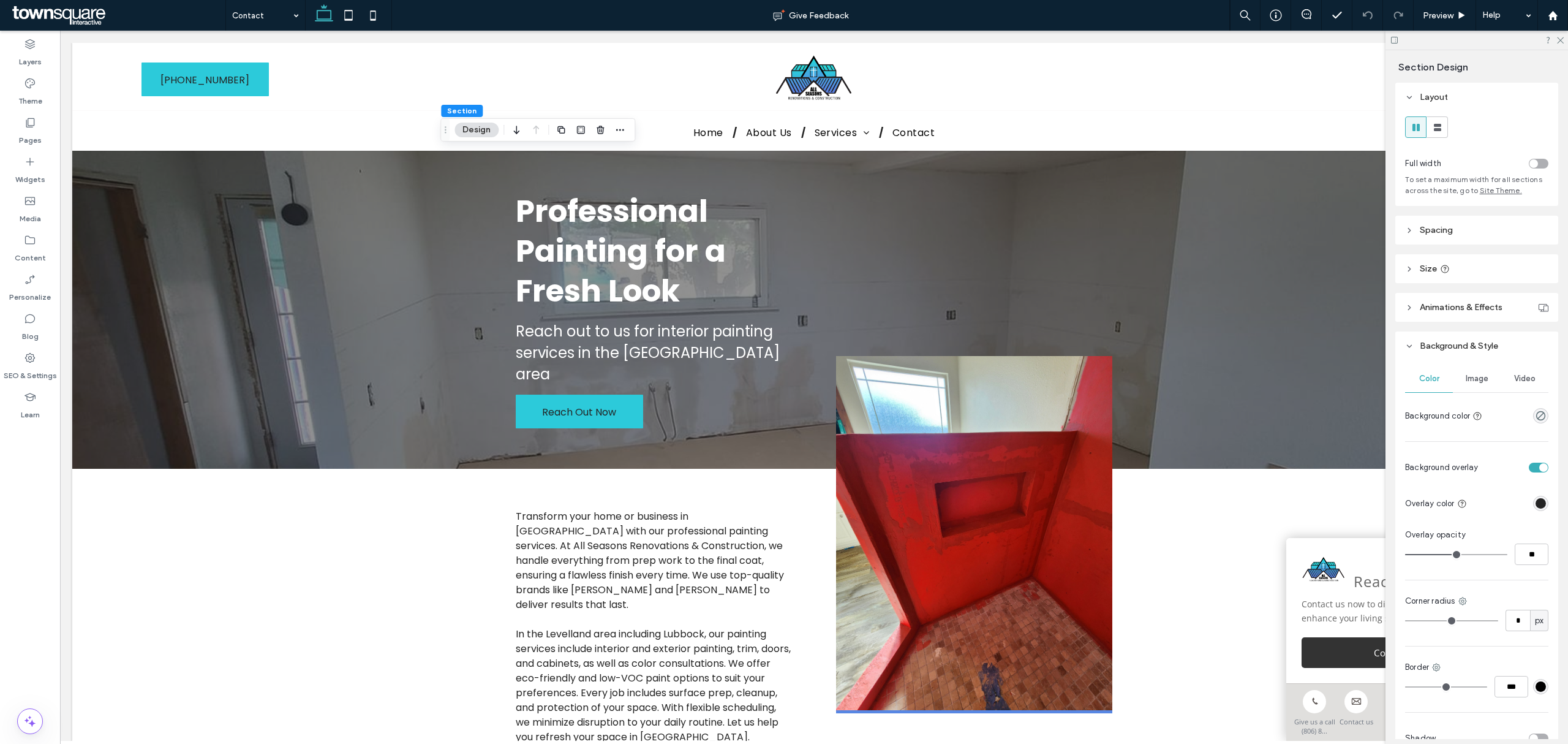
click at [483, 128] on button "Design" at bounding box center [476, 130] width 44 height 15
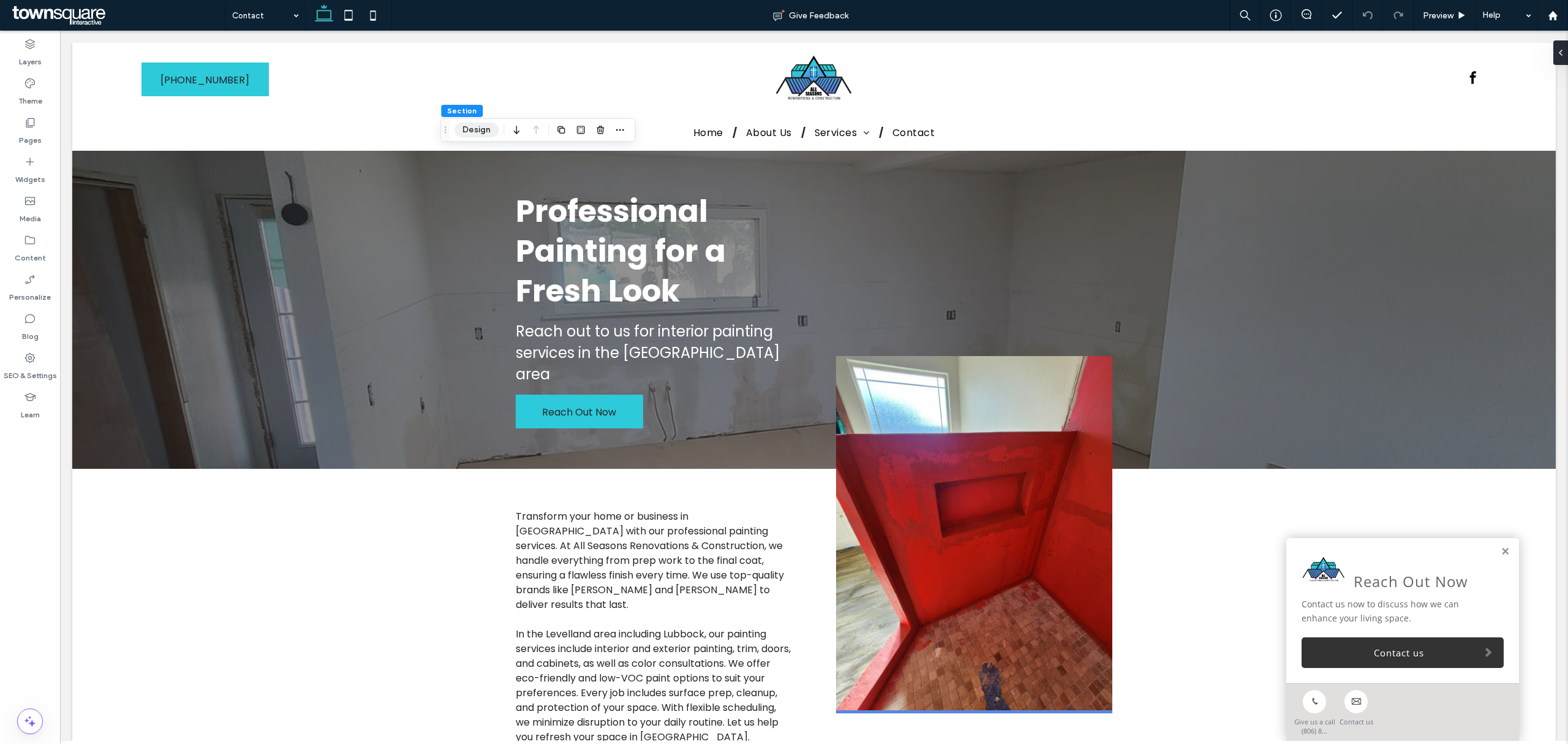
click at [485, 128] on button "Design" at bounding box center [476, 130] width 44 height 15
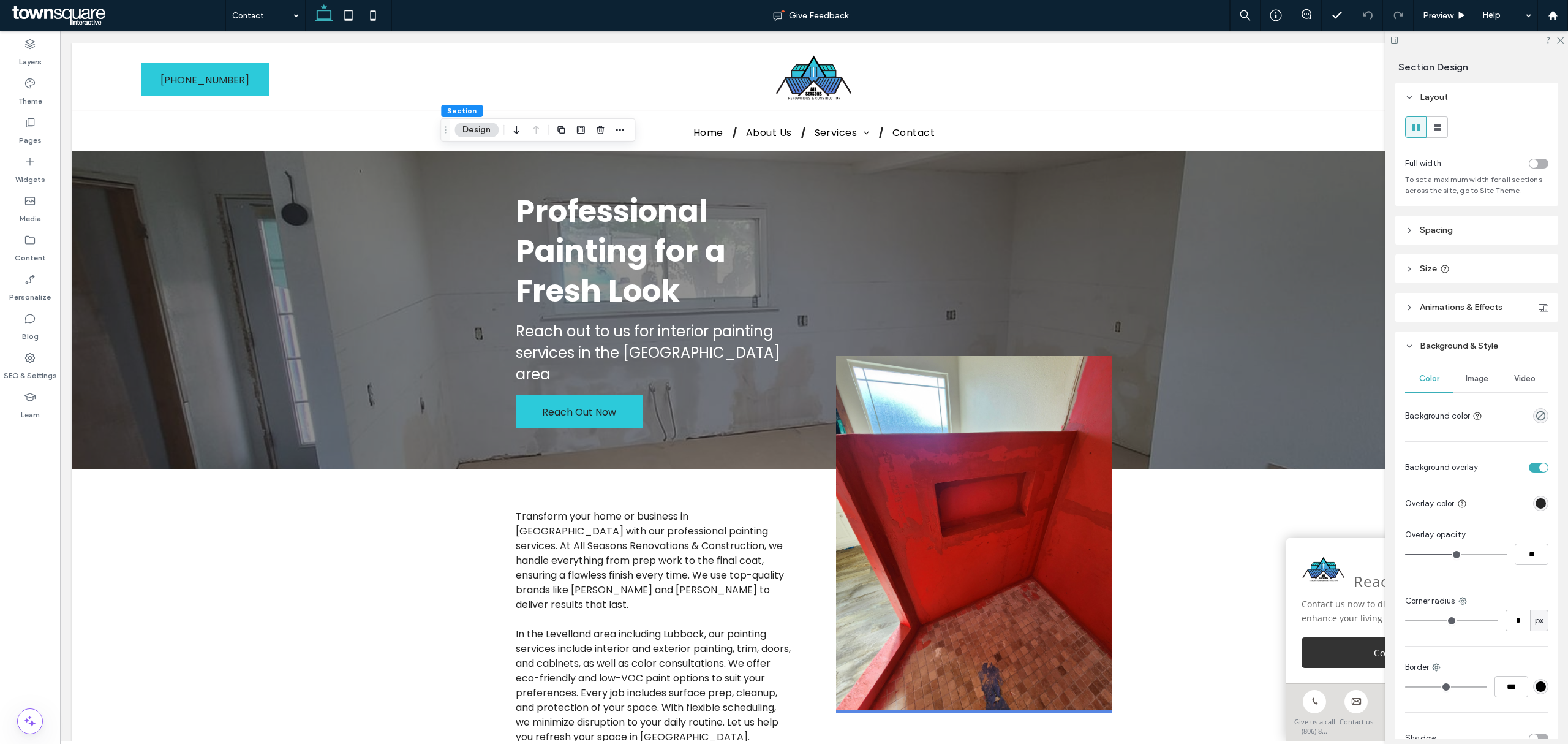
click at [1473, 376] on span "Image" at bounding box center [1477, 378] width 23 height 10
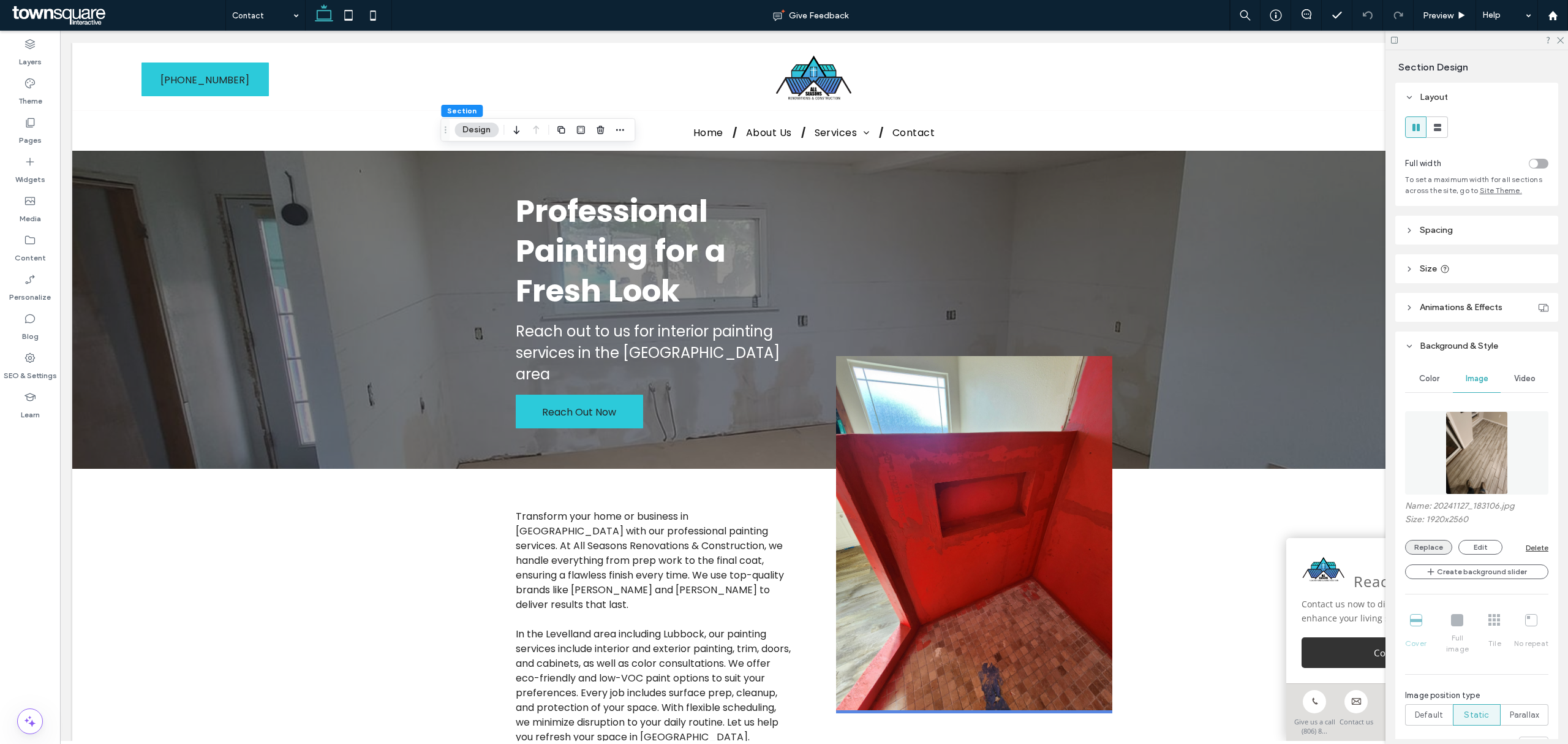
click at [1426, 551] on button "Replace" at bounding box center [1429, 547] width 47 height 15
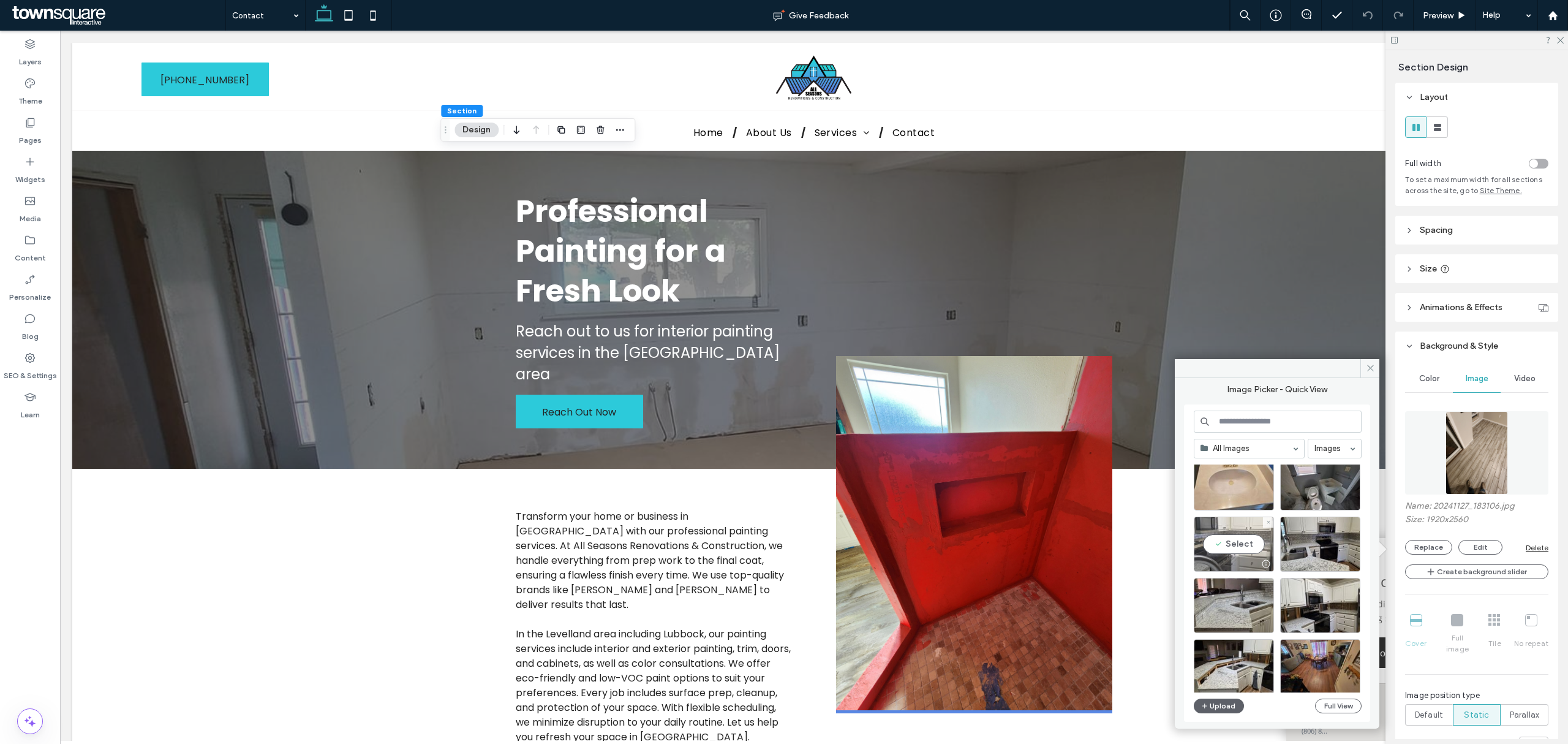
scroll to position [245, 0]
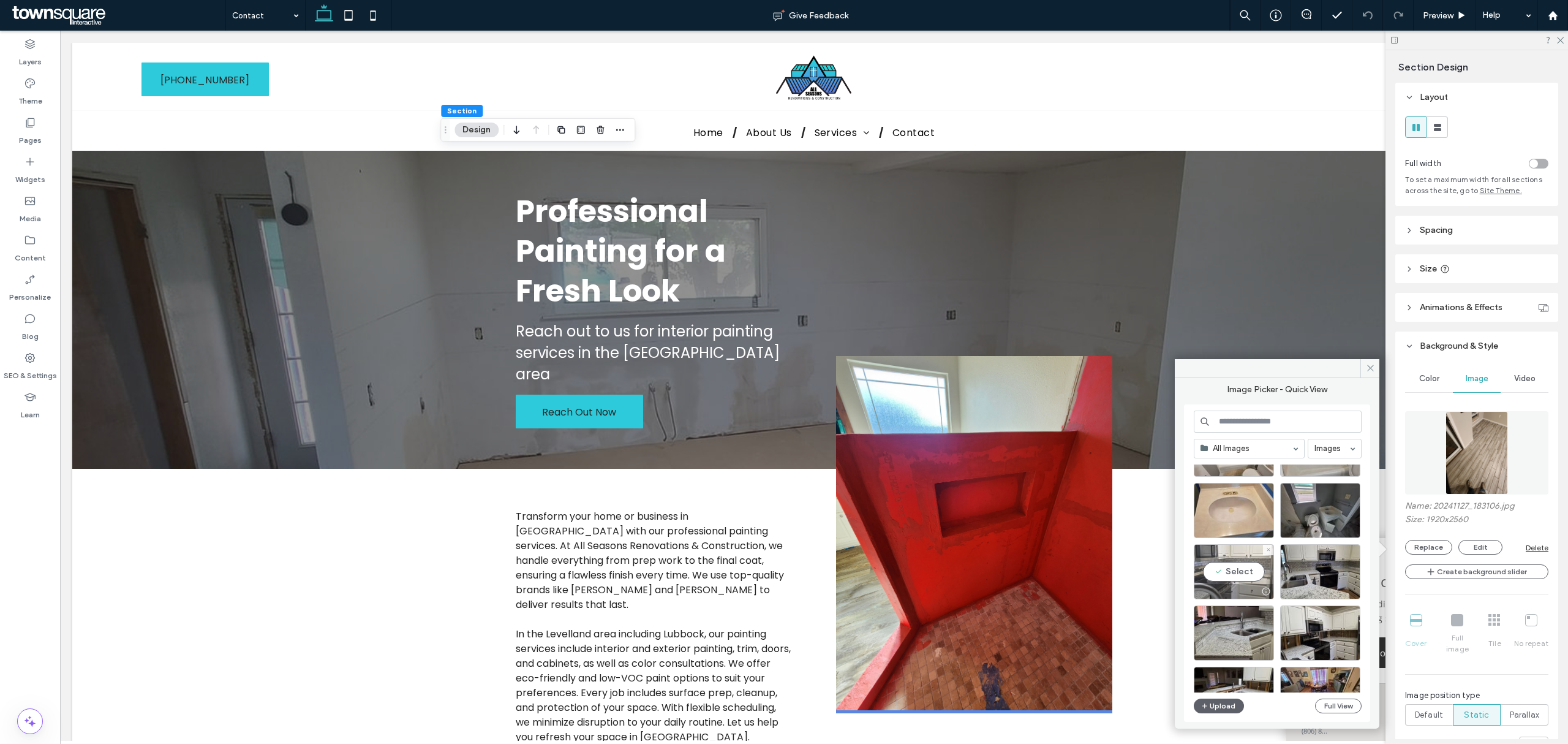
click at [1245, 577] on div "Select" at bounding box center [1233, 571] width 80 height 55
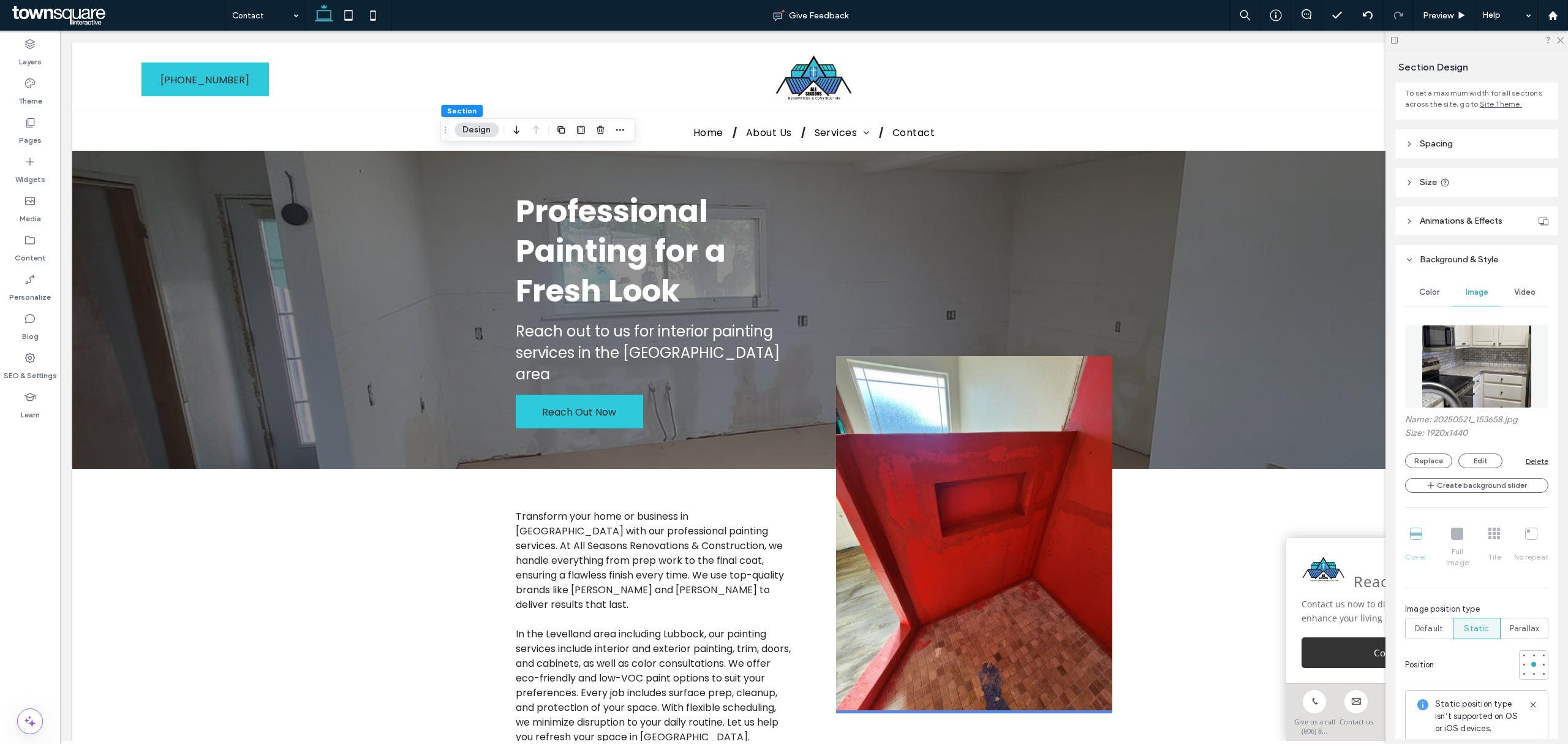
scroll to position [163, 0]
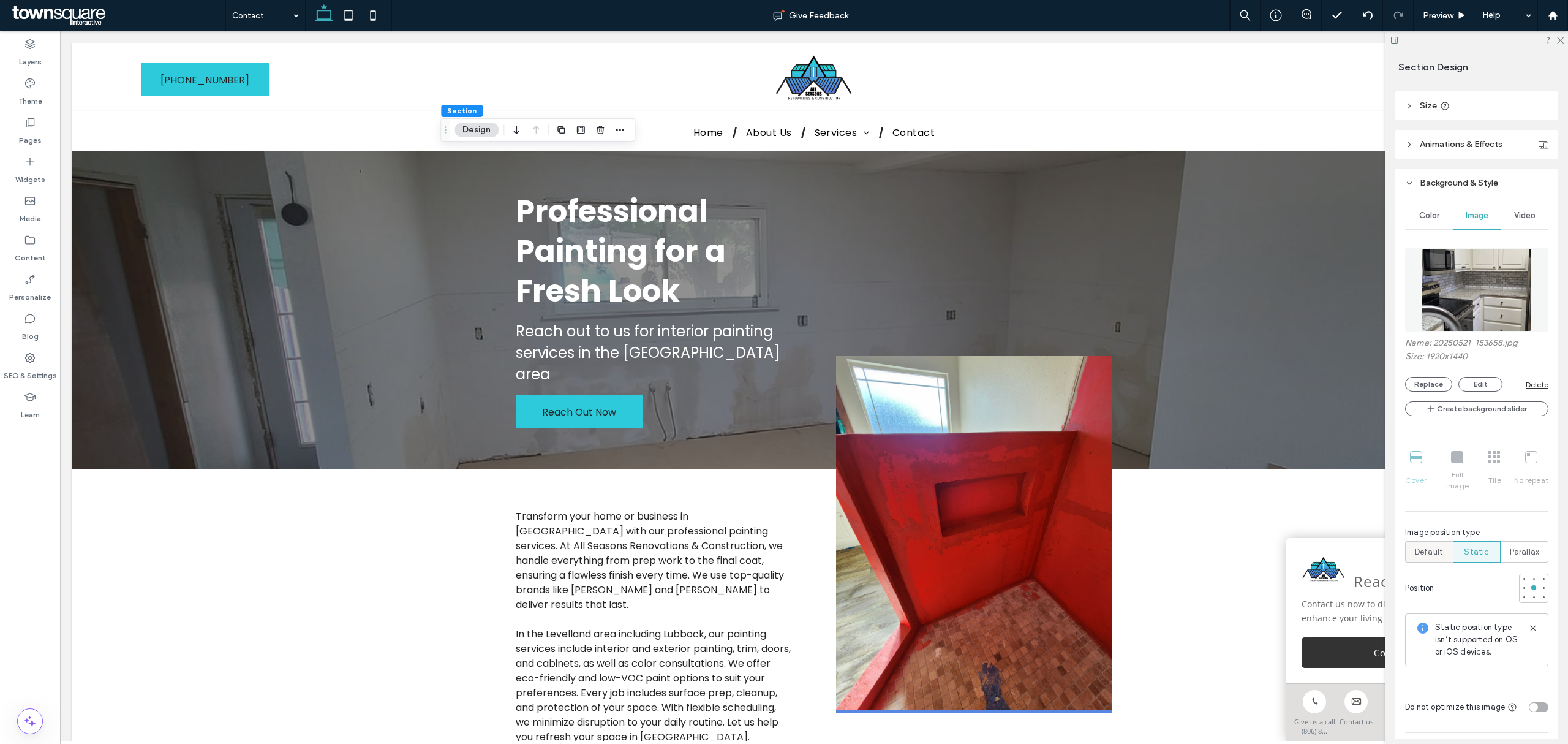
click at [1444, 544] on label "Default" at bounding box center [1429, 551] width 48 height 21
click at [1520, 583] on div at bounding box center [1524, 588] width 9 height 9
click at [1531, 585] on div at bounding box center [1534, 587] width 5 height 5
click at [1542, 585] on div at bounding box center [1544, 587] width 5 height 5
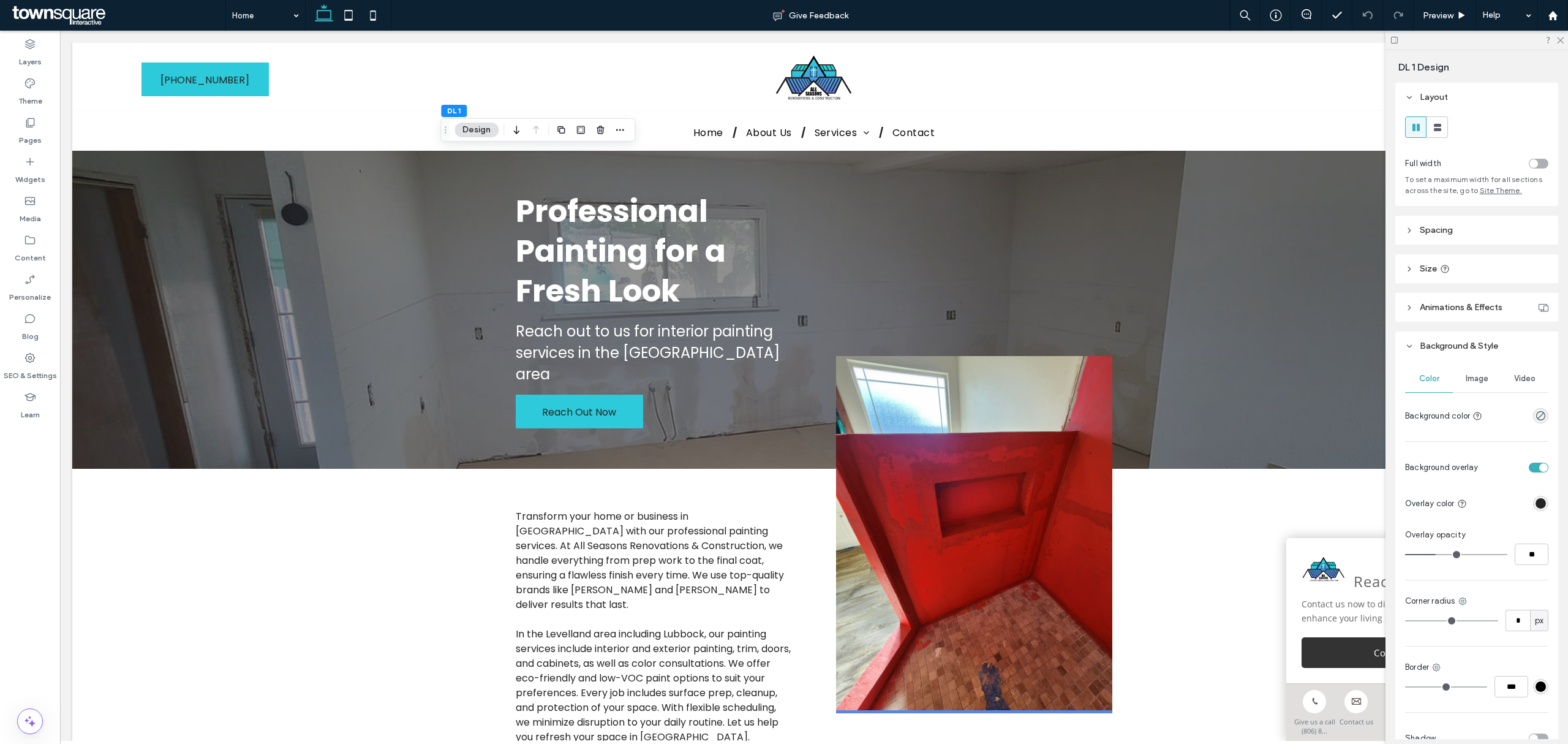
click at [469, 128] on button "Design" at bounding box center [476, 130] width 44 height 15
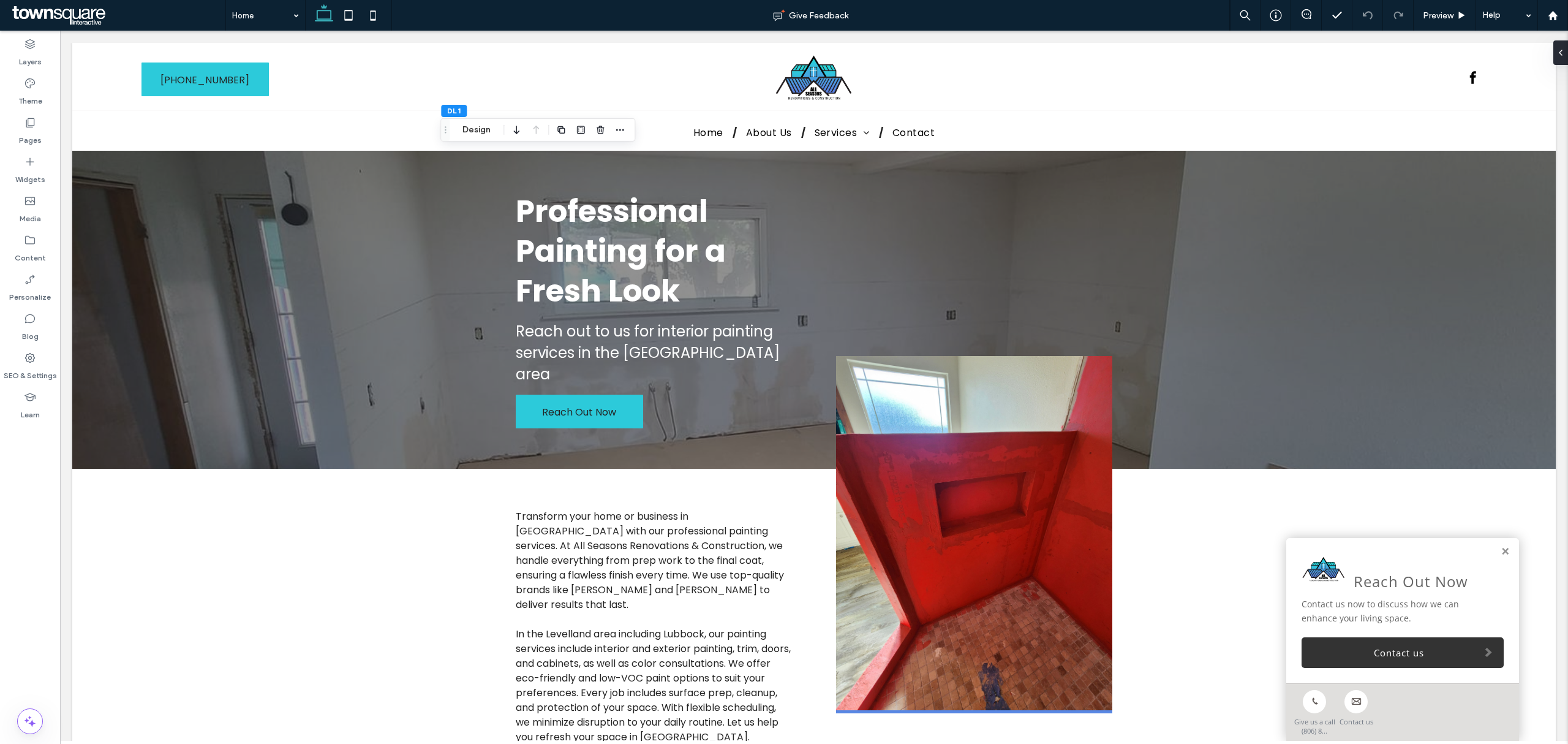
click at [470, 139] on div "DL 1 Design" at bounding box center [537, 130] width 194 height 23
click at [473, 131] on button "Design" at bounding box center [476, 130] width 44 height 15
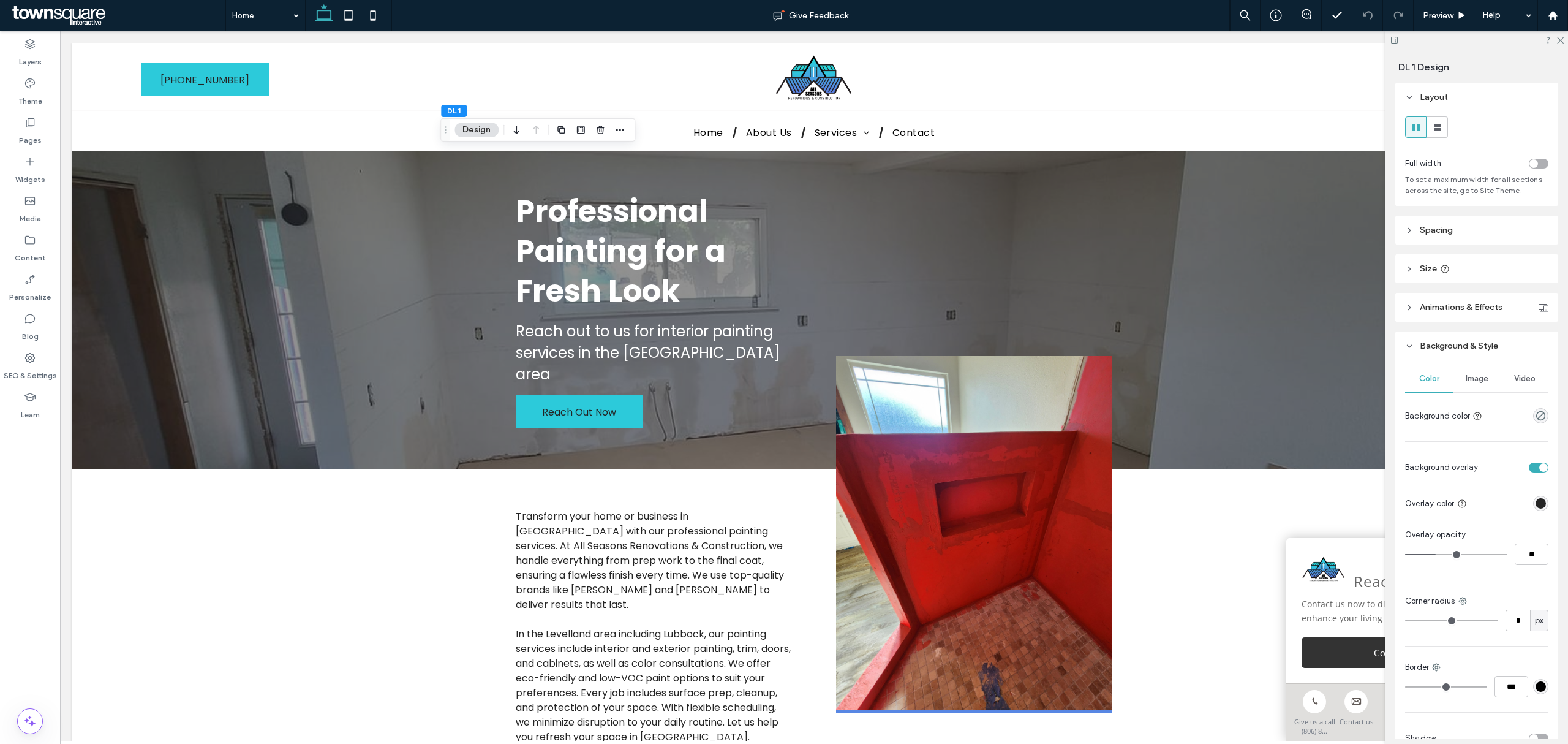
click at [1468, 376] on span "Image" at bounding box center [1477, 378] width 23 height 10
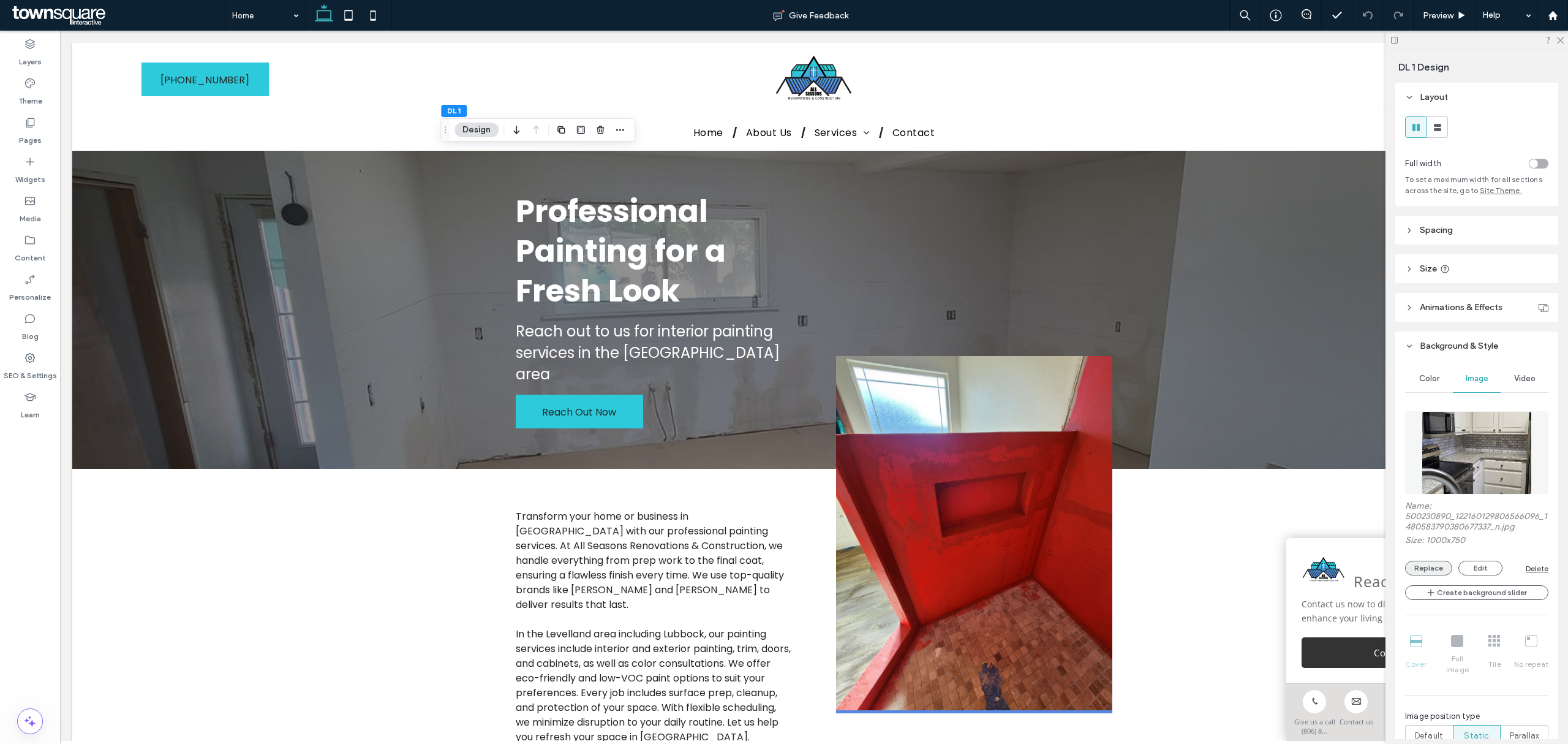
click at [1420, 569] on button "Replace" at bounding box center [1429, 568] width 47 height 15
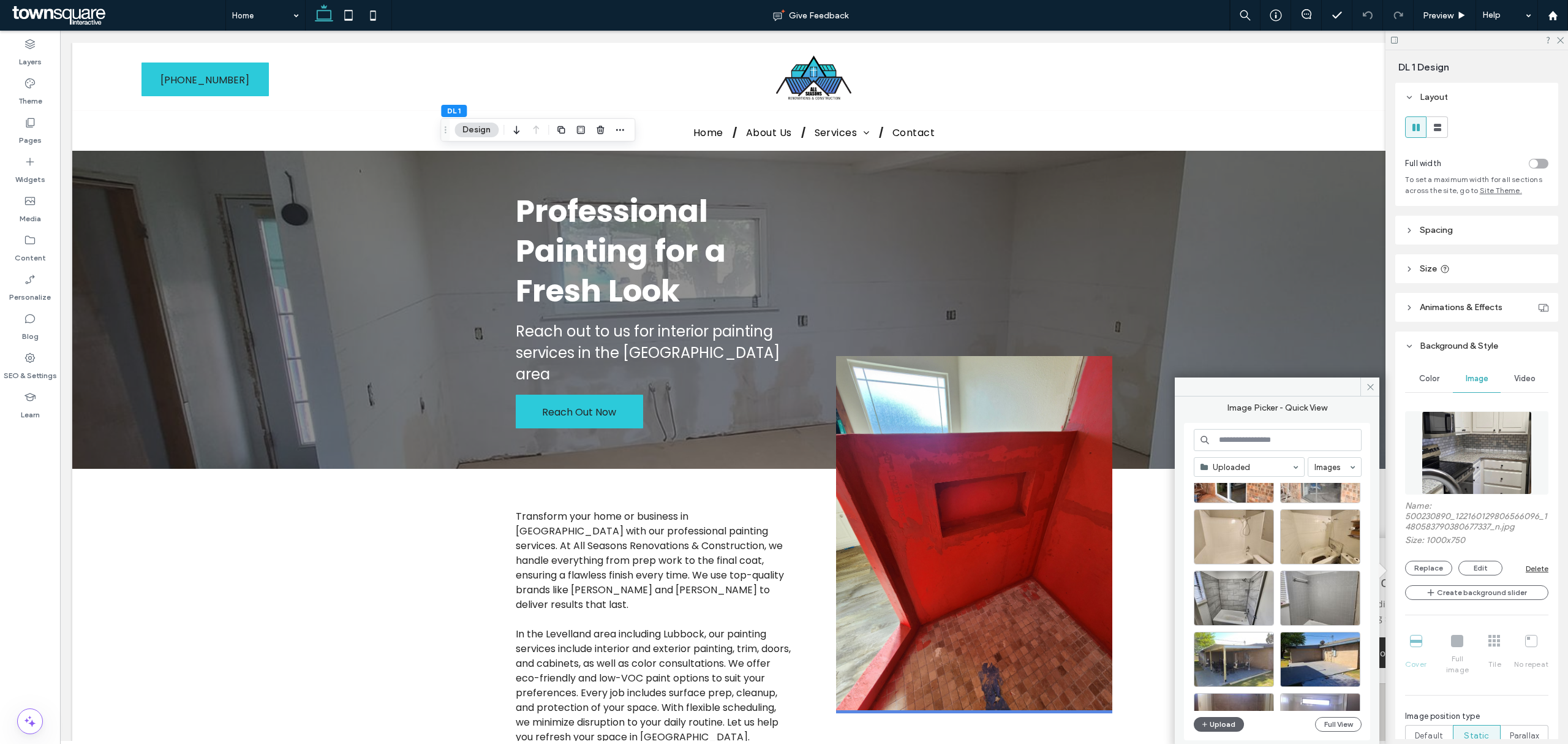
scroll to position [1814, 0]
click at [1328, 597] on div "Select" at bounding box center [1320, 595] width 80 height 55
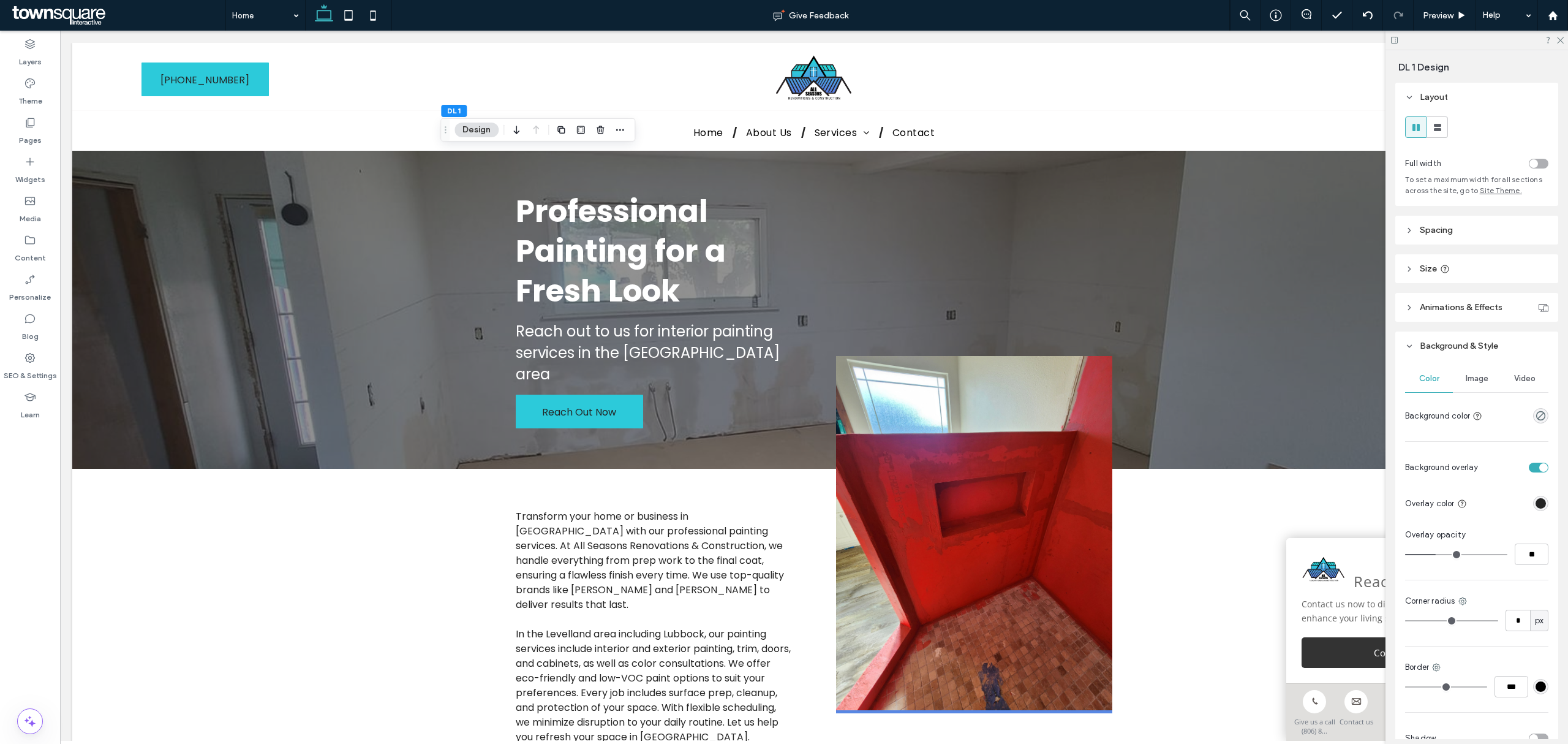
click at [1458, 384] on div "Image" at bounding box center [1476, 379] width 48 height 27
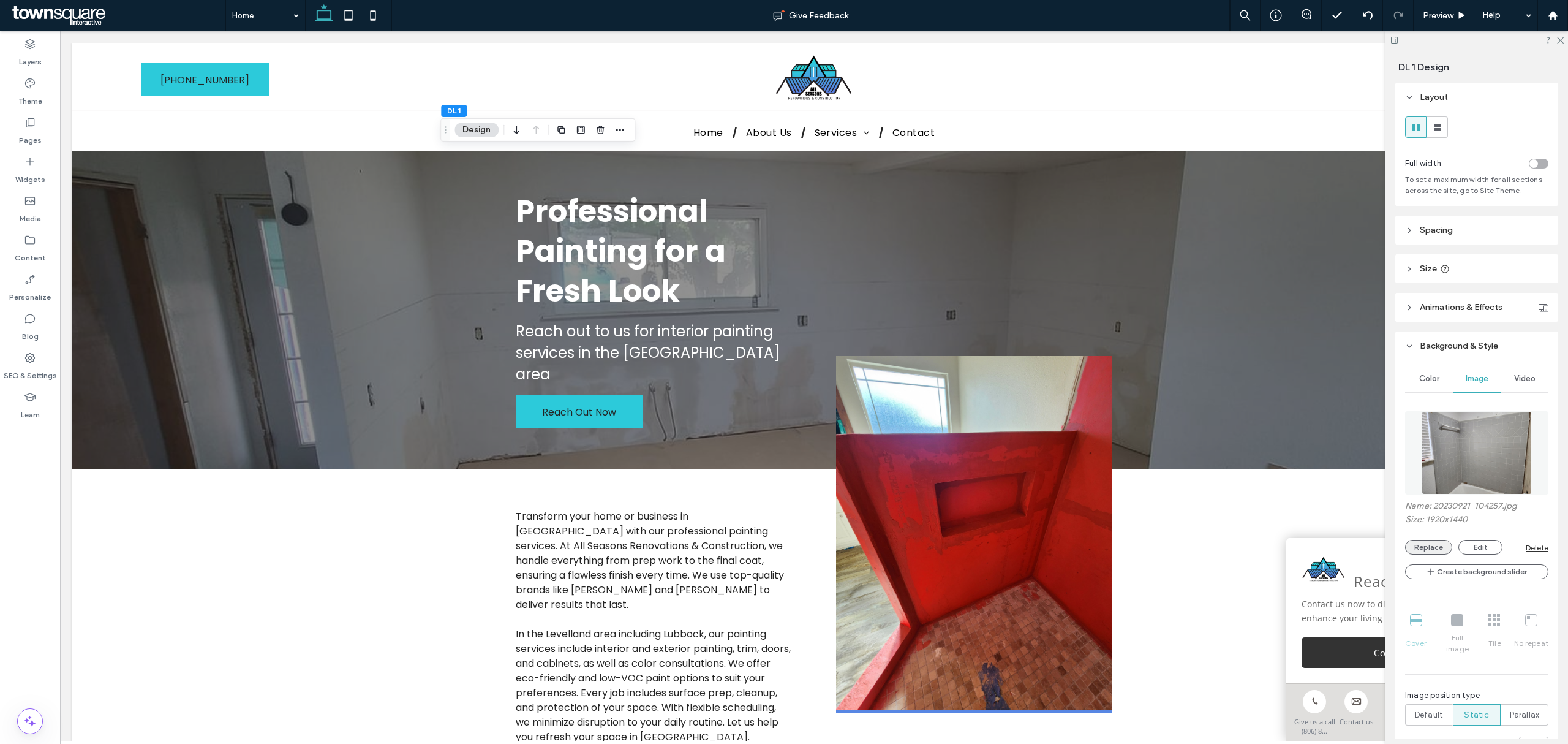
click at [1437, 549] on button "Replace" at bounding box center [1429, 547] width 47 height 15
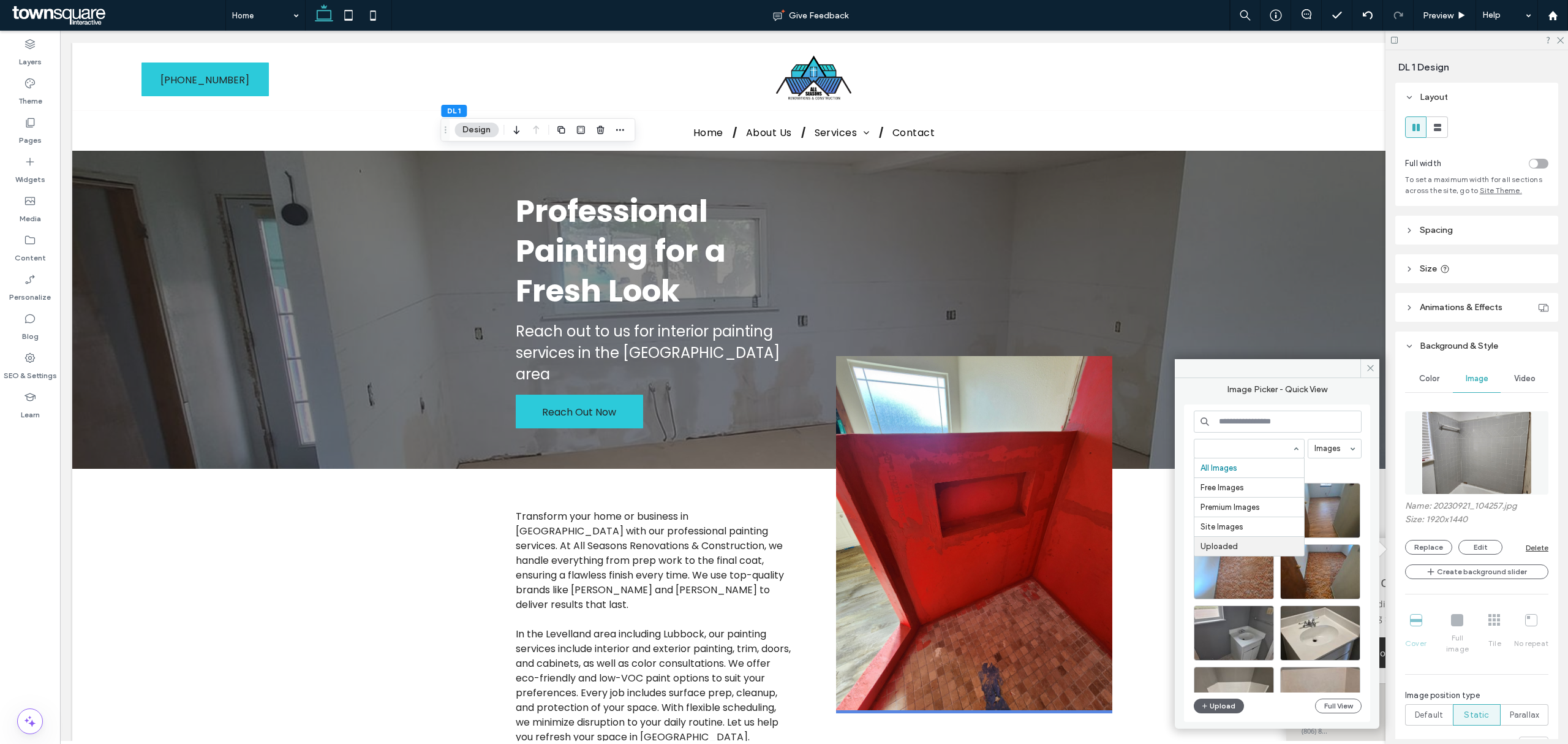
click at [1218, 557] on div at bounding box center [1233, 571] width 80 height 55
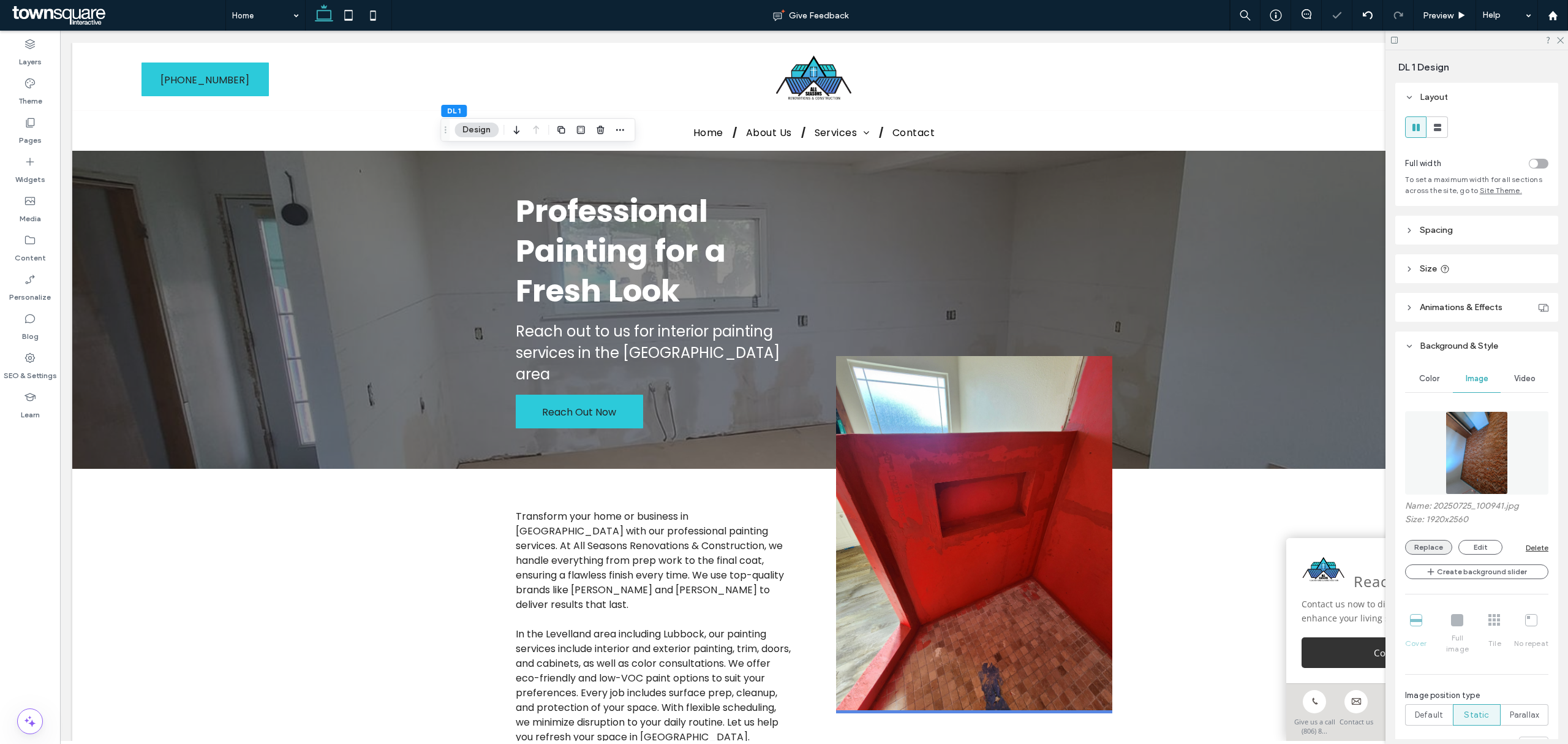
click at [1426, 552] on button "Replace" at bounding box center [1429, 547] width 47 height 15
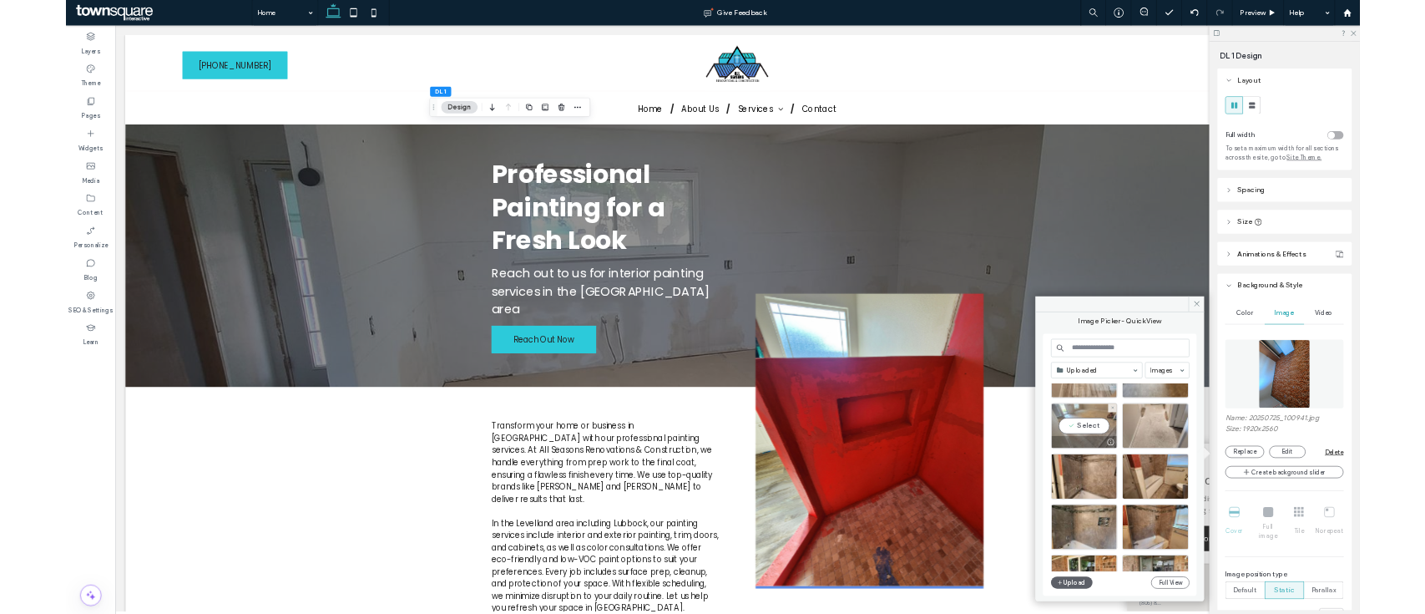
scroll to position [2249, 0]
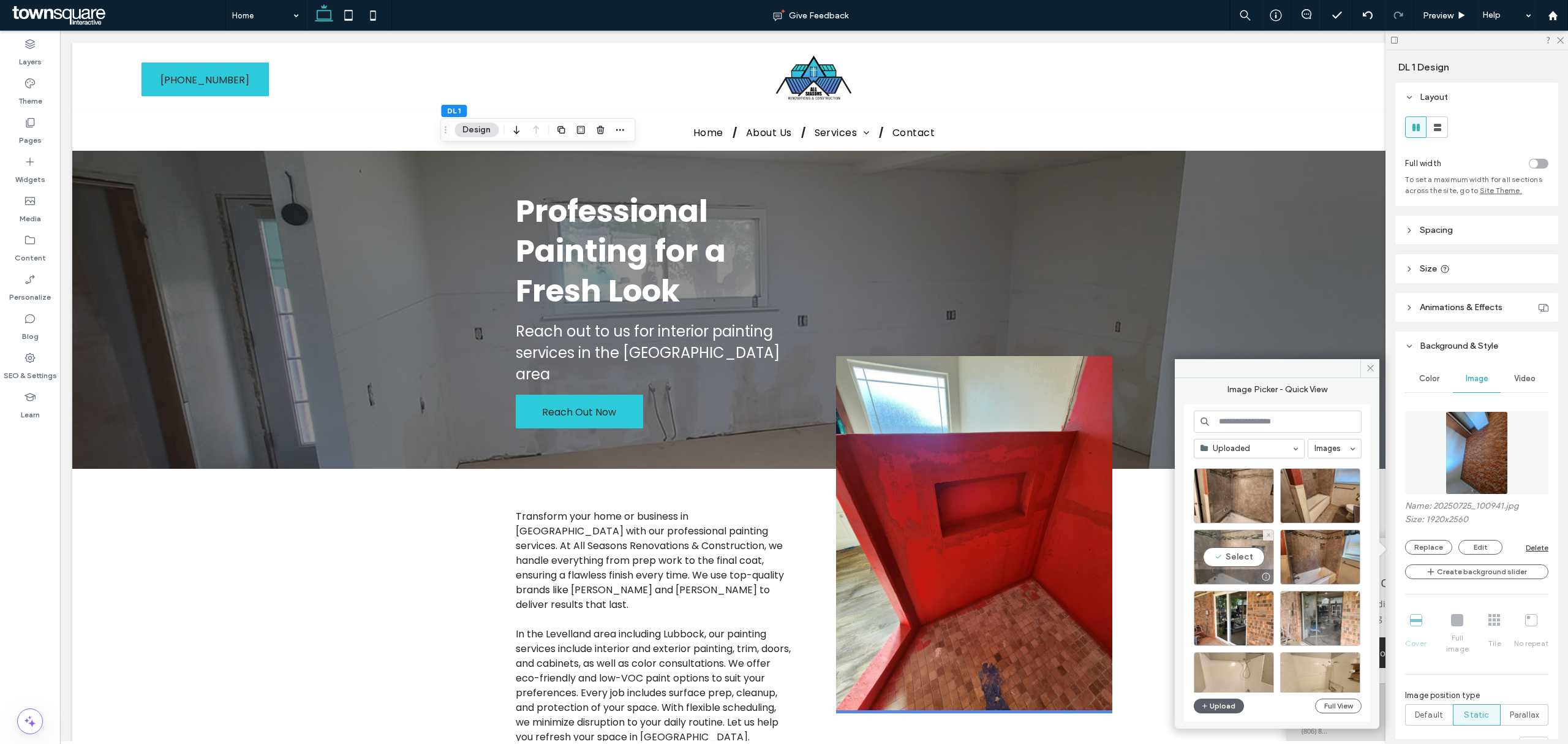
click at [1243, 555] on div "Select" at bounding box center [1233, 556] width 80 height 55
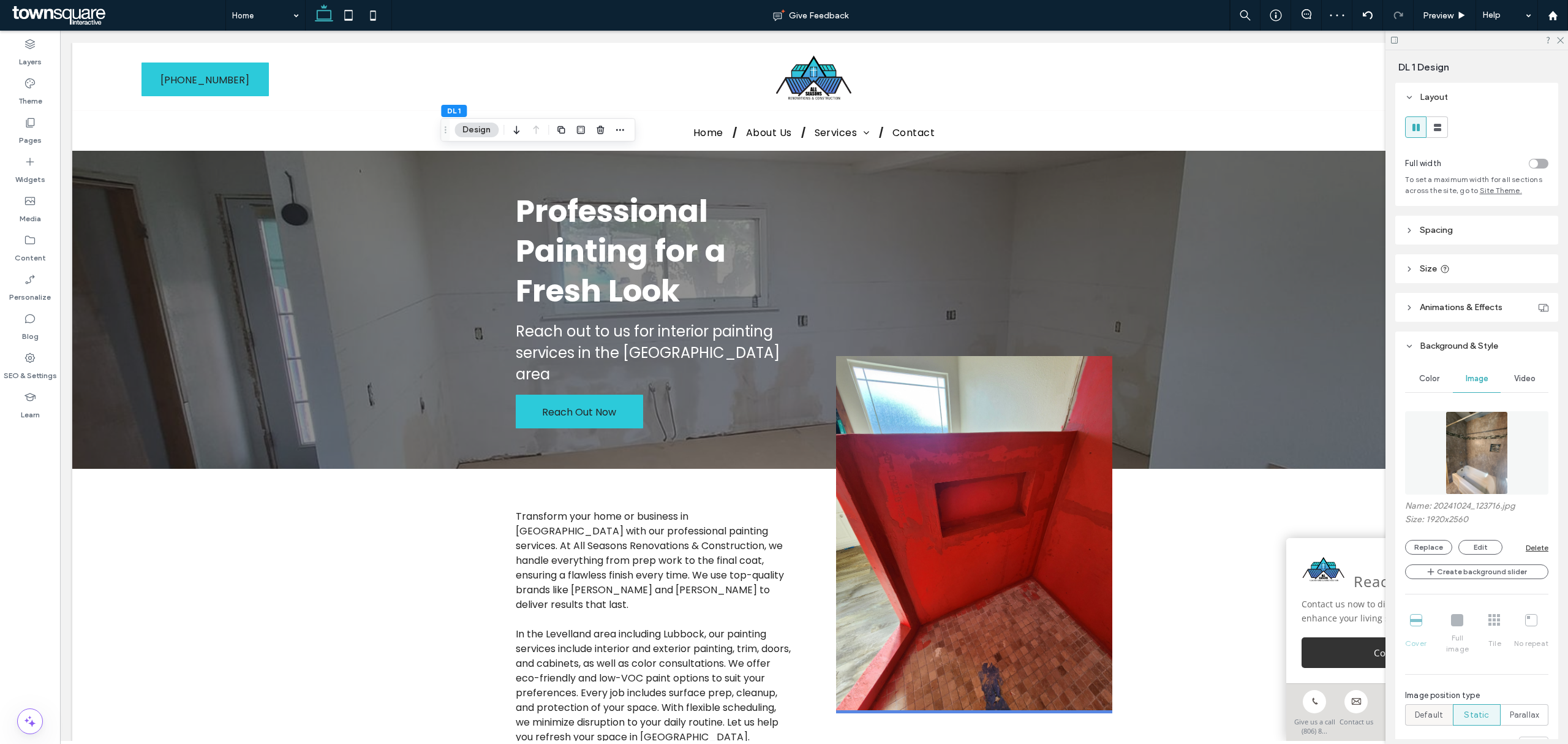
click at [1436, 709] on span "Default" at bounding box center [1429, 715] width 28 height 12
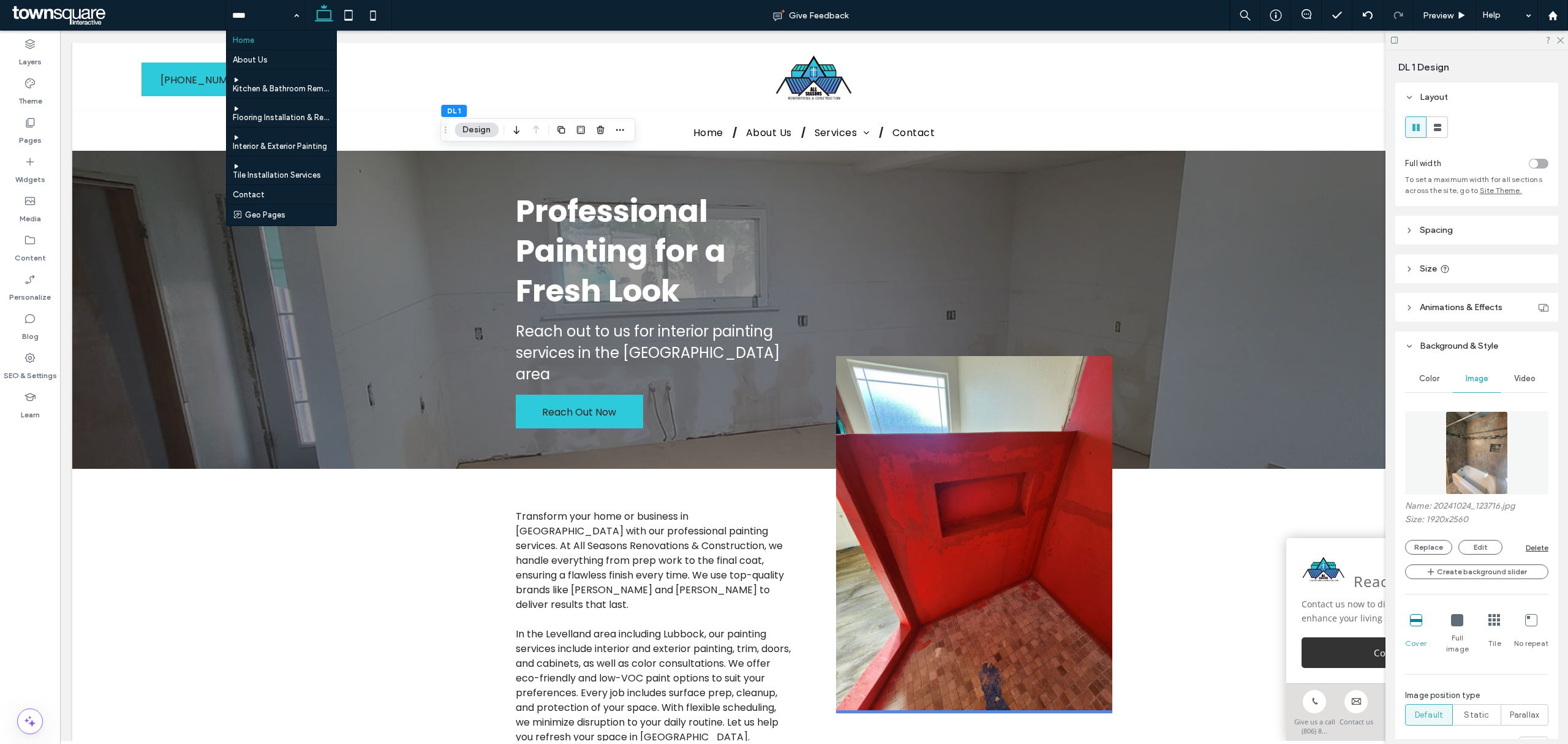
click at [260, 15] on input at bounding box center [262, 15] width 61 height 31
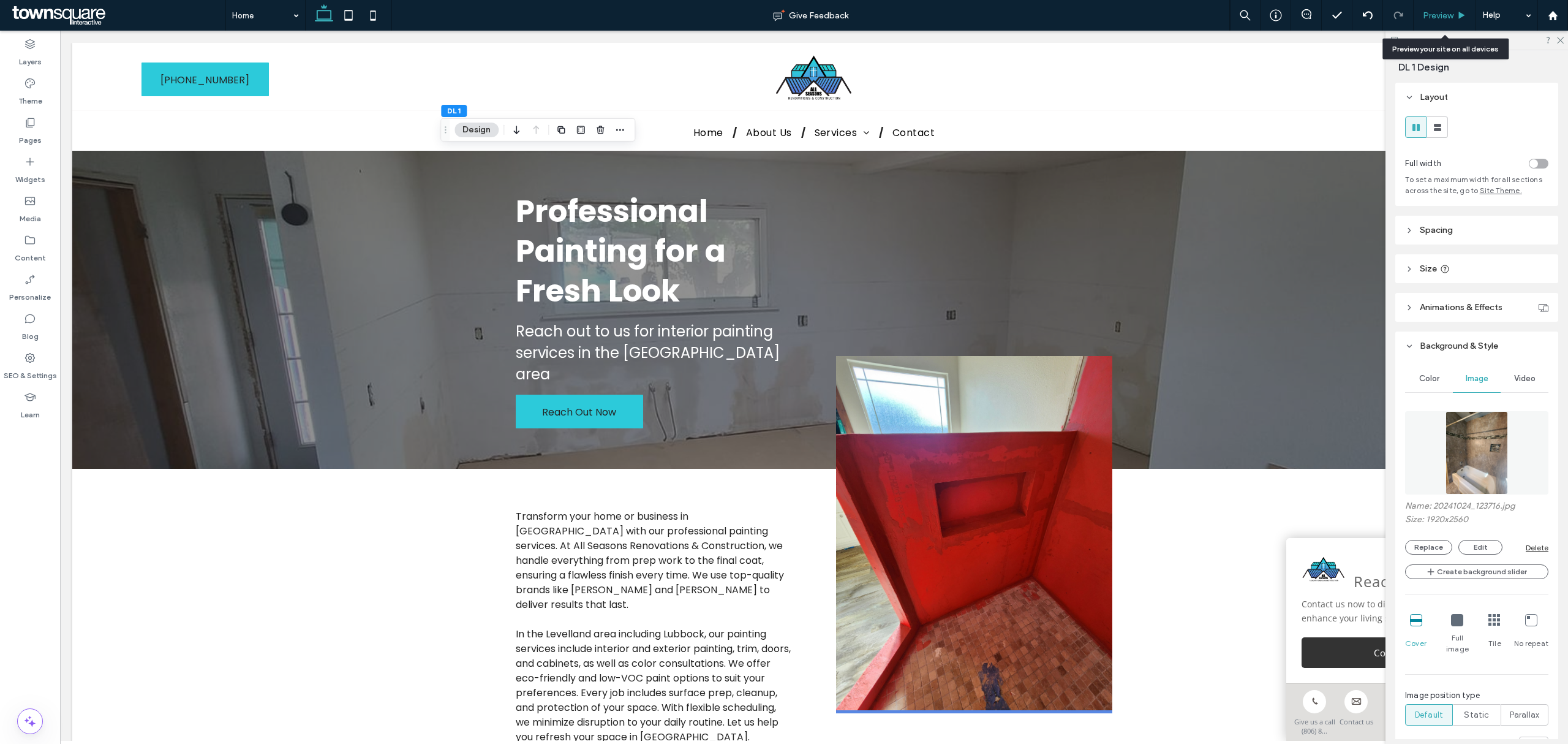
click at [1467, 22] on div "Preview" at bounding box center [1445, 15] width 62 height 31
click at [1425, 26] on div "Preview" at bounding box center [1445, 15] width 62 height 31
